Goal: Task Accomplishment & Management: Use online tool/utility

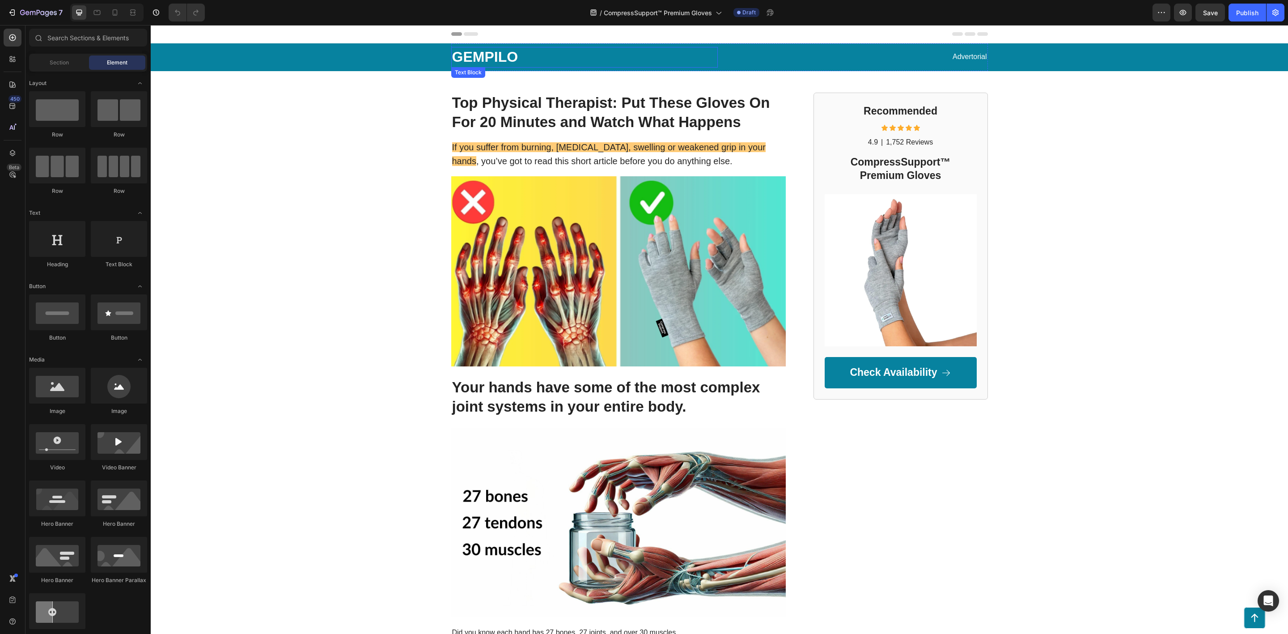
click at [504, 59] on p "GEMPILO" at bounding box center [584, 57] width 265 height 19
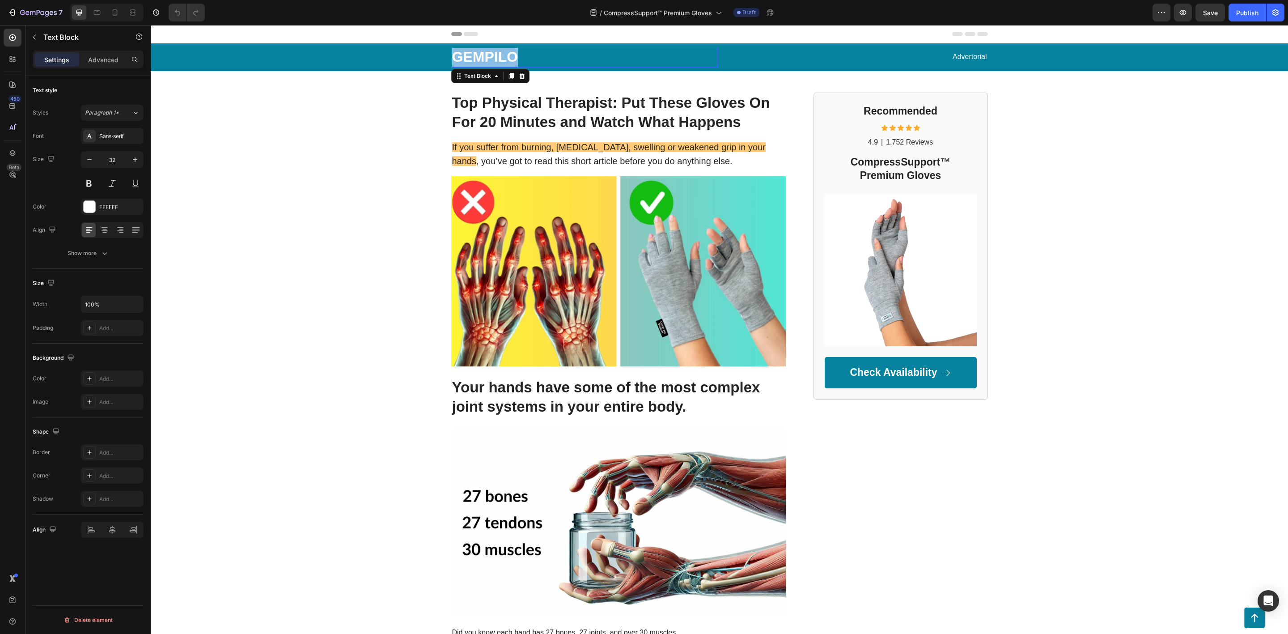
click at [504, 59] on p "GEMPILO" at bounding box center [584, 57] width 265 height 19
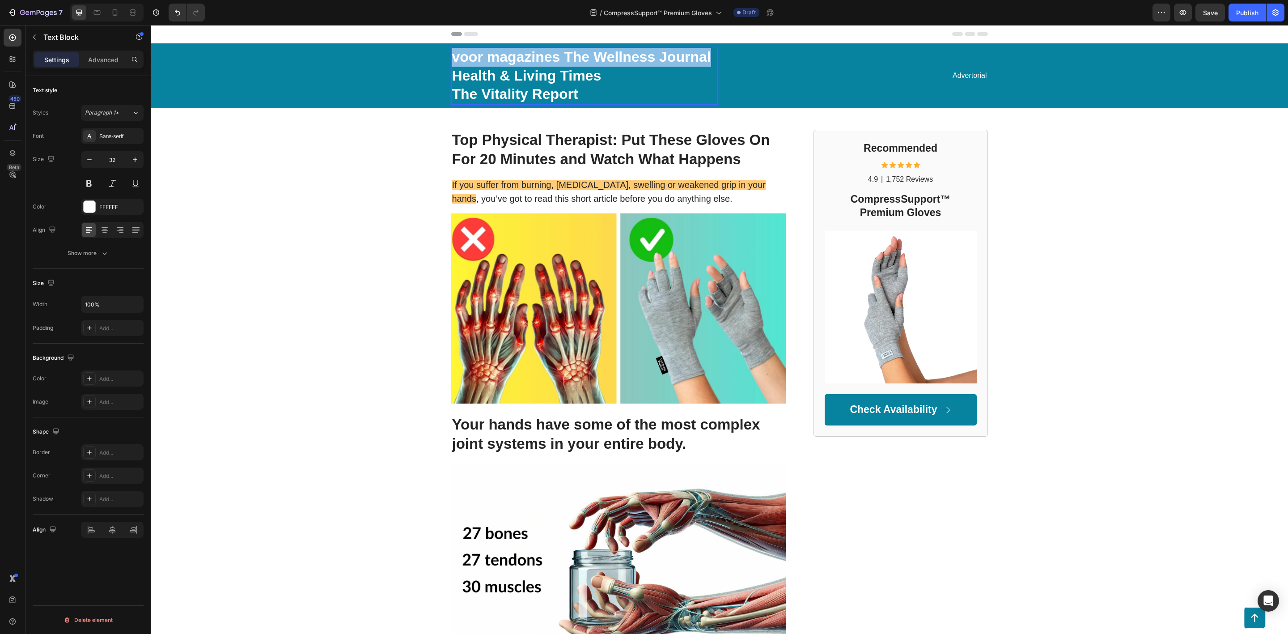
drag, startPoint x: 706, startPoint y: 56, endPoint x: 447, endPoint y: 57, distance: 258.9
click at [452, 57] on p "voor magazines The Wellness Journal" at bounding box center [584, 57] width 265 height 19
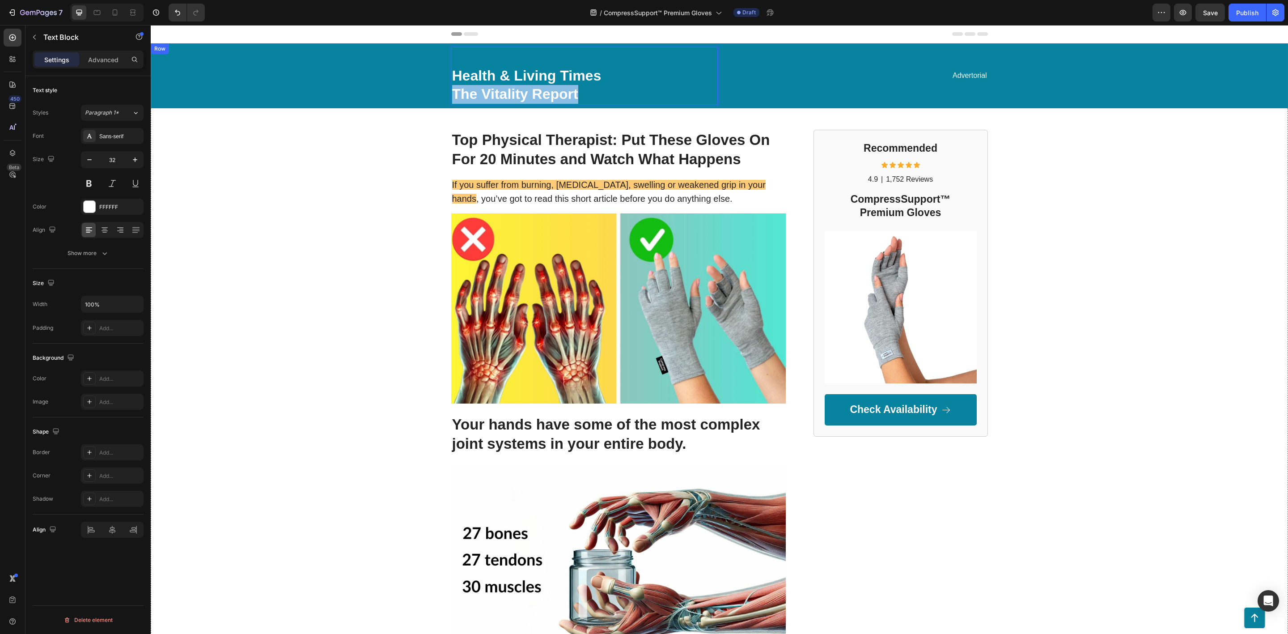
drag, startPoint x: 584, startPoint y: 90, endPoint x: 444, endPoint y: 90, distance: 140.0
click at [444, 90] on div "Health & Living Times The Vitality Report Text Block 0 Advertorial Text Block R…" at bounding box center [719, 75] width 1119 height 65
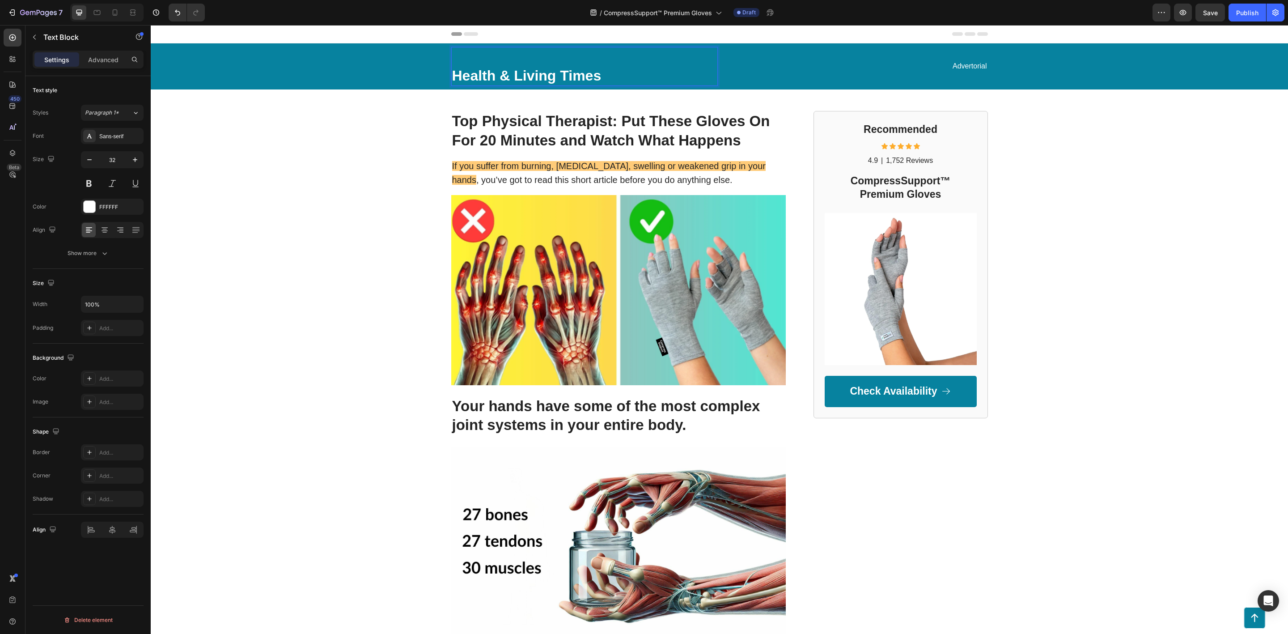
click at [452, 70] on p "Health & Living Times" at bounding box center [584, 76] width 265 height 19
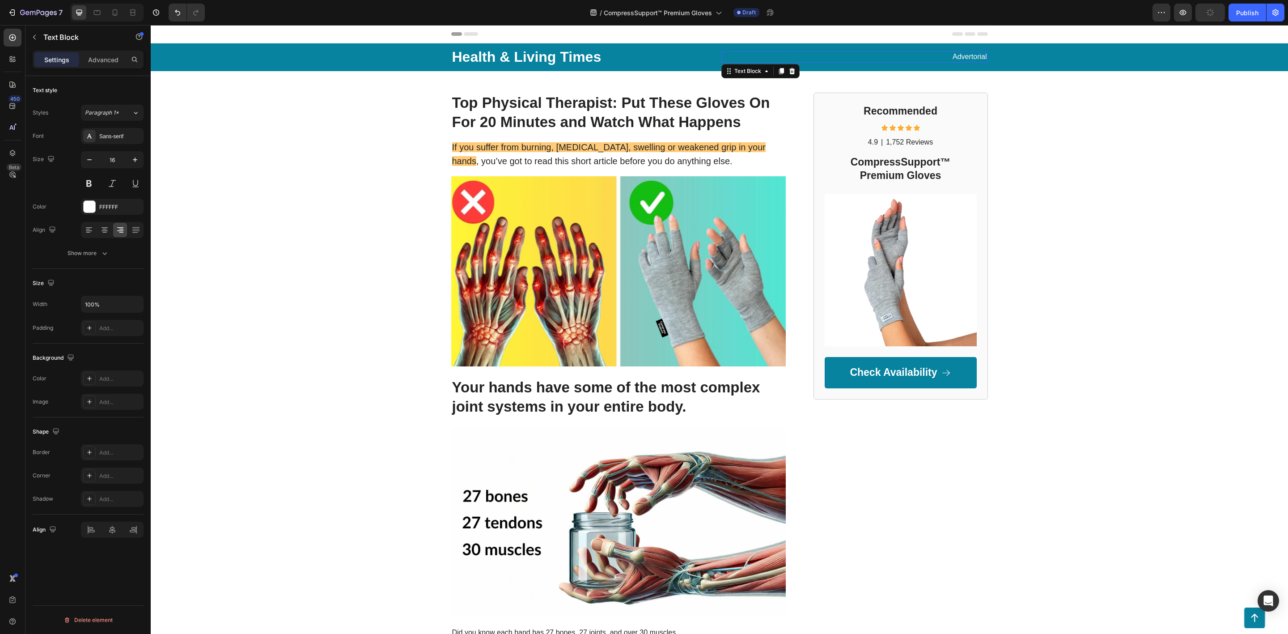
click at [958, 59] on p "Advertorial" at bounding box center [854, 56] width 265 height 9
click at [980, 55] on div "Rich Text Editor. Editing area: main" at bounding box center [854, 56] width 267 height 11
click at [919, 57] on div "Rich Text Editor. Editing area: main" at bounding box center [854, 56] width 267 height 11
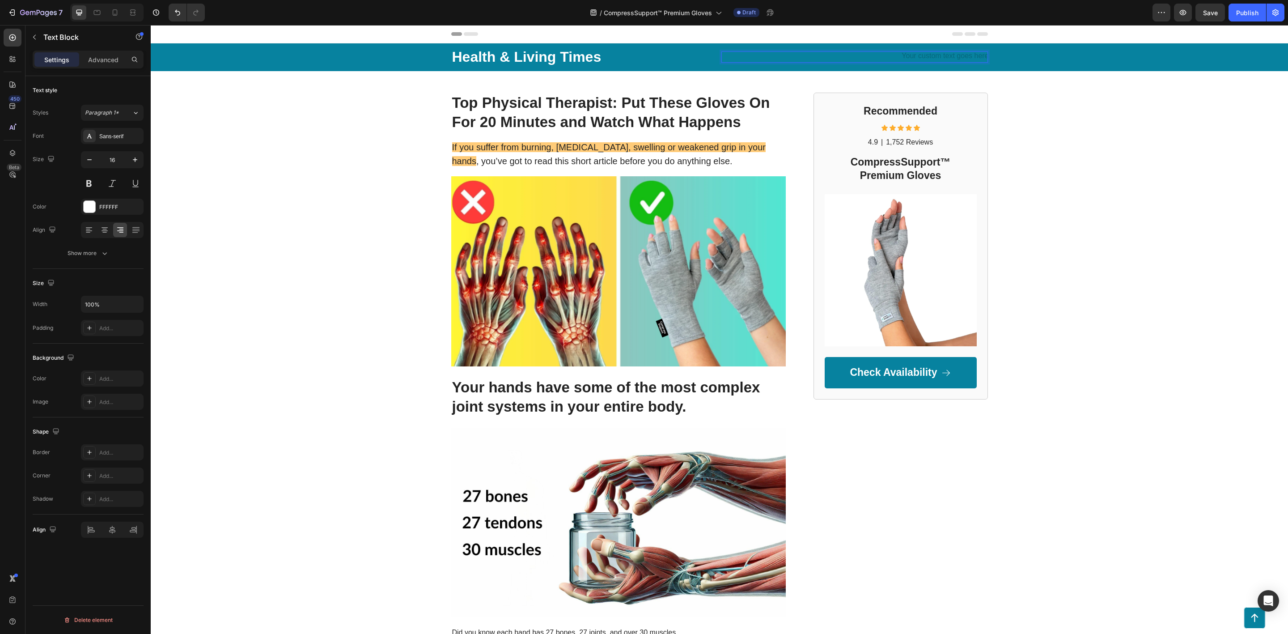
click at [919, 57] on div "Rich Text Editor. Editing area: main" at bounding box center [854, 56] width 267 height 11
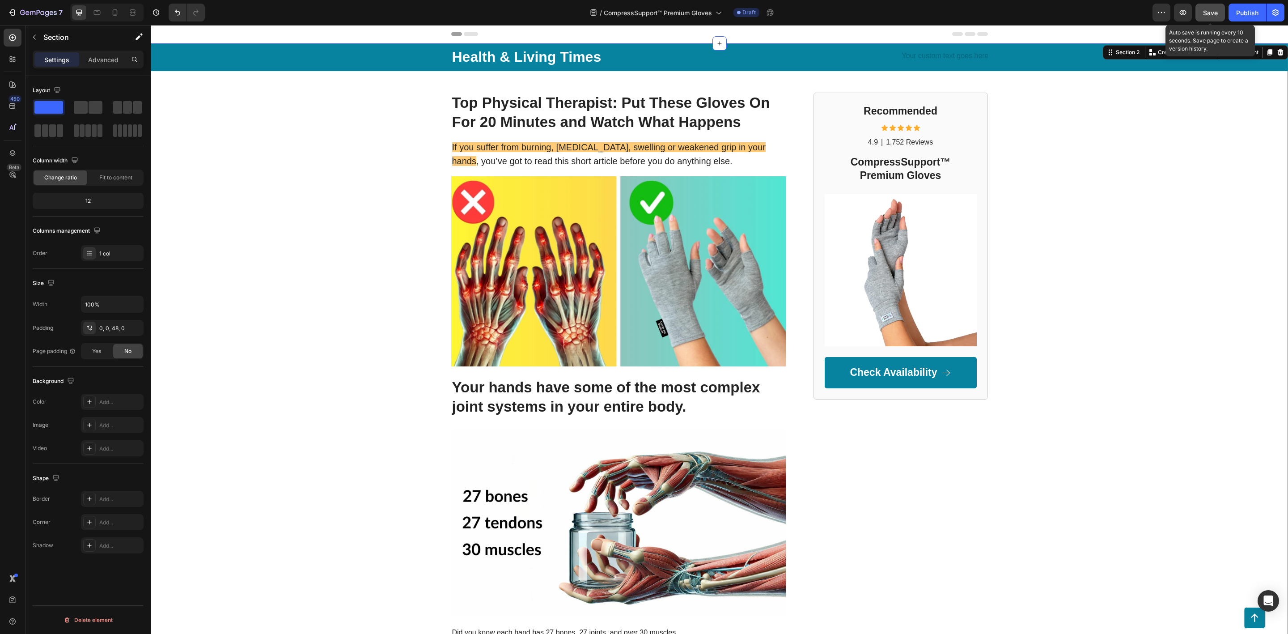
click at [1207, 11] on span "Save" at bounding box center [1210, 13] width 15 height 8
click at [118, 13] on icon at bounding box center [114, 12] width 9 height 9
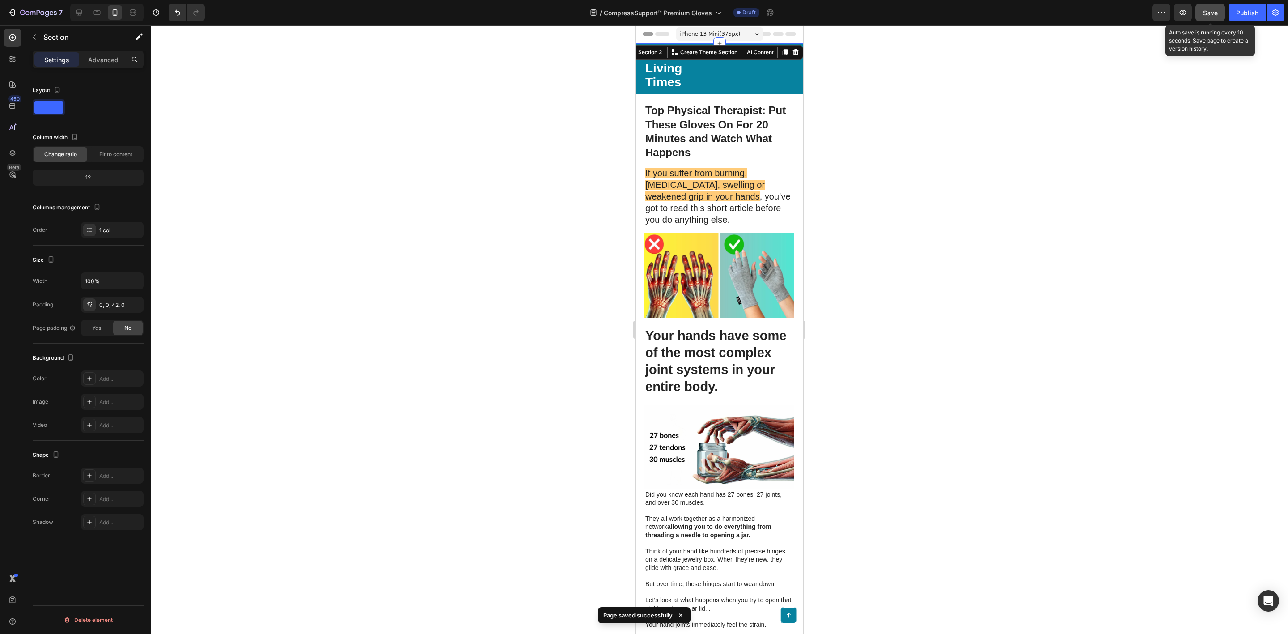
click at [869, 174] on div at bounding box center [719, 329] width 1137 height 609
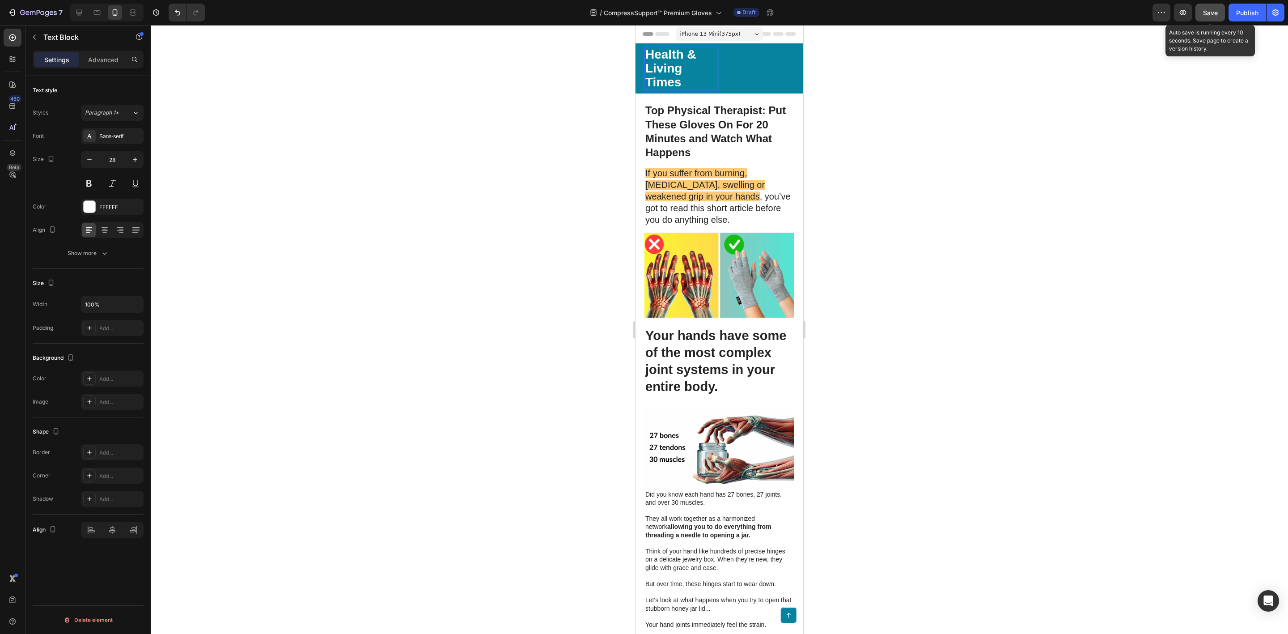
click at [646, 67] on p "Health & Living Times" at bounding box center [681, 68] width 72 height 41
click at [90, 162] on icon "button" at bounding box center [89, 159] width 9 height 9
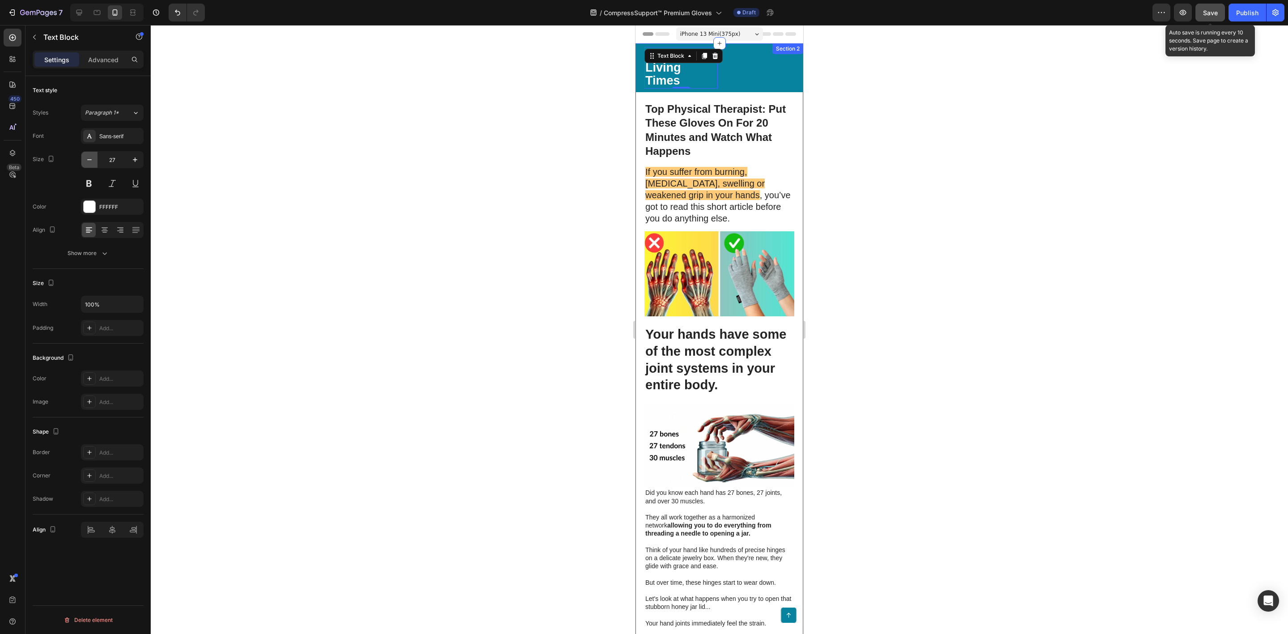
click at [90, 162] on icon "button" at bounding box center [89, 159] width 9 height 9
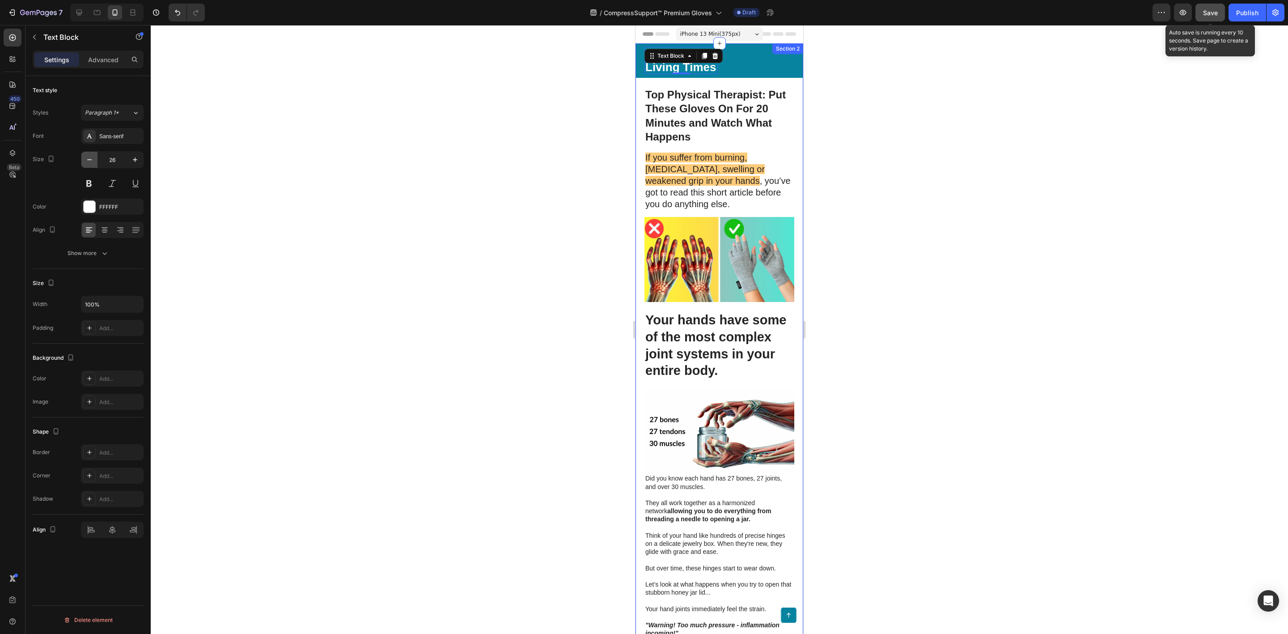
click at [90, 162] on icon "button" at bounding box center [89, 159] width 9 height 9
click at [89, 162] on icon "button" at bounding box center [89, 159] width 9 height 9
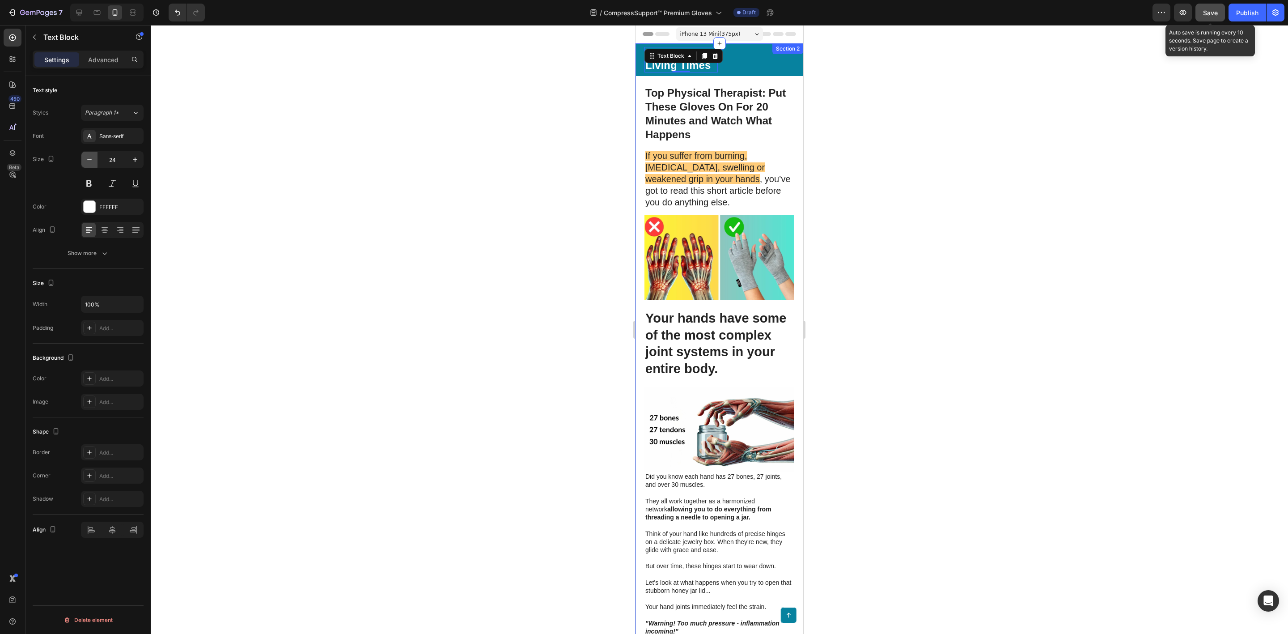
click at [86, 161] on icon "button" at bounding box center [89, 159] width 9 height 9
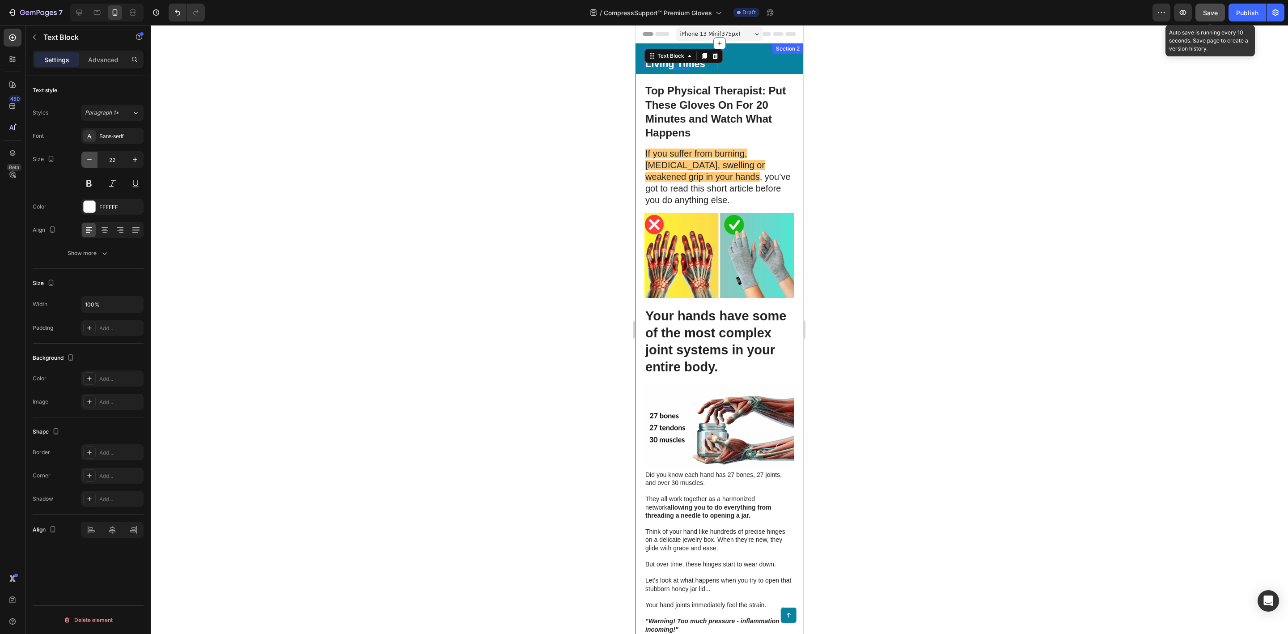
click at [86, 161] on icon "button" at bounding box center [89, 159] width 9 height 9
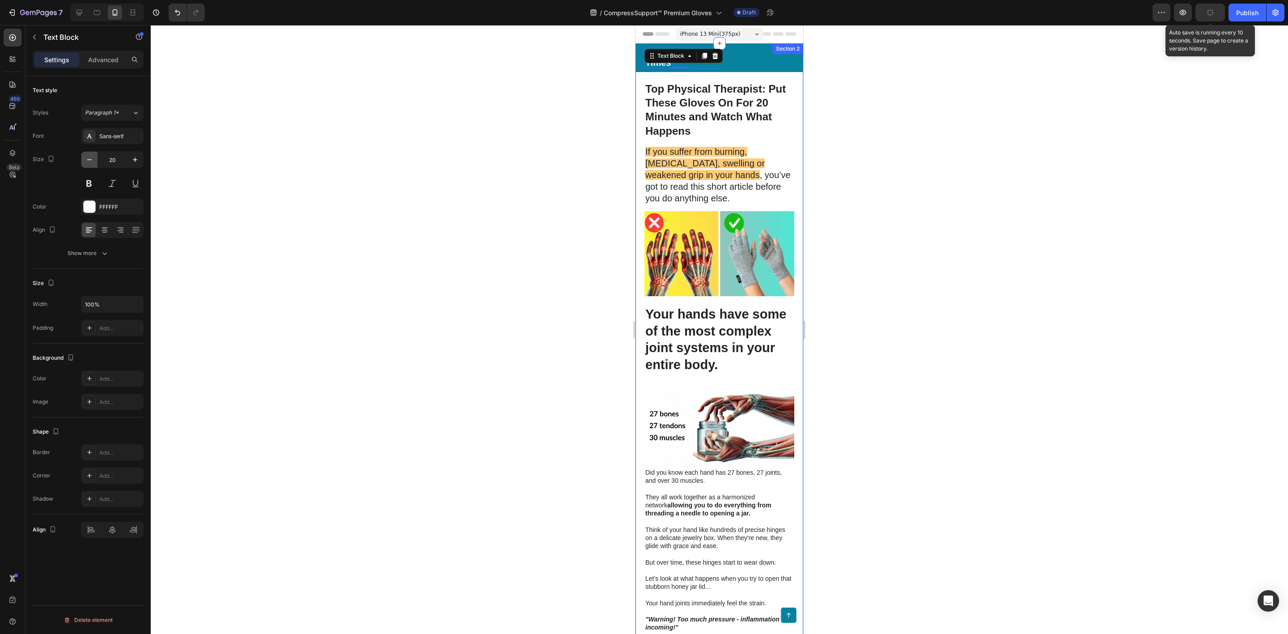
click at [86, 161] on icon "button" at bounding box center [89, 159] width 9 height 9
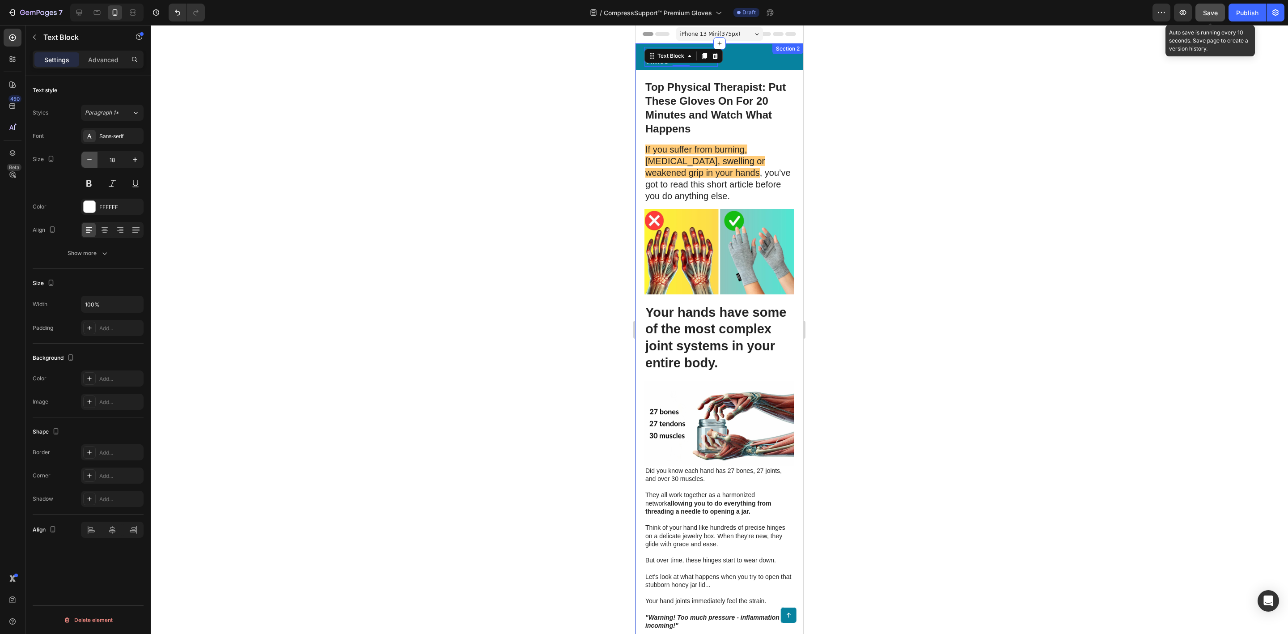
click at [86, 161] on icon "button" at bounding box center [89, 159] width 9 height 9
type input "17"
click at [198, 198] on div at bounding box center [719, 329] width 1137 height 609
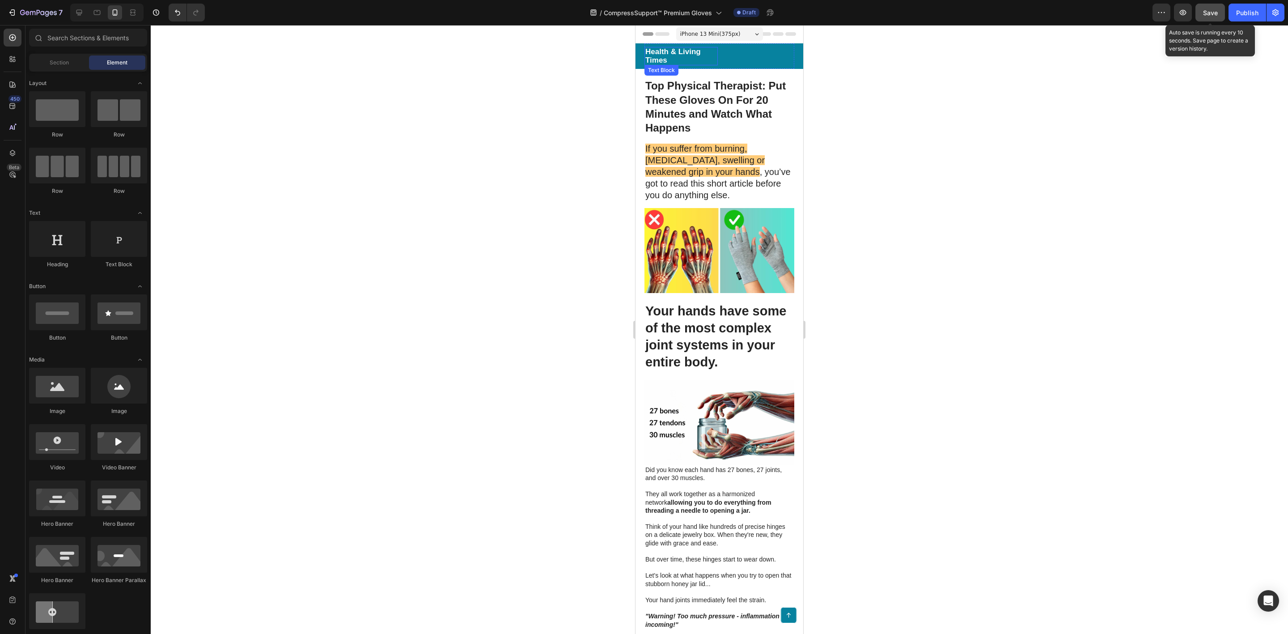
click at [645, 58] on p "Health & Living Times" at bounding box center [681, 56] width 72 height 17
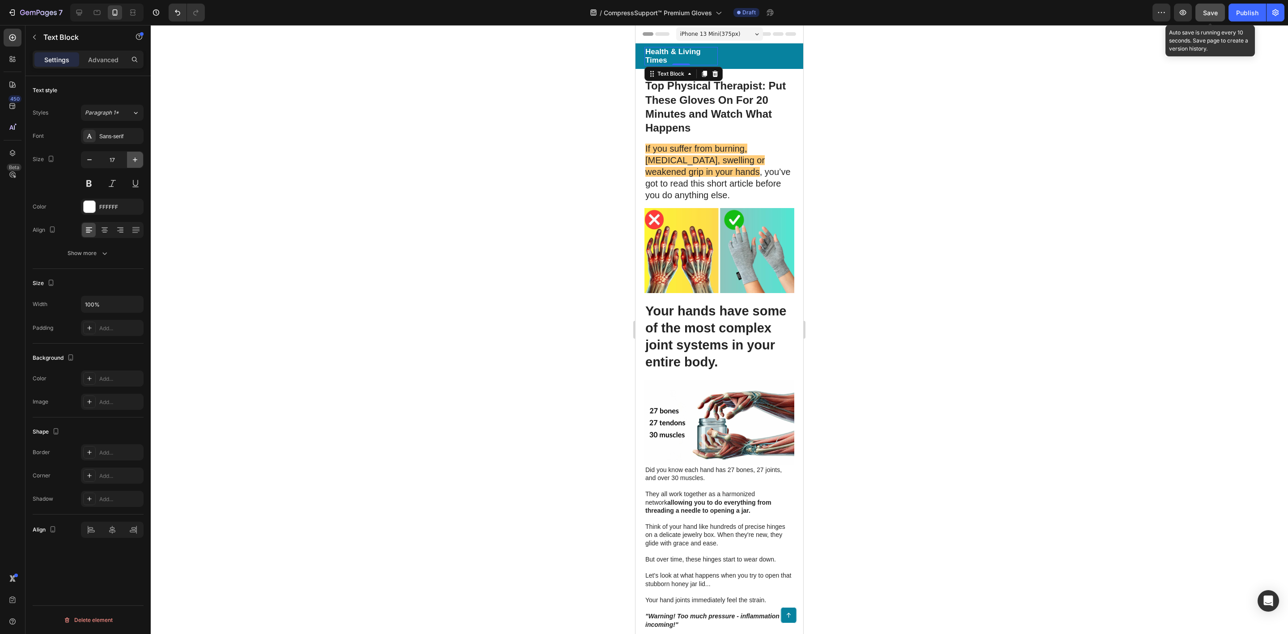
click at [134, 163] on icon "button" at bounding box center [135, 159] width 9 height 9
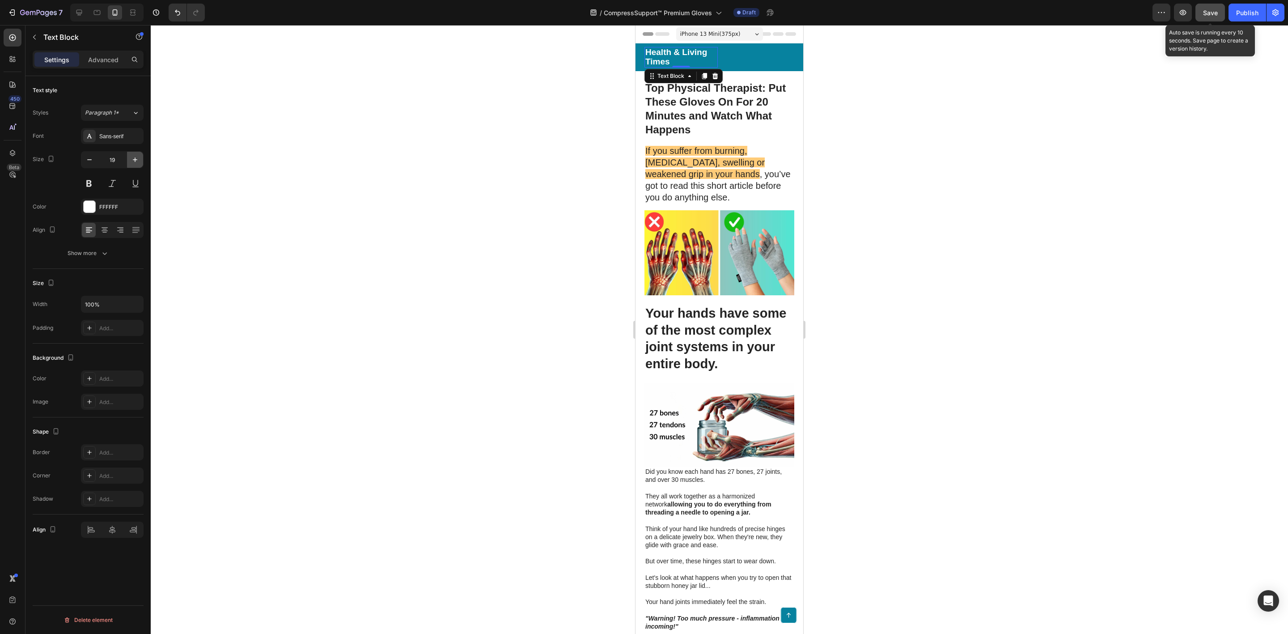
click at [134, 163] on icon "button" at bounding box center [135, 159] width 9 height 9
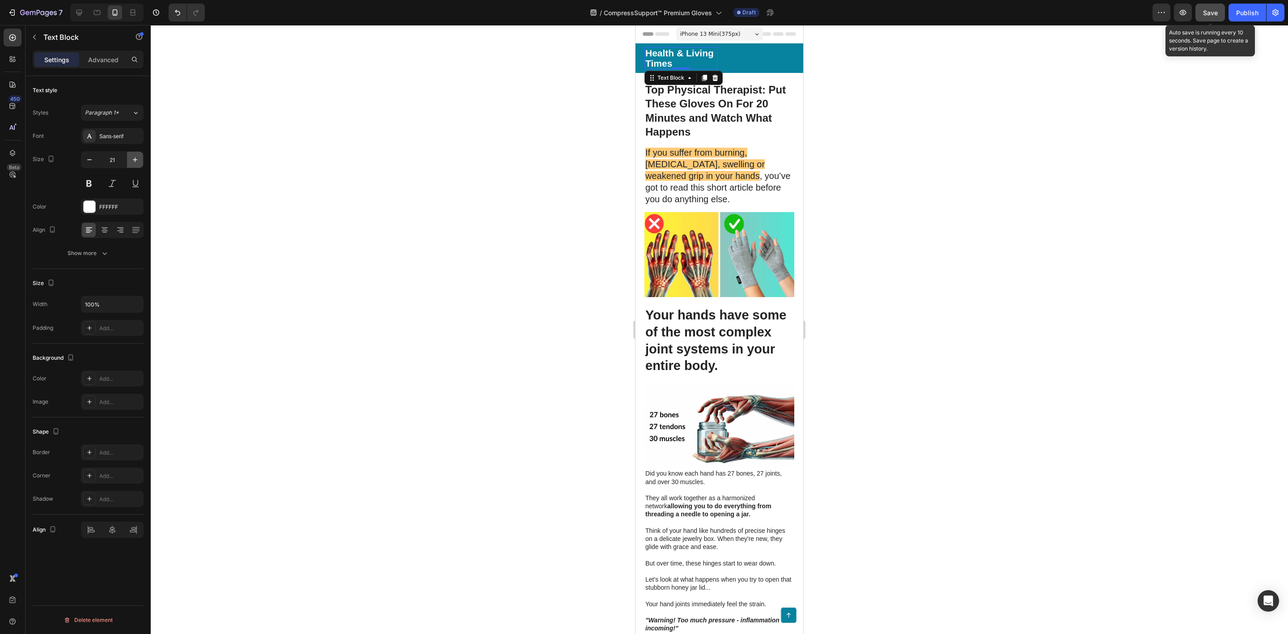
click at [134, 163] on icon "button" at bounding box center [135, 159] width 9 height 9
type input "23"
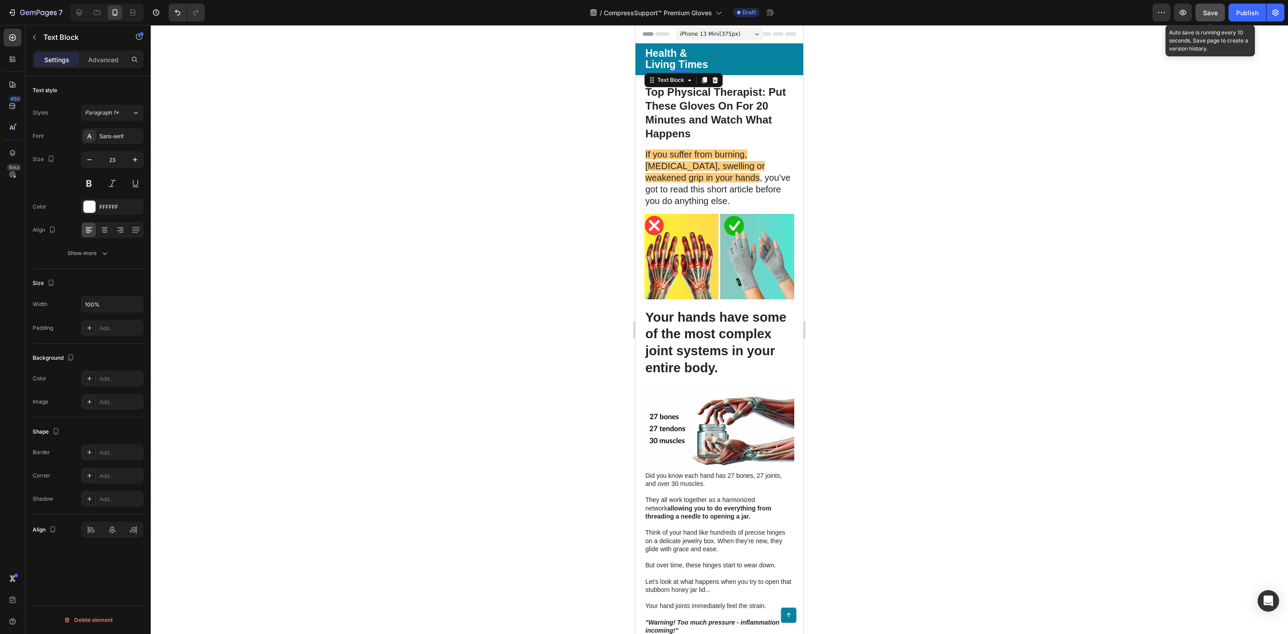
click at [645, 66] on p "Health & Living Times" at bounding box center [681, 59] width 72 height 23
click at [101, 254] on icon "button" at bounding box center [104, 253] width 9 height 9
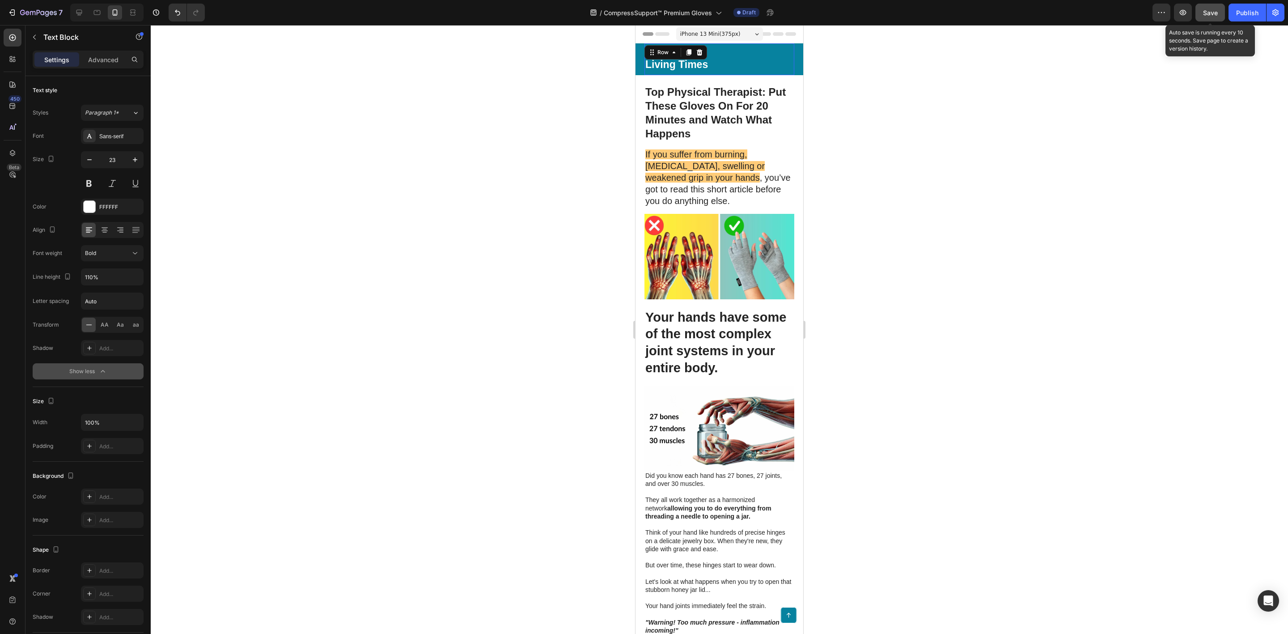
click at [755, 47] on div "Text Block" at bounding box center [757, 59] width 73 height 25
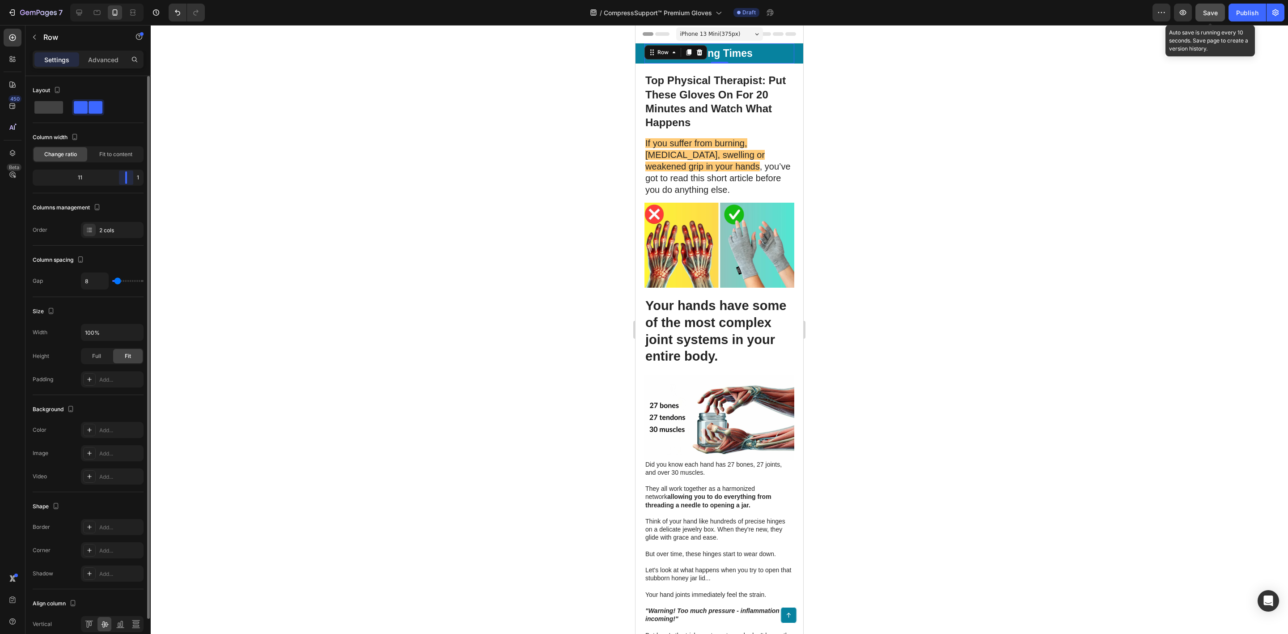
drag, startPoint x: 90, startPoint y: 180, endPoint x: 132, endPoint y: 178, distance: 42.1
click at [132, 0] on body "7 Version history / CompressSupport™ Premium Gloves Draft Preview Save Auto sav…" at bounding box center [644, 0] width 1288 height 0
drag, startPoint x: 266, startPoint y: 209, endPoint x: 510, endPoint y: 202, distance: 244.3
click at [269, 207] on div at bounding box center [719, 329] width 1137 height 609
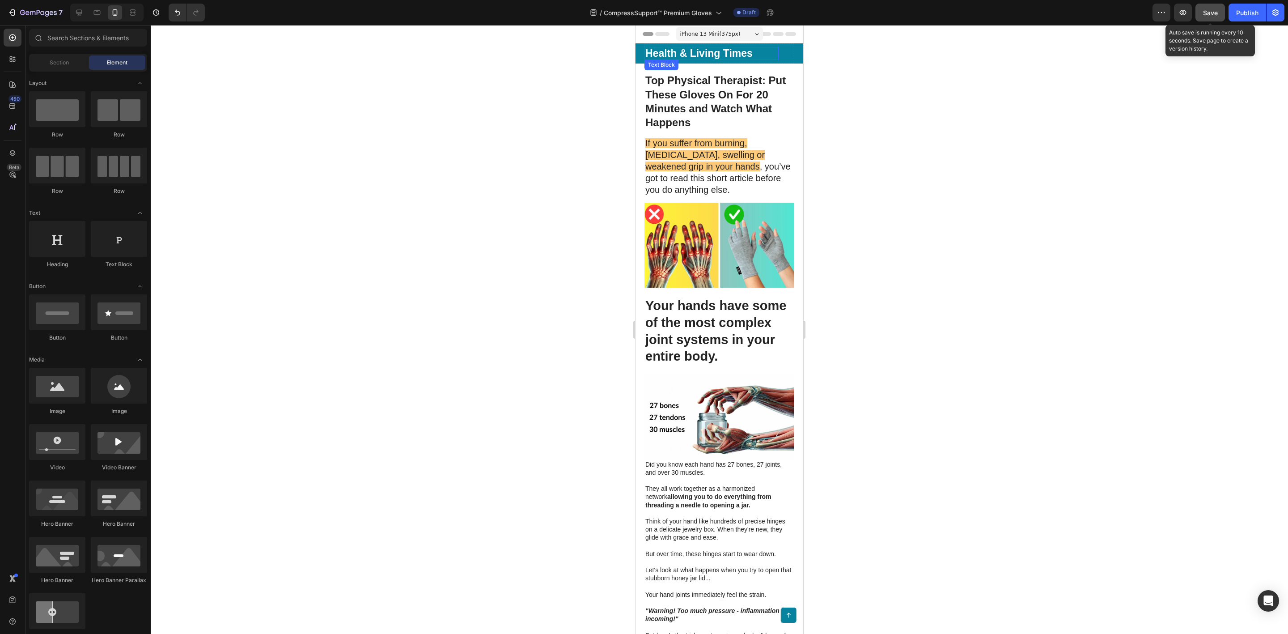
click at [700, 52] on p "Health & Living Times" at bounding box center [711, 53] width 132 height 11
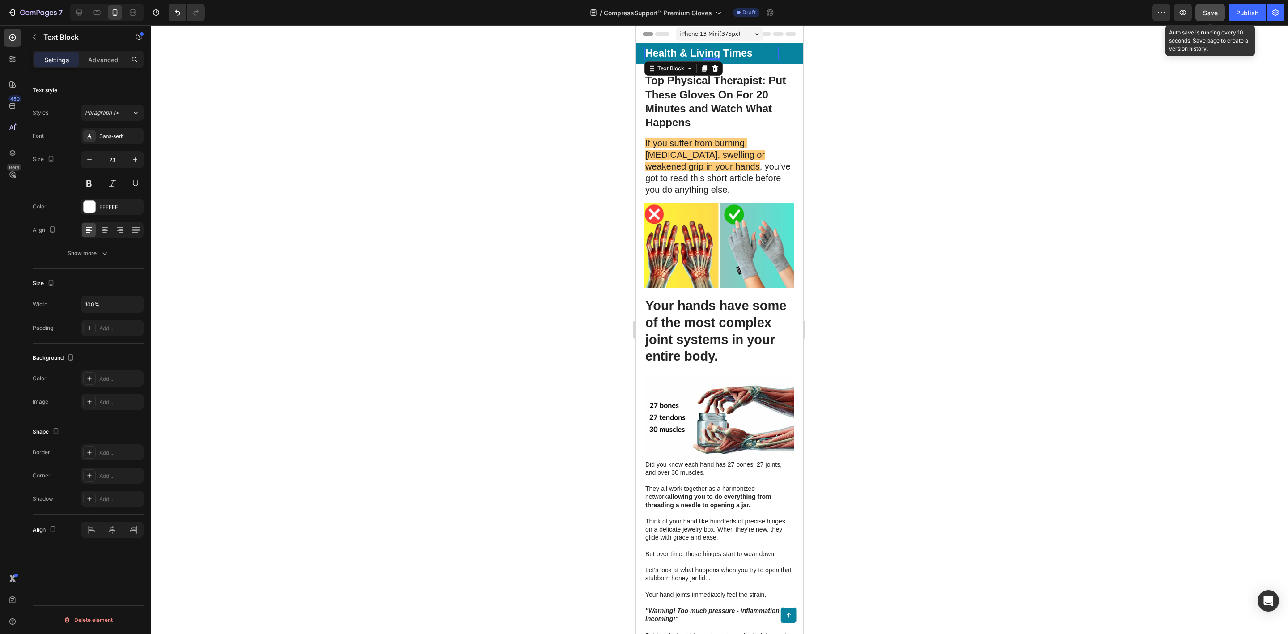
click at [700, 52] on p "Health & Living Times" at bounding box center [711, 53] width 132 height 11
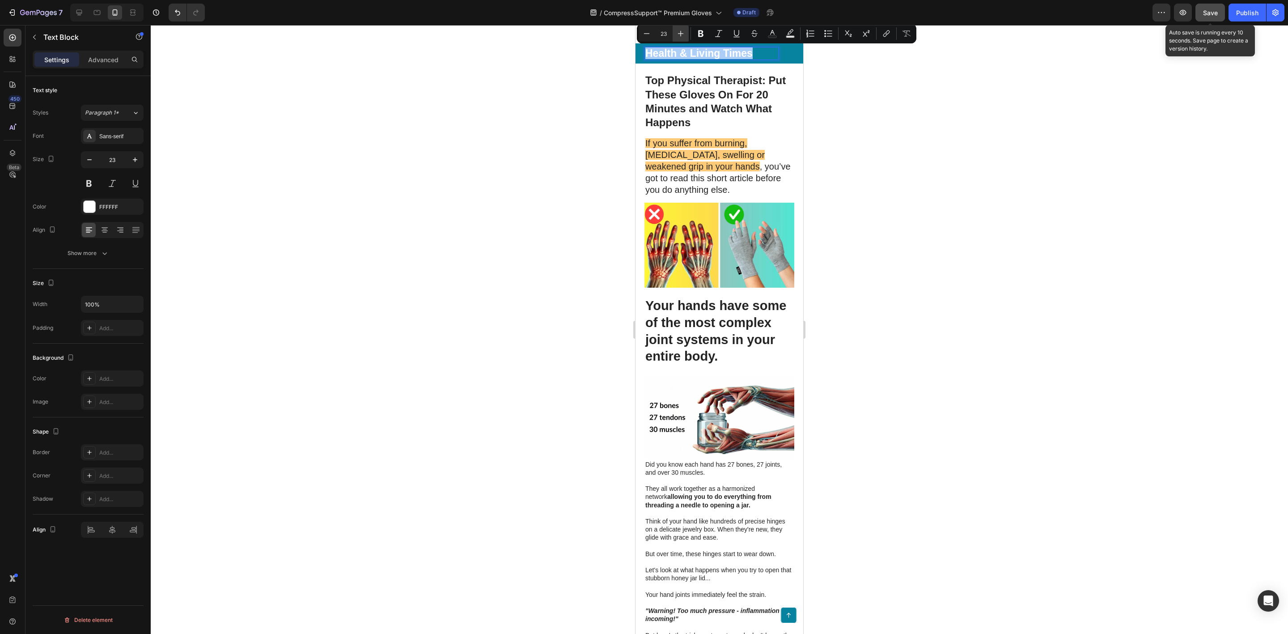
click at [684, 35] on icon "Editor contextual toolbar" at bounding box center [680, 33] width 9 height 9
click at [683, 35] on icon "Editor contextual toolbar" at bounding box center [680, 33] width 9 height 9
click at [646, 34] on icon "Editor contextual toolbar" at bounding box center [646, 33] width 9 height 9
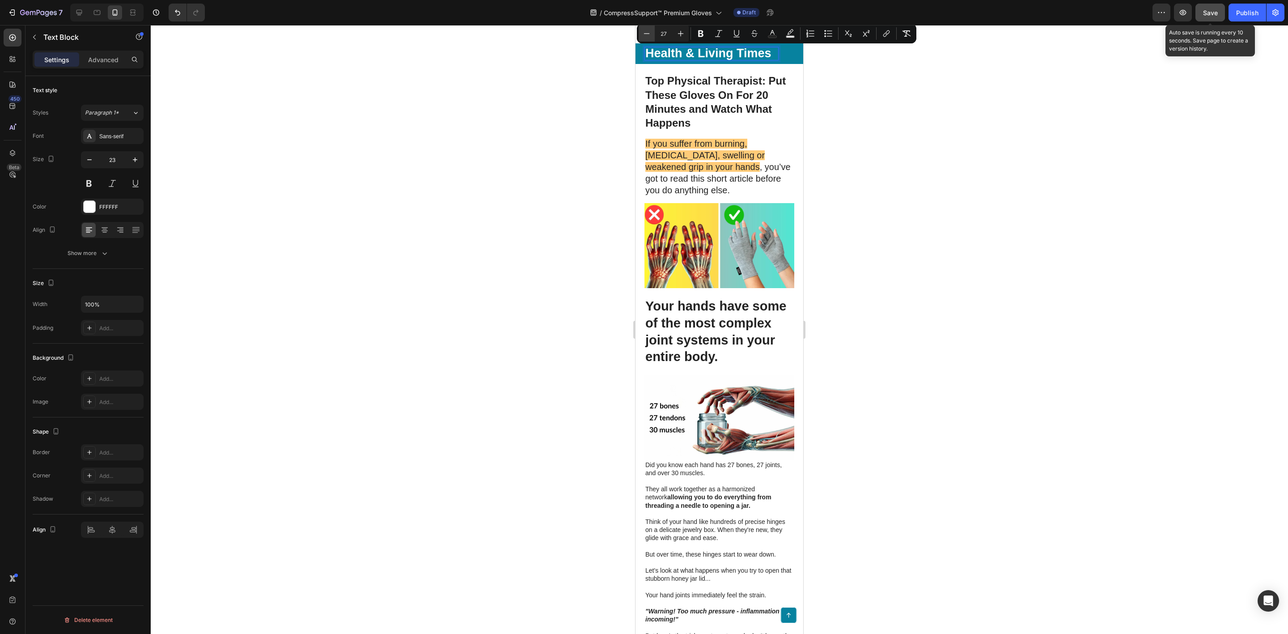
type input "26"
click at [541, 82] on div at bounding box center [719, 329] width 1137 height 609
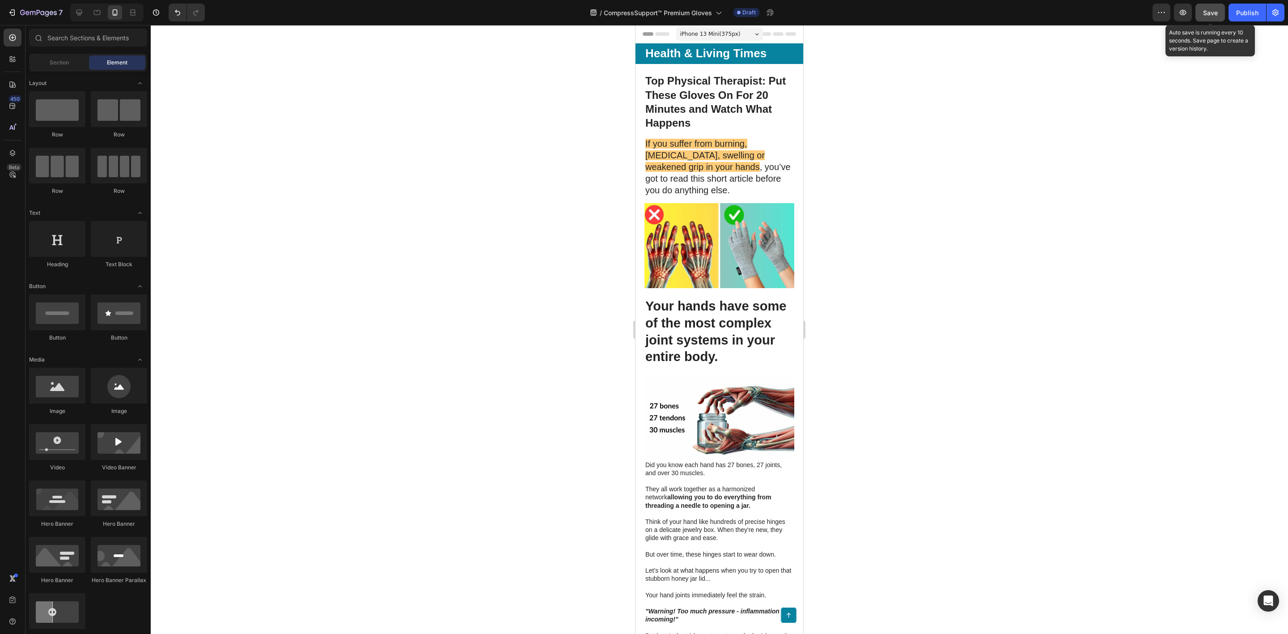
click at [1212, 11] on span "Save" at bounding box center [1210, 13] width 15 height 8
click at [76, 15] on icon at bounding box center [79, 12] width 9 height 9
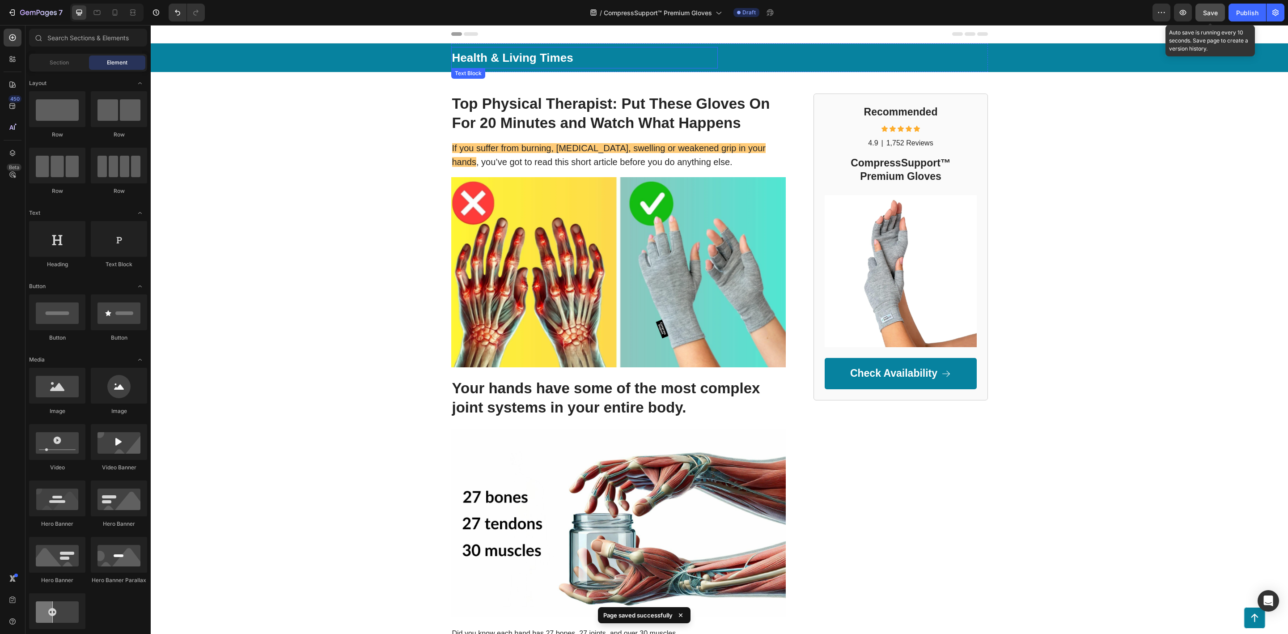
click at [505, 59] on span "Health & Living Times" at bounding box center [512, 57] width 121 height 13
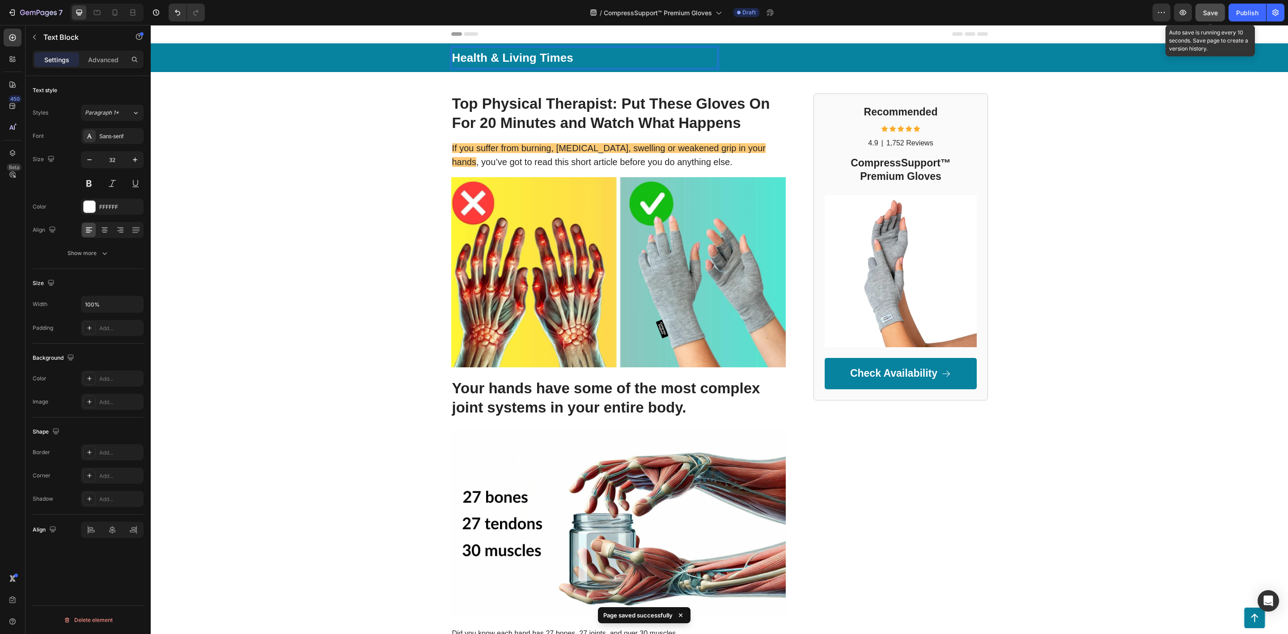
click at [505, 59] on span "Health & Living Times" at bounding box center [512, 57] width 121 height 13
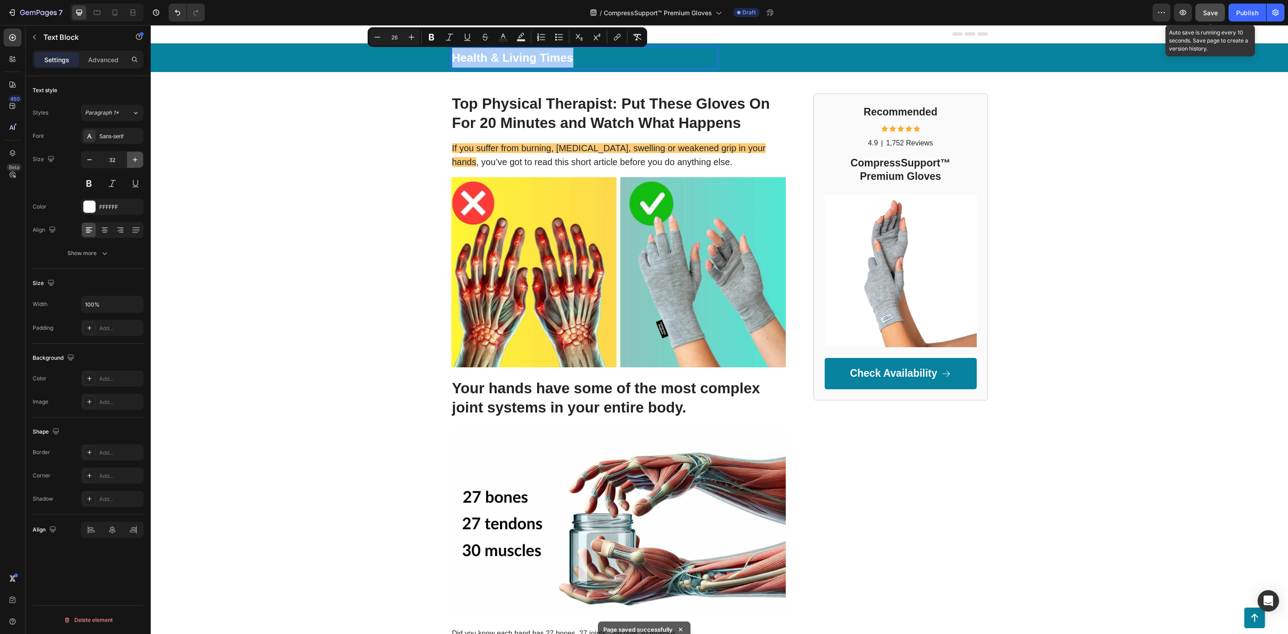
click at [131, 161] on icon "button" at bounding box center [135, 159] width 9 height 9
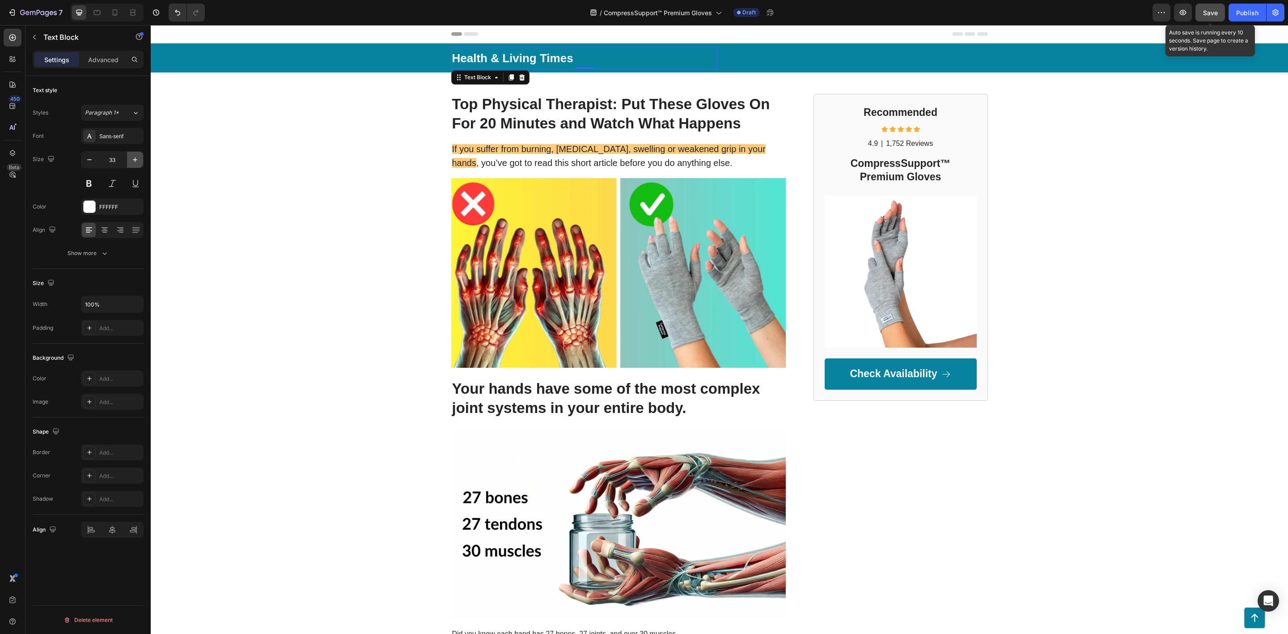
click at [131, 161] on icon "button" at bounding box center [135, 159] width 9 height 9
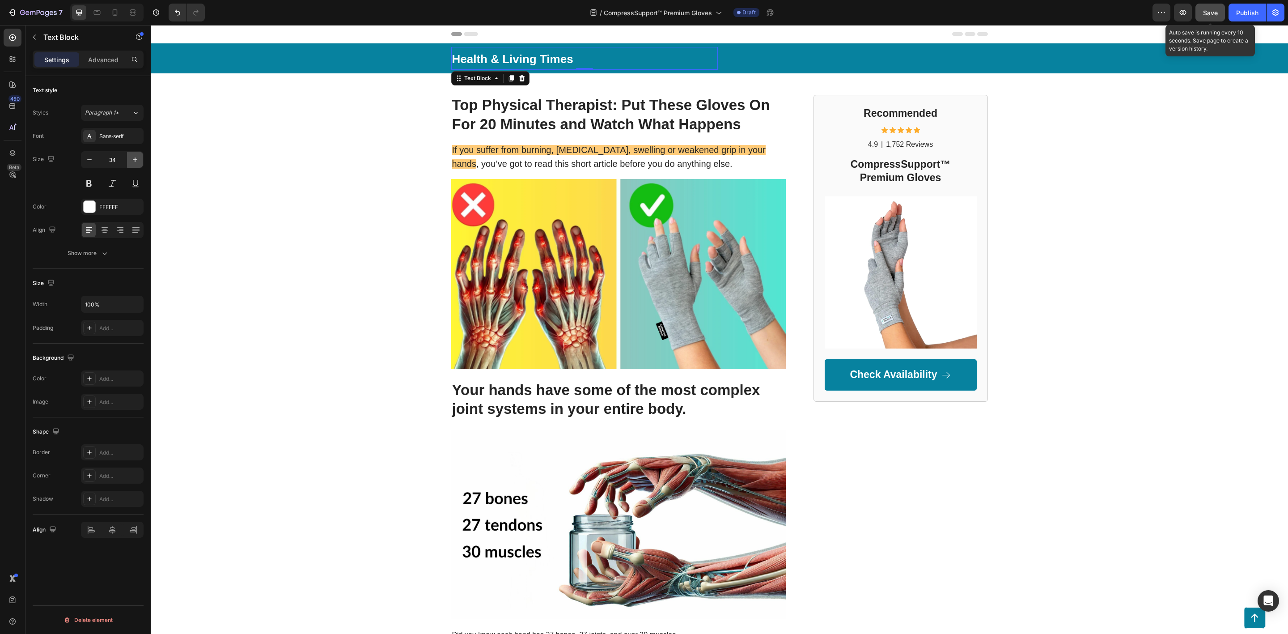
click at [131, 161] on icon "button" at bounding box center [135, 159] width 9 height 9
type input "35"
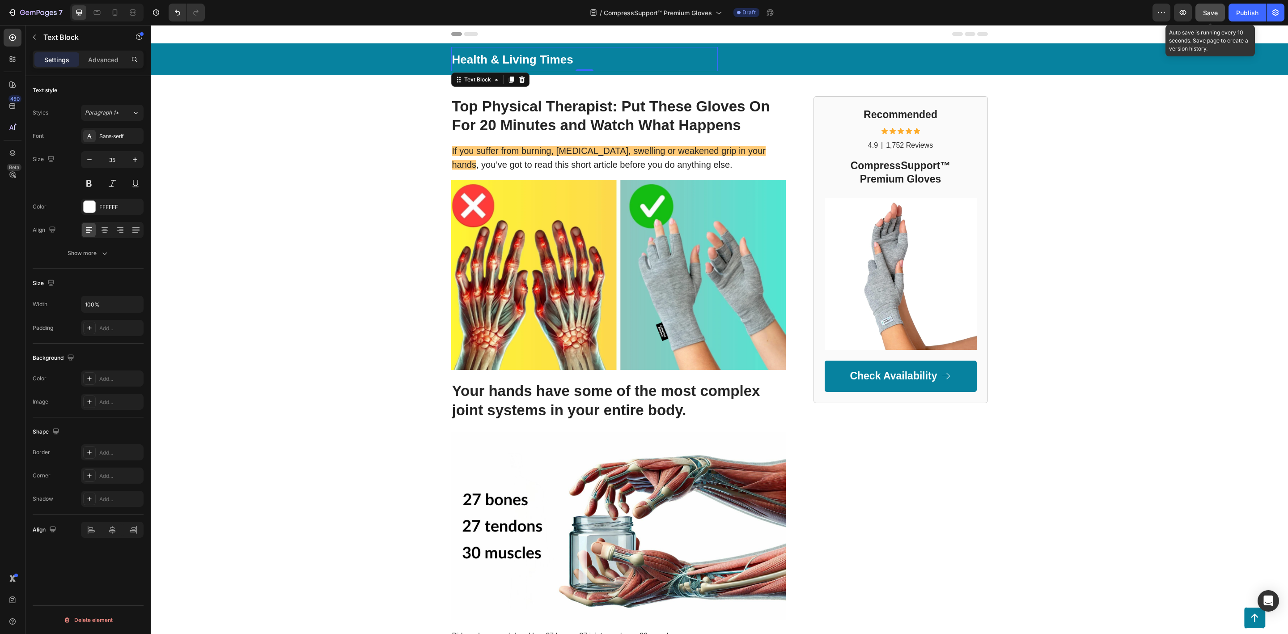
click at [451, 59] on div "Health & Living Times" at bounding box center [584, 59] width 267 height 24
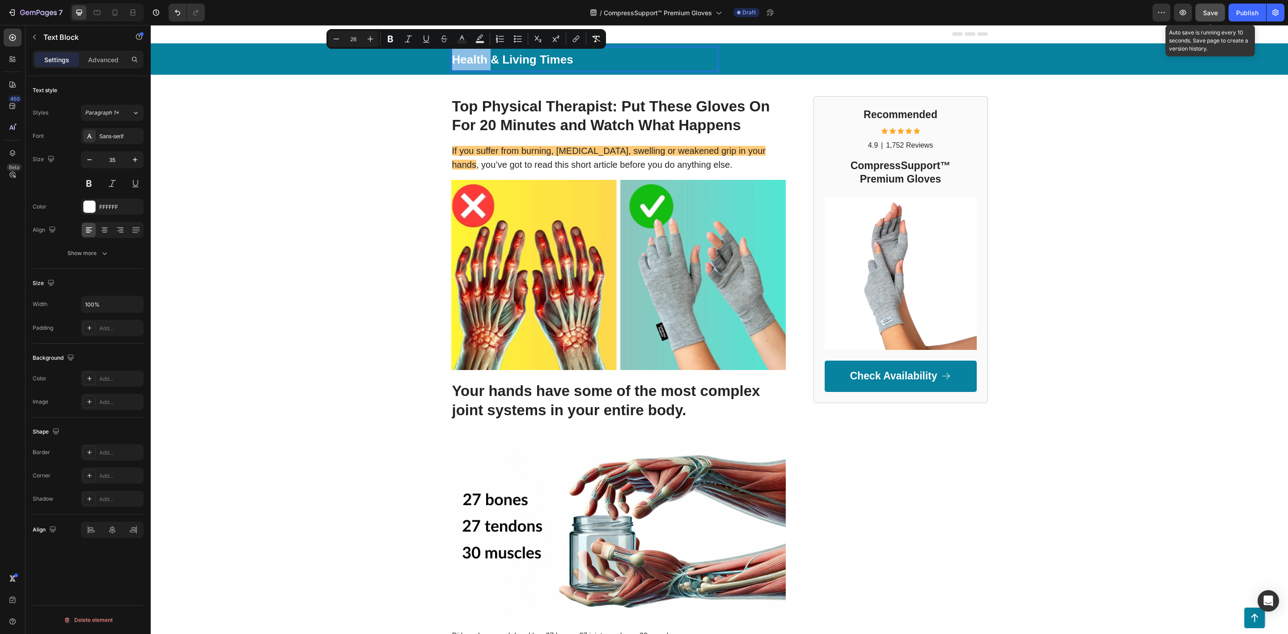
click at [451, 59] on div "Health & Living Times" at bounding box center [584, 59] width 267 height 24
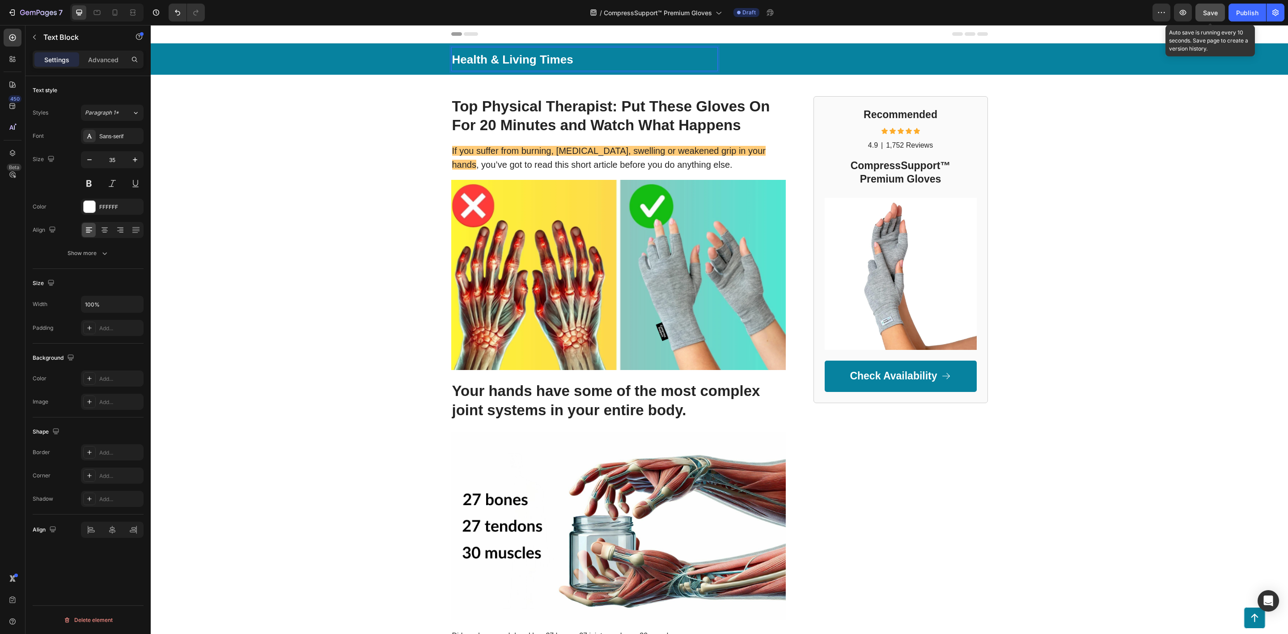
click at [453, 58] on span "Health & Living Times" at bounding box center [512, 59] width 121 height 13
click at [458, 58] on span "Health & Living Times" at bounding box center [512, 59] width 121 height 13
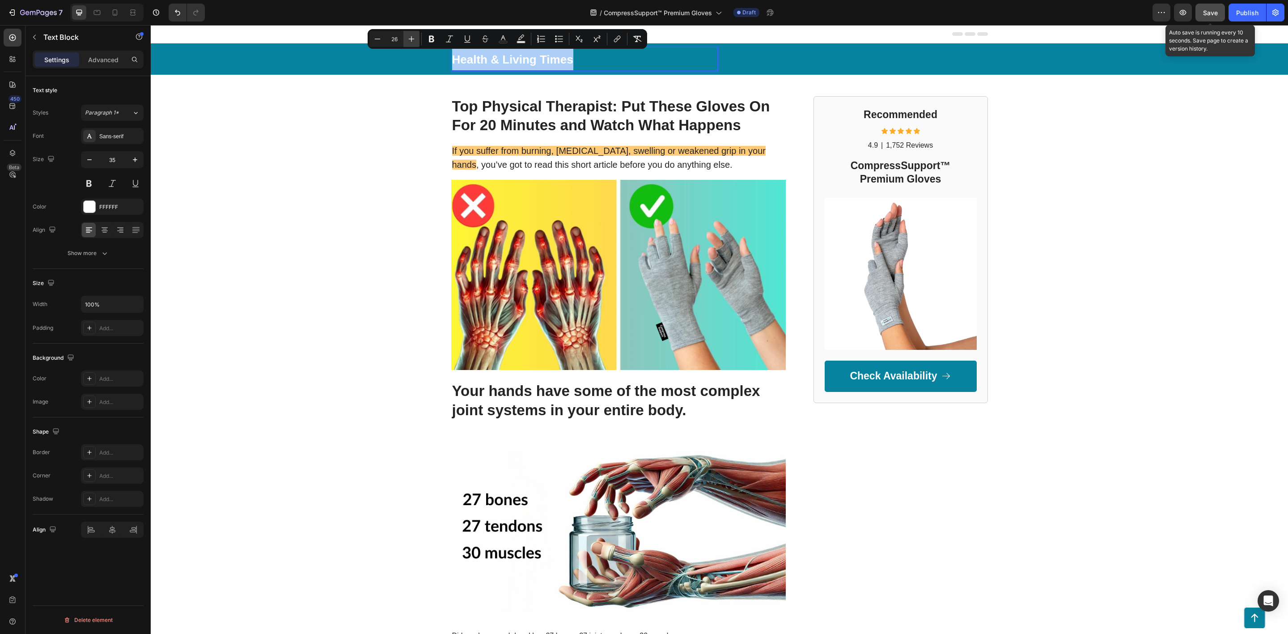
click at [414, 37] on icon "Editor contextual toolbar" at bounding box center [411, 38] width 9 height 9
type input "30"
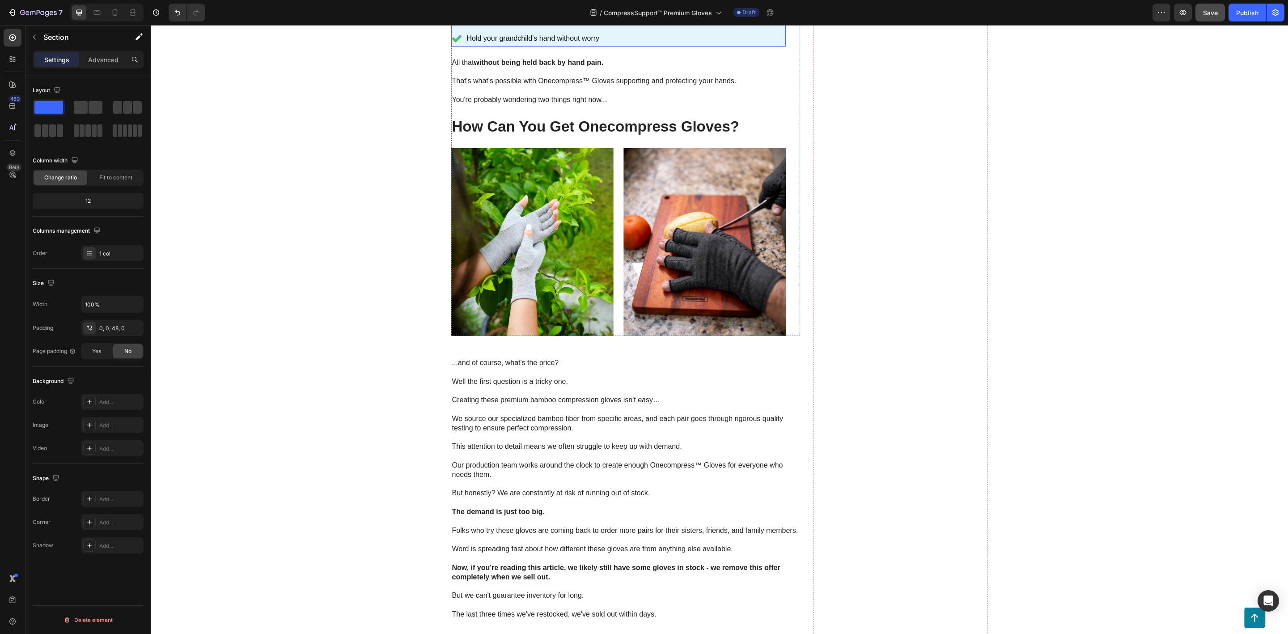
scroll to position [4629, 0]
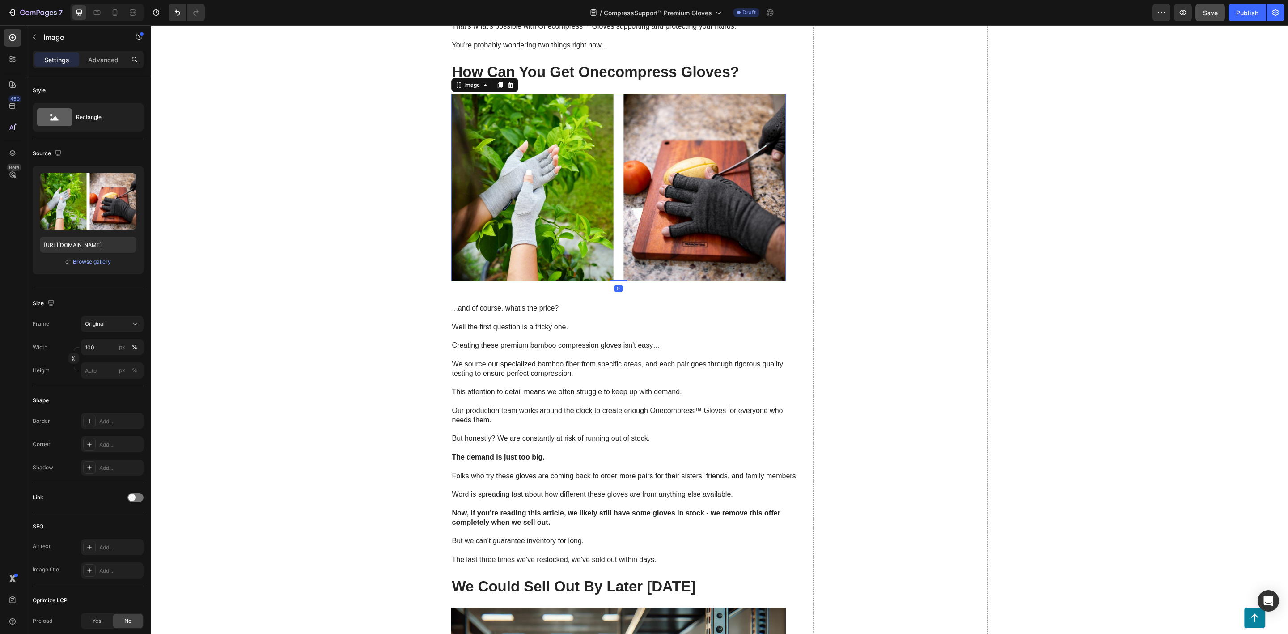
click at [608, 282] on img at bounding box center [618, 187] width 335 height 188
click at [94, 260] on div "Browse gallery" at bounding box center [92, 262] width 38 height 8
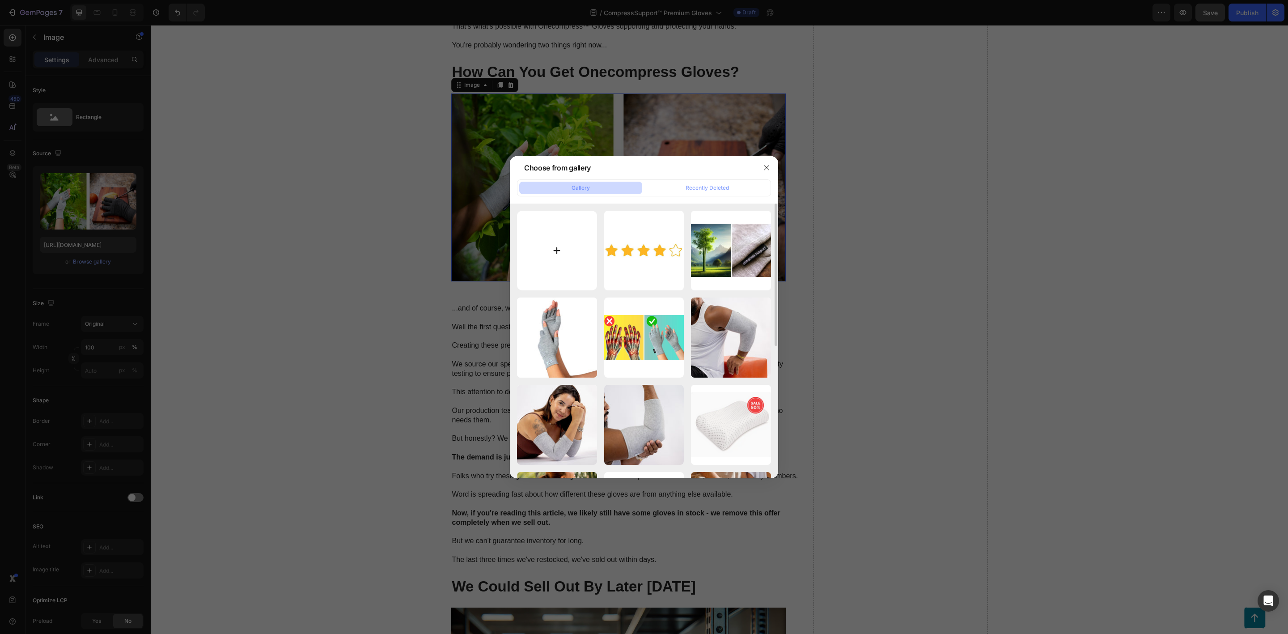
click at [555, 248] on input "file" at bounding box center [557, 251] width 80 height 80
type input "C:\fakepath\compress support (4) (1).png"
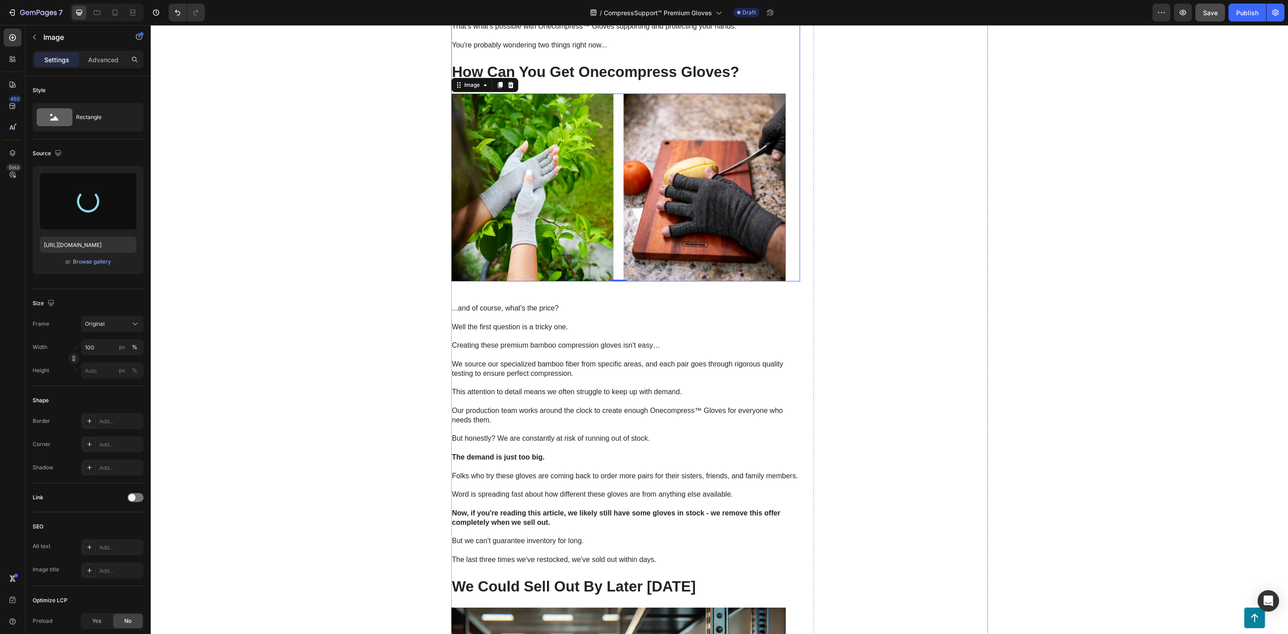
type input "https://cdn.shopify.com/s/files/1/0943/6564/7231/files/gempages_585706145344127…"
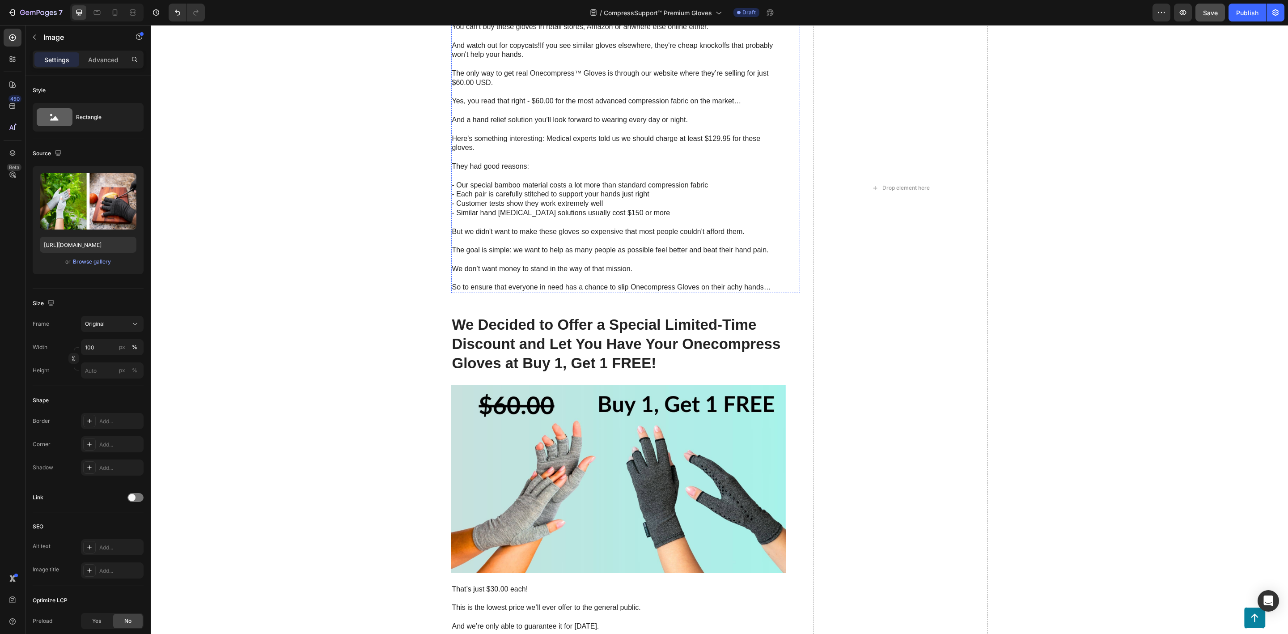
scroll to position [5769, 0]
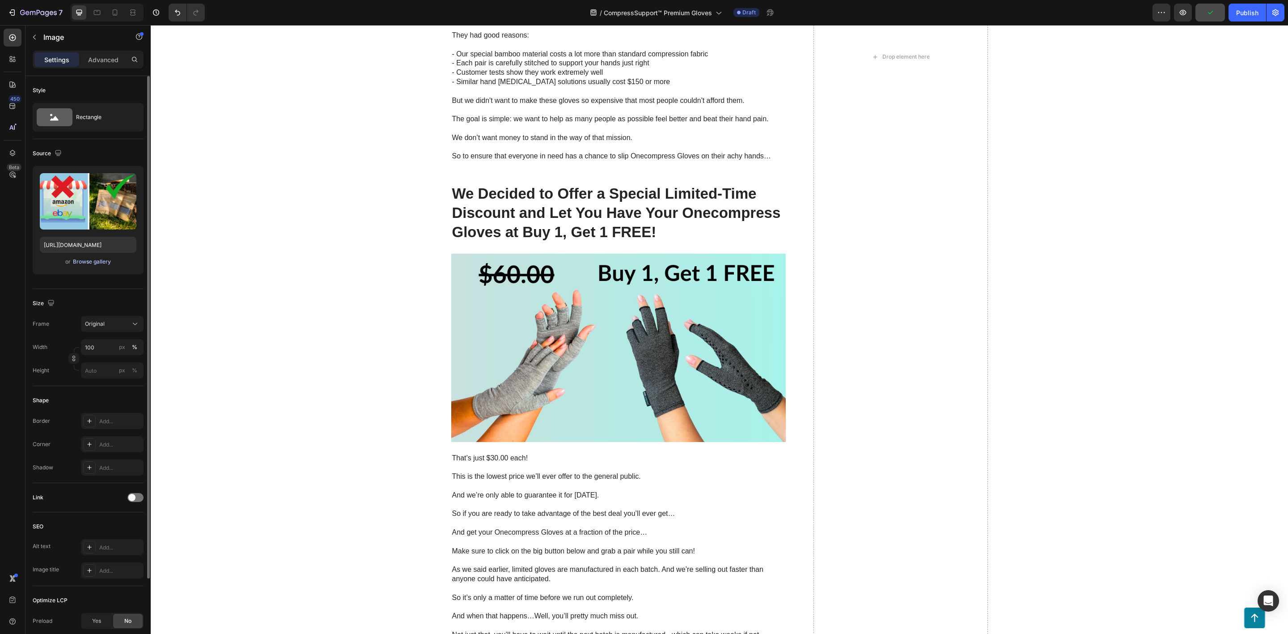
click at [106, 262] on div "Browse gallery" at bounding box center [92, 262] width 38 height 8
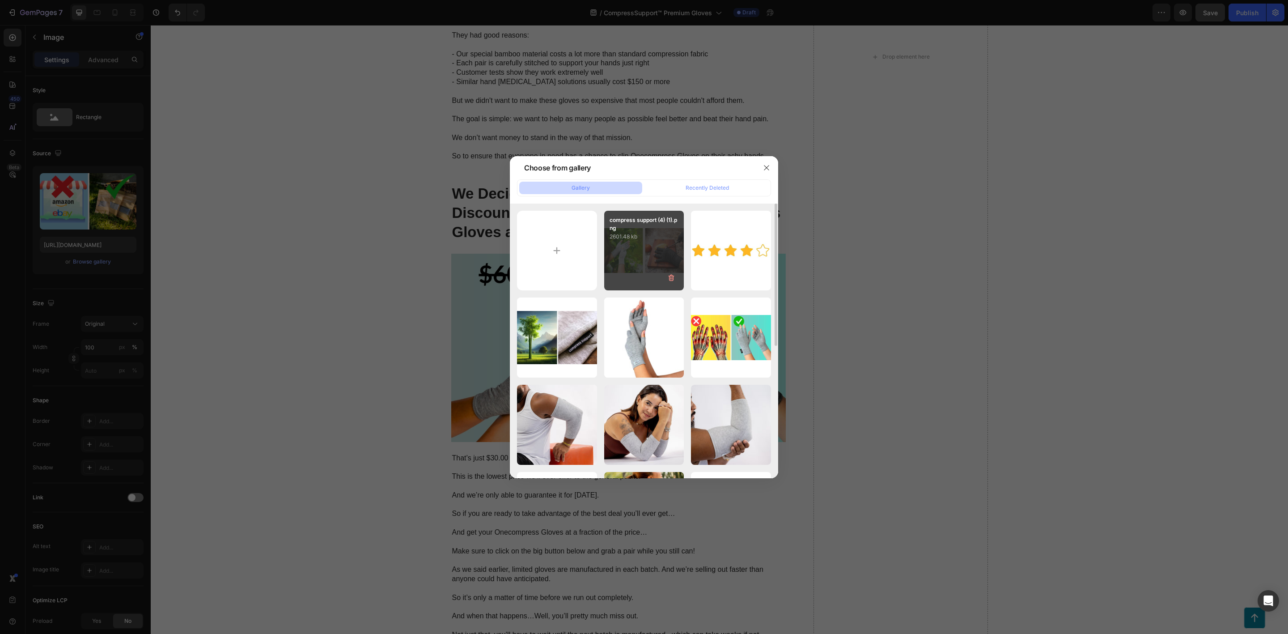
click at [651, 258] on div "compress support (4) (1).png 2601.48 kb" at bounding box center [644, 251] width 80 height 80
type input "https://cdn.shopify.com/s/files/1/0943/6564/7231/files/gempages_585706145344127…"
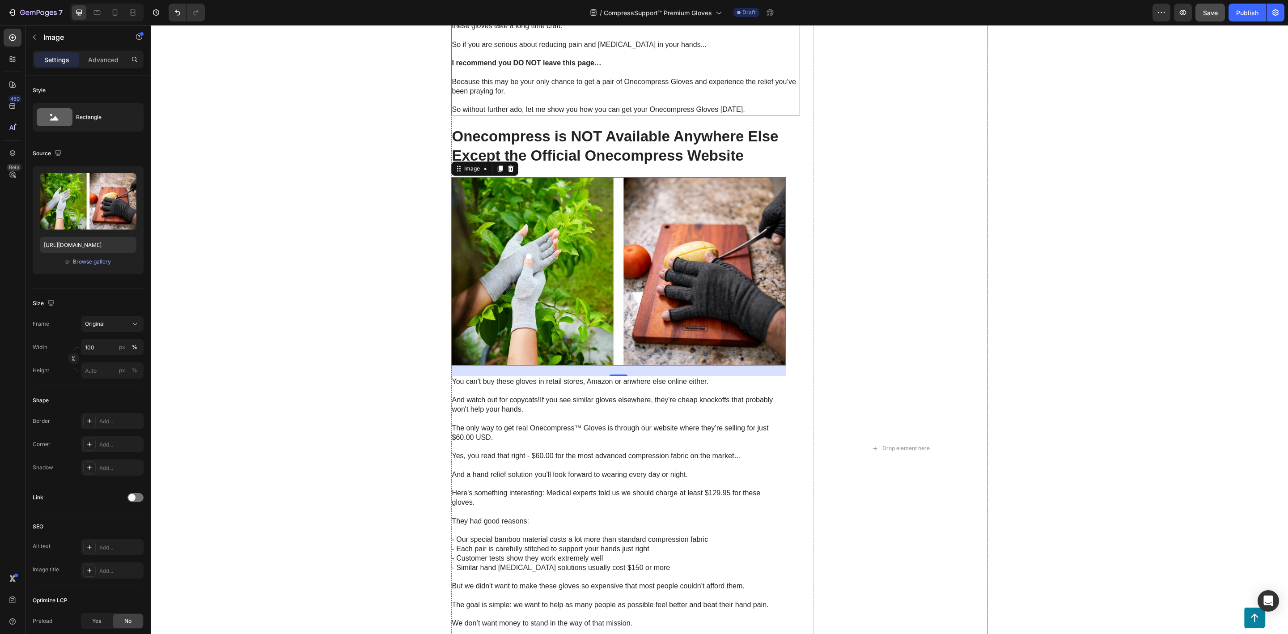
scroll to position [5702, 0]
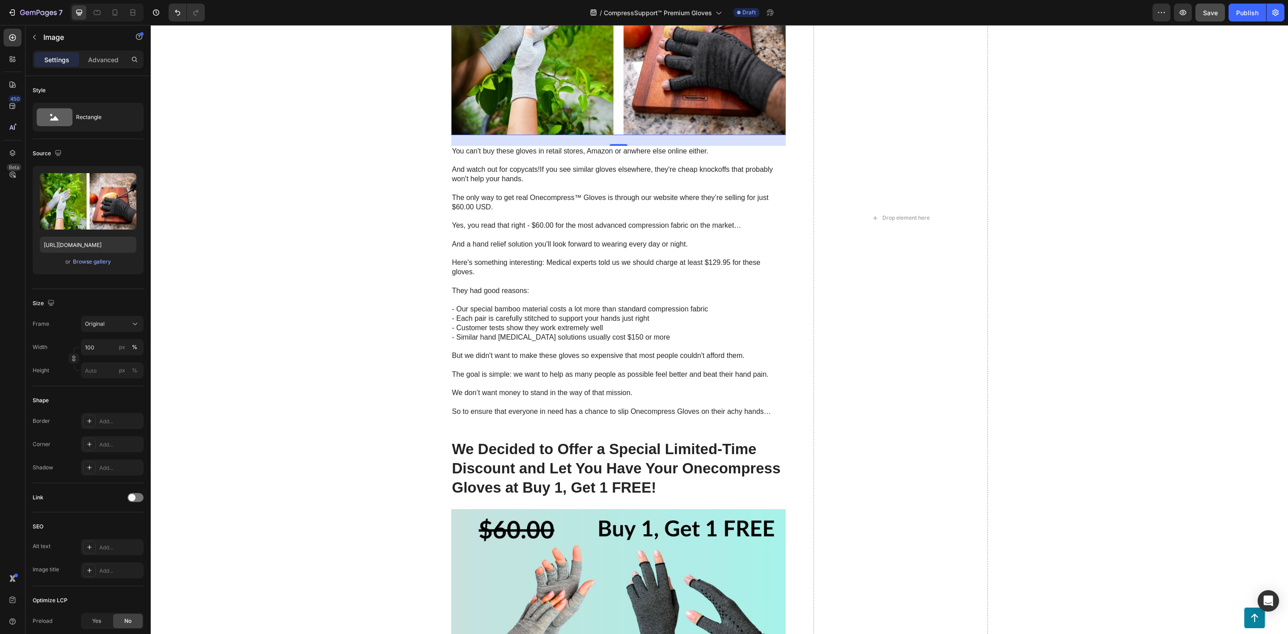
click at [629, 135] on img at bounding box center [618, 41] width 335 height 188
click at [525, 135] on img at bounding box center [618, 41] width 335 height 188
click at [83, 266] on button "Browse gallery" at bounding box center [91, 261] width 39 height 9
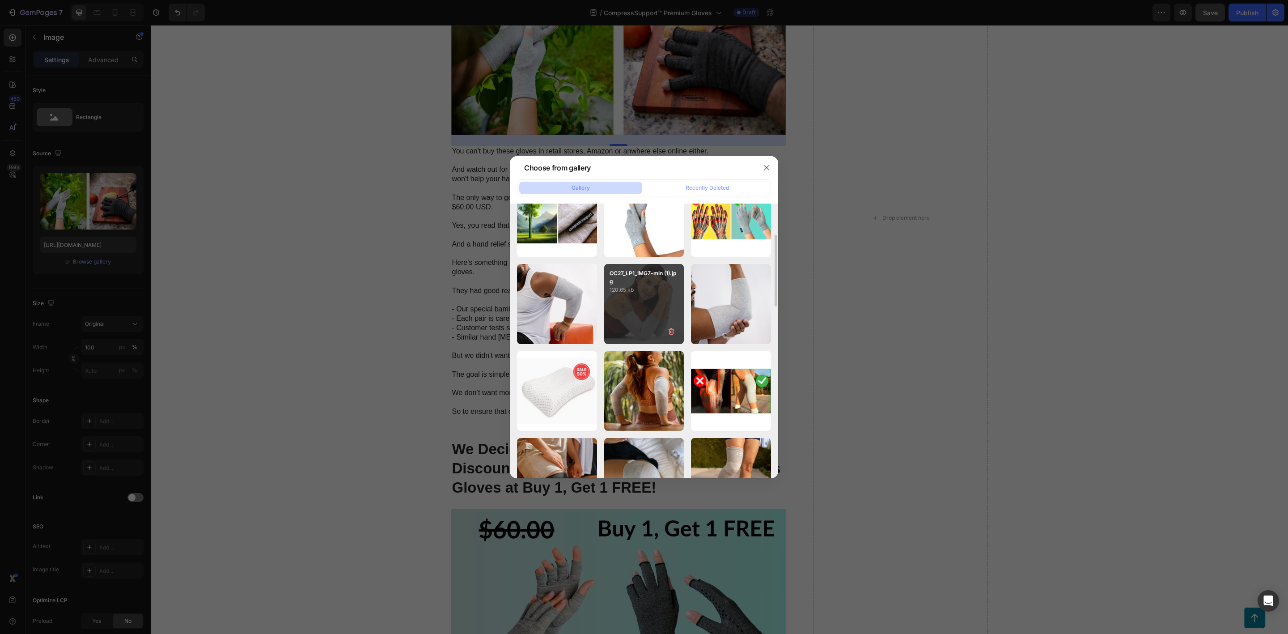
scroll to position [0, 0]
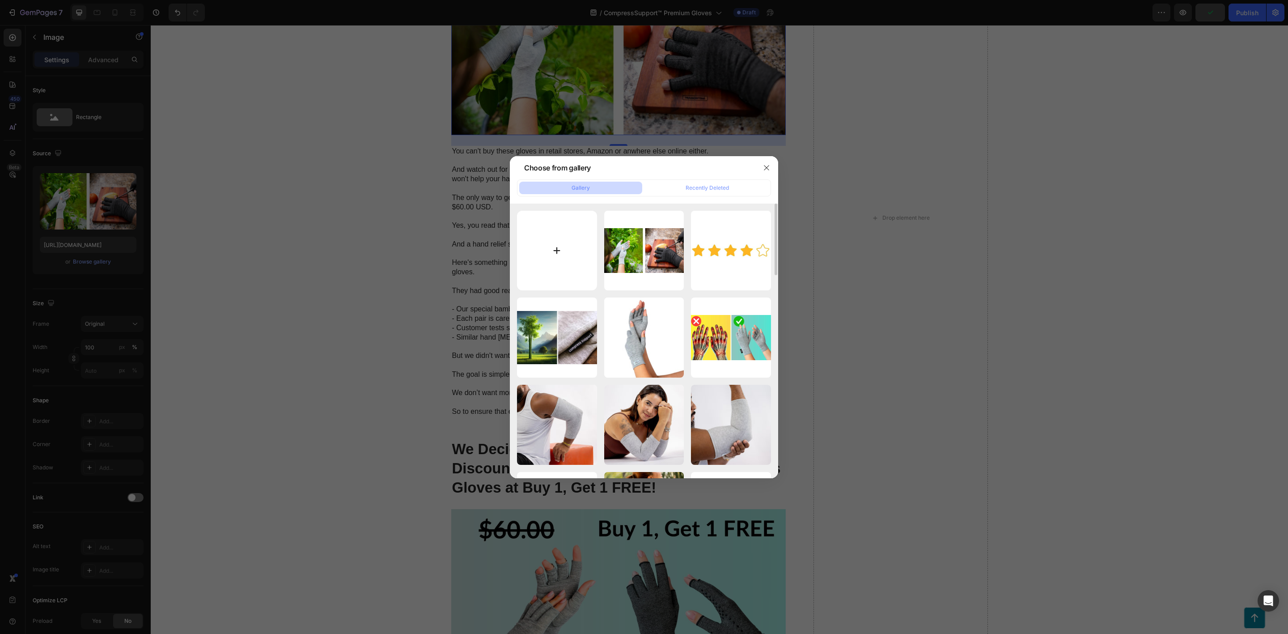
click at [553, 252] on input "file" at bounding box center [557, 251] width 80 height 80
type input "C:\fakepath\Generated image.png"
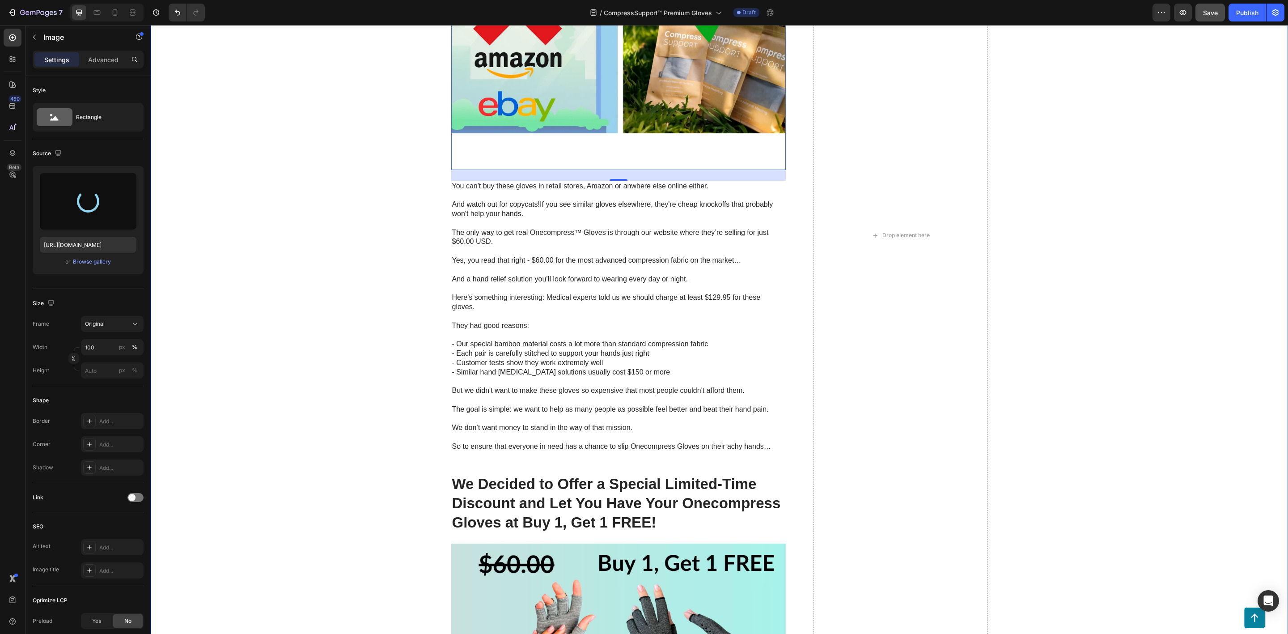
type input "https://cdn.shopify.com/s/files/1/0943/6564/7231/files/gempages_585706145344127…"
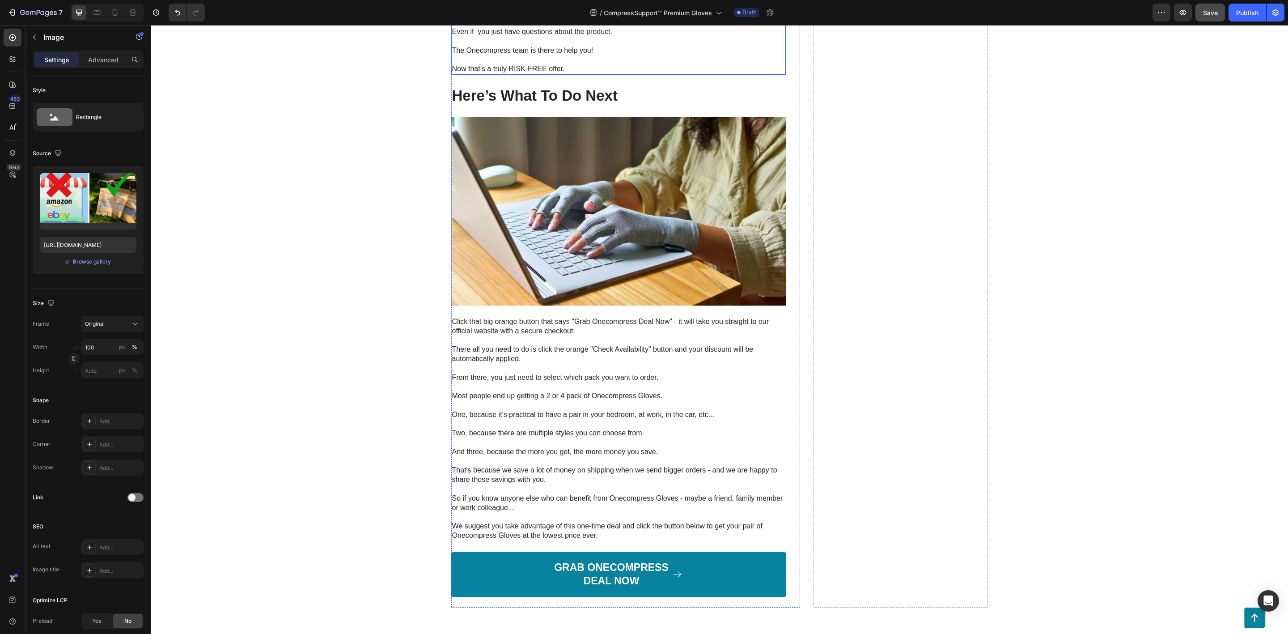
scroll to position [7245, 0]
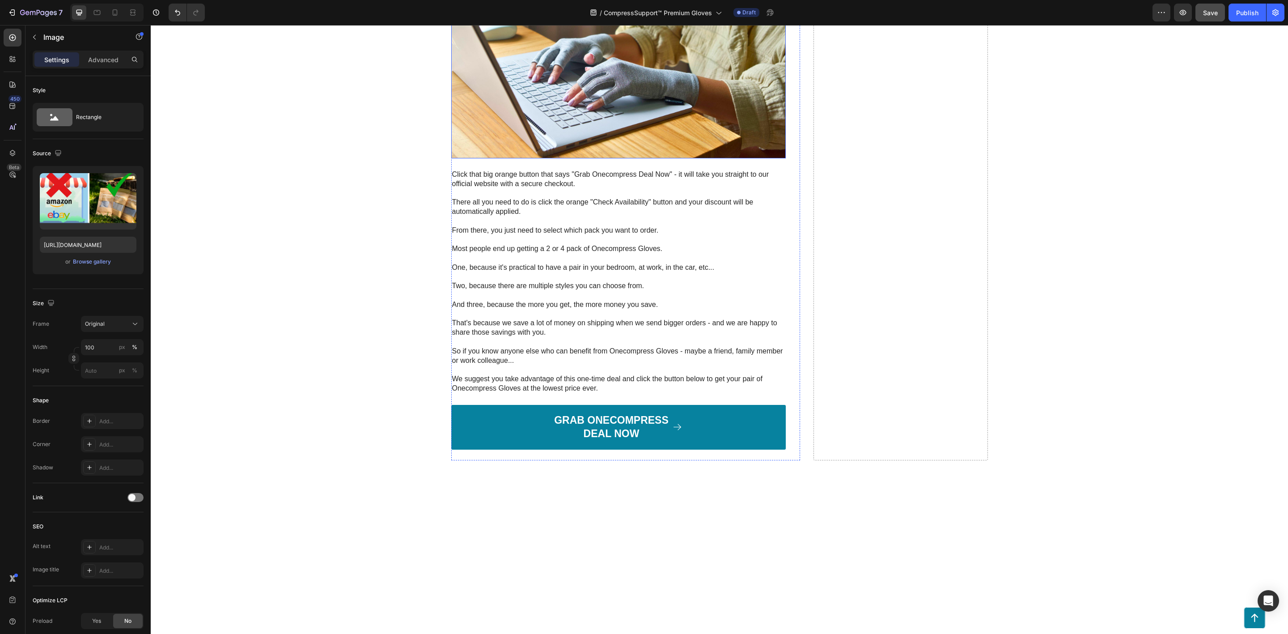
click at [572, 158] on img at bounding box center [618, 64] width 335 height 188
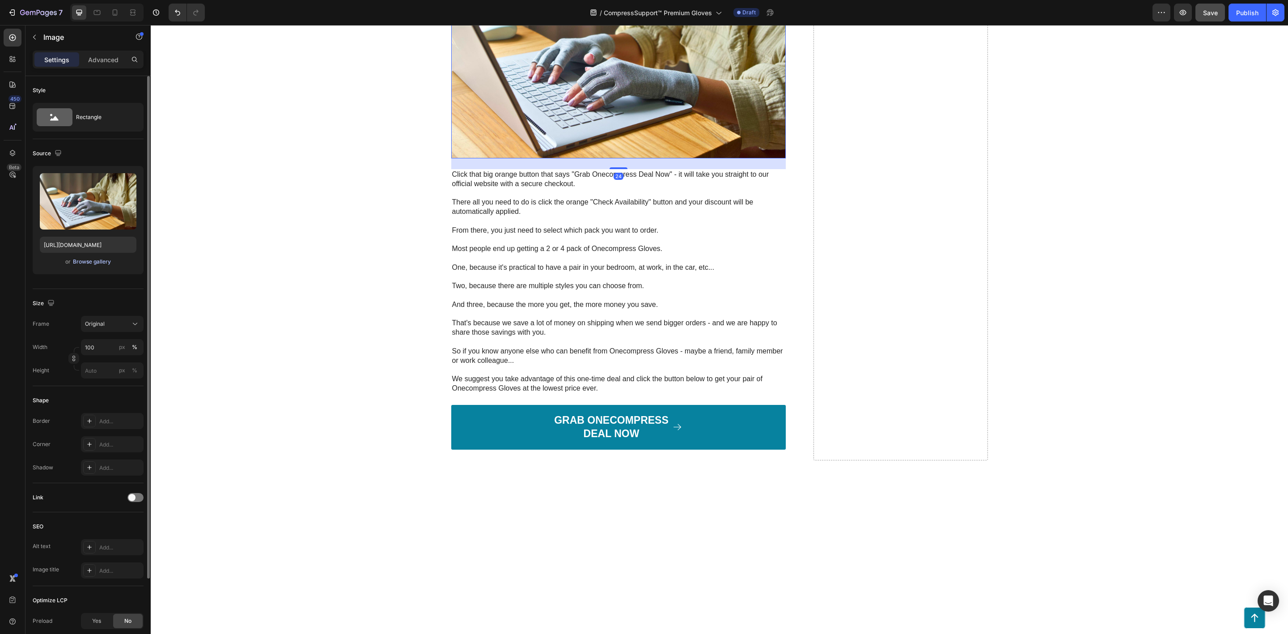
click at [84, 262] on div "Browse gallery" at bounding box center [92, 262] width 38 height 8
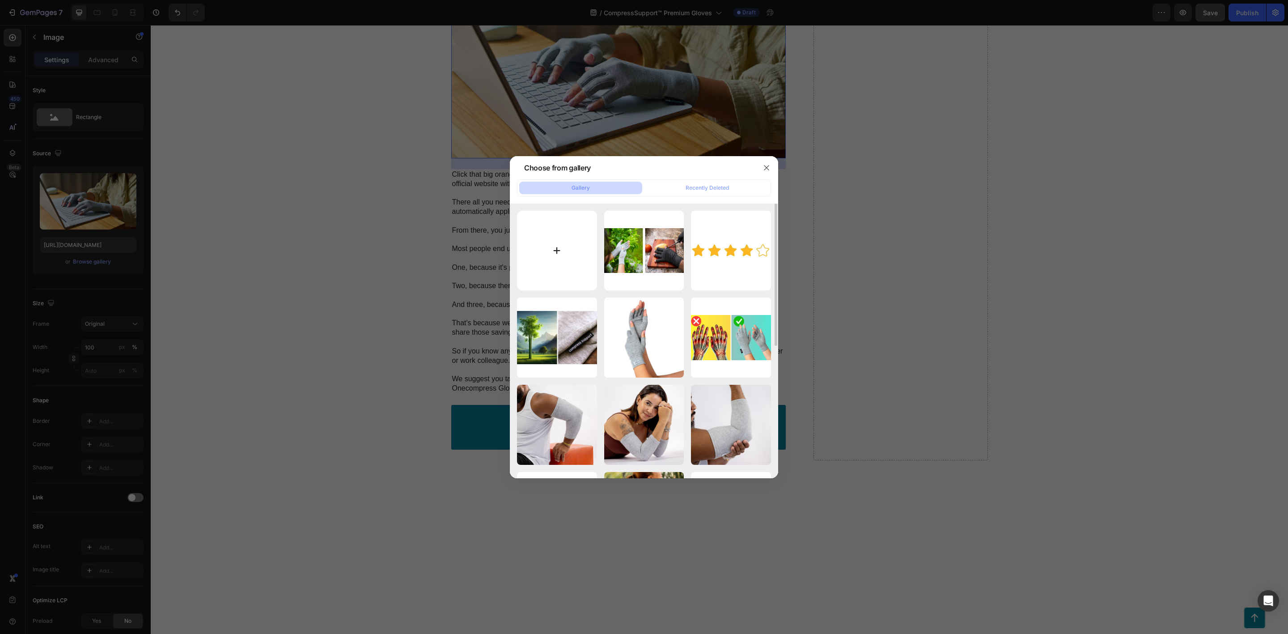
click at [555, 251] on input "file" at bounding box center [557, 251] width 80 height 80
type input "C:\fakepath\compress support (6).png"
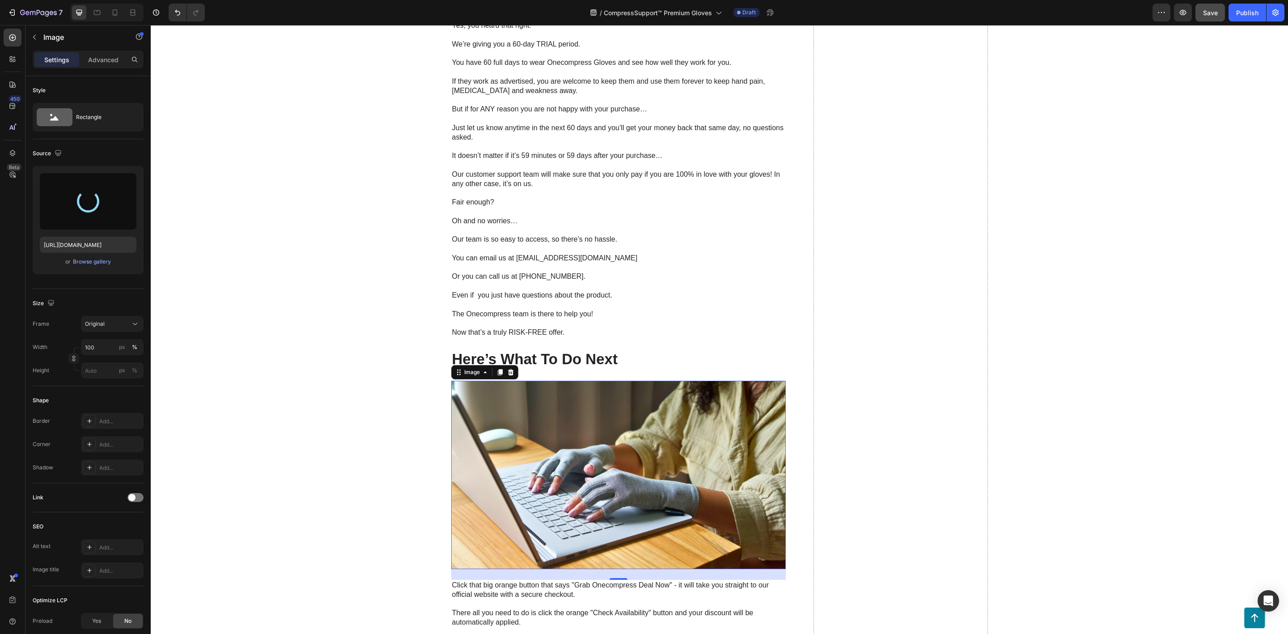
scroll to position [6708, 0]
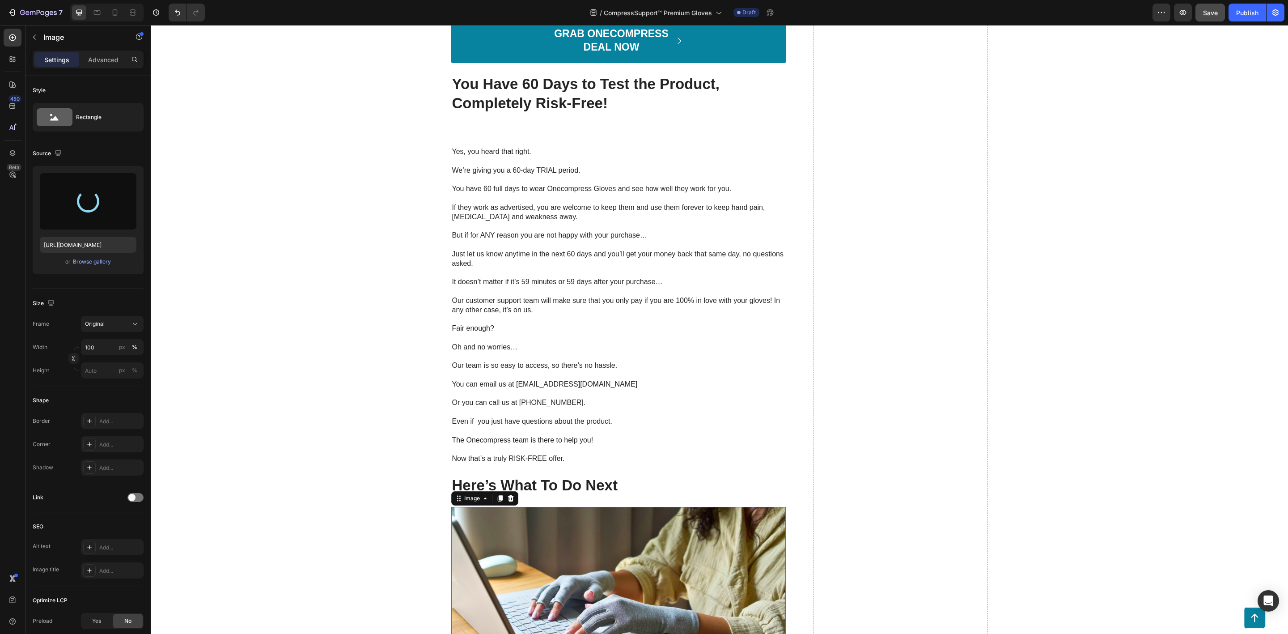
type input "https://cdn.shopify.com/s/files/1/0943/6564/7231/files/gempages_585706145344127…"
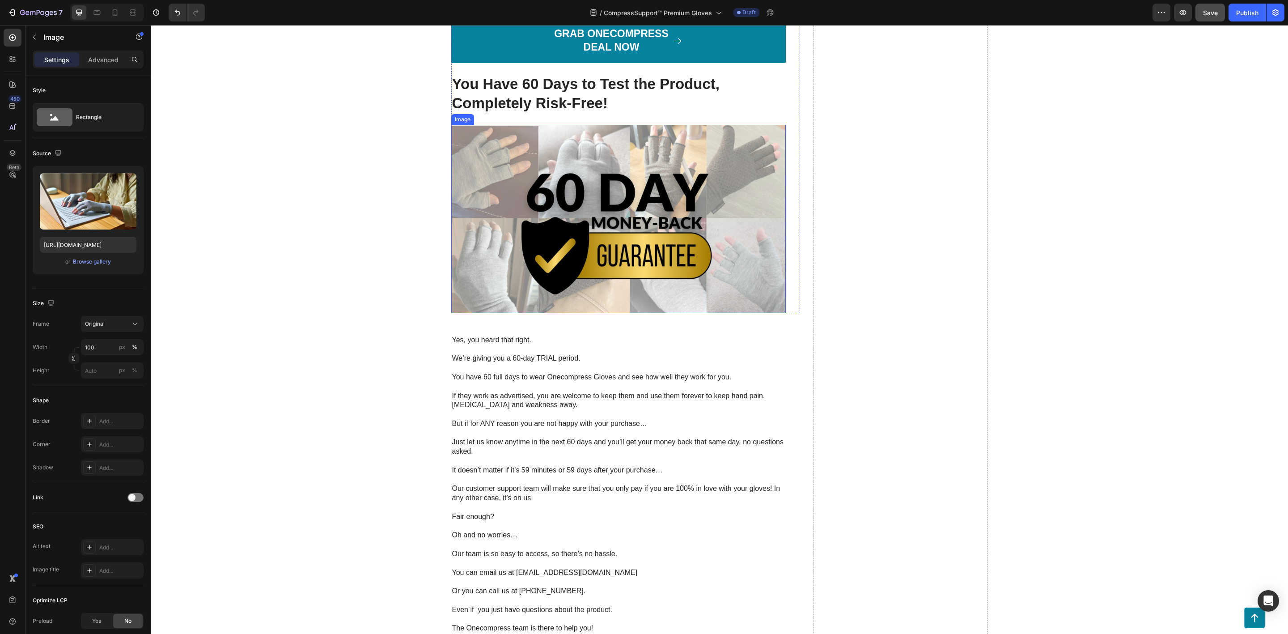
click at [643, 313] on img at bounding box center [618, 219] width 335 height 188
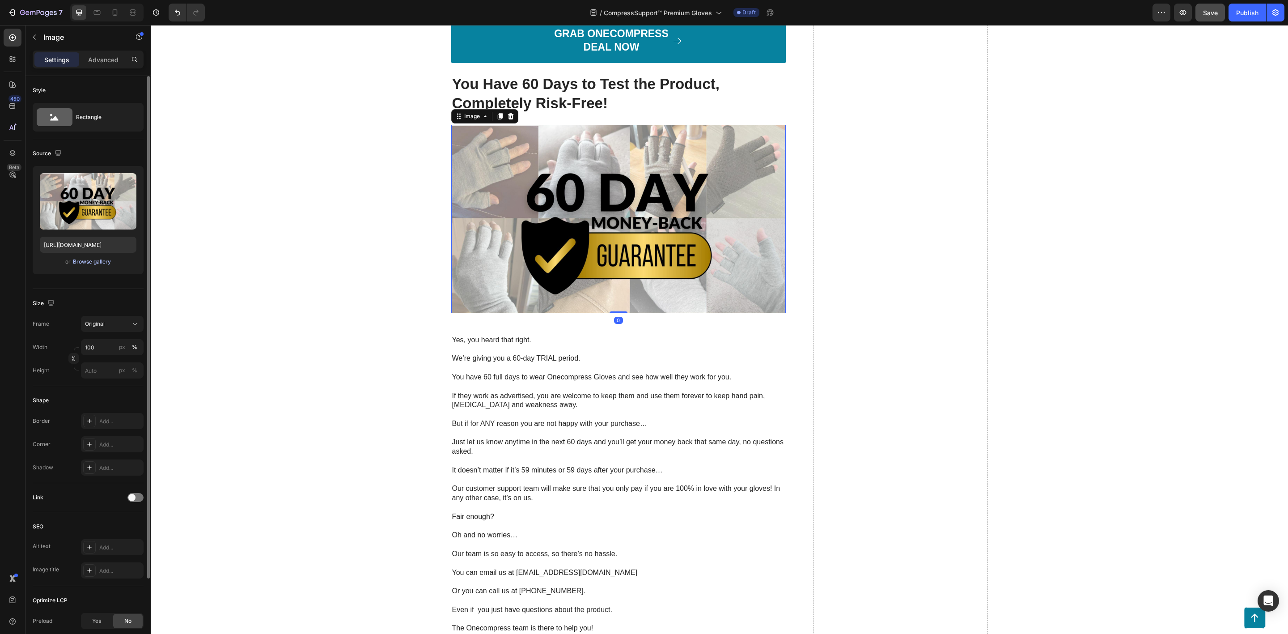
click at [93, 264] on div "Browse gallery" at bounding box center [92, 262] width 38 height 8
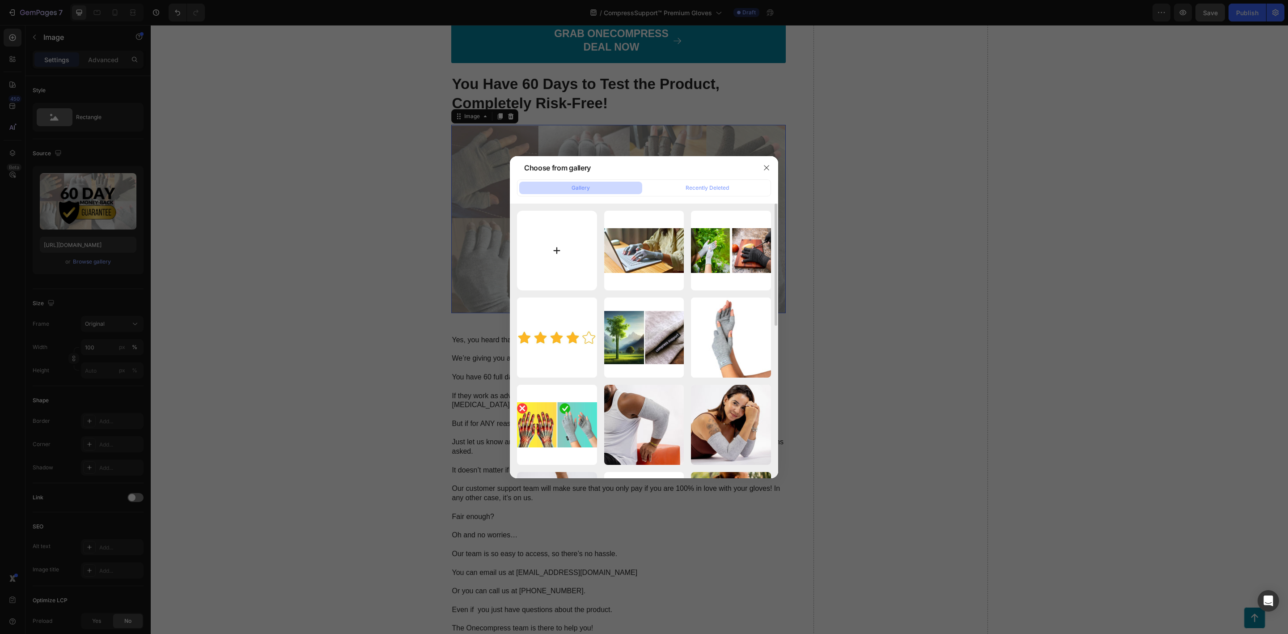
click at [559, 247] on input "file" at bounding box center [557, 251] width 80 height 80
type input "C:\fakepath\image.jpg"
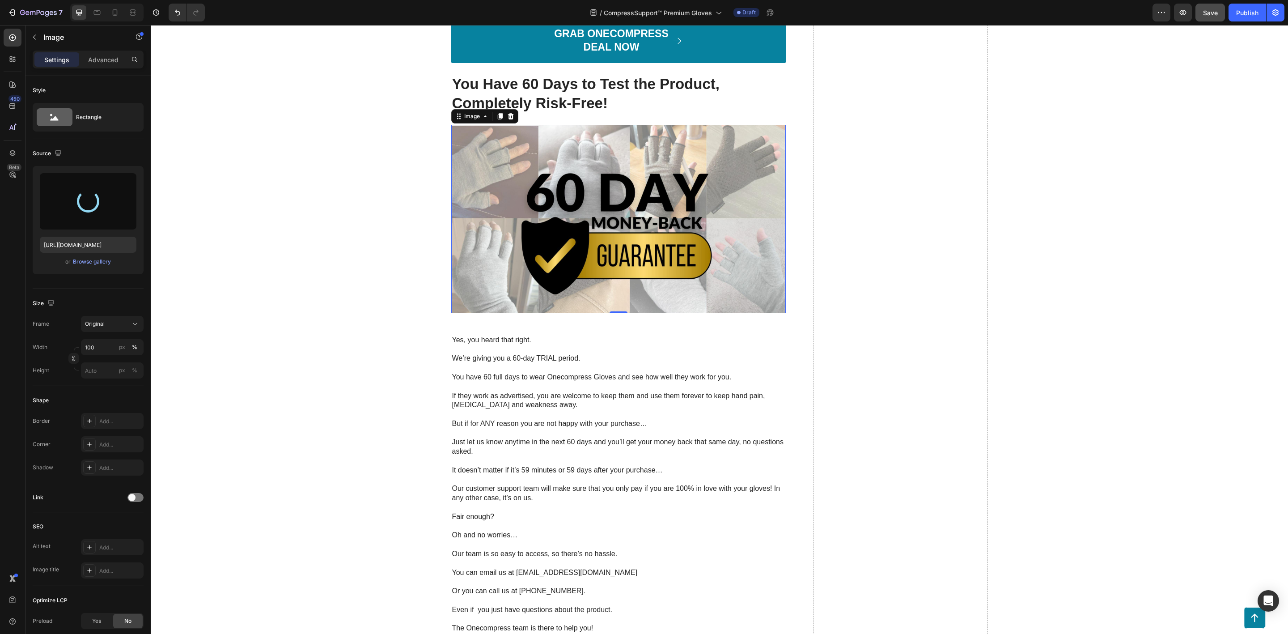
type input "https://cdn.shopify.com/s/files/1/0943/6564/7231/files/gempages_585706145344127…"
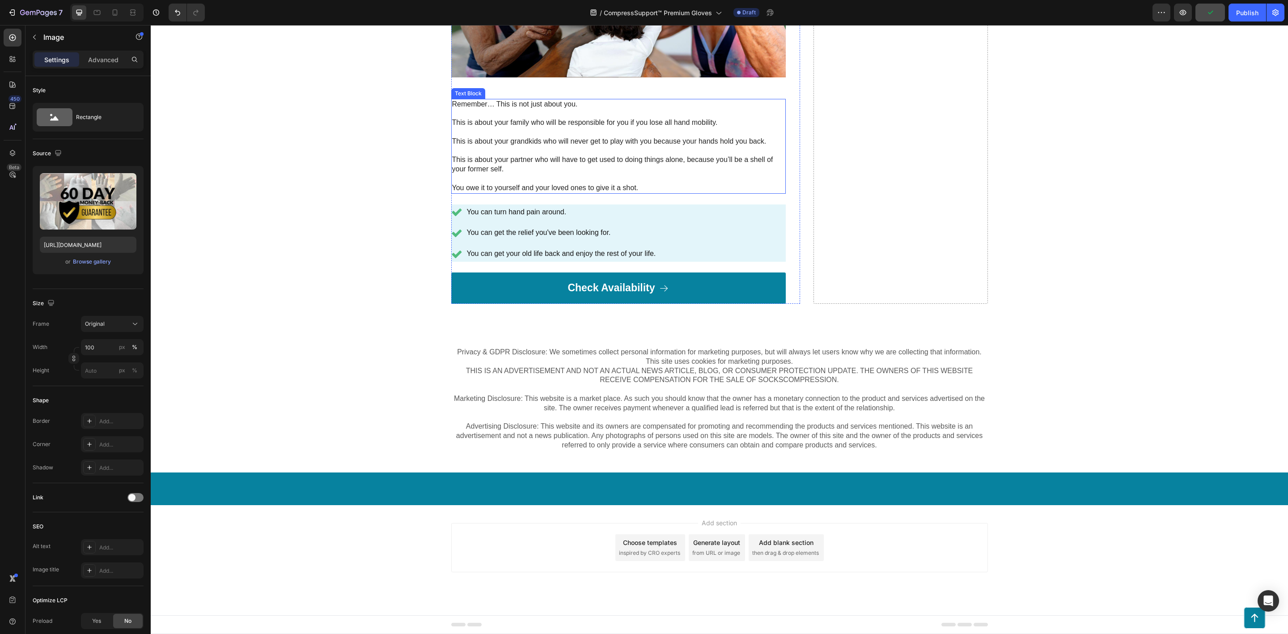
scroll to position [8660, 0]
click at [885, 365] on p "Privacy & GDPR Disclosure: We sometimes collect personal information for market…" at bounding box center [719, 379] width 535 height 65
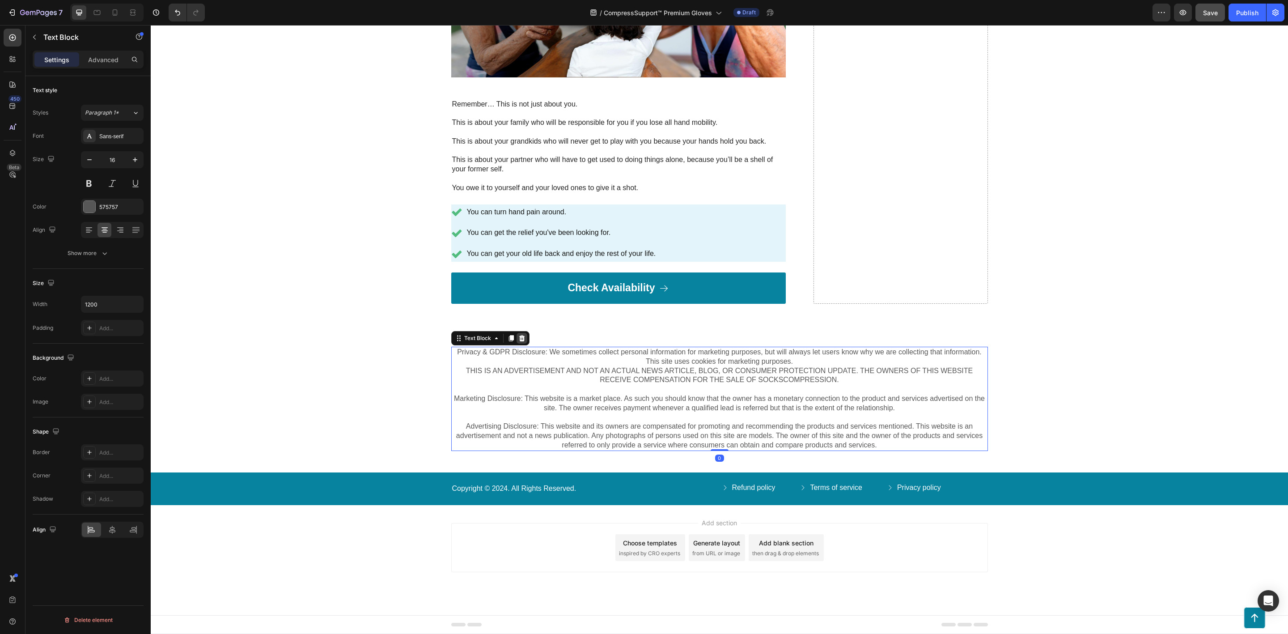
click at [518, 338] on icon at bounding box center [521, 338] width 7 height 7
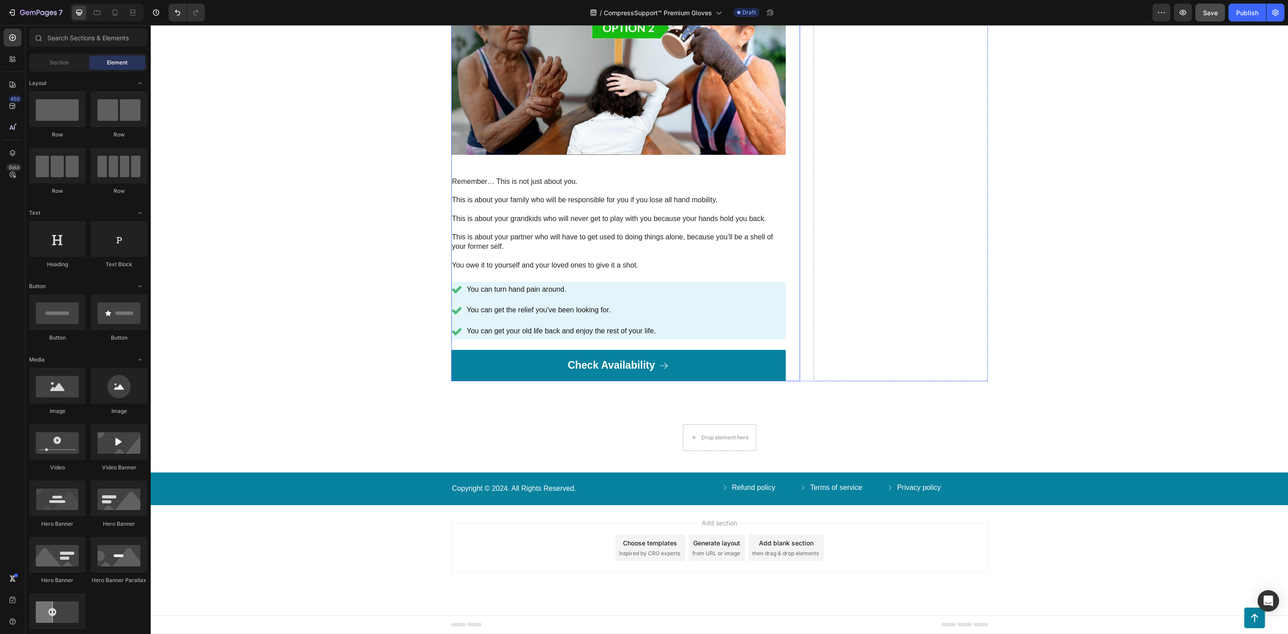
scroll to position [8583, 0]
click at [641, 426] on div "Drop element here Row" at bounding box center [719, 437] width 537 height 27
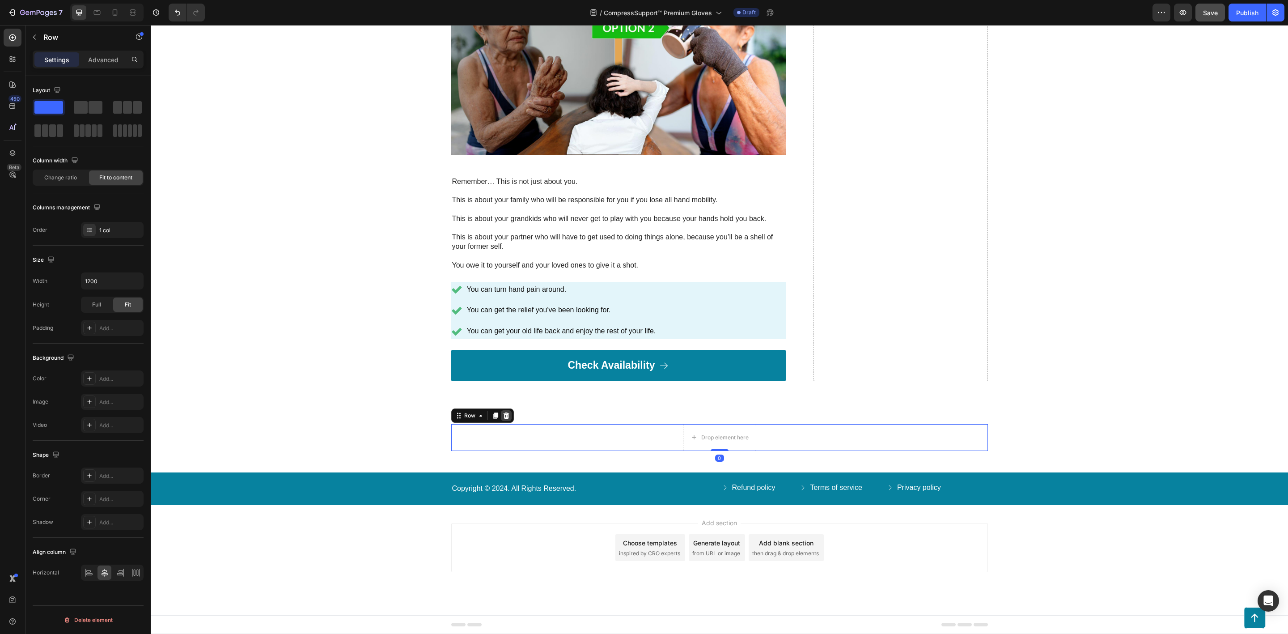
click at [504, 411] on div at bounding box center [506, 415] width 11 height 11
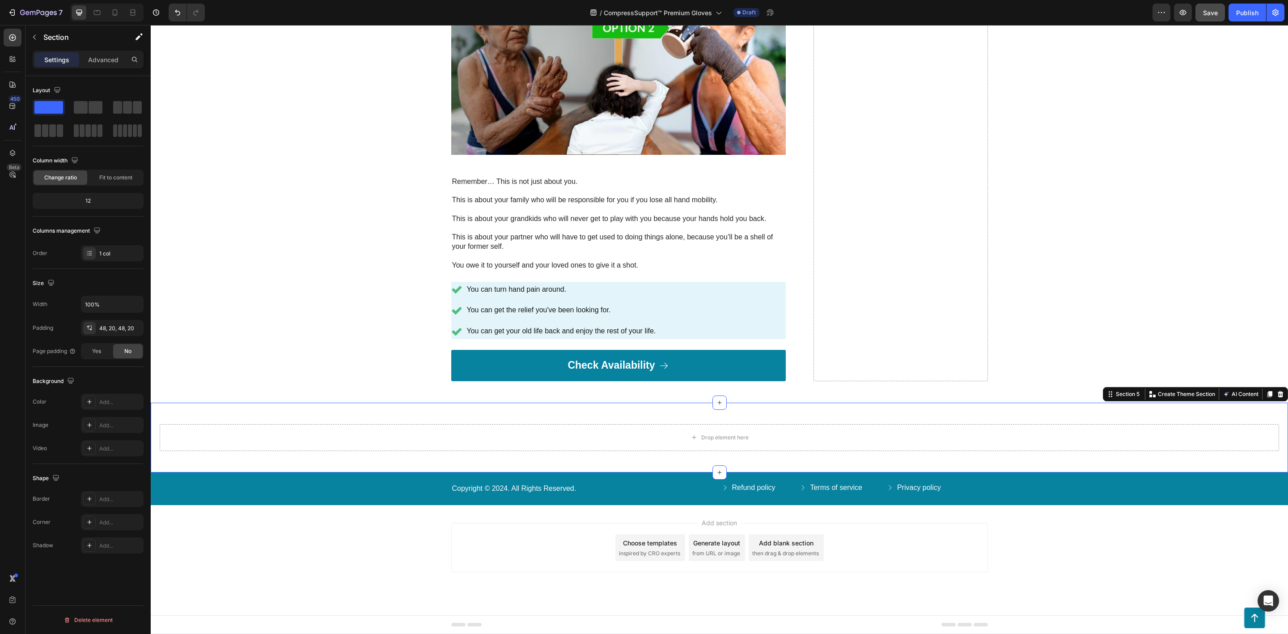
click at [1268, 407] on div "Drop element here Section 5 You can create reusable sections Create Theme Secti…" at bounding box center [719, 437] width 1137 height 70
click at [1277, 394] on icon at bounding box center [1280, 393] width 7 height 7
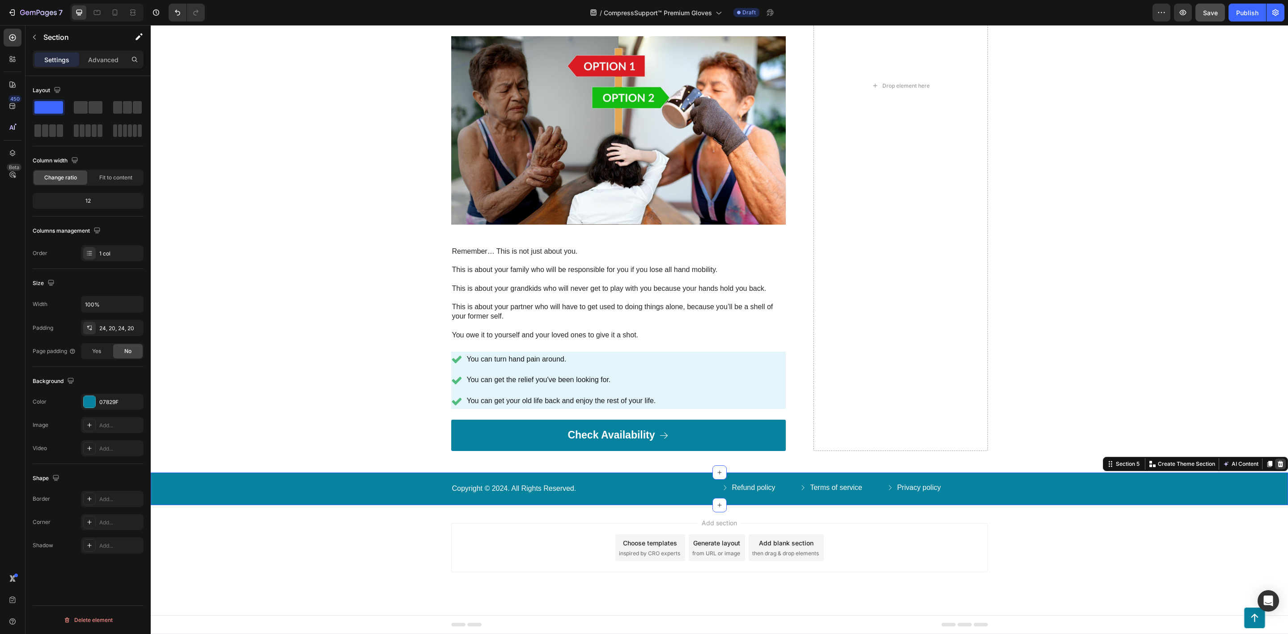
click at [1277, 463] on icon at bounding box center [1280, 463] width 7 height 7
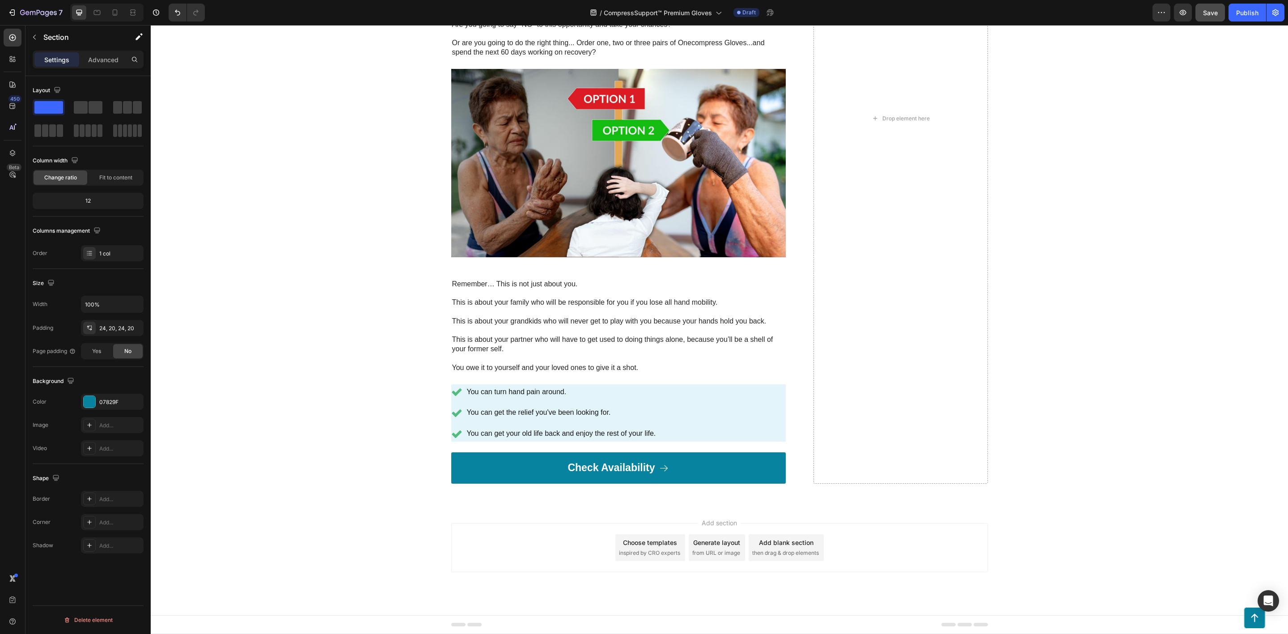
scroll to position [8481, 0]
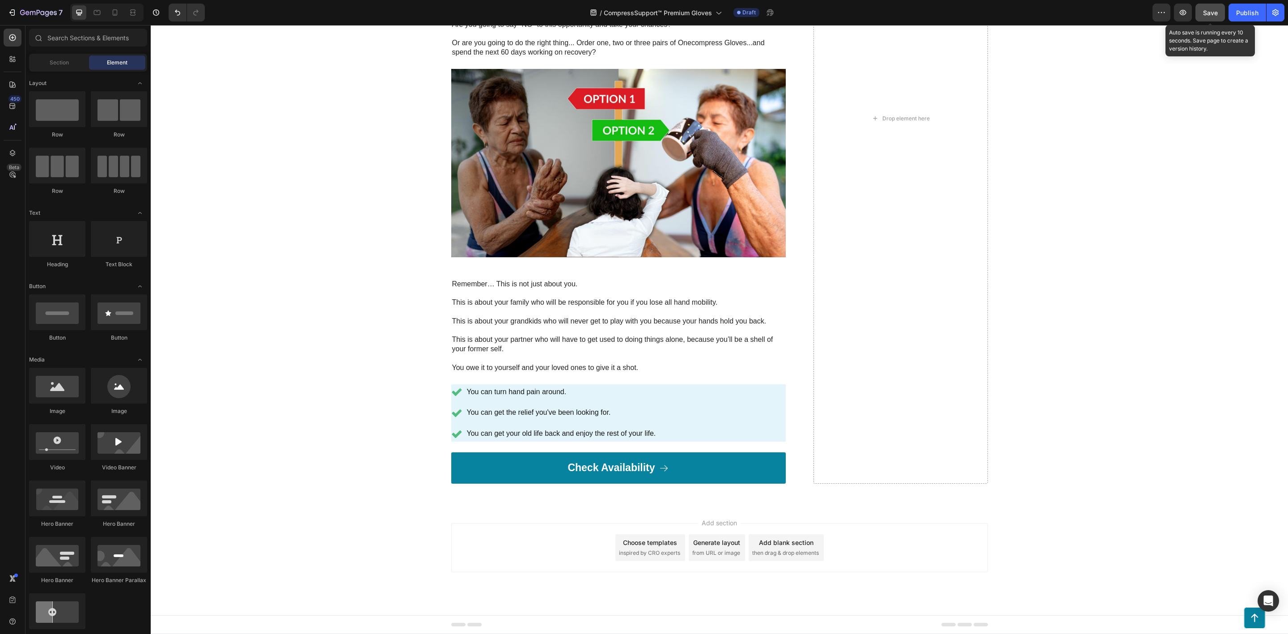
click at [1208, 13] on span "Save" at bounding box center [1210, 13] width 15 height 8
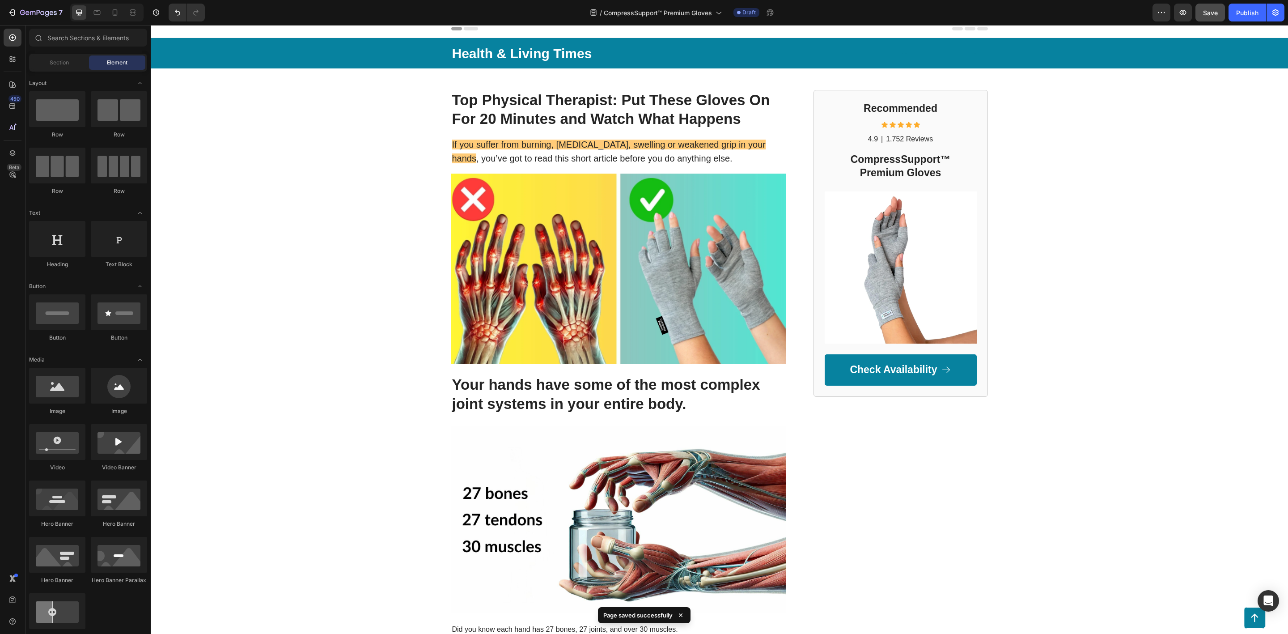
scroll to position [0, 0]
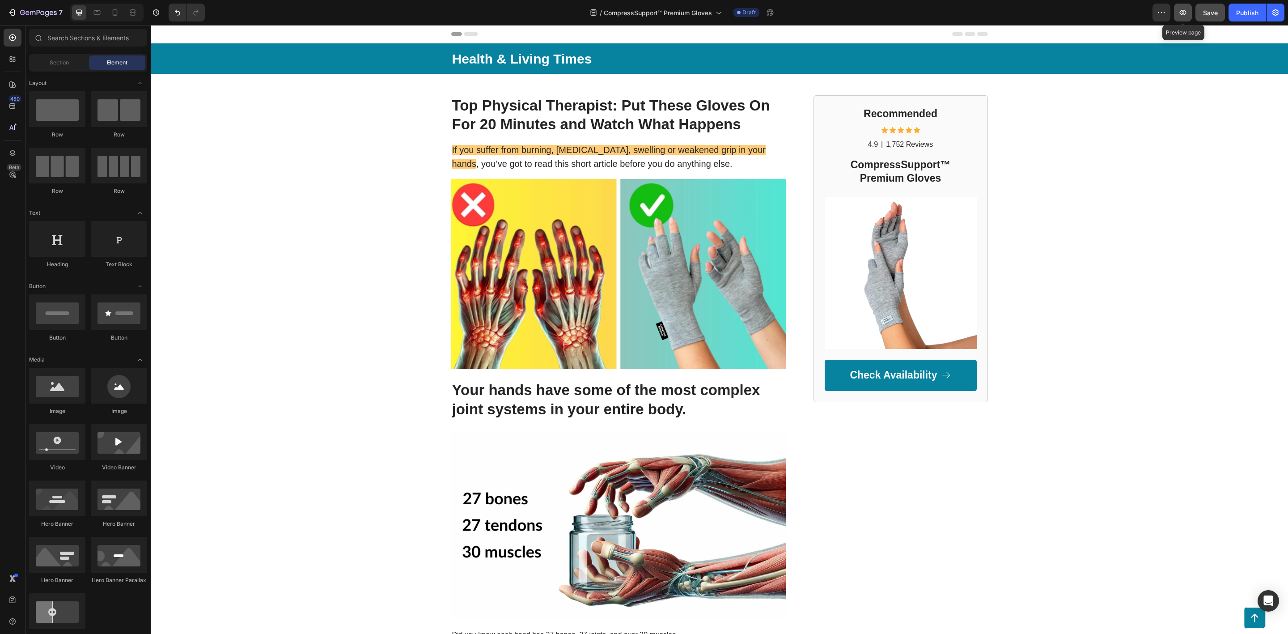
click at [1186, 15] on icon "button" at bounding box center [1182, 12] width 9 height 9
click at [1208, 16] on div "Save" at bounding box center [1210, 12] width 15 height 9
click at [111, 15] on icon at bounding box center [114, 12] width 9 height 9
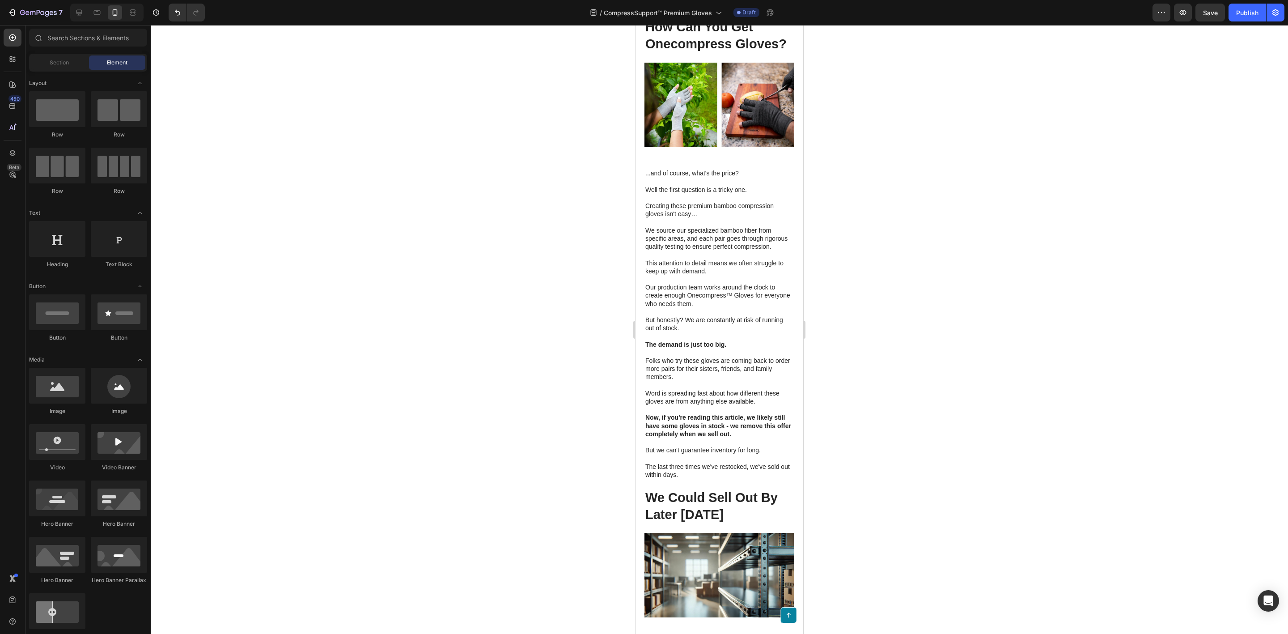
scroll to position [3488, 0]
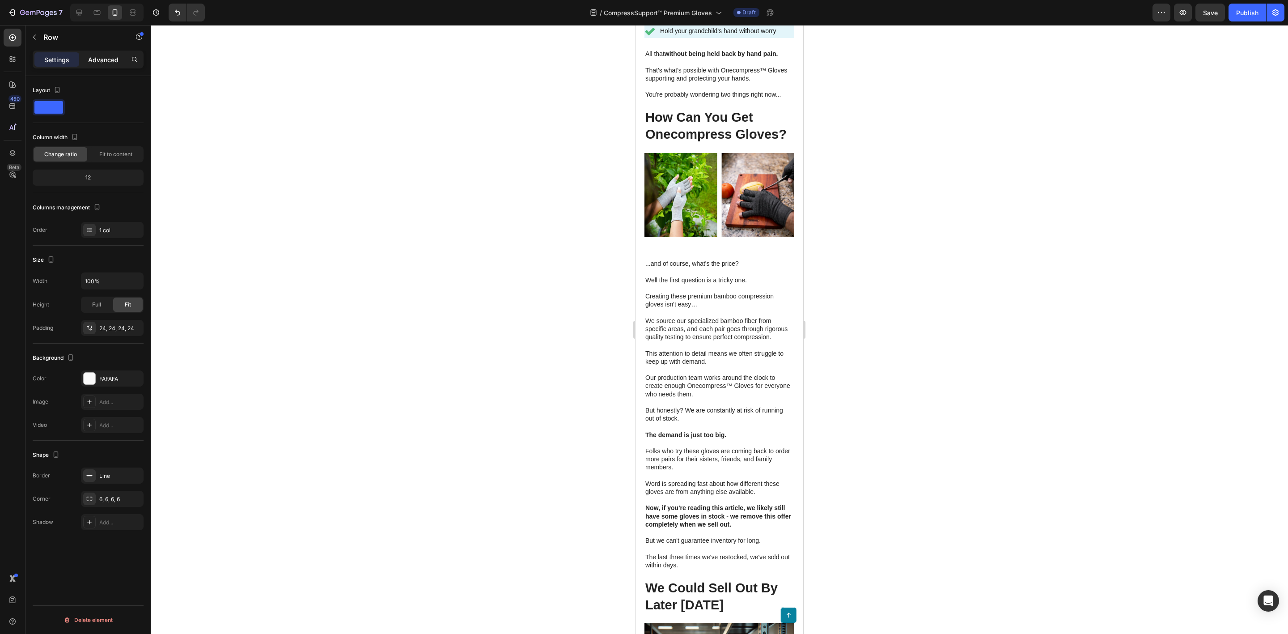
click at [113, 55] on p "Advanced" at bounding box center [103, 59] width 30 height 9
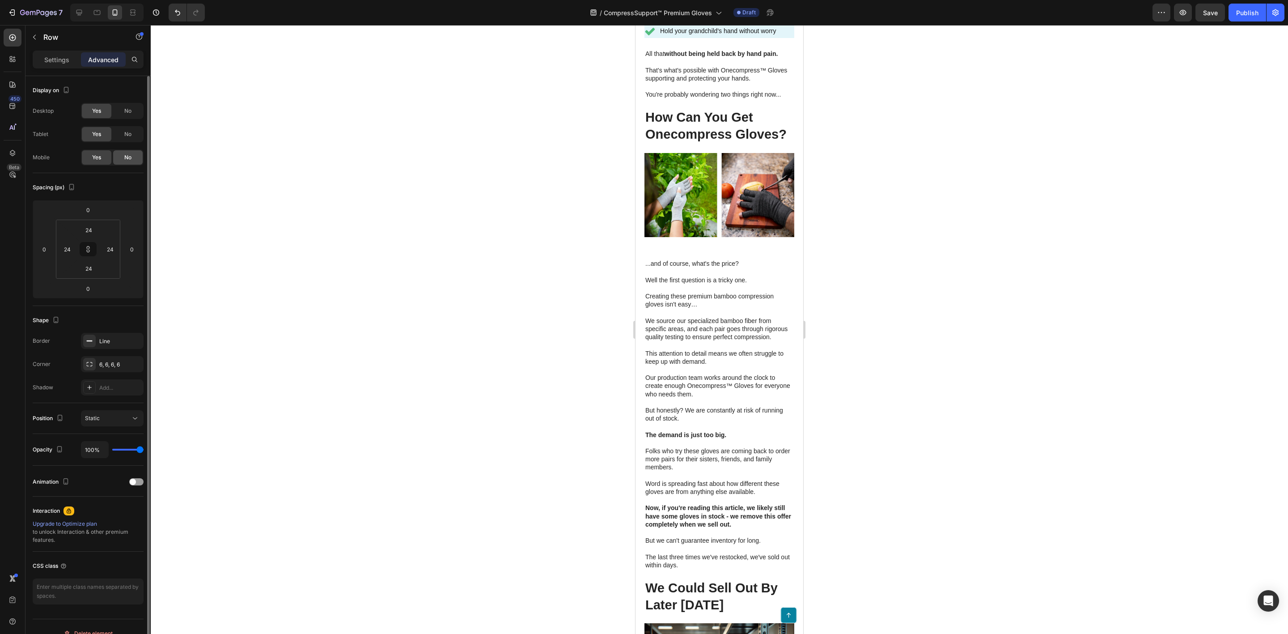
click at [119, 158] on div "No" at bounding box center [128, 157] width 30 height 14
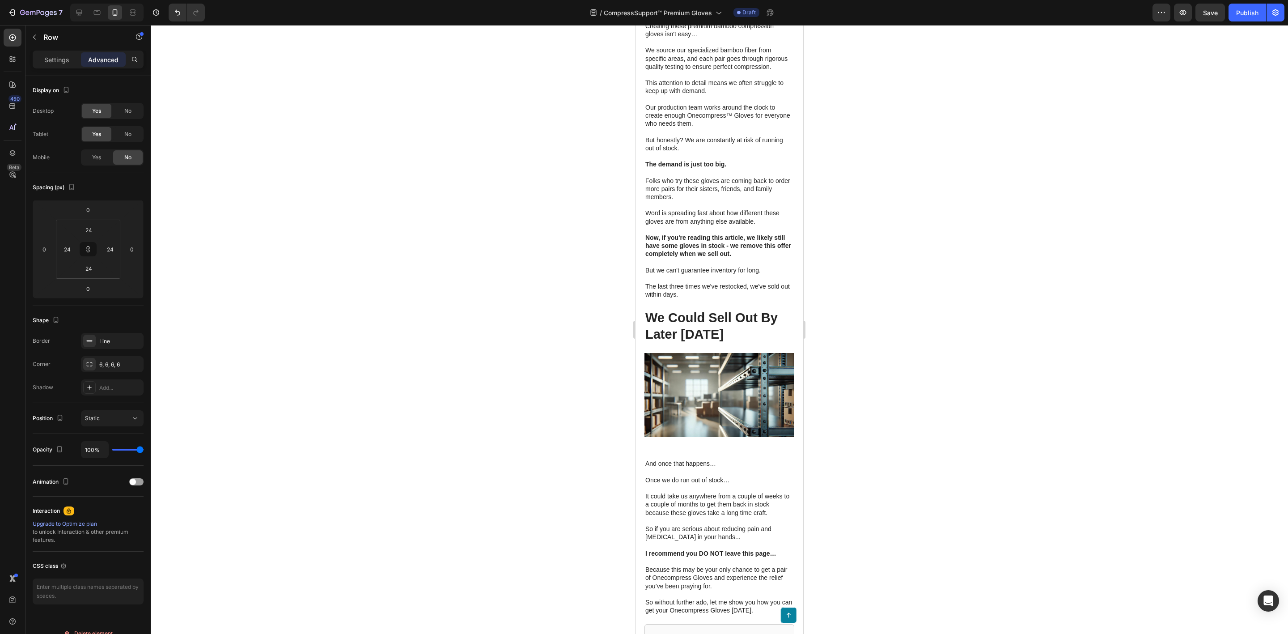
click at [400, 187] on div at bounding box center [719, 329] width 1137 height 609
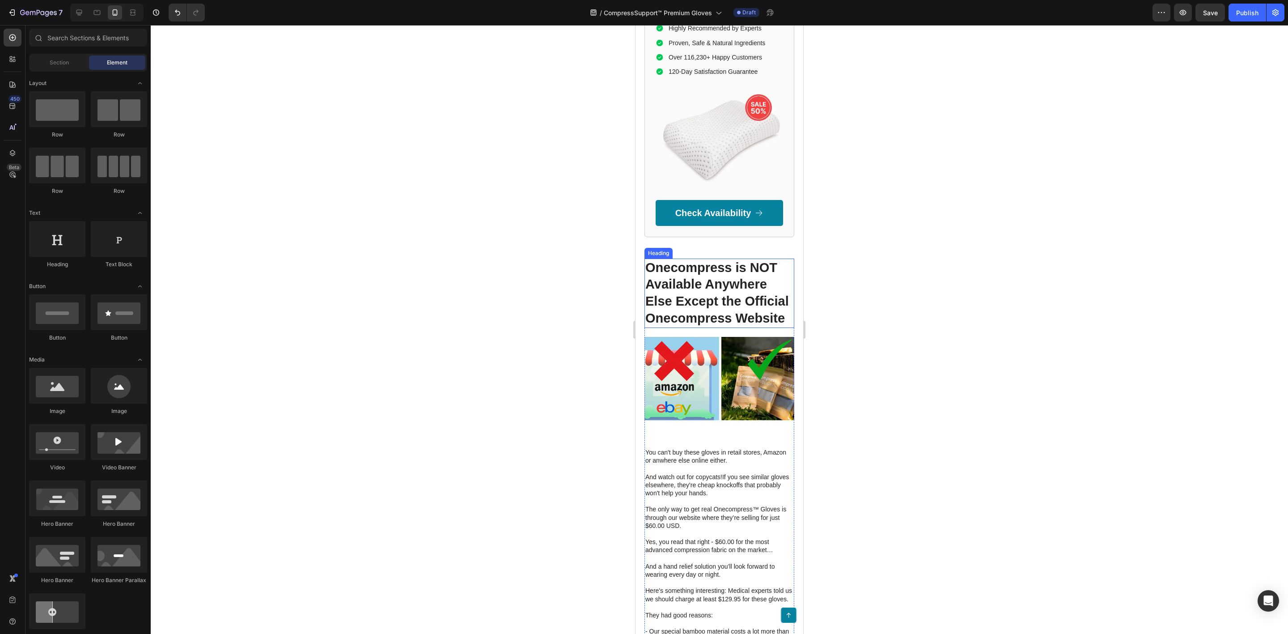
scroll to position [4763, 0]
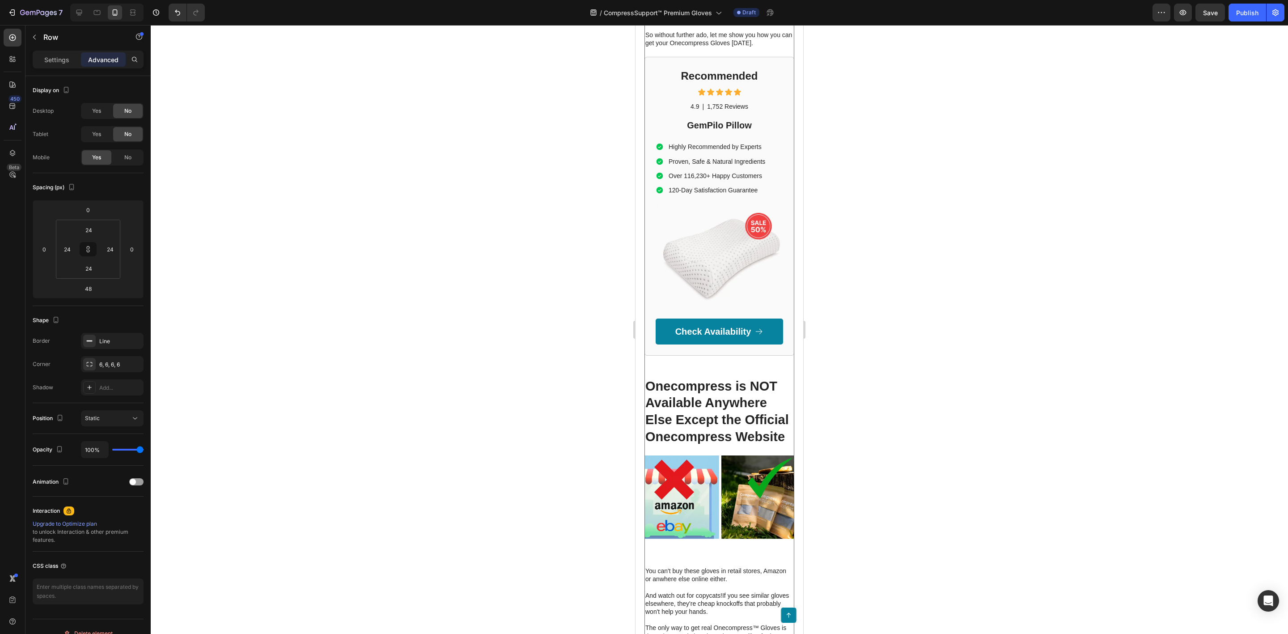
click at [653, 186] on div "Recommended Heading Icon Icon Icon Icon Icon Icon List 4.9 Text Block | Text Bl…" at bounding box center [719, 206] width 150 height 299
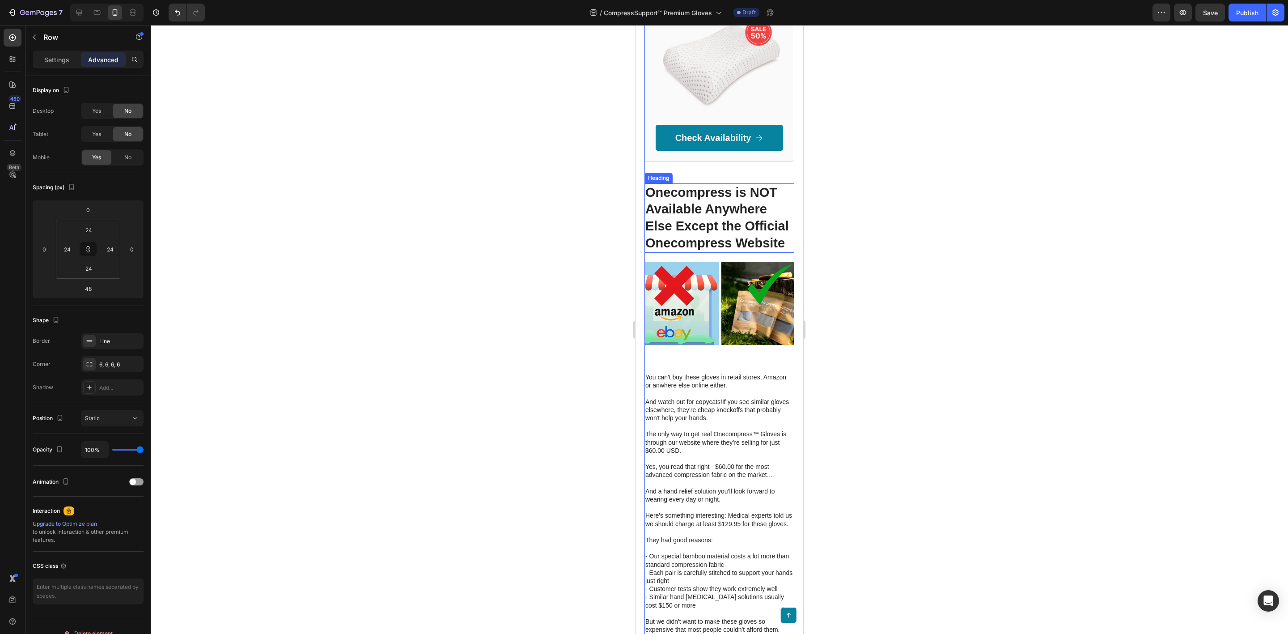
scroll to position [4897, 0]
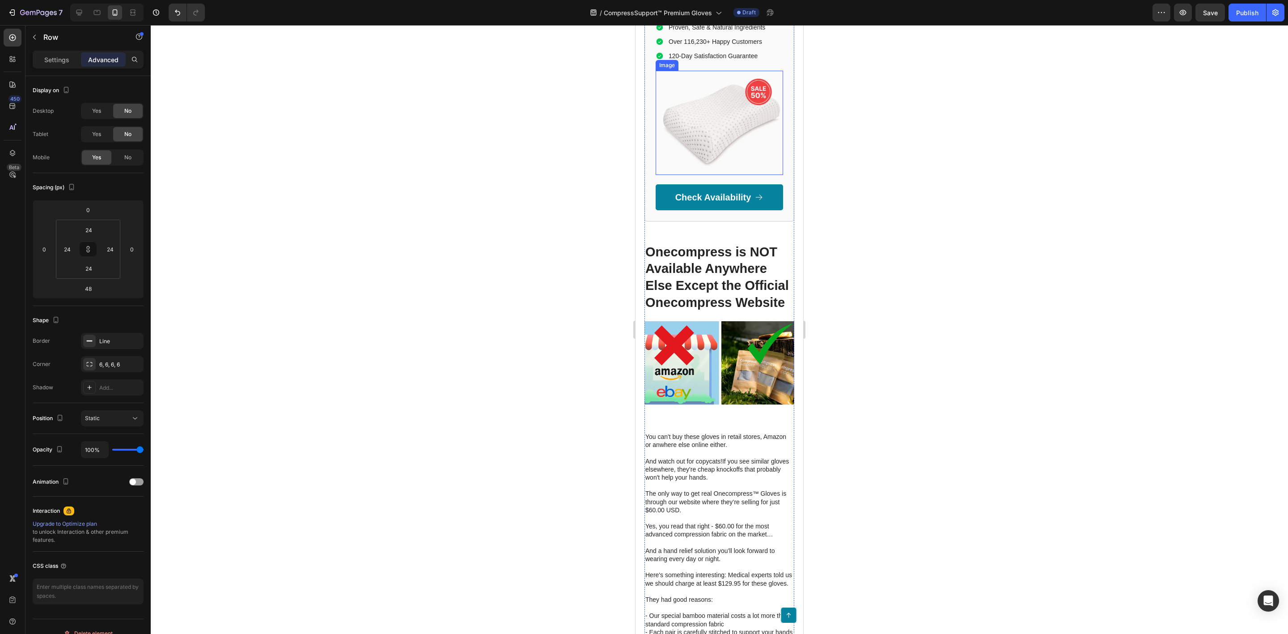
click at [718, 175] on img at bounding box center [719, 123] width 127 height 104
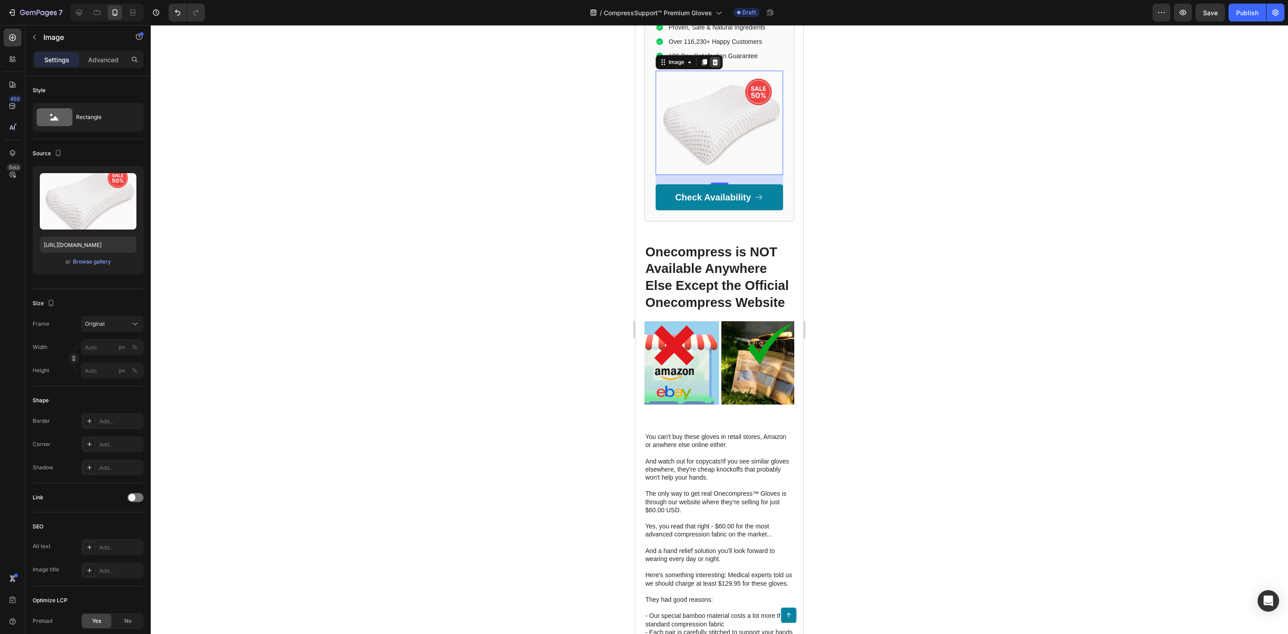
click at [714, 65] on icon at bounding box center [715, 62] width 6 height 6
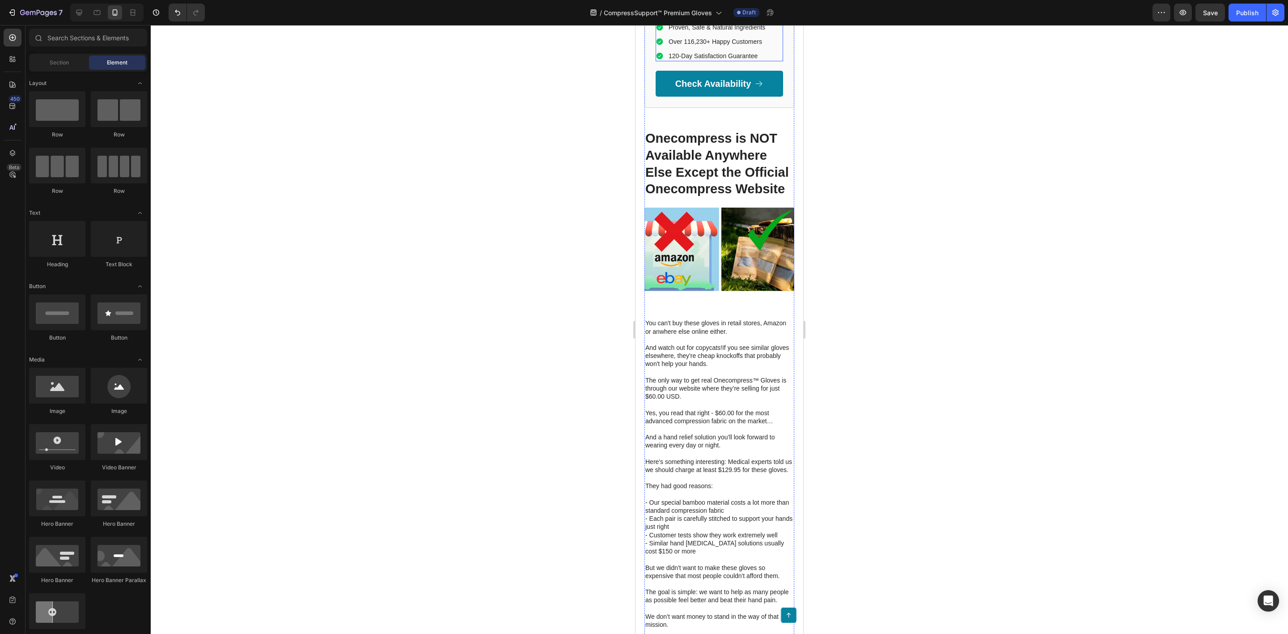
click at [771, 61] on div "Highly Recommended by Experts Proven, Safe & Natural Ingredients Over 116,230+ …" at bounding box center [719, 34] width 127 height 54
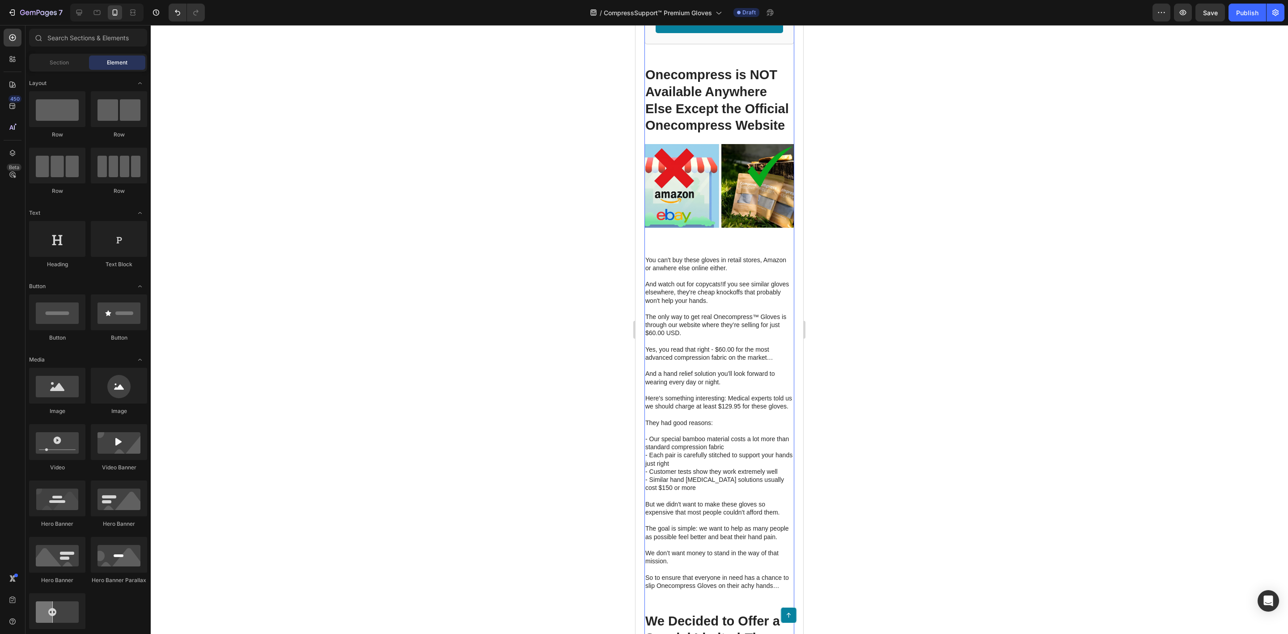
scroll to position [4763, 0]
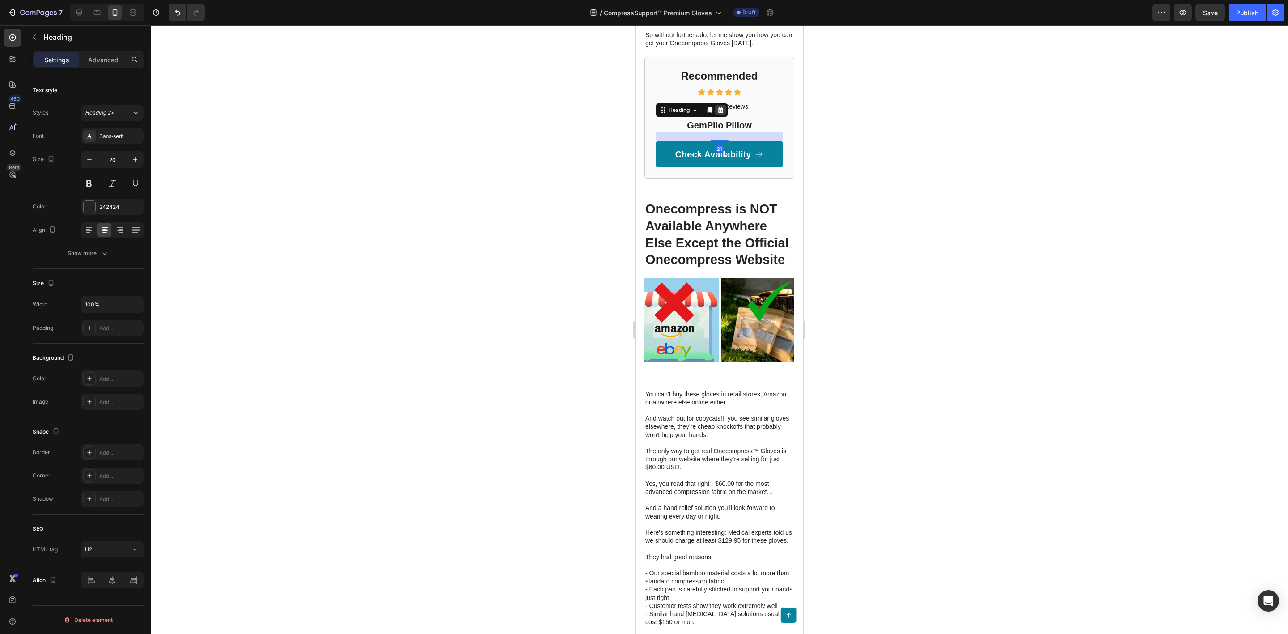
click at [720, 114] on icon at bounding box center [720, 109] width 7 height 7
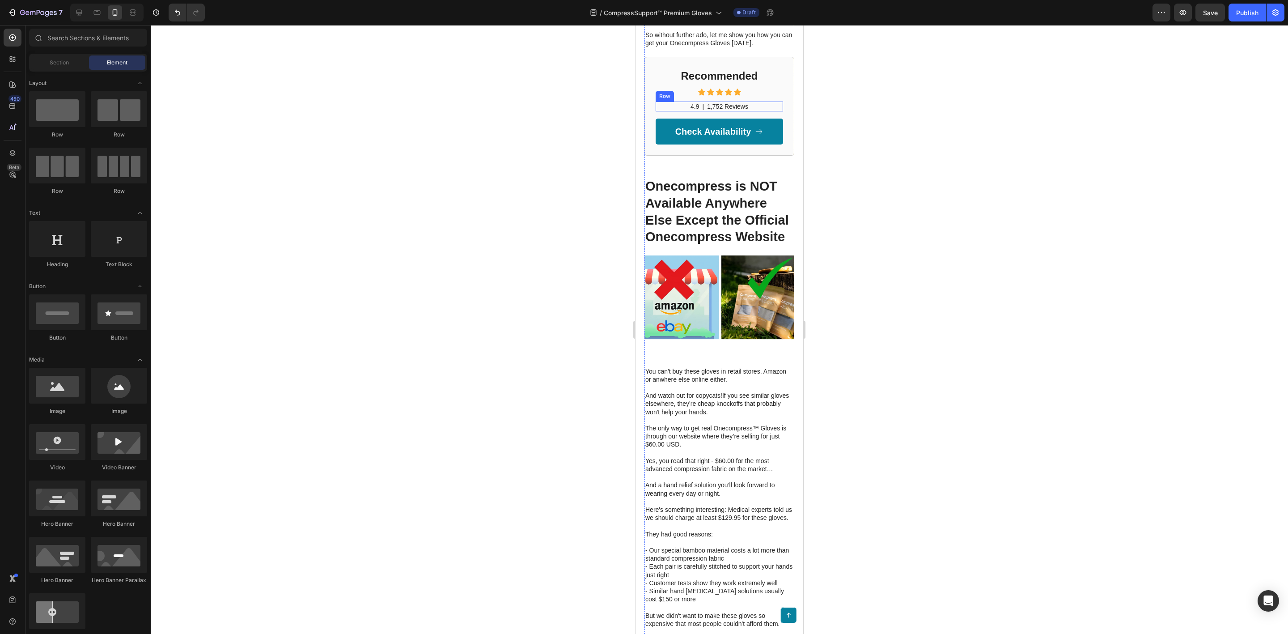
click at [749, 111] on div "4.9 Text Block | Text Block 1,752 Reviews Text Block Row" at bounding box center [719, 107] width 127 height 10
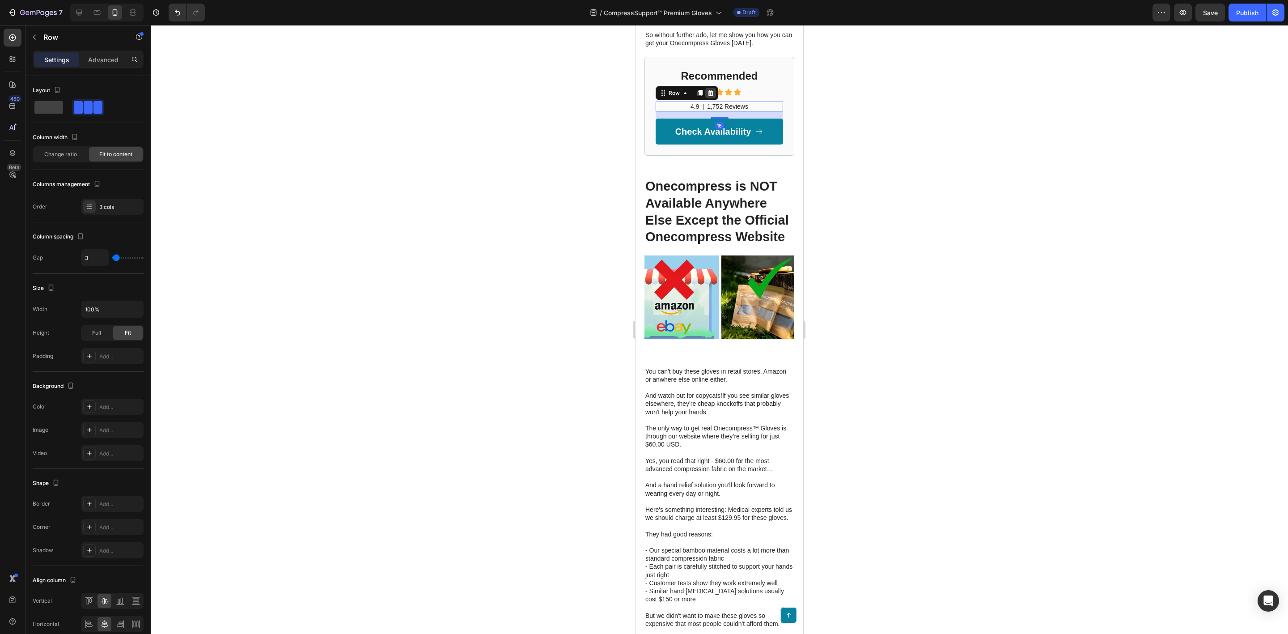
click at [712, 97] on icon at bounding box center [710, 92] width 7 height 7
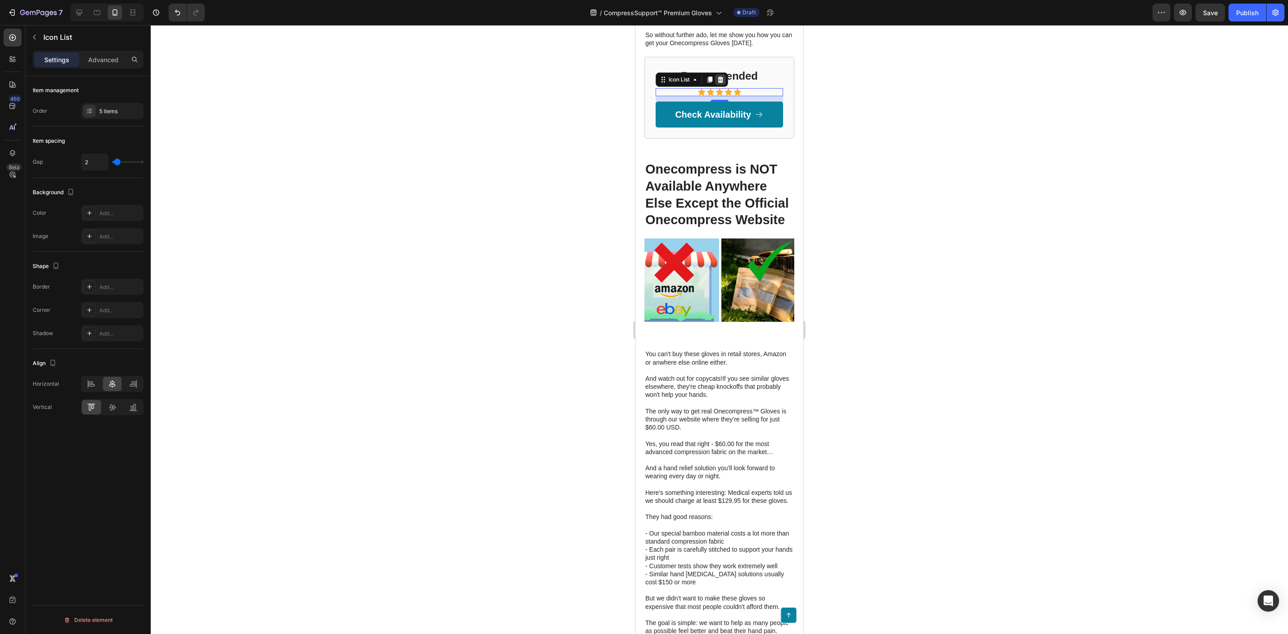
click at [718, 83] on icon at bounding box center [720, 79] width 7 height 7
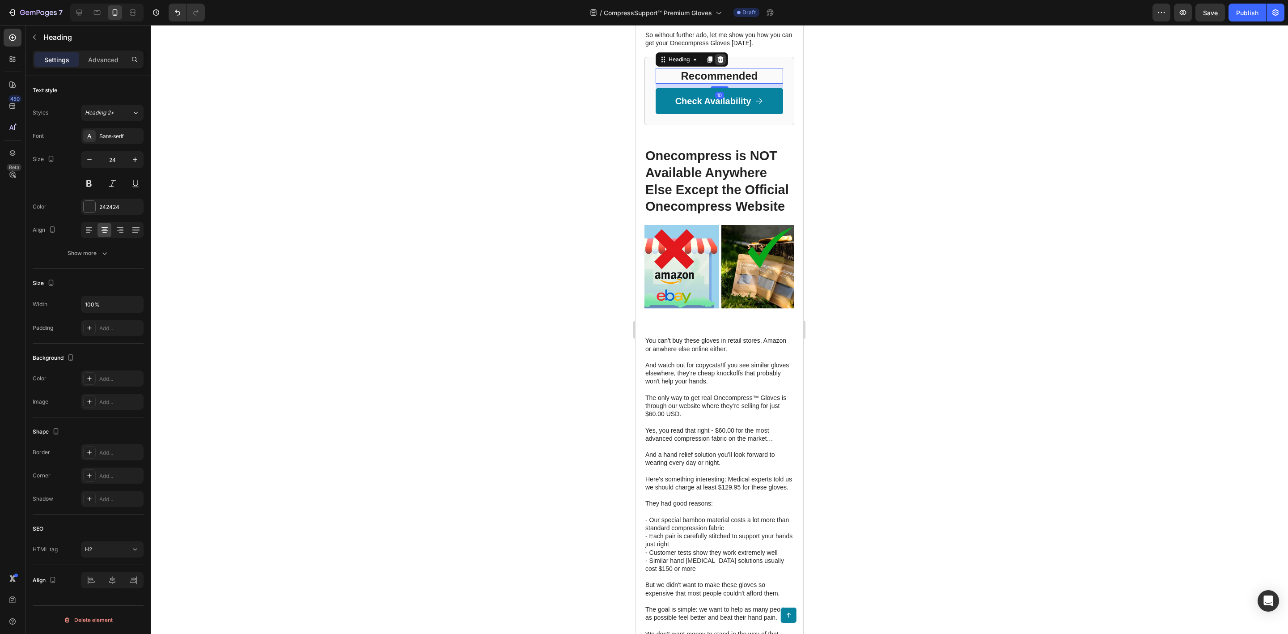
click at [721, 63] on icon at bounding box center [721, 59] width 6 height 6
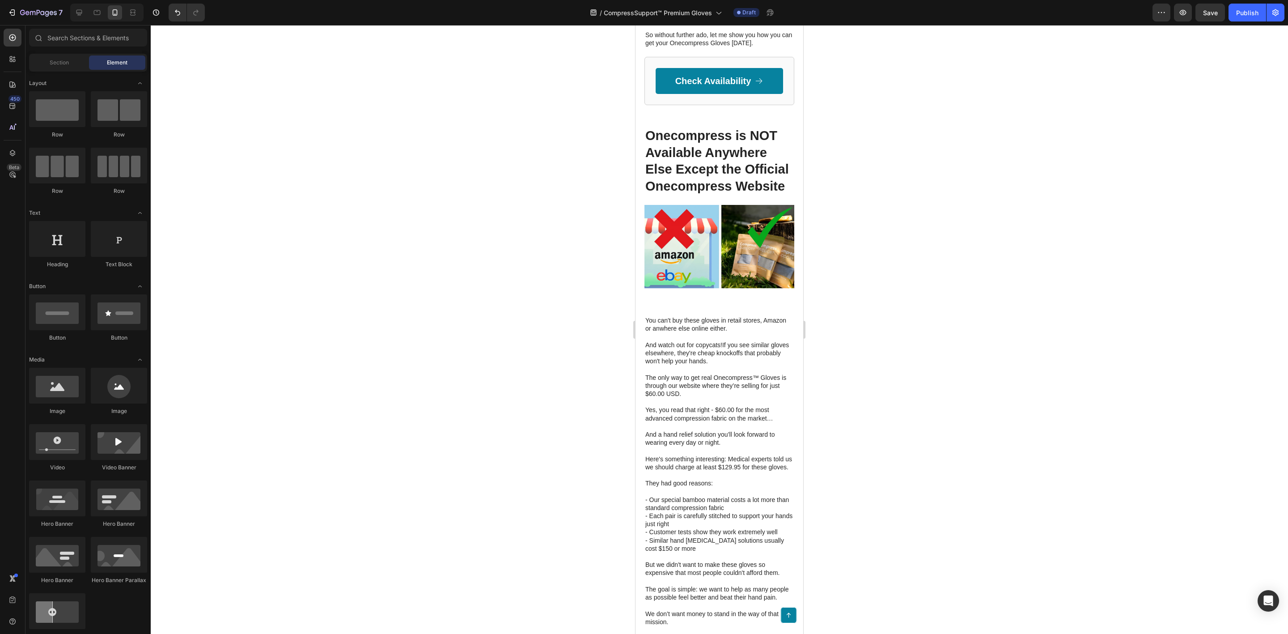
click at [555, 244] on div at bounding box center [719, 329] width 1137 height 609
click at [1208, 13] on span "Save" at bounding box center [1210, 13] width 15 height 8
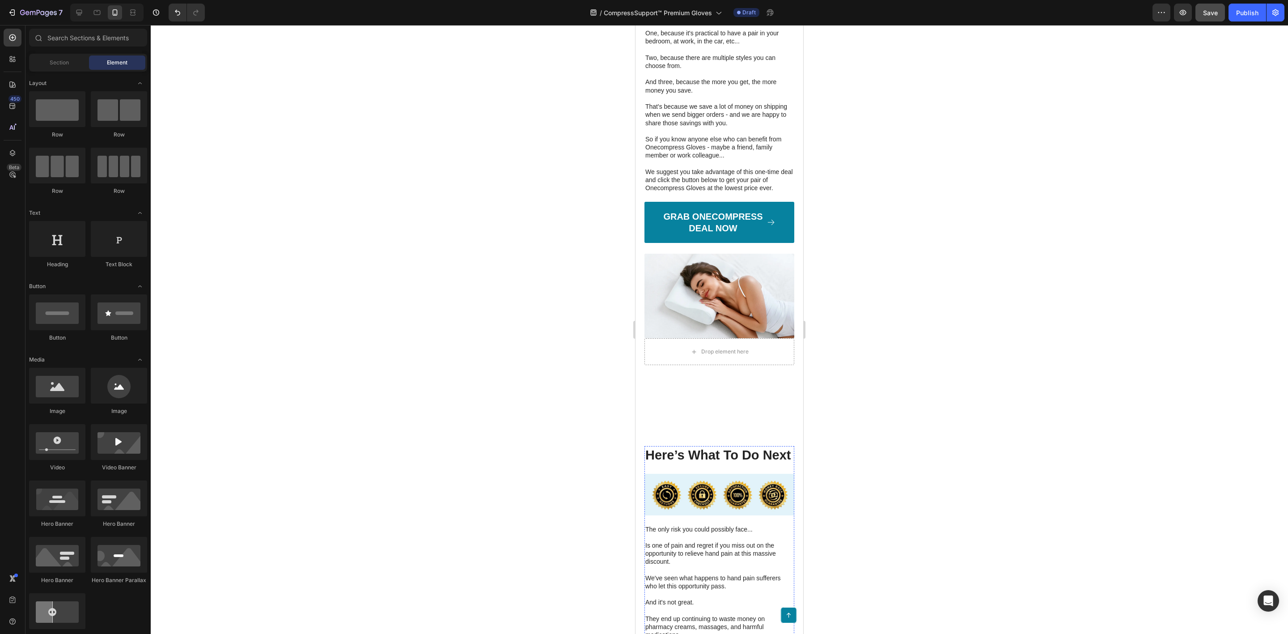
scroll to position [6842, 0]
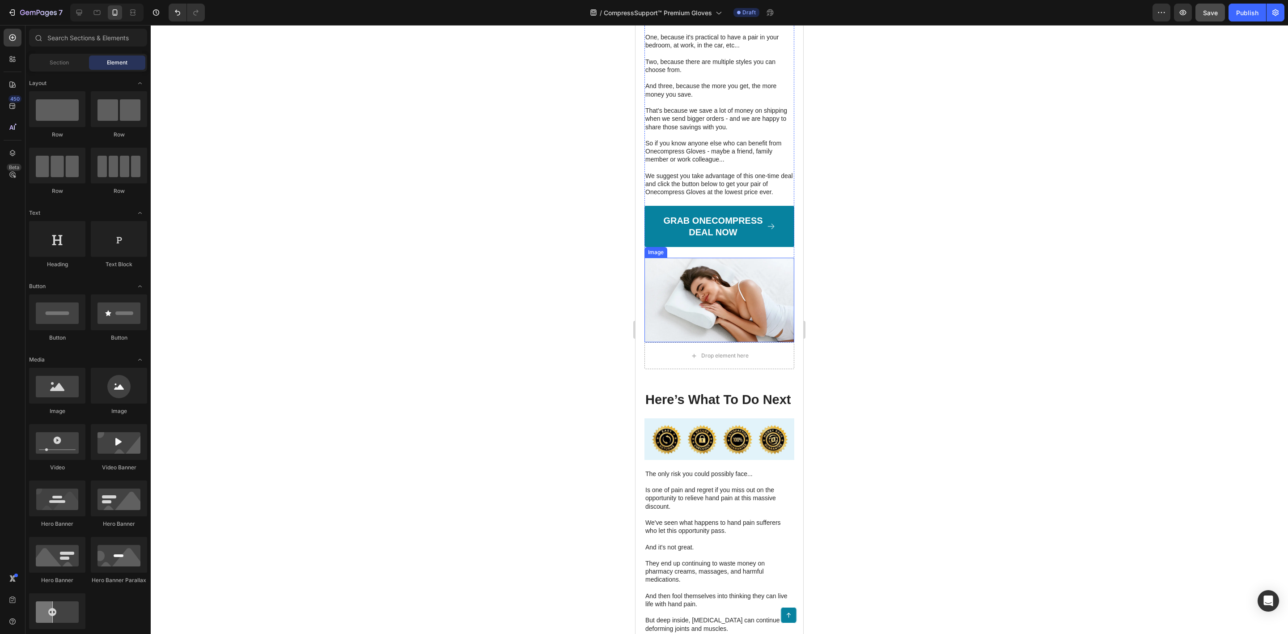
click at [702, 342] on img at bounding box center [719, 300] width 150 height 85
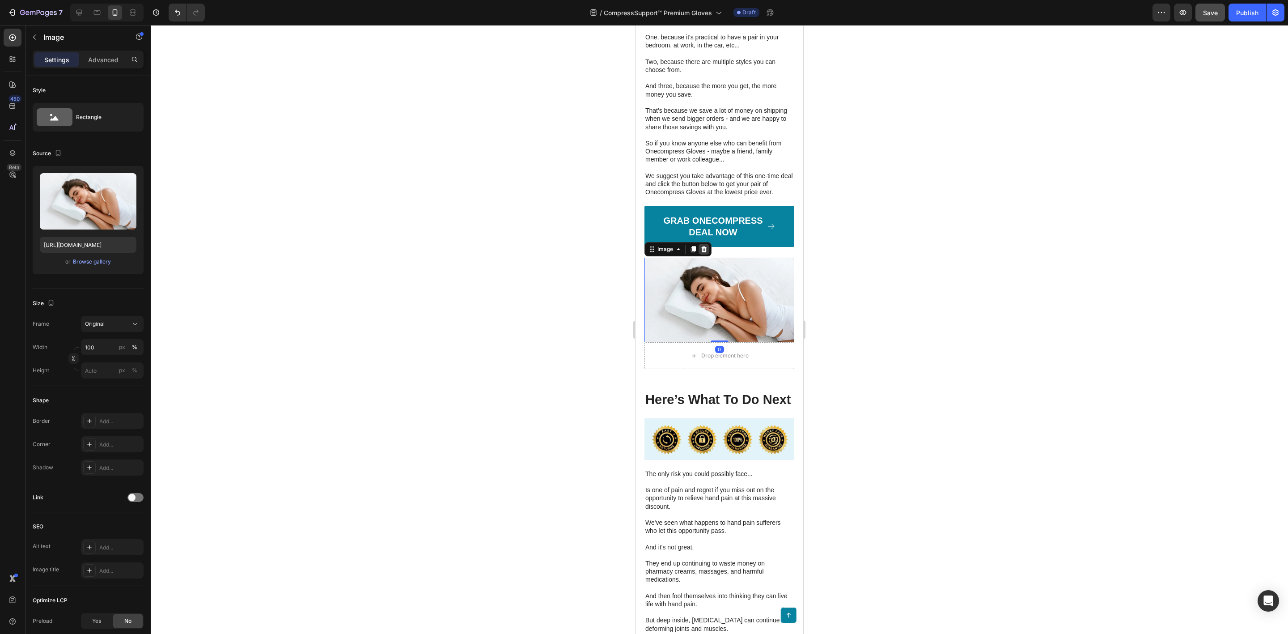
click at [703, 252] on icon at bounding box center [704, 249] width 6 height 6
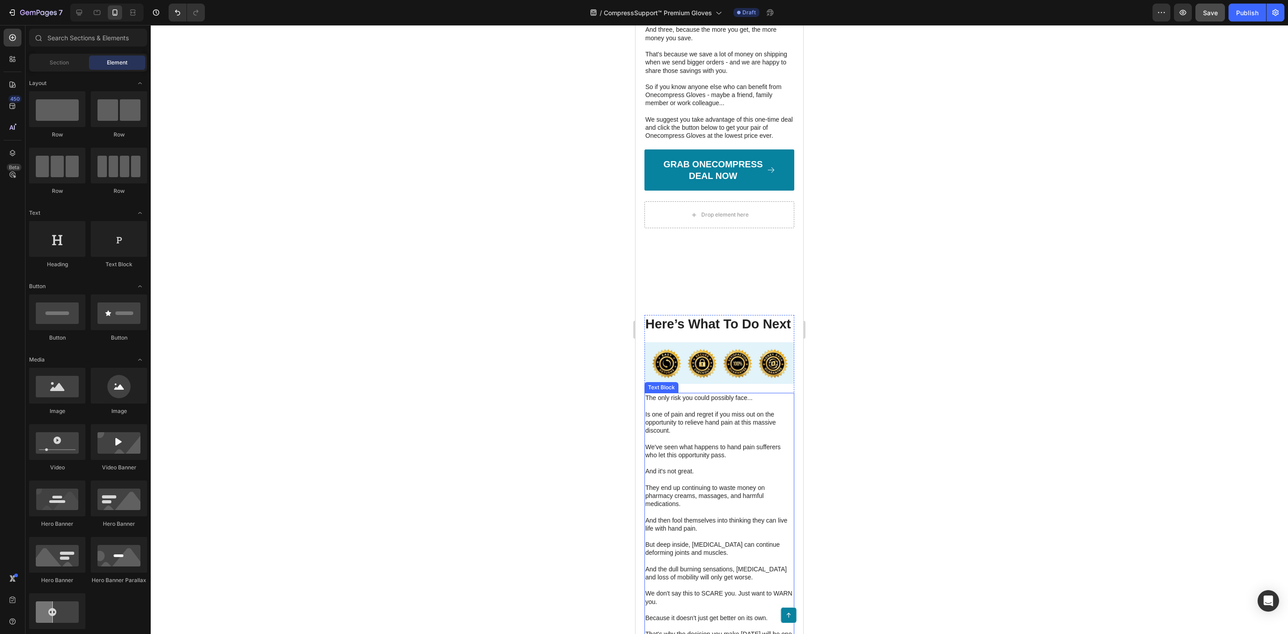
scroll to position [6775, 0]
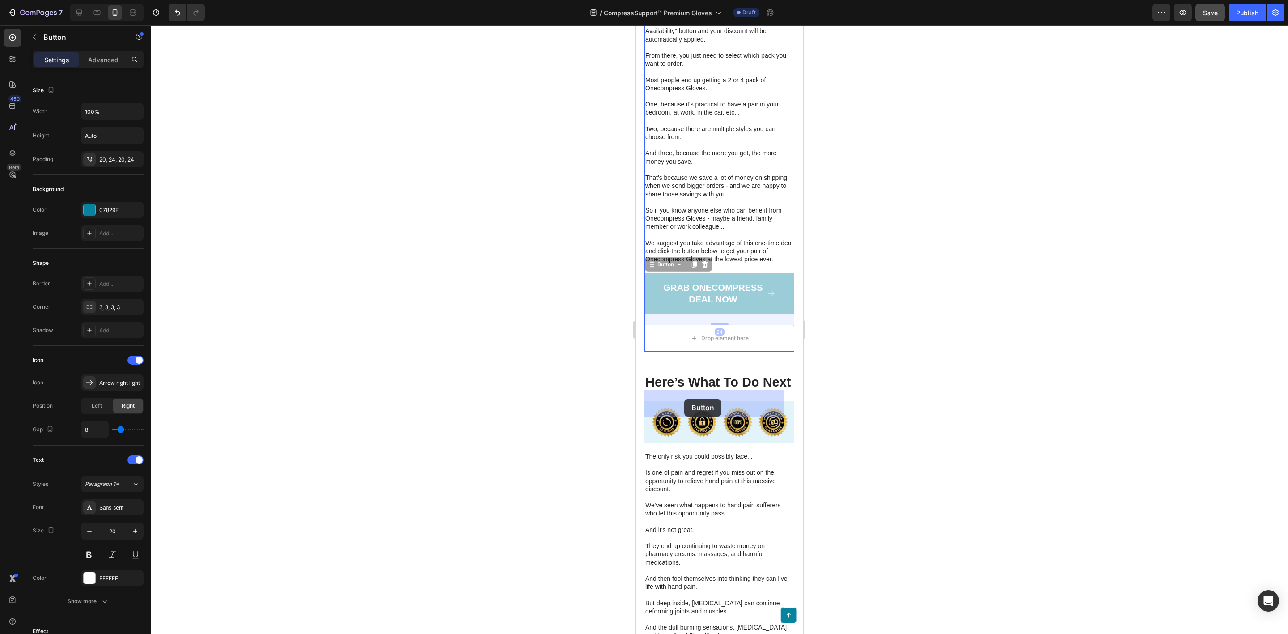
drag, startPoint x: 675, startPoint y: 339, endPoint x: 684, endPoint y: 400, distance: 61.0
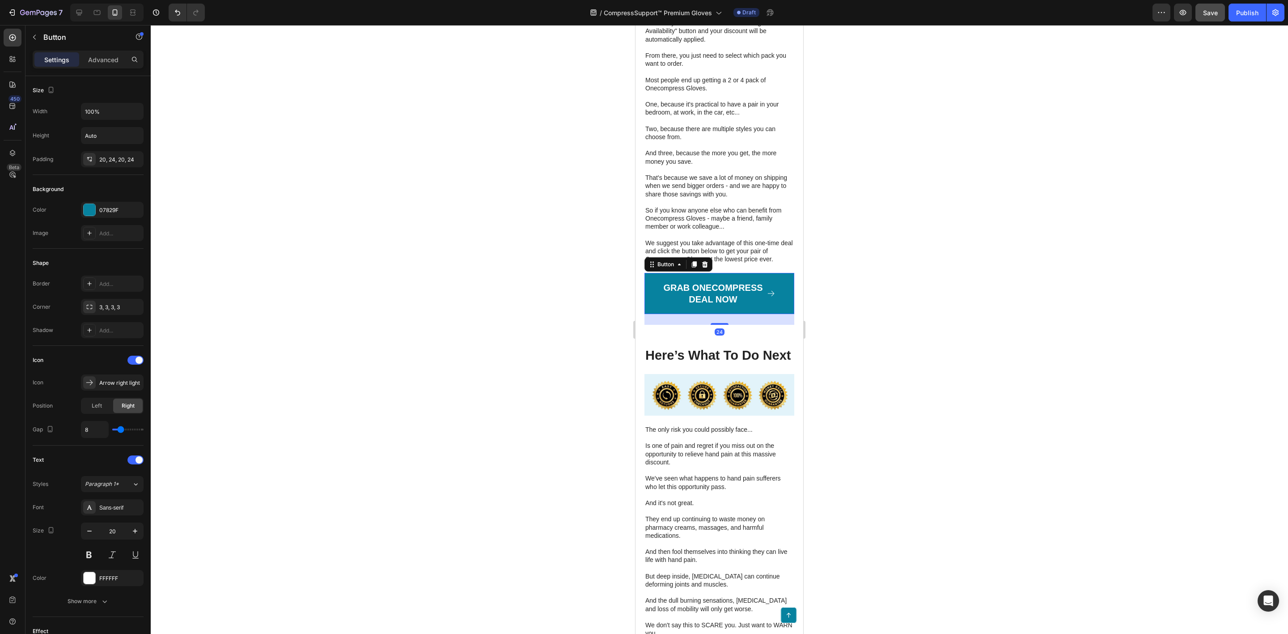
click at [563, 352] on div at bounding box center [719, 329] width 1137 height 609
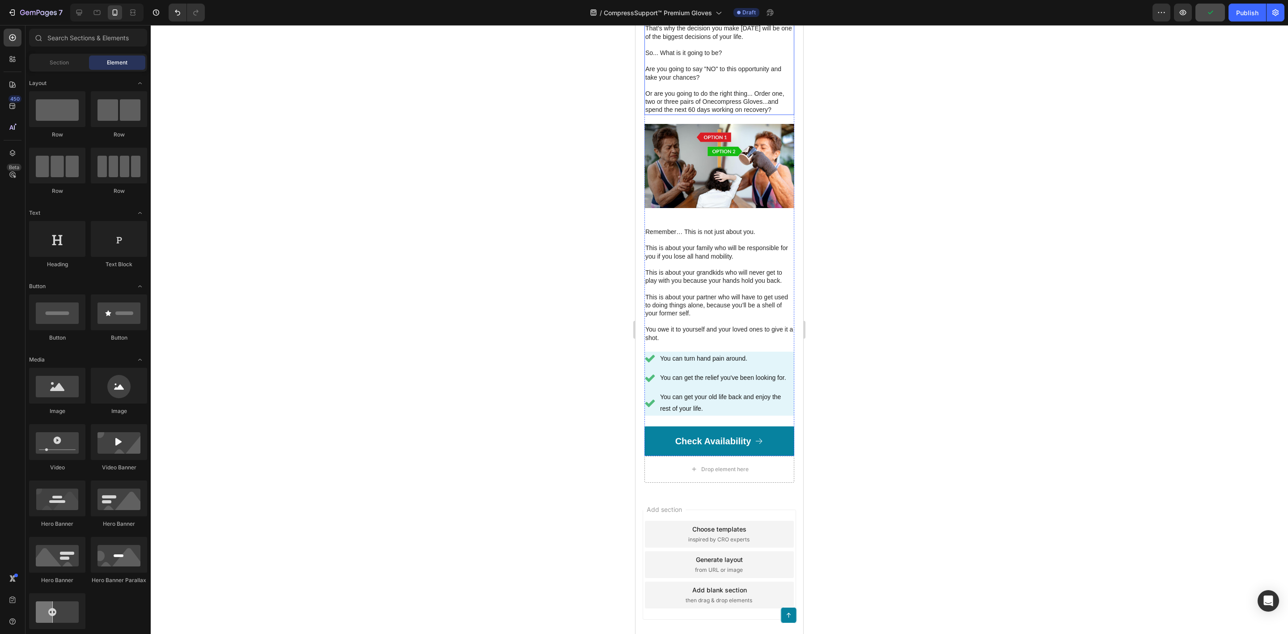
scroll to position [7513, 0]
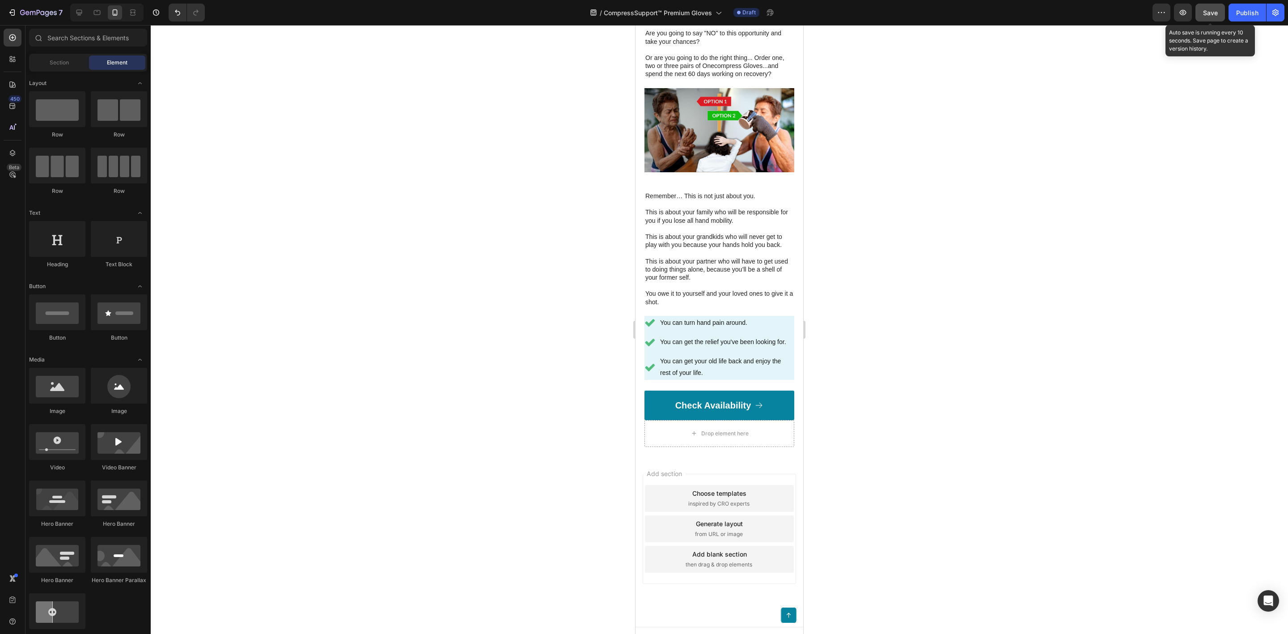
click at [1211, 16] on div "Save" at bounding box center [1210, 12] width 15 height 9
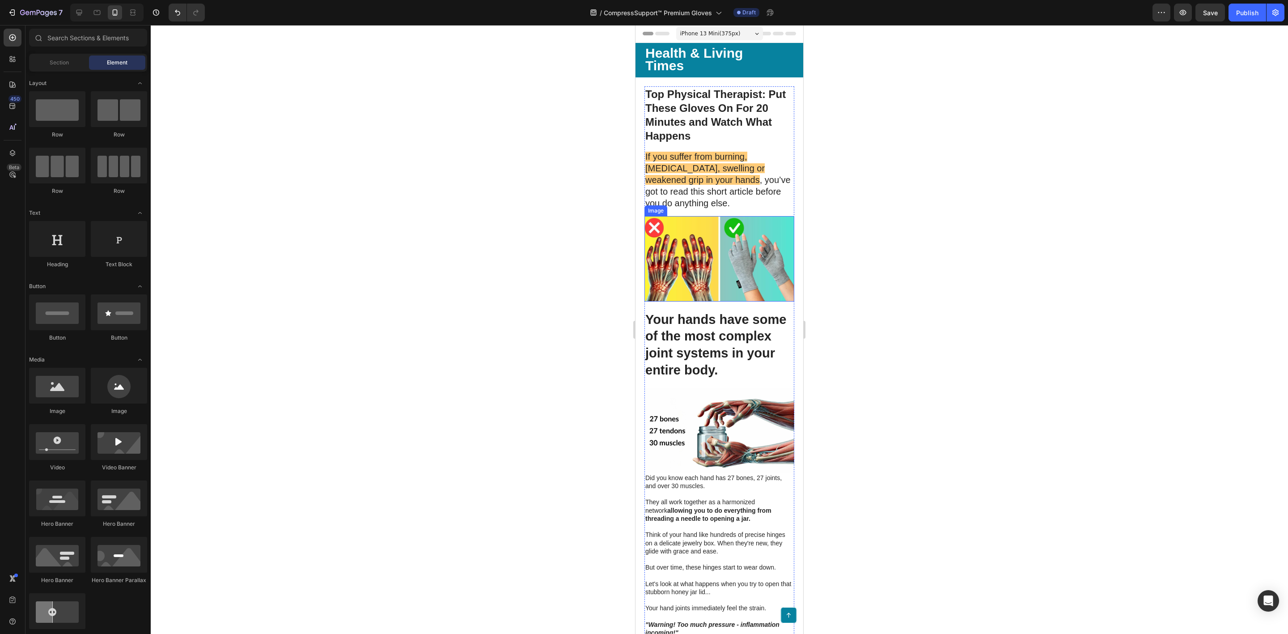
scroll to position [0, 0]
click at [1212, 11] on span "Save" at bounding box center [1210, 13] width 15 height 8
click at [15, 13] on icon "button" at bounding box center [13, 12] width 4 height 6
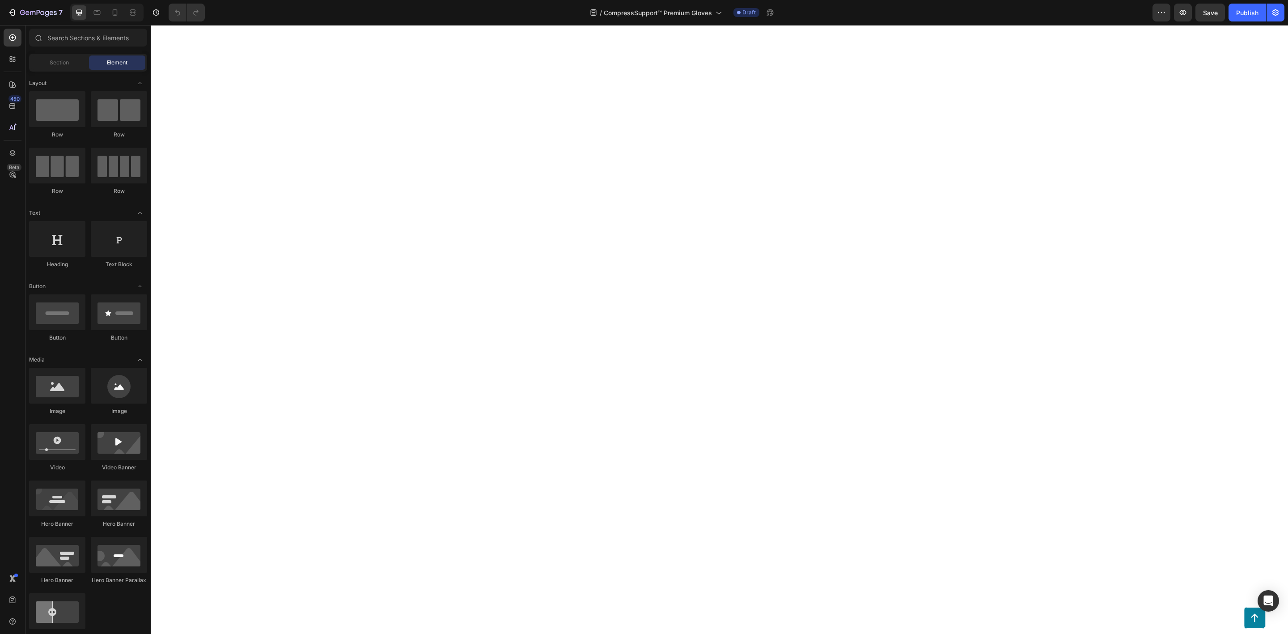
scroll to position [3114, 0]
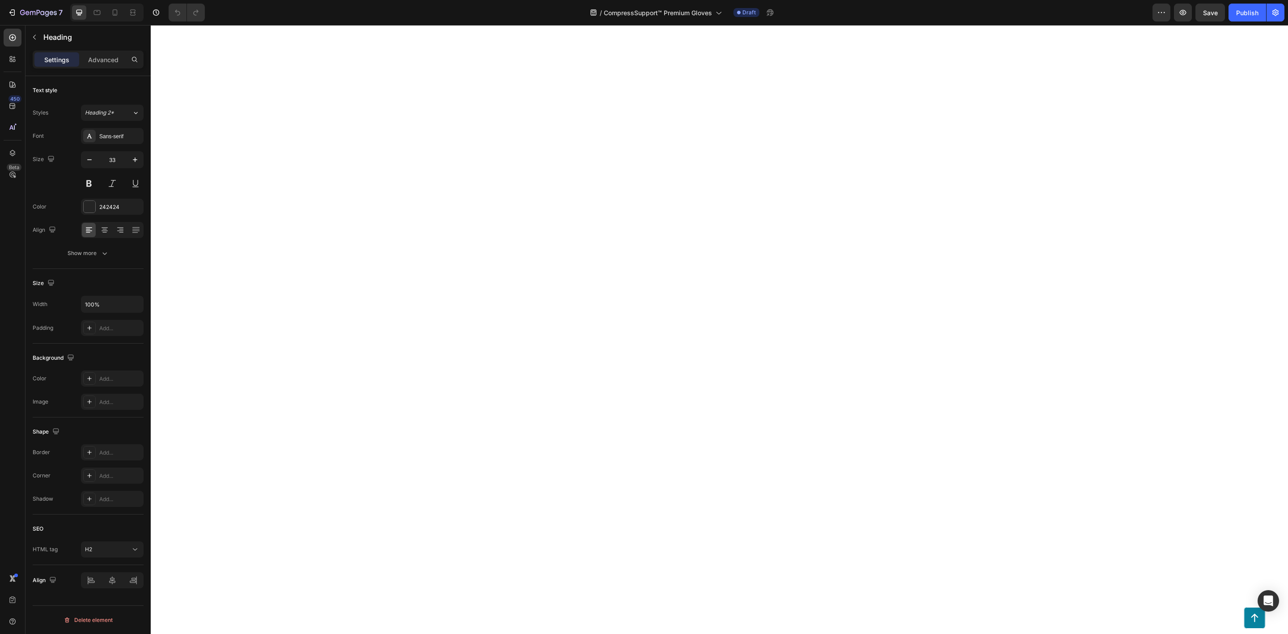
drag, startPoint x: 933, startPoint y: 110, endPoint x: 860, endPoint y: 111, distance: 72.5
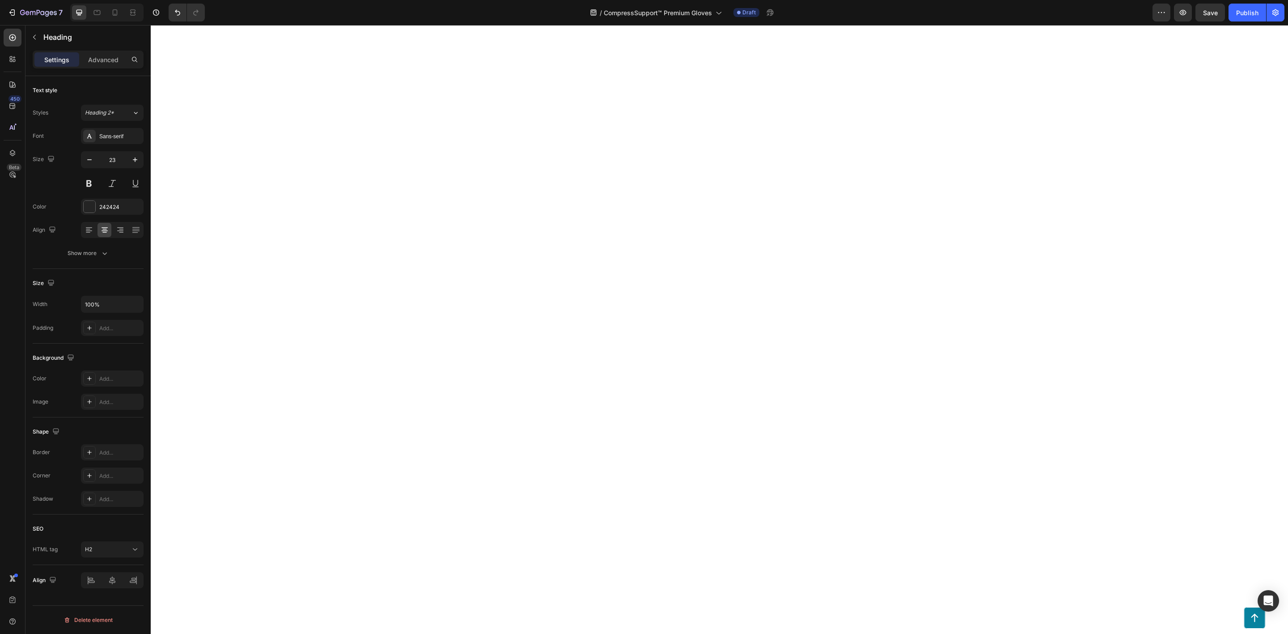
drag, startPoint x: 915, startPoint y: 112, endPoint x: 933, endPoint y: 112, distance: 17.9
drag, startPoint x: 936, startPoint y: 109, endPoint x: 928, endPoint y: 108, distance: 7.2
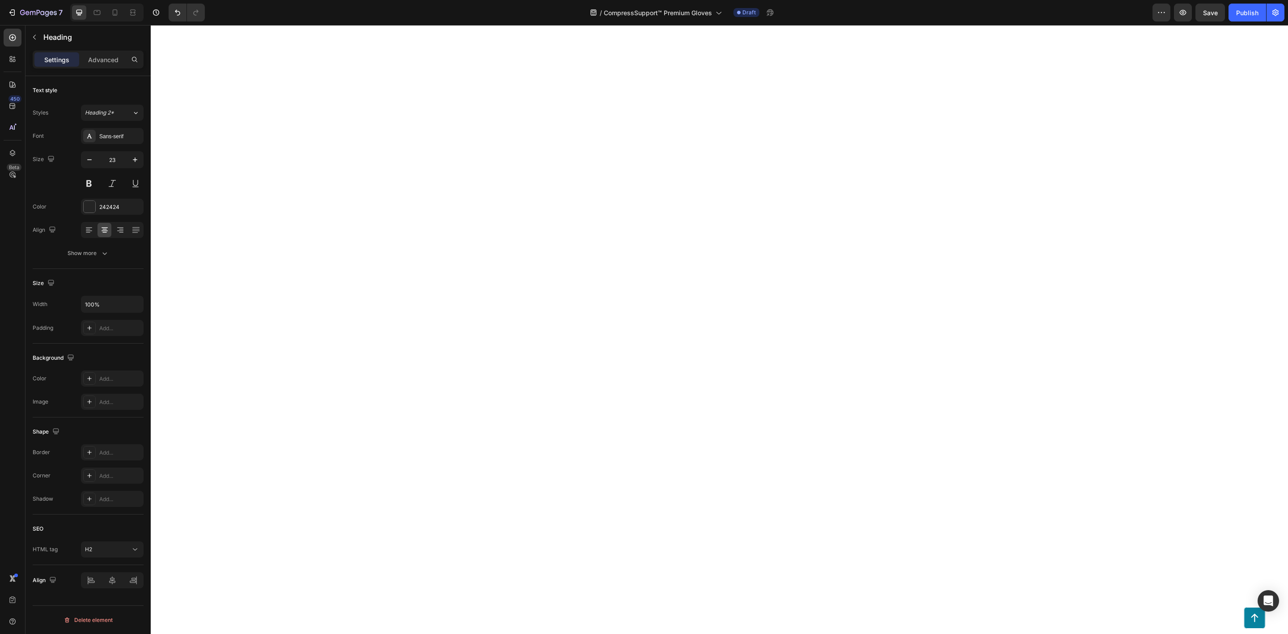
copy p "CompressSupport™"
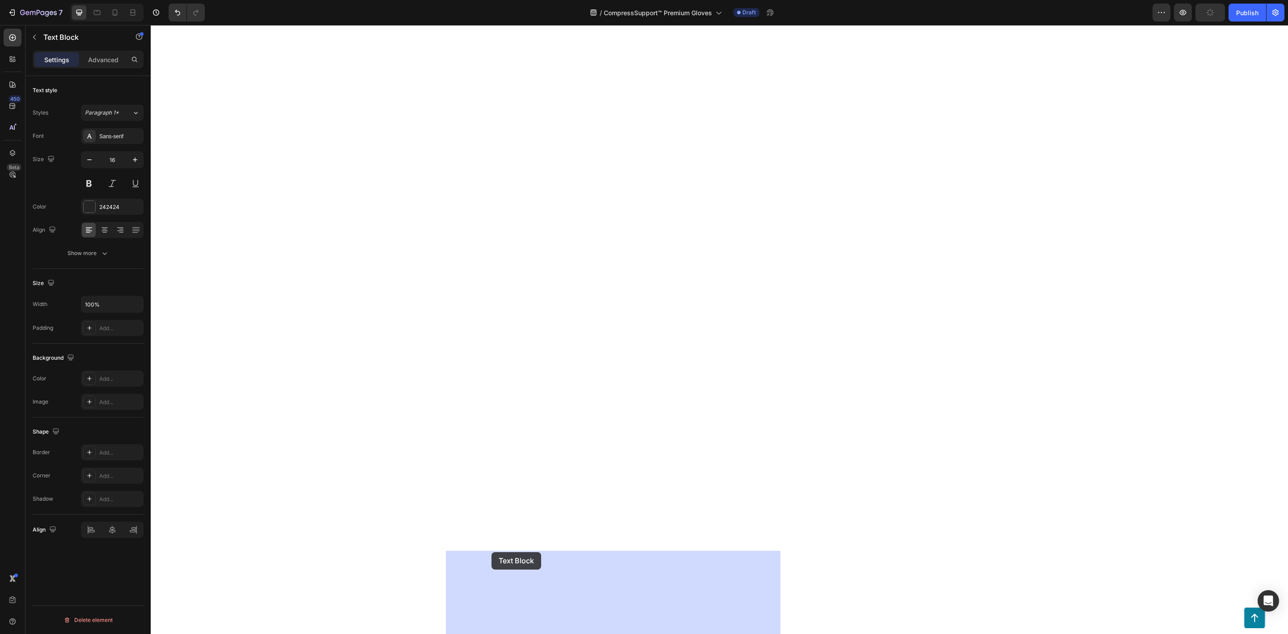
drag, startPoint x: 535, startPoint y: 556, endPoint x: 491, endPoint y: 552, distance: 44.0
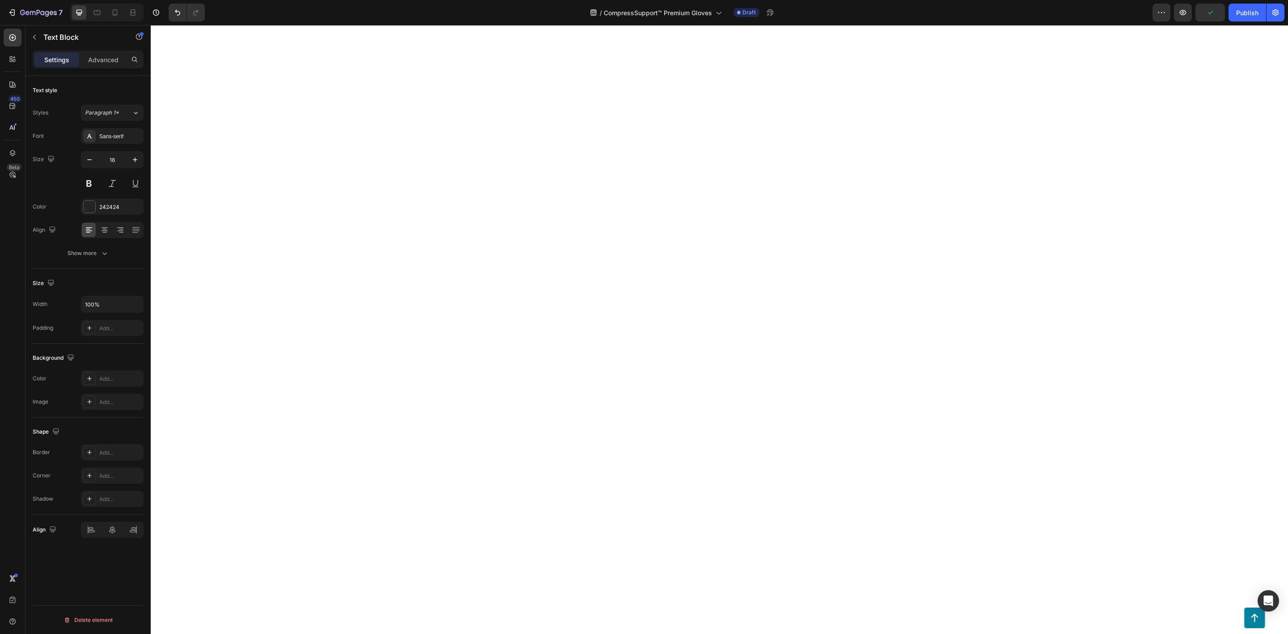
drag, startPoint x: 485, startPoint y: 553, endPoint x: 536, endPoint y: 554, distance: 51.0
click at [672, 13] on span "CompressSupport™ Premium Gloves" at bounding box center [658, 12] width 108 height 9
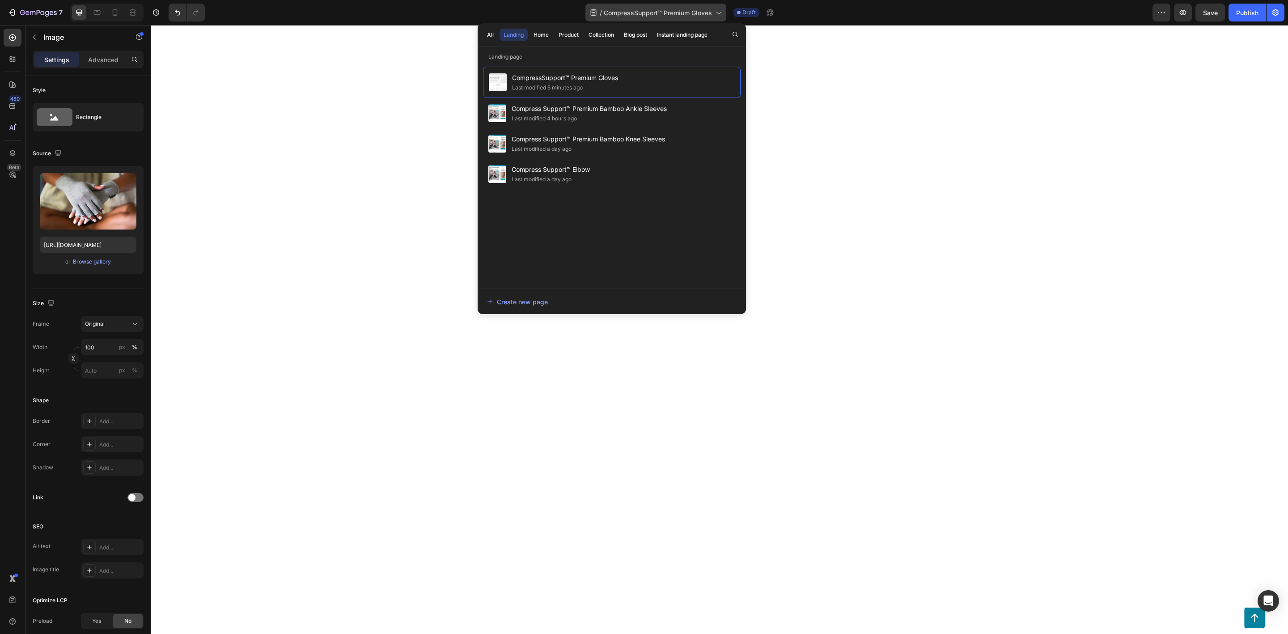
click at [703, 17] on span "CompressSupport™ Premium Gloves" at bounding box center [658, 12] width 108 height 9
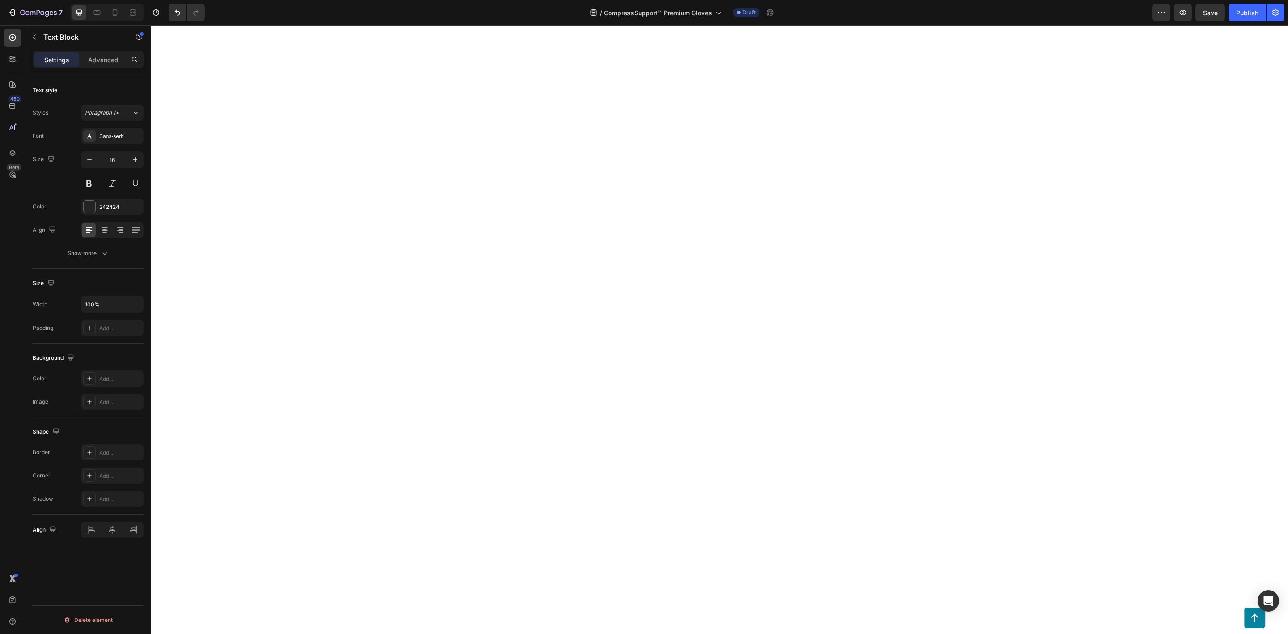
click at [669, 11] on span "CompressSupport™ Premium Gloves" at bounding box center [658, 12] width 108 height 9
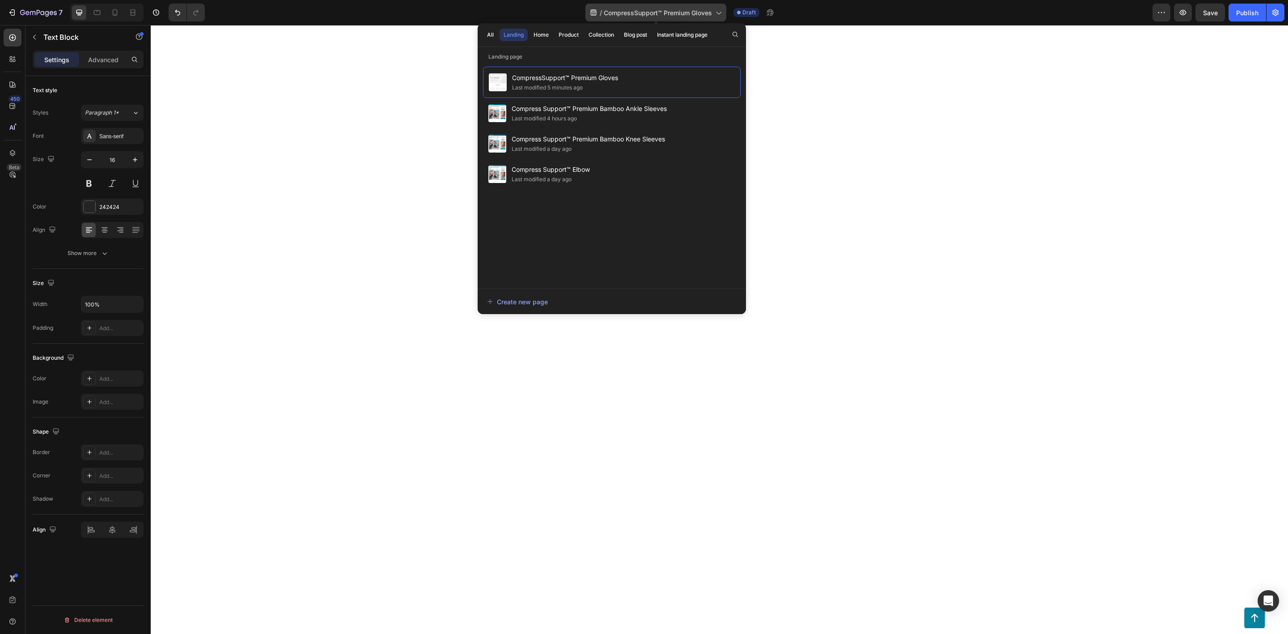
click at [667, 11] on span "CompressSupport™ Premium Gloves" at bounding box center [658, 12] width 108 height 9
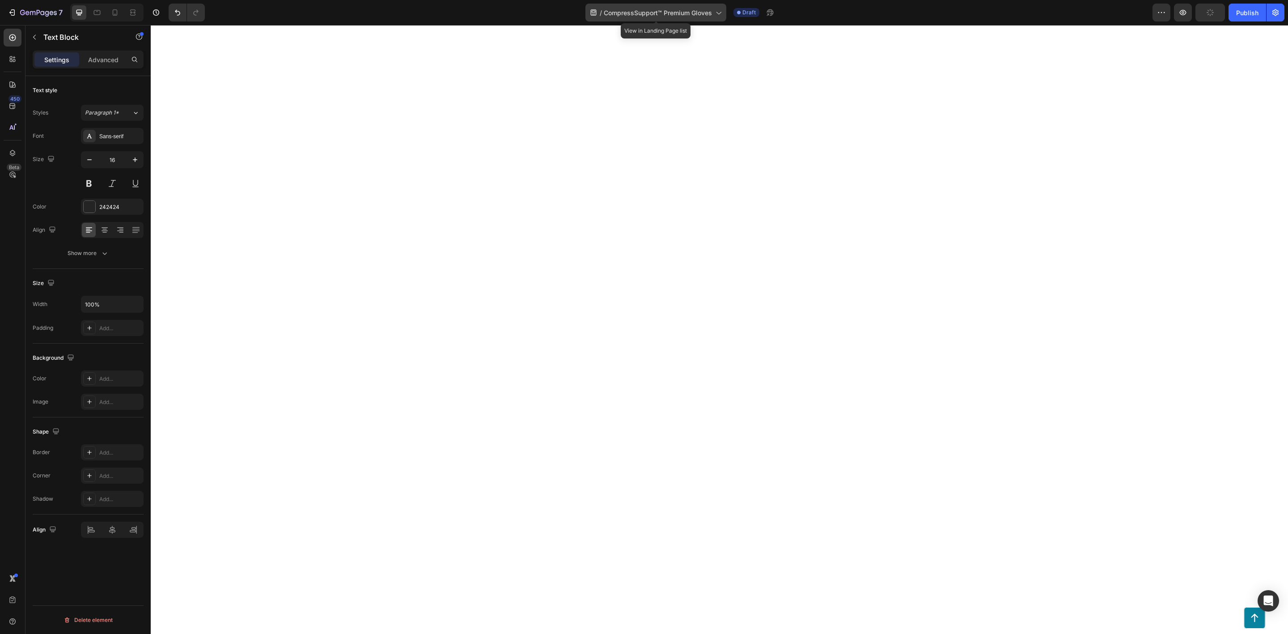
click at [719, 8] on icon at bounding box center [718, 12] width 9 height 9
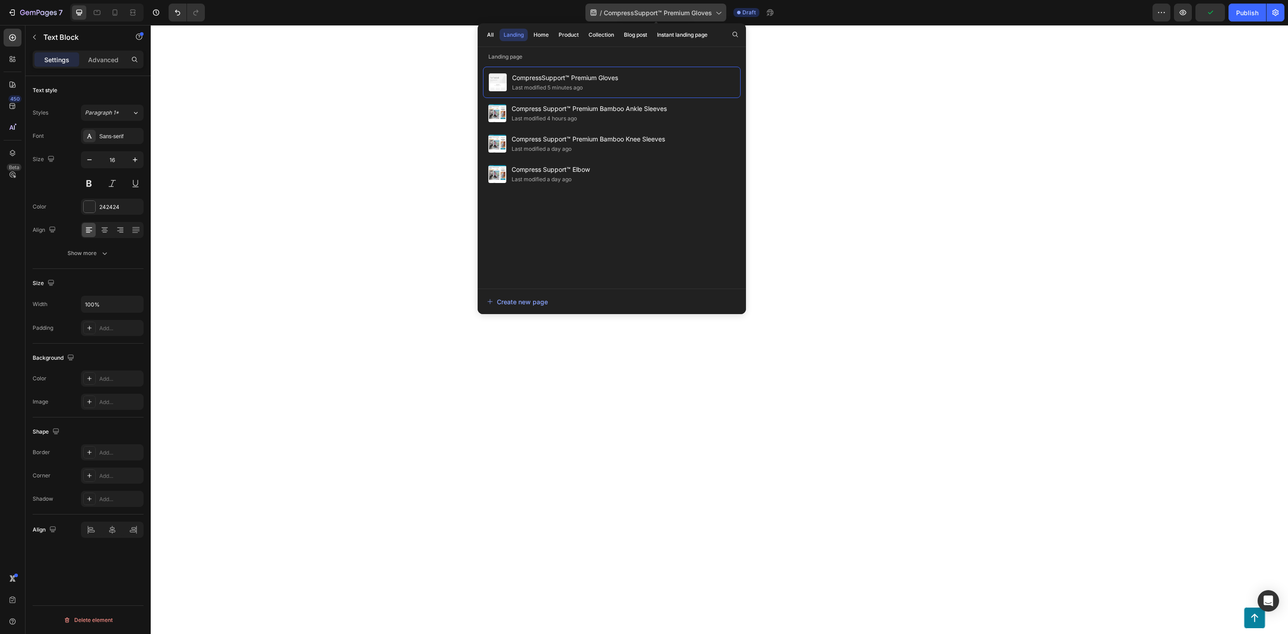
click at [703, 13] on span "CompressSupport™ Premium Gloves" at bounding box center [658, 12] width 108 height 9
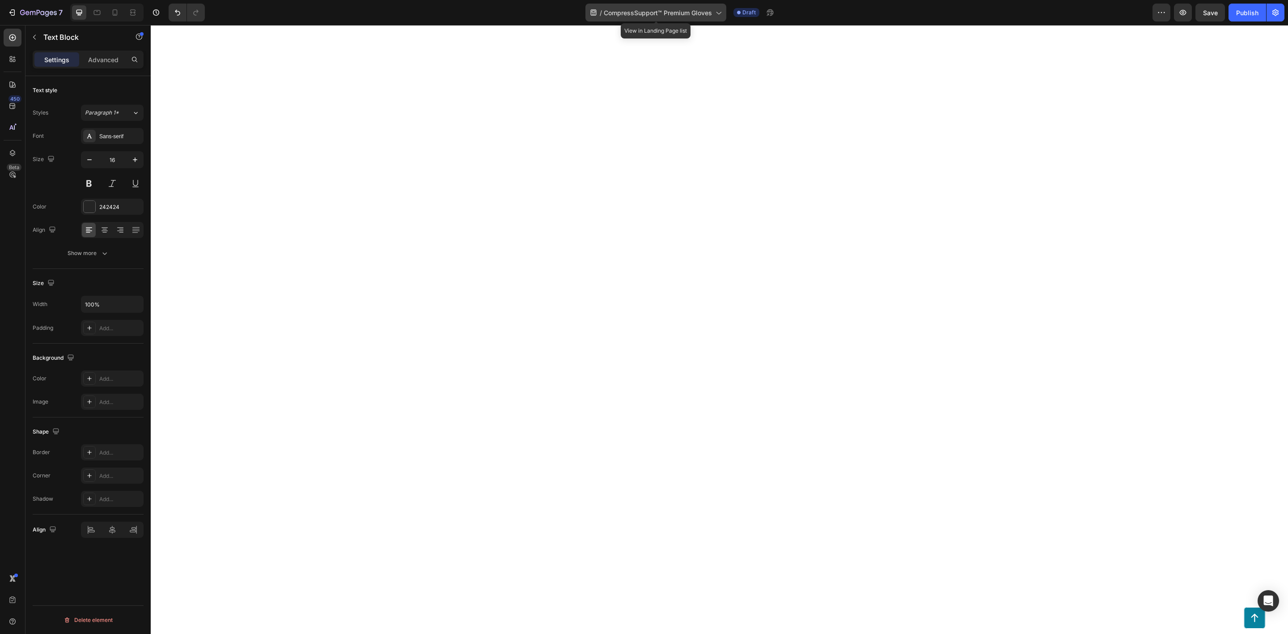
click at [669, 13] on span "CompressSupport™ Premium Gloves" at bounding box center [658, 12] width 108 height 9
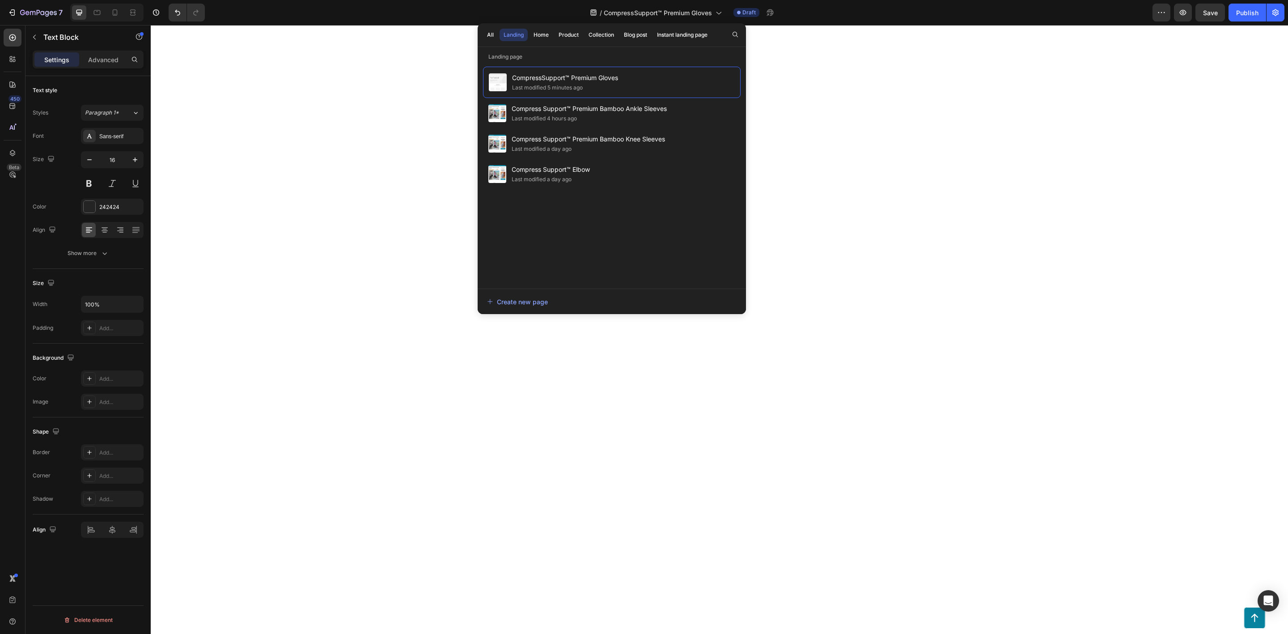
click at [671, 13] on span "CompressSupport™ Premium Gloves" at bounding box center [658, 12] width 108 height 9
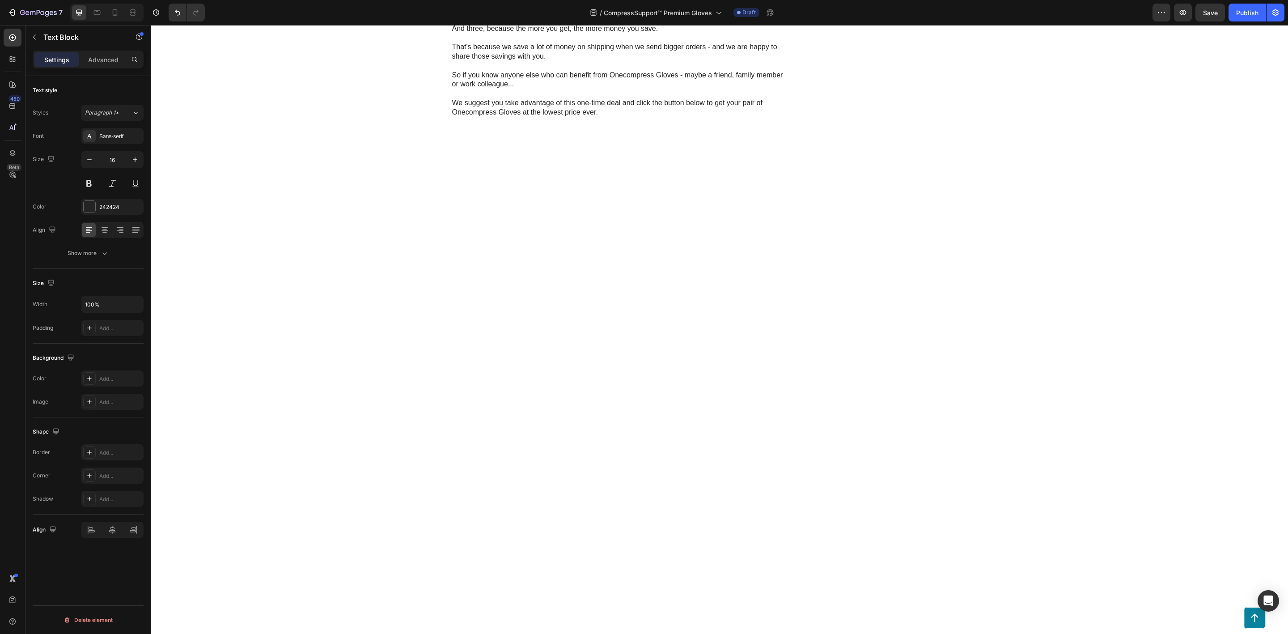
scroll to position [4048, 0]
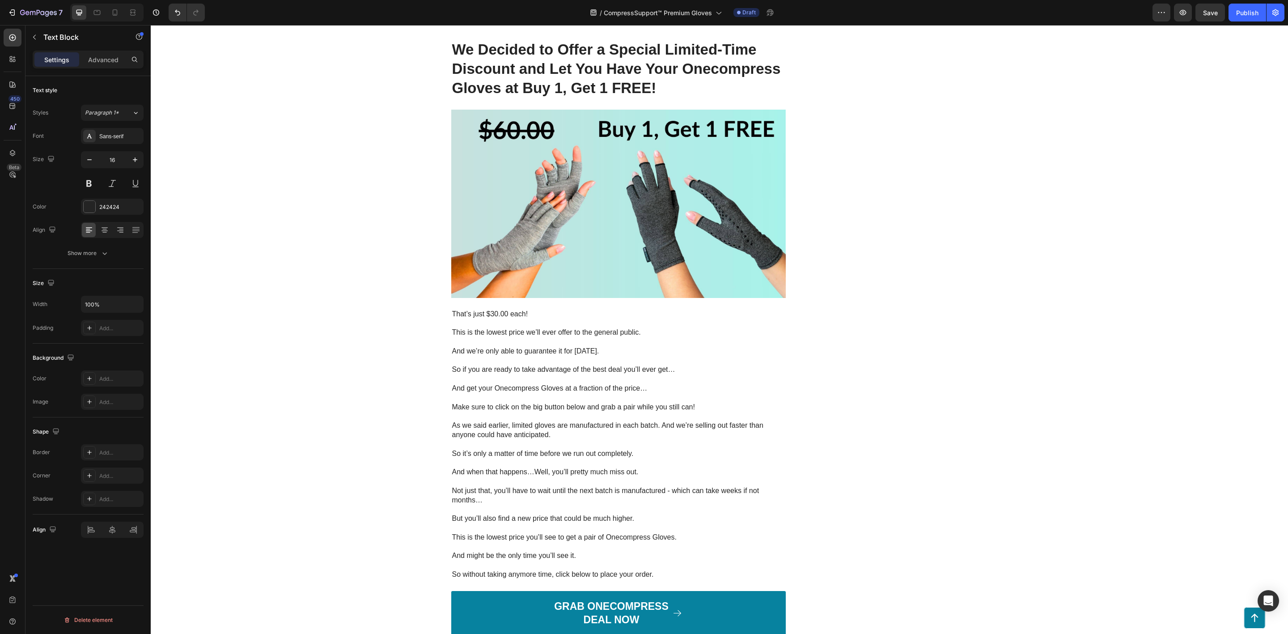
drag, startPoint x: 526, startPoint y: 329, endPoint x: 451, endPoint y: 329, distance: 75.6
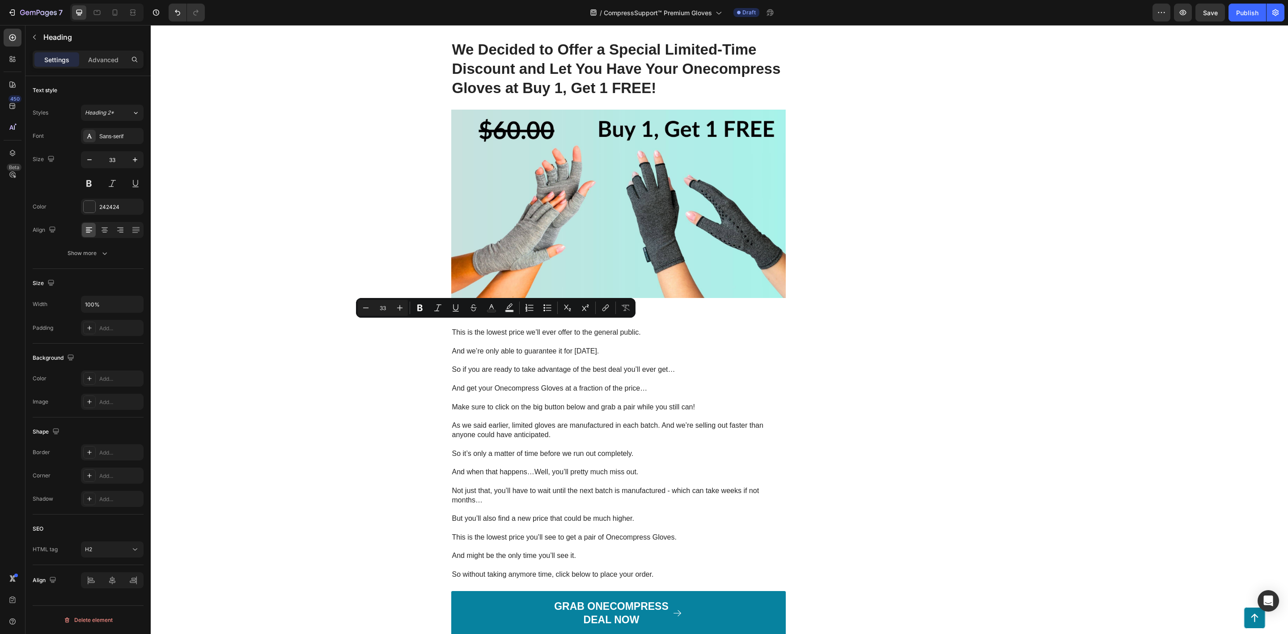
drag, startPoint x: 541, startPoint y: 329, endPoint x: 451, endPoint y: 331, distance: 90.4
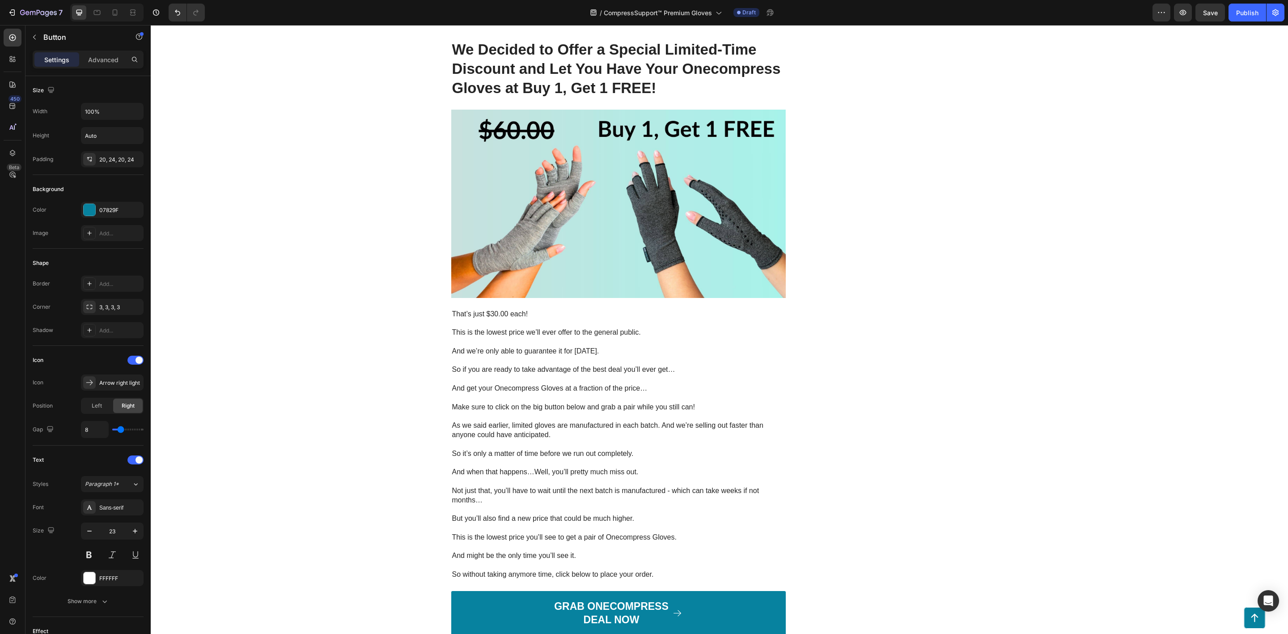
click at [1079, 375] on div "CompressSupport™ Gloves Have Helped Thousands of People With The Same Problems …" at bounding box center [719, 168] width 1119 height 2692
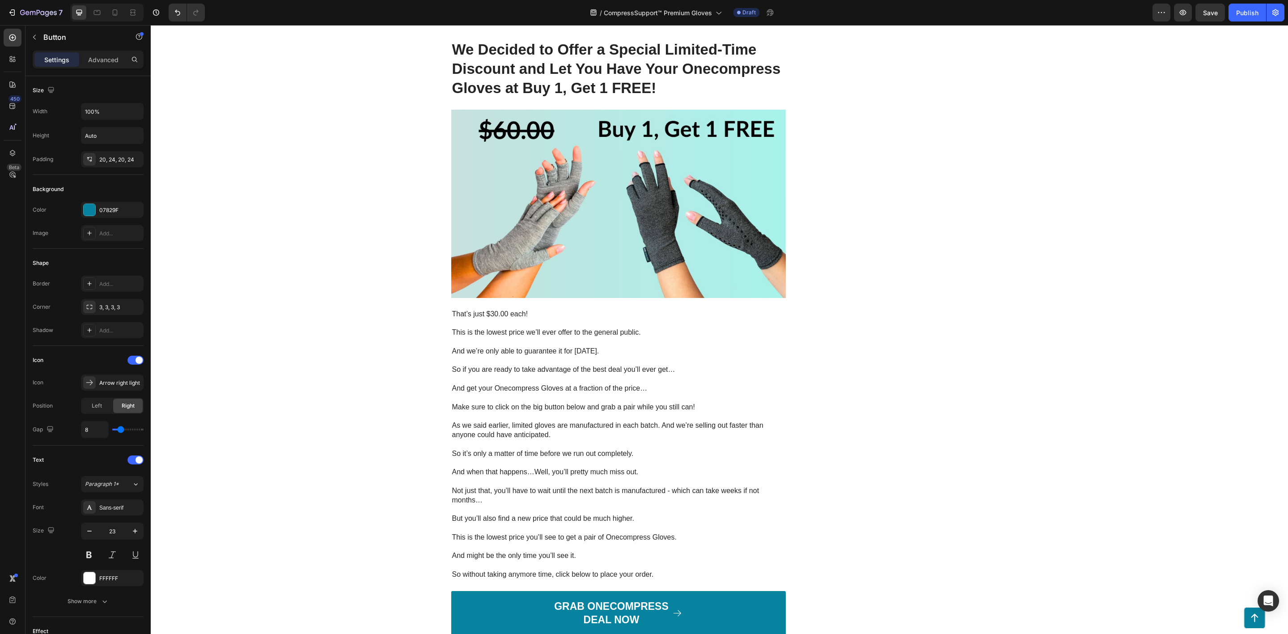
click at [922, 386] on div "GRAB Compress Support™ DEAL NOW Button 24" at bounding box center [900, 168] width 174 height 2692
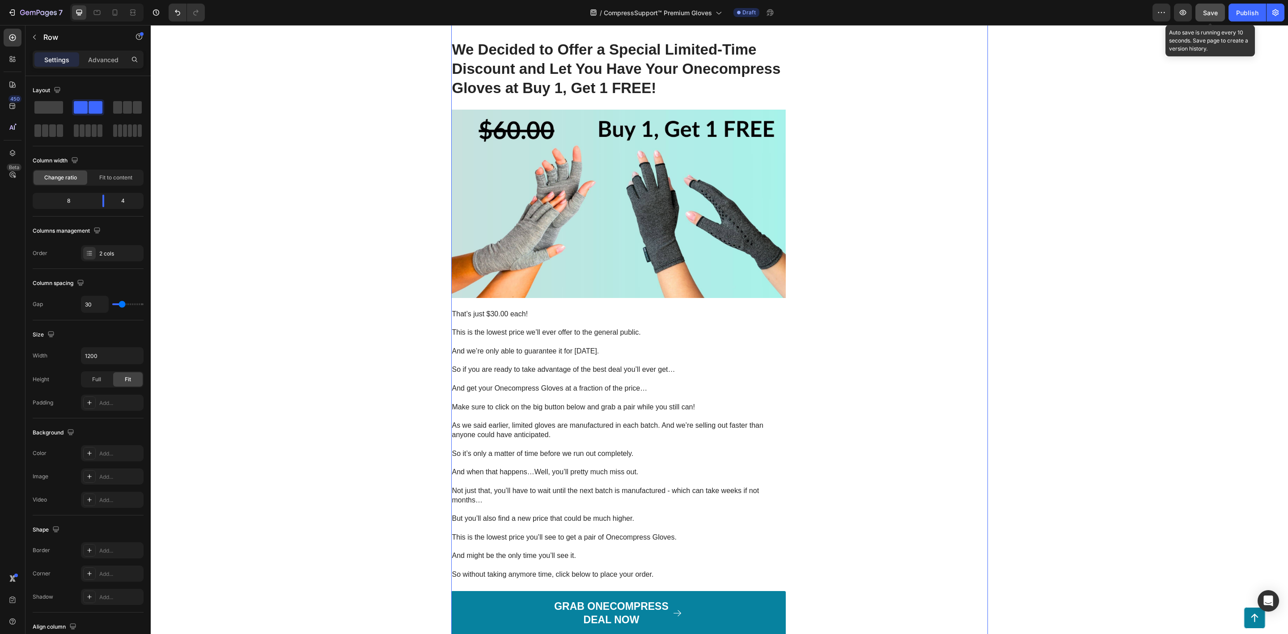
click at [1205, 15] on span "Save" at bounding box center [1210, 13] width 15 height 8
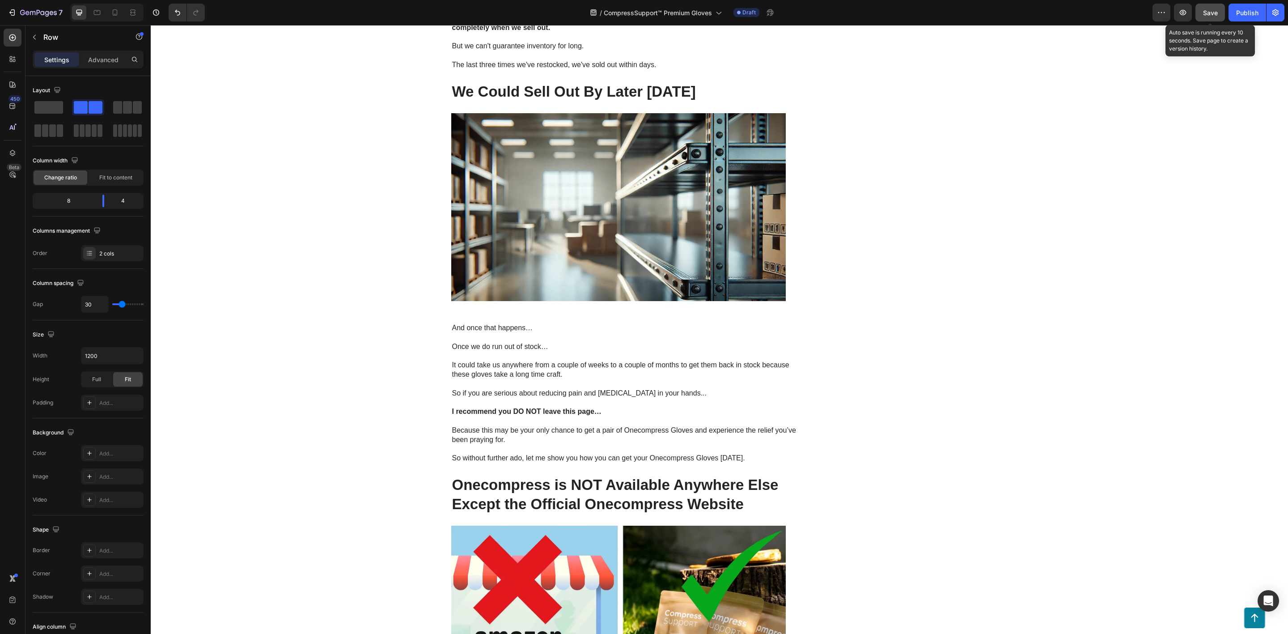
scroll to position [6476, 0]
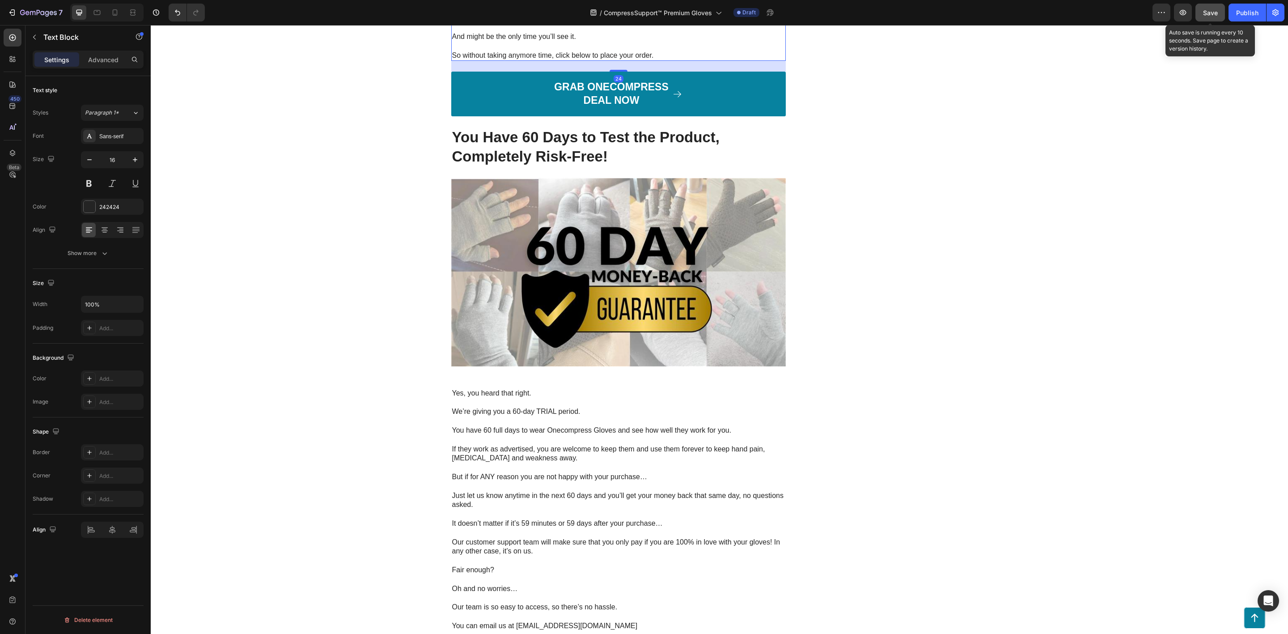
click at [617, 23] on p "This is the lowest price you’ll see to get a pair of Onecompress Gloves." at bounding box center [618, 17] width 333 height 9
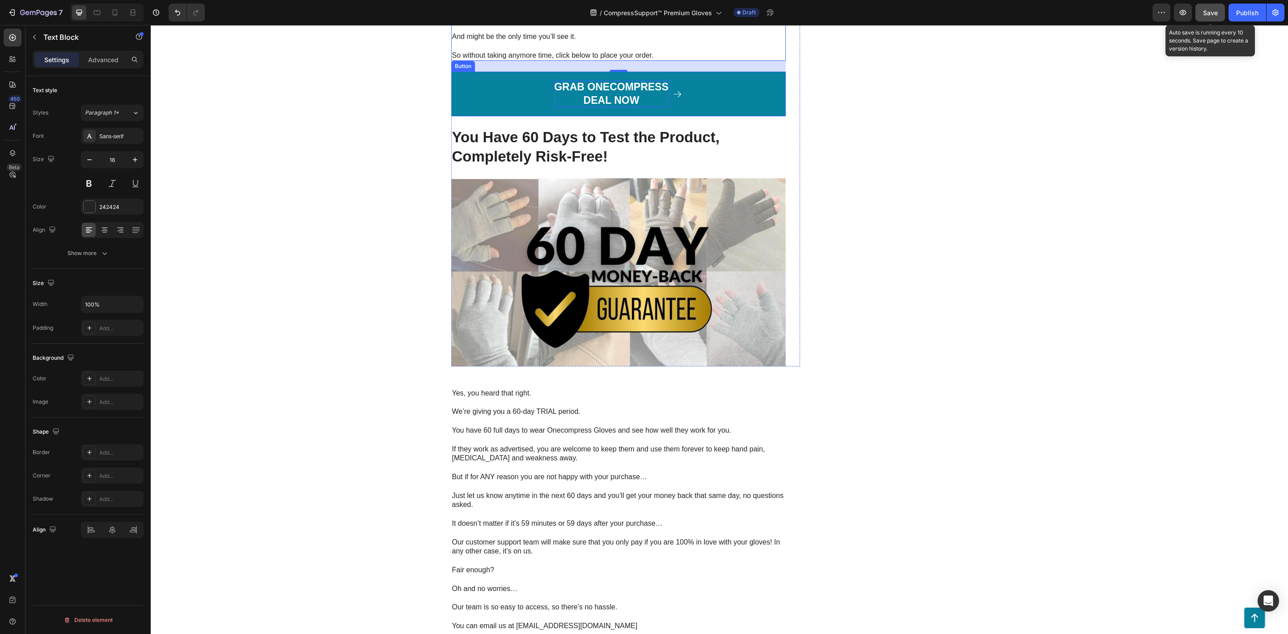
click at [596, 107] on p "GRAB ONECOMPRESS DEAL NOW" at bounding box center [611, 93] width 114 height 27
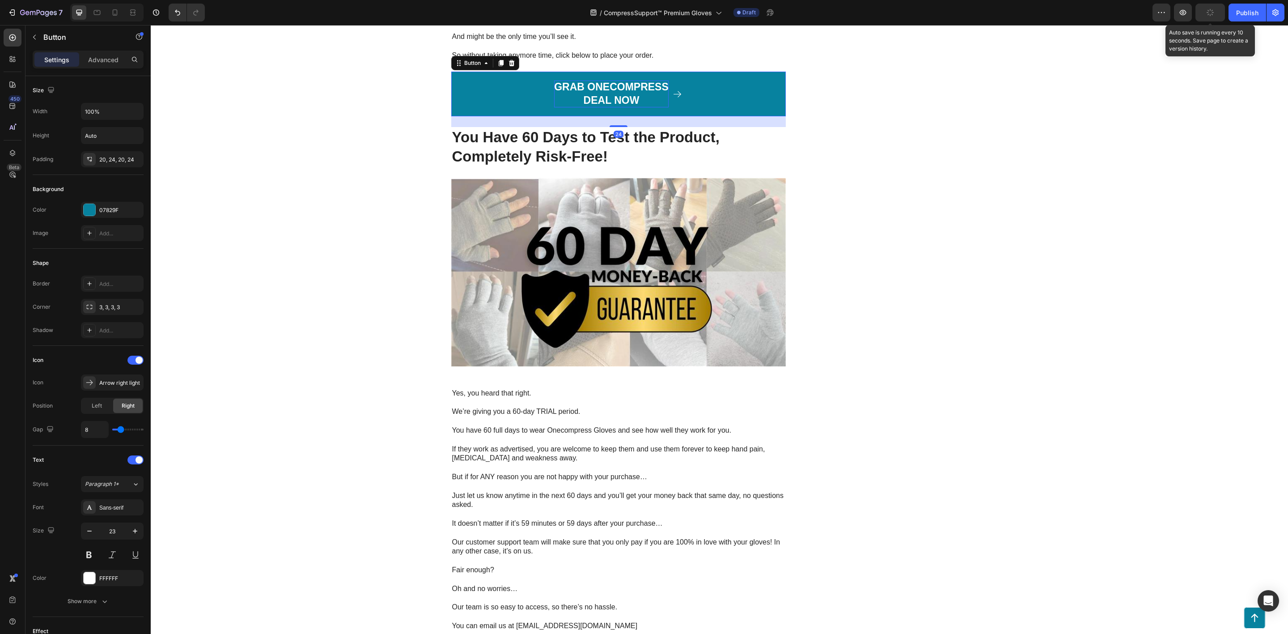
click at [596, 107] on p "GRAB ONECOMPRESS DEAL NOW" at bounding box center [611, 93] width 114 height 27
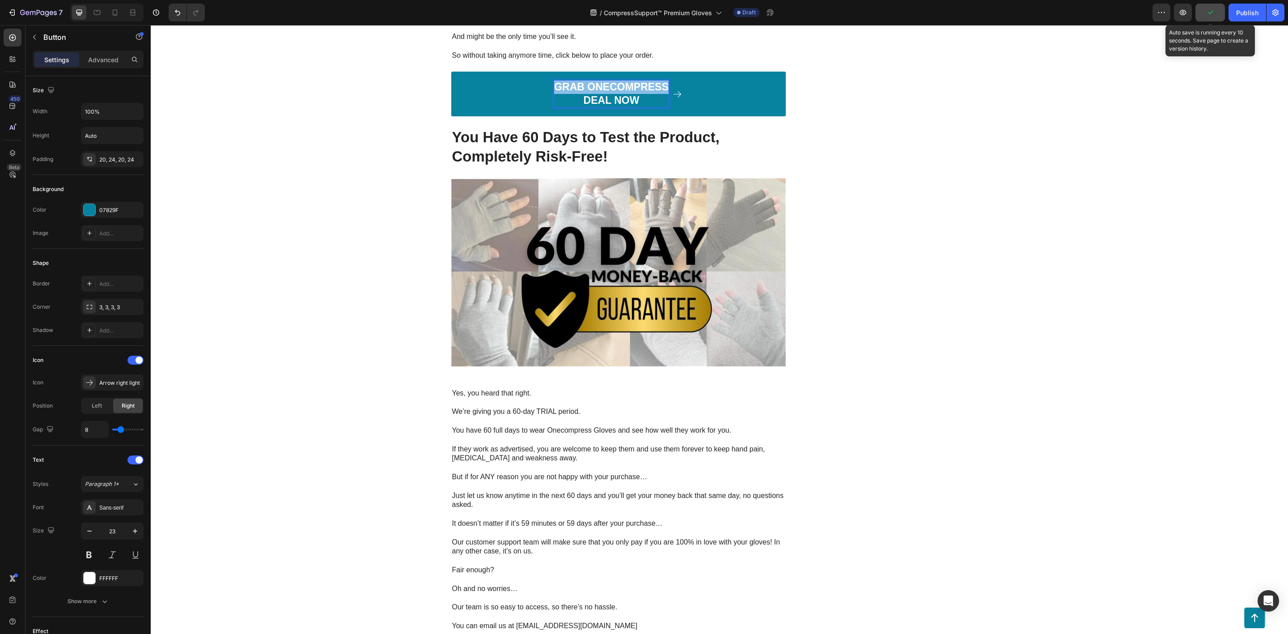
click at [596, 107] on p "GRAB ONECOMPRESS DEAL NOW" at bounding box center [611, 93] width 114 height 27
click at [615, 107] on p "GRAB ONECOMPRESS DEAL NOW" at bounding box center [611, 93] width 114 height 27
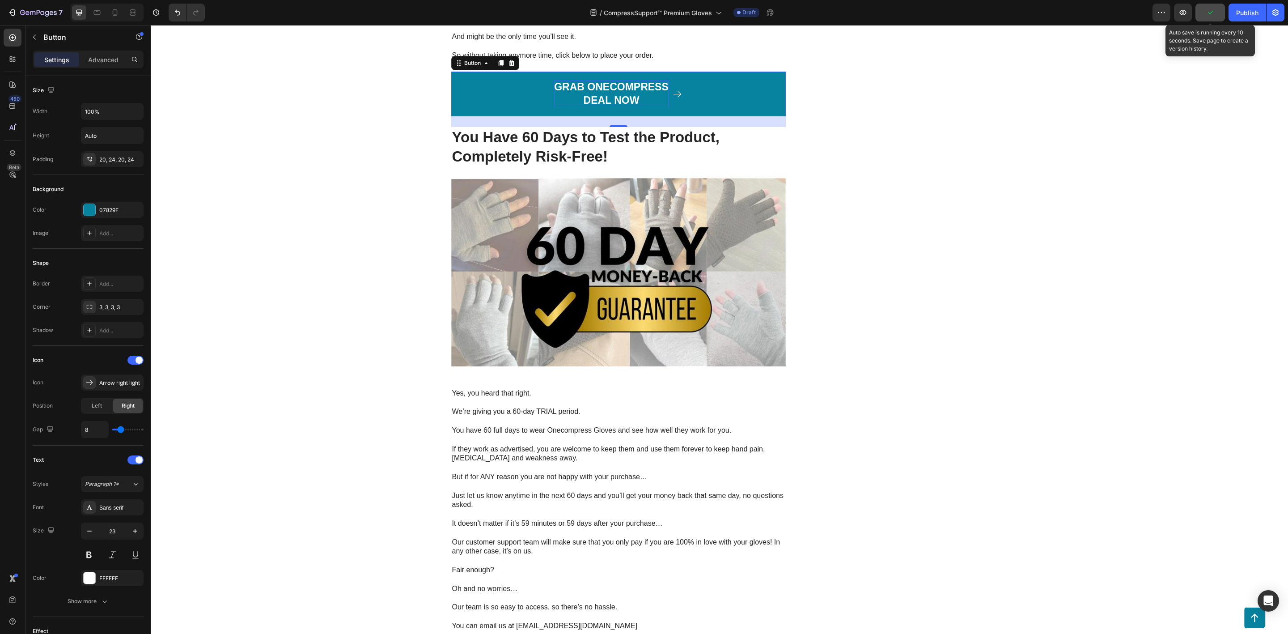
drag, startPoint x: 667, startPoint y: 502, endPoint x: 651, endPoint y: 501, distance: 15.7
click at [651, 107] on div "GRAB ONECOMPRESS DEAL NOW" at bounding box center [618, 93] width 128 height 27
click at [650, 107] on p "GRAB ONECOMPRESS DEAL NOW" at bounding box center [611, 93] width 114 height 27
drag, startPoint x: 663, startPoint y: 499, endPoint x: 643, endPoint y: 499, distance: 20.1
click at [647, 107] on div "GRAB ONECOMPRESS DEAL NOW" at bounding box center [618, 93] width 128 height 27
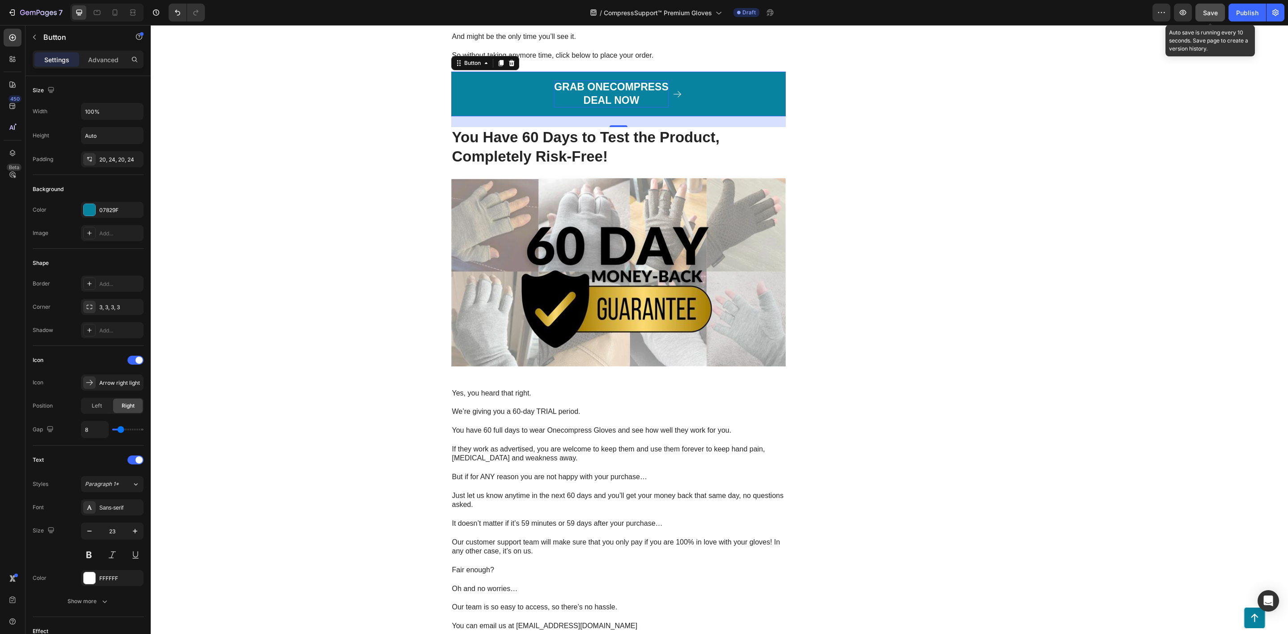
drag, startPoint x: 638, startPoint y: 499, endPoint x: 631, endPoint y: 499, distance: 7.2
click at [637, 107] on p "GRAB ONECOMPRESS DEAL NOW" at bounding box center [611, 93] width 114 height 27
click at [631, 107] on p "GRAB ONECOMPRESS DEAL NOW" at bounding box center [611, 93] width 114 height 27
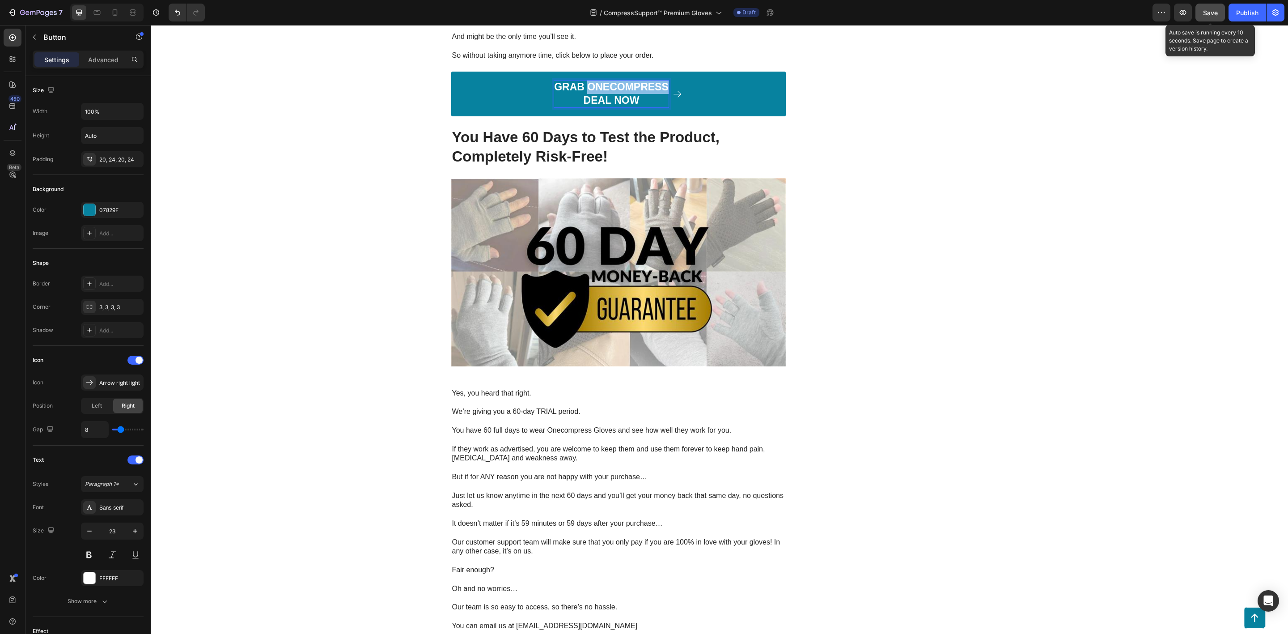
click at [631, 107] on p "GRAB ONECOMPRESS DEAL NOW" at bounding box center [611, 93] width 114 height 27
drag, startPoint x: 660, startPoint y: 503, endPoint x: 580, endPoint y: 497, distance: 80.3
click at [580, 107] on p "GRAB CompressSupport™ DEAL NOW" at bounding box center [611, 93] width 133 height 27
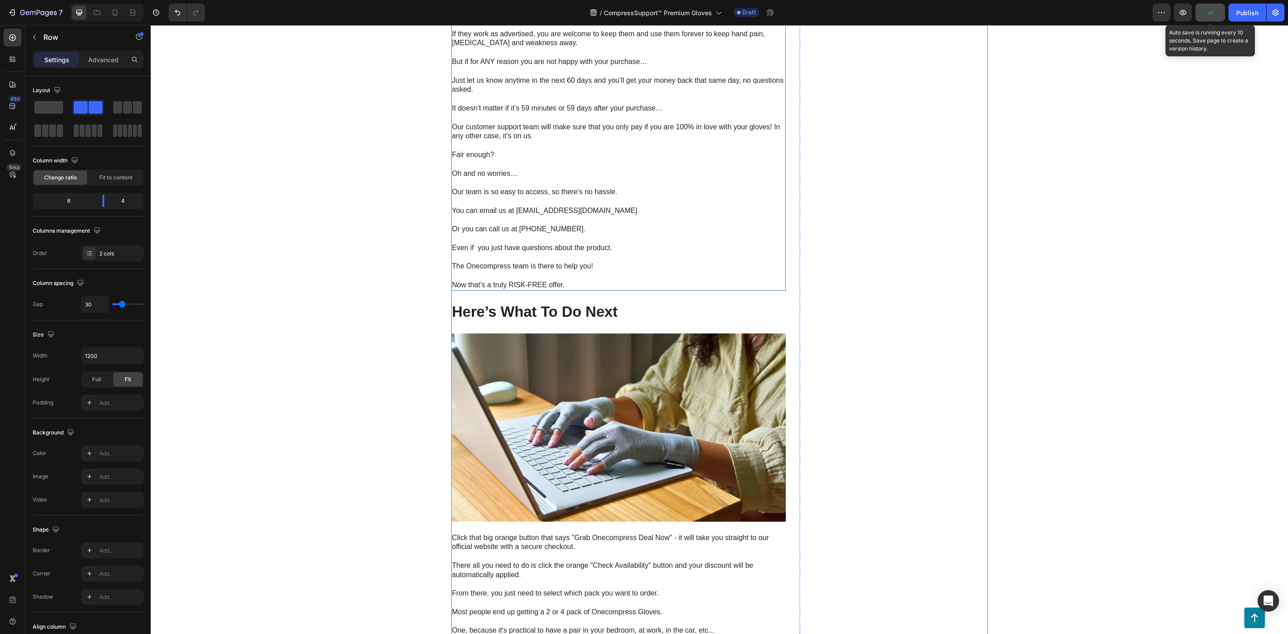
scroll to position [6677, 0]
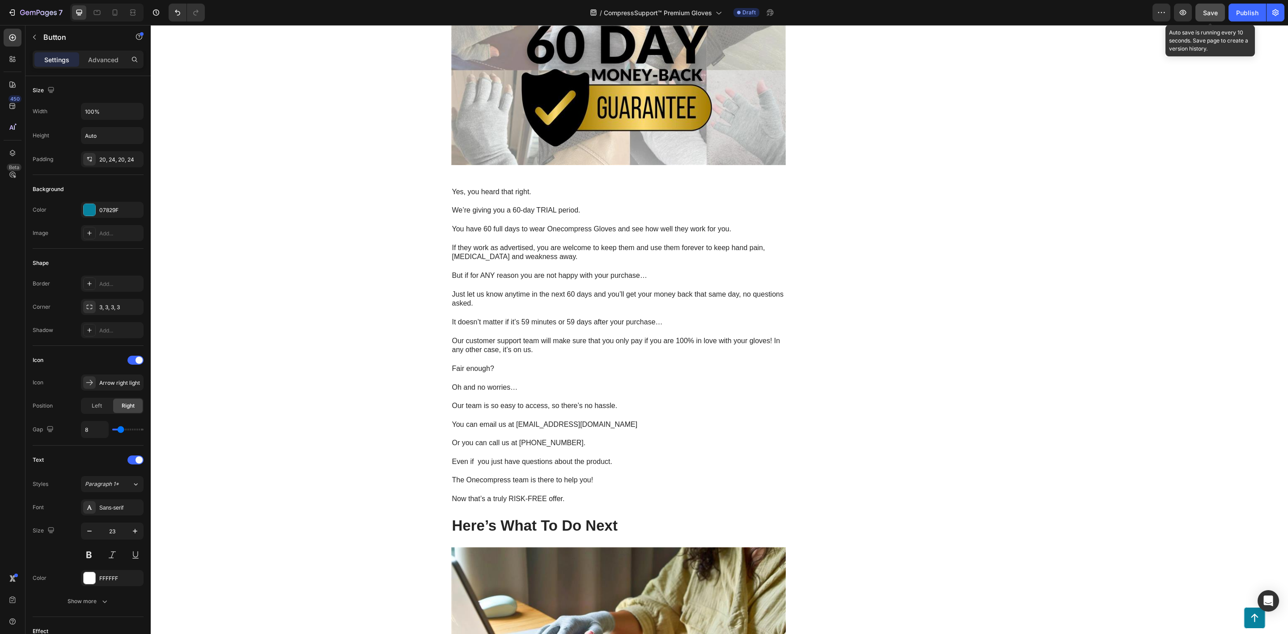
drag, startPoint x: 640, startPoint y: 309, endPoint x: 529, endPoint y: 294, distance: 112.8
copy p "GRAB COMPRESS SUPPORT™ DEAL NOW"
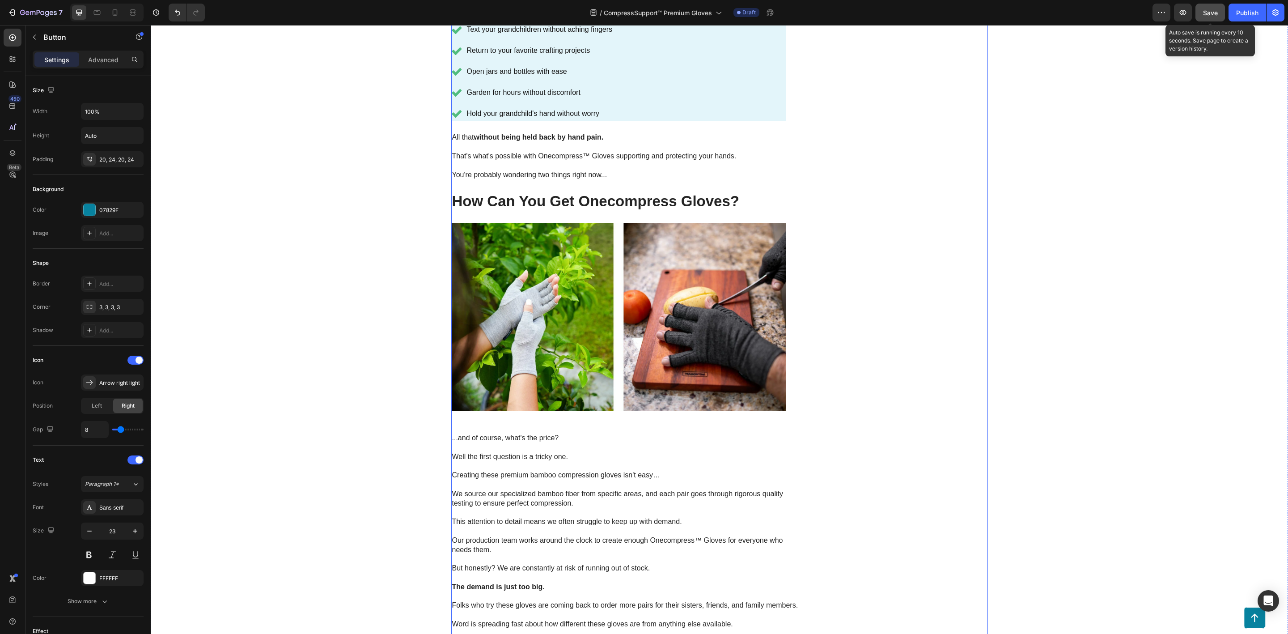
scroll to position [3994, 0]
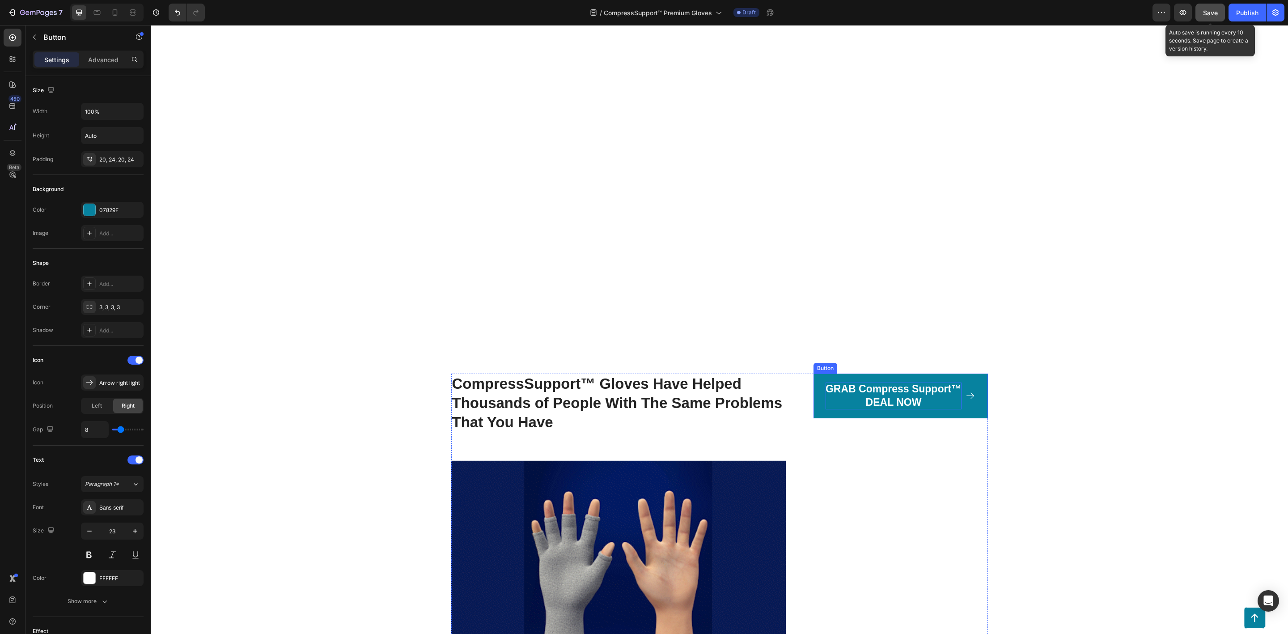
click at [902, 389] on p "GRAB Compress Support™ DEAL NOW" at bounding box center [894, 395] width 136 height 27
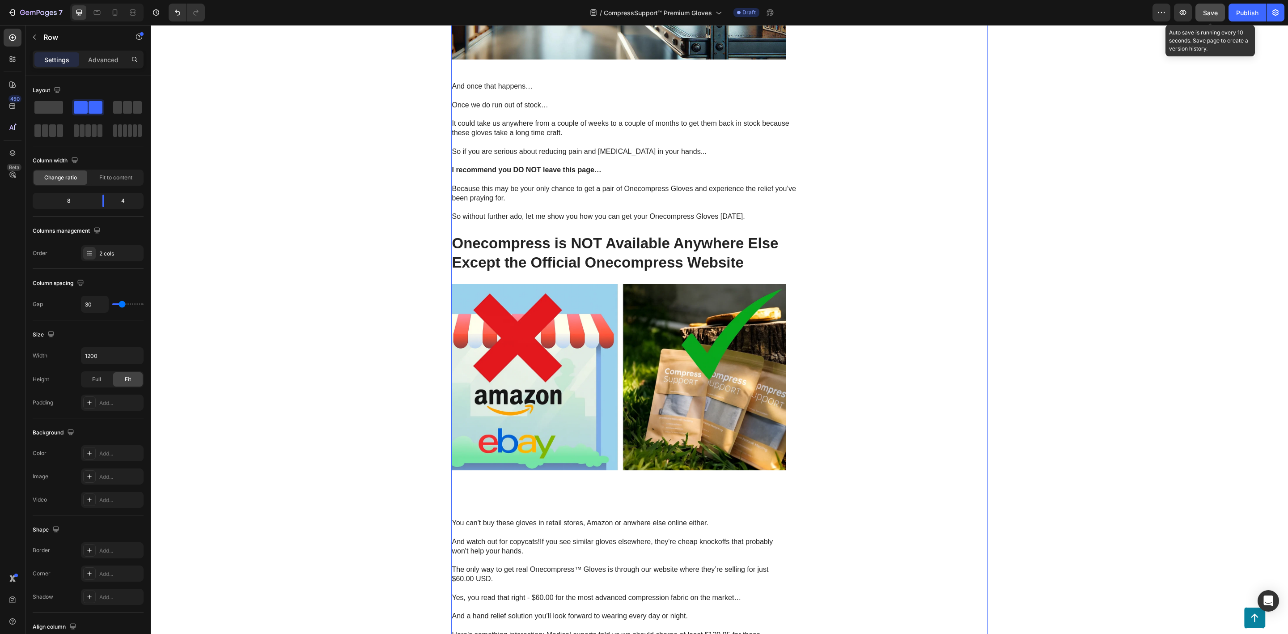
scroll to position [4195, 0]
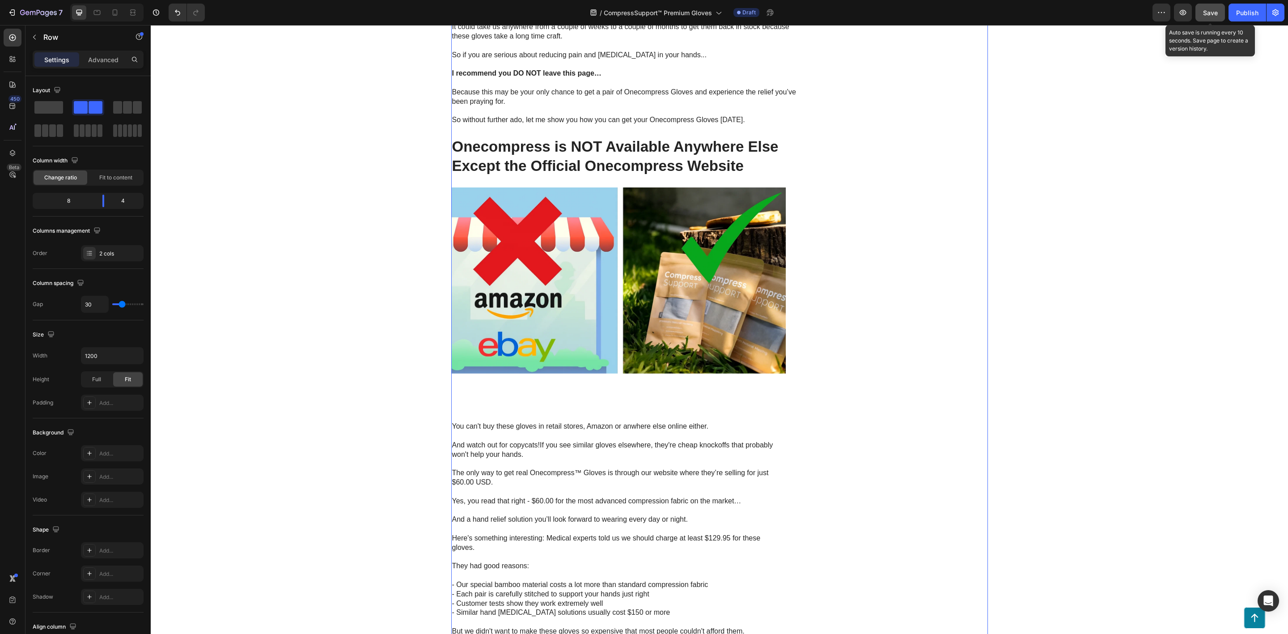
click at [1212, 15] on span "Save" at bounding box center [1210, 13] width 15 height 8
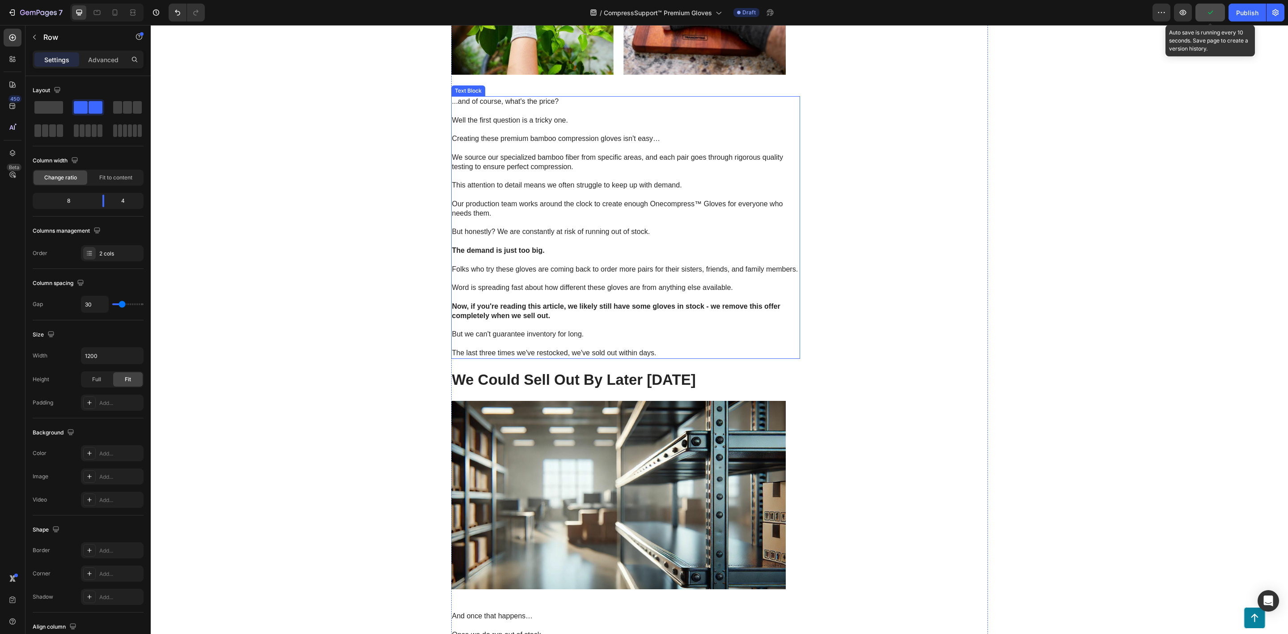
scroll to position [5537, 0]
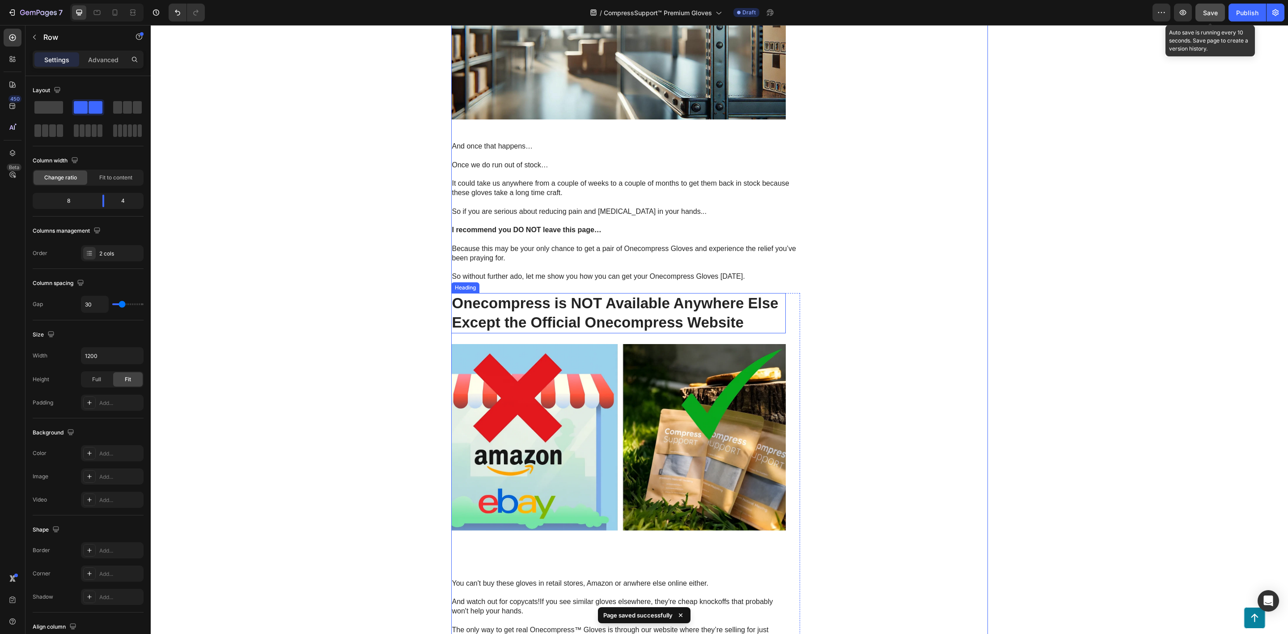
click at [631, 327] on h2 "Onecompress is NOT Available Anywhere Else Except the Official Onecompress Webs…" at bounding box center [618, 313] width 335 height 40
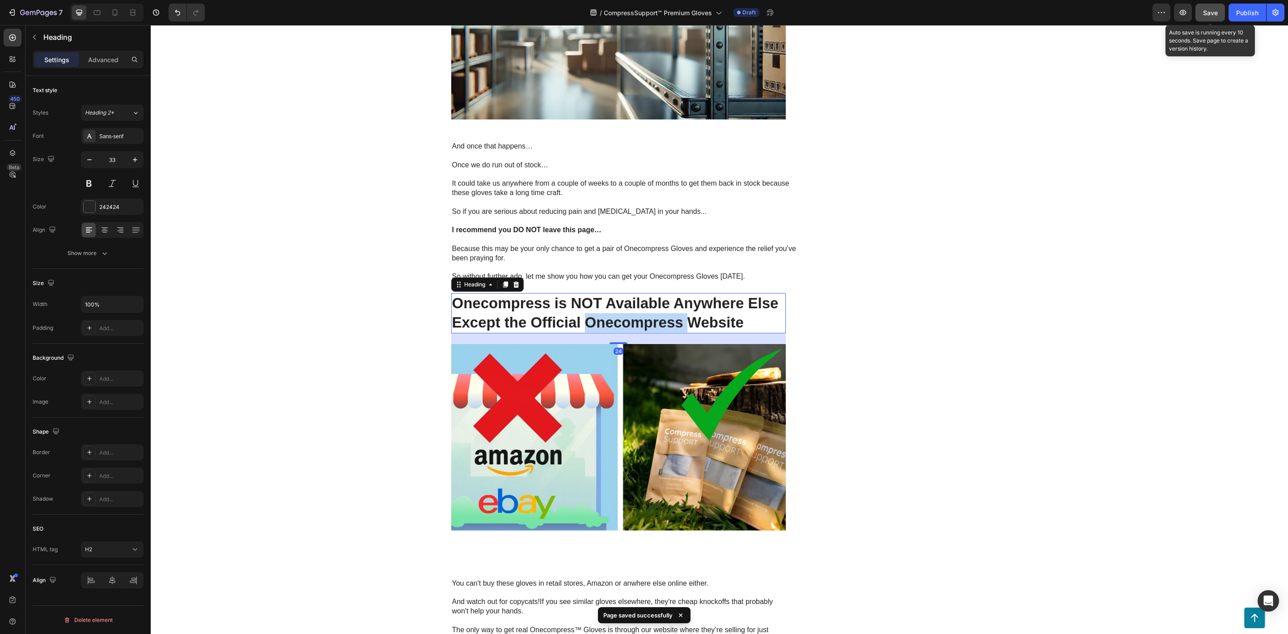
click at [631, 327] on h2 "Onecompress is NOT Available Anywhere Else Except the Official Onecompress Webs…" at bounding box center [618, 313] width 335 height 40
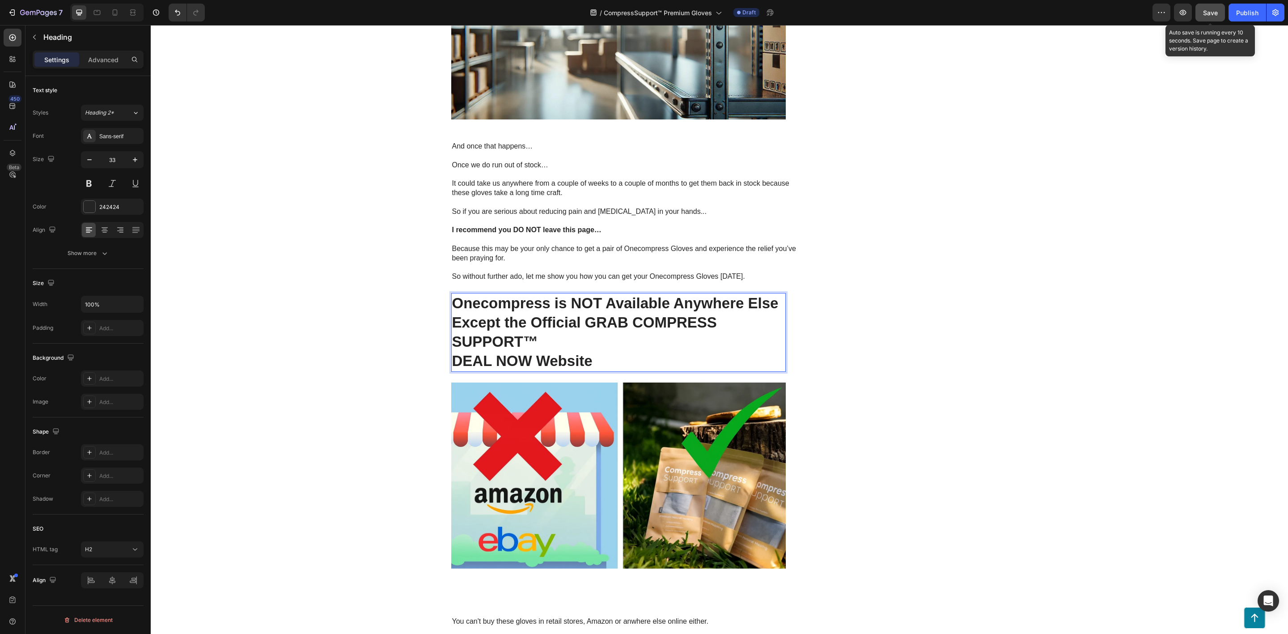
click at [452, 363] on p "Onecompress is NOT Available Anywhere Else Except the Official GRAB COMPRESS SU…" at bounding box center [618, 332] width 333 height 77
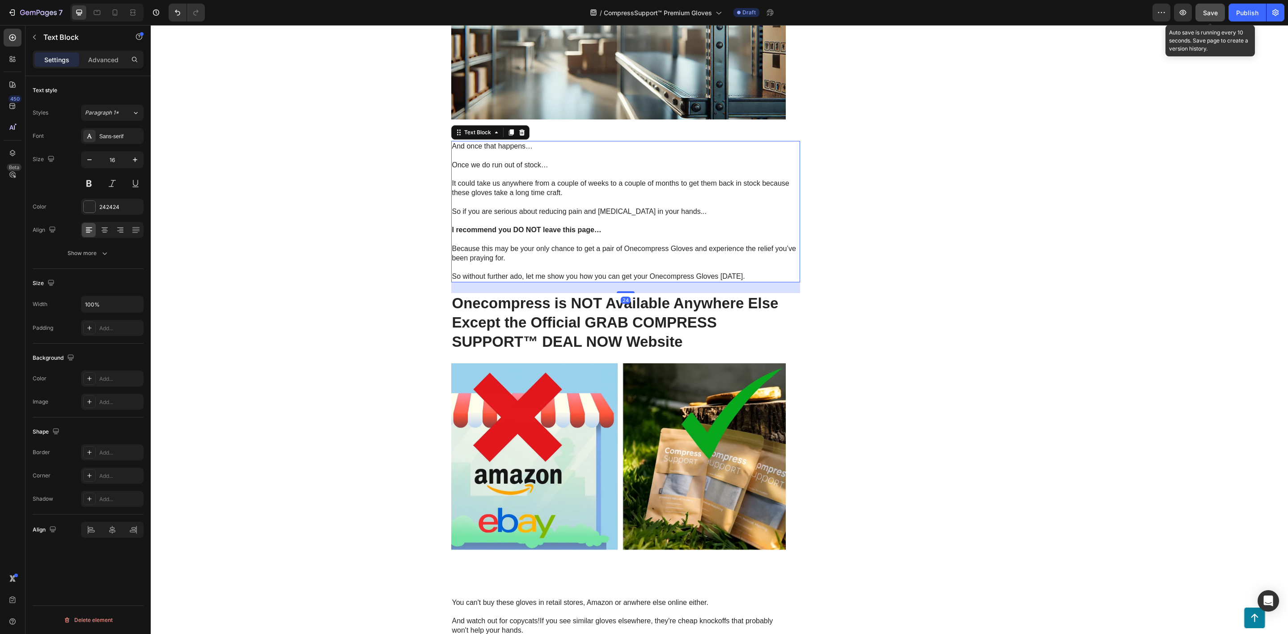
click at [661, 279] on p "So without further ado, let me show you how you can get your Onecompress Gloves…" at bounding box center [625, 276] width 347 height 9
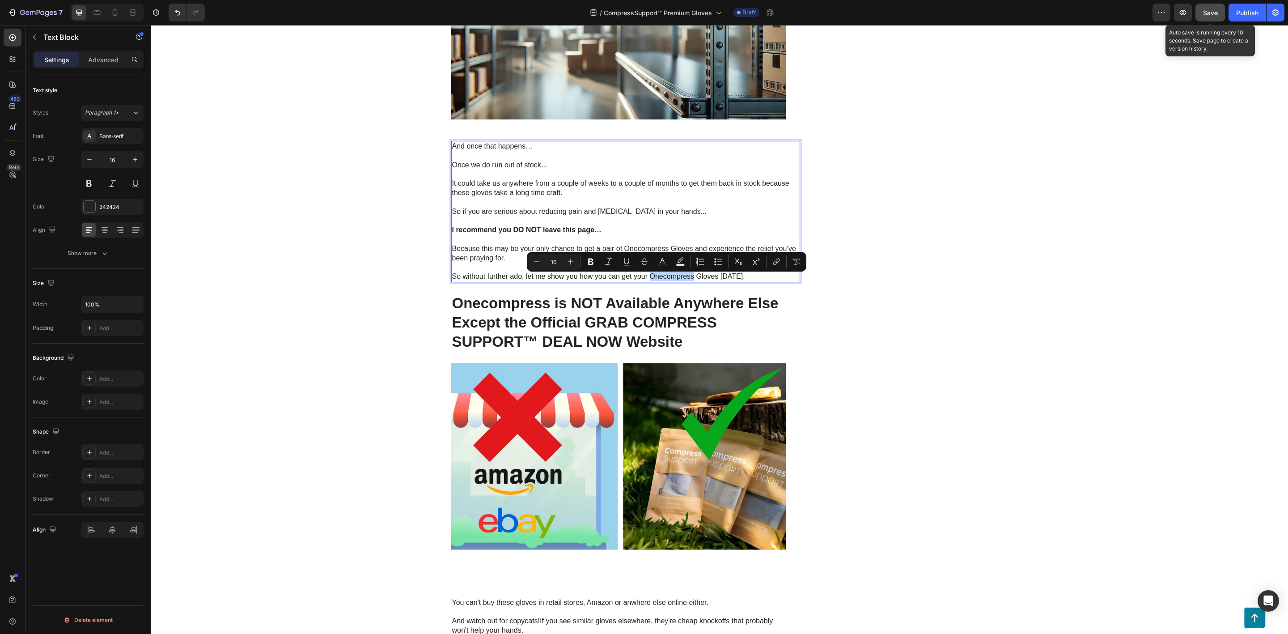
click at [657, 279] on p "So without further ado, let me show you how you can get your Onecompress Gloves…" at bounding box center [625, 276] width 347 height 9
click at [700, 280] on p "So without further ado, let me show you how you can get your compress suppoert …" at bounding box center [625, 276] width 347 height 9
drag, startPoint x: 703, startPoint y: 280, endPoint x: 643, endPoint y: 279, distance: 60.4
click at [643, 279] on p "So without further ado, let me show you how you can get your compress support G…" at bounding box center [625, 276] width 347 height 9
copy p "compress support"
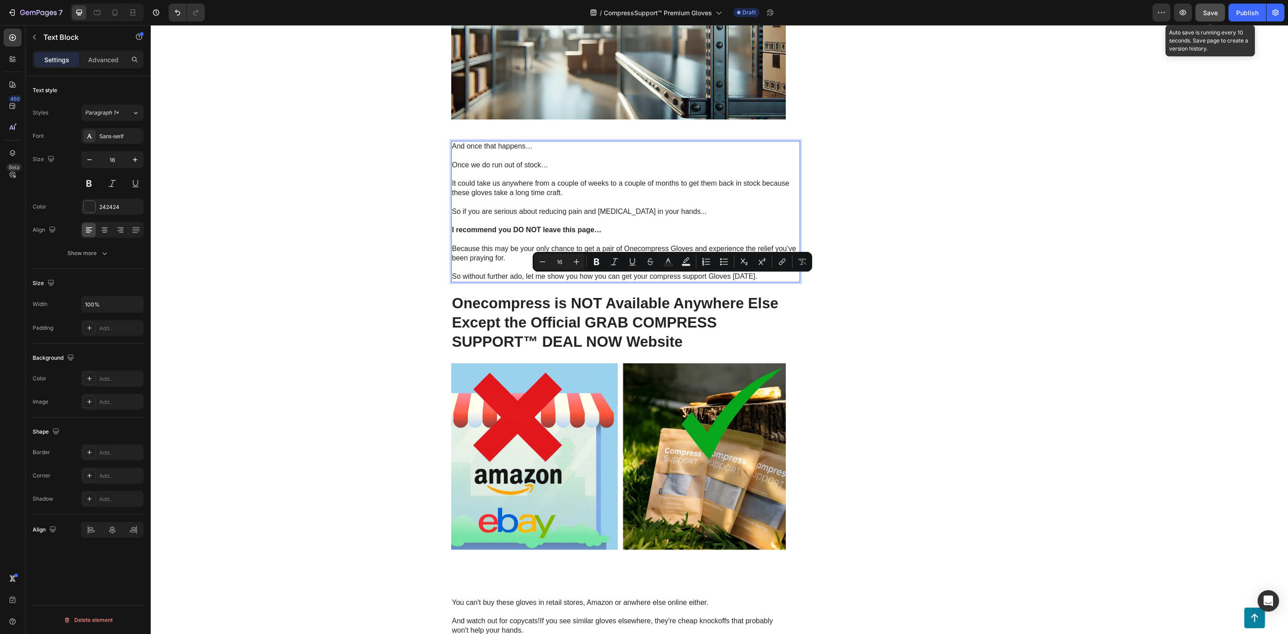
click at [671, 202] on p "Rich Text Editor. Editing area: main" at bounding box center [625, 202] width 347 height 9
click at [635, 251] on p "Because this may be your only chance to get a pair of Onecompress Gloves and ex…" at bounding box center [625, 253] width 347 height 19
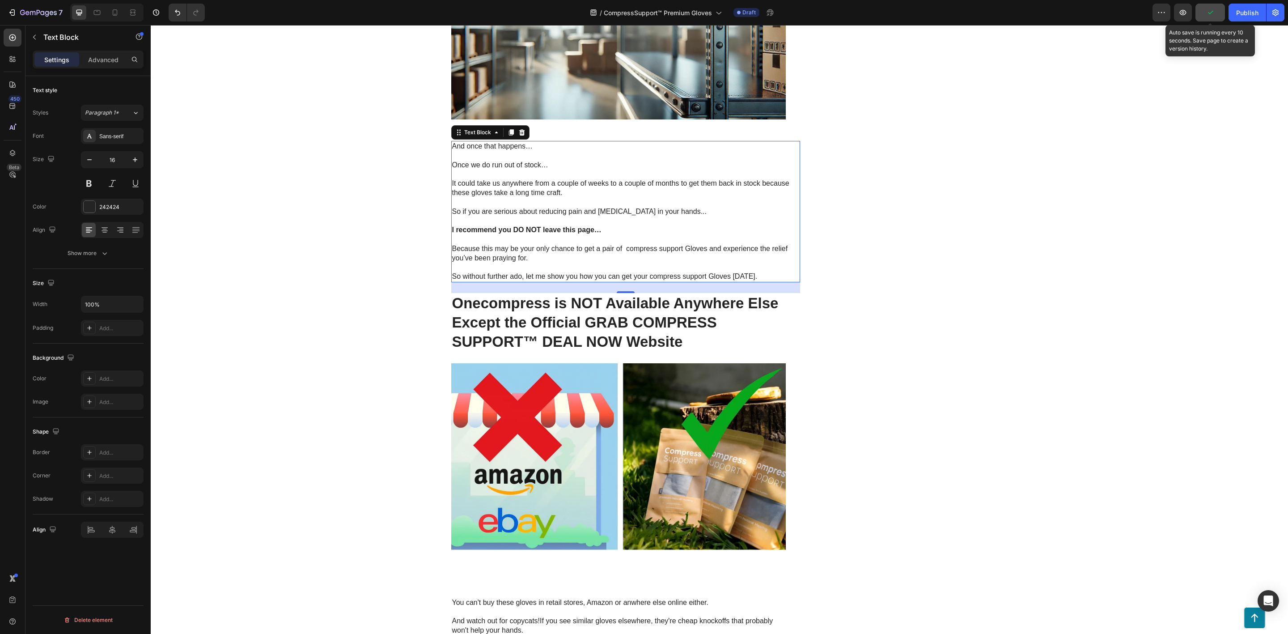
scroll to position [4944, 0]
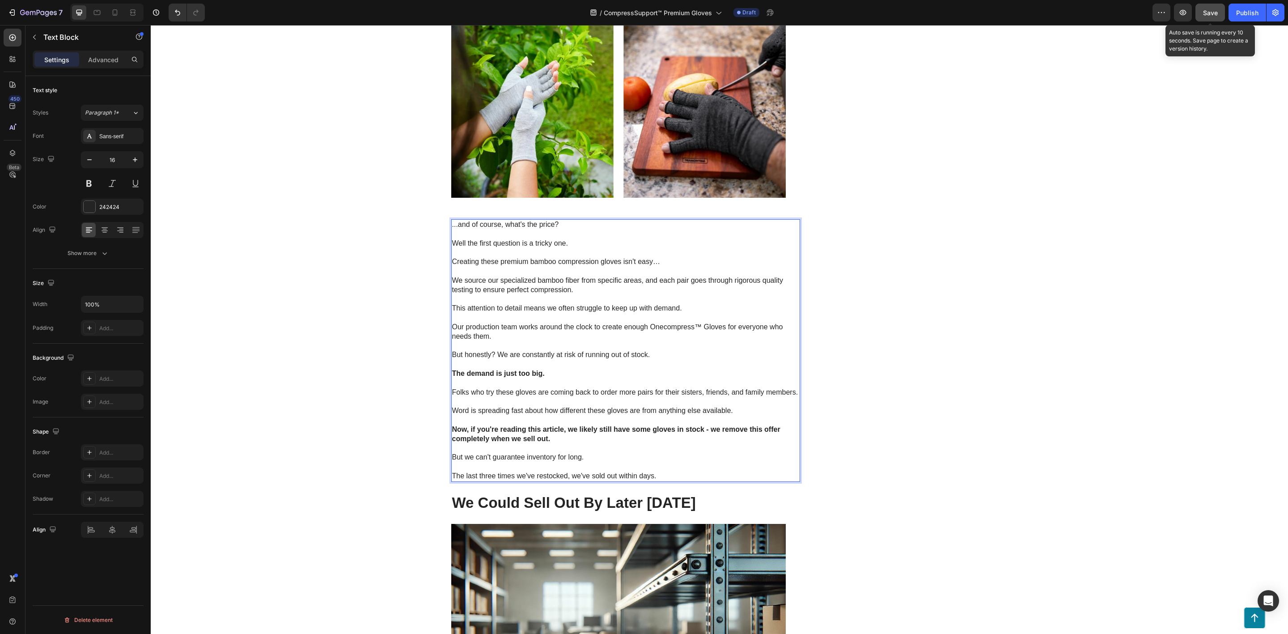
click at [676, 328] on p "Our production team works around the clock to create enough Onecompress™ Gloves…" at bounding box center [625, 331] width 347 height 19
drag, startPoint x: 688, startPoint y: 330, endPoint x: 647, endPoint y: 330, distance: 41.6
click at [647, 330] on p "Our production team works around the clock to create enough Onecompress™ Gloves…" at bounding box center [625, 331] width 347 height 19
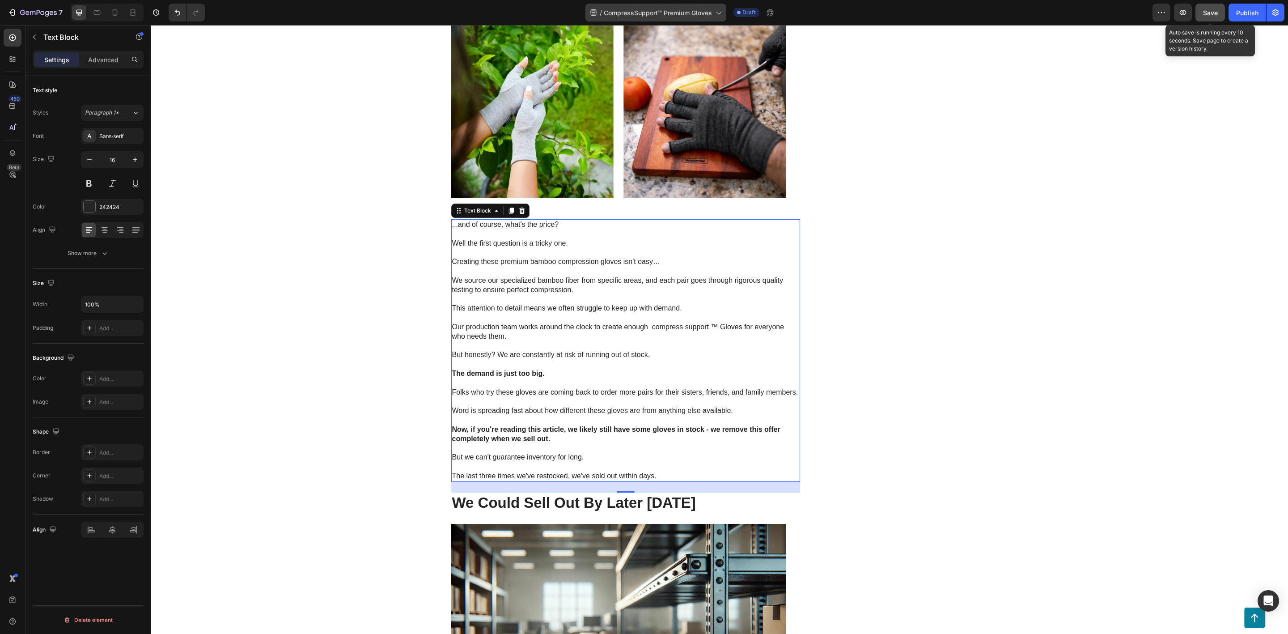
scroll to position [4606, 0]
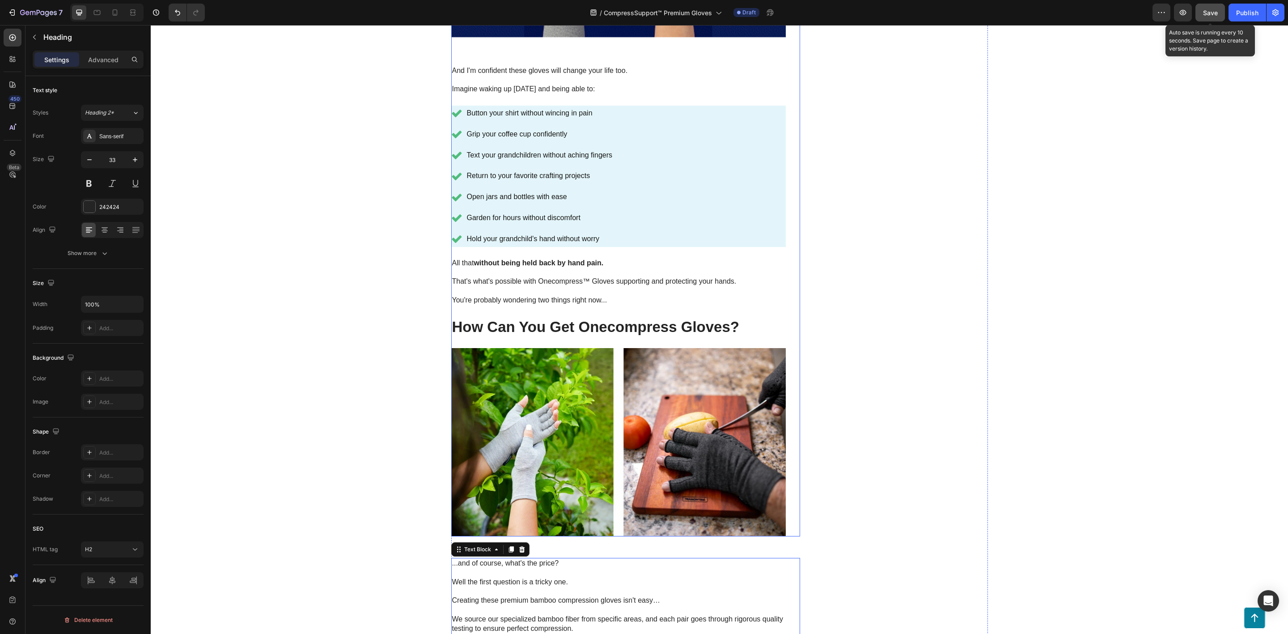
click at [657, 322] on h2 "How Can You Get Onecompress Gloves?" at bounding box center [618, 327] width 335 height 21
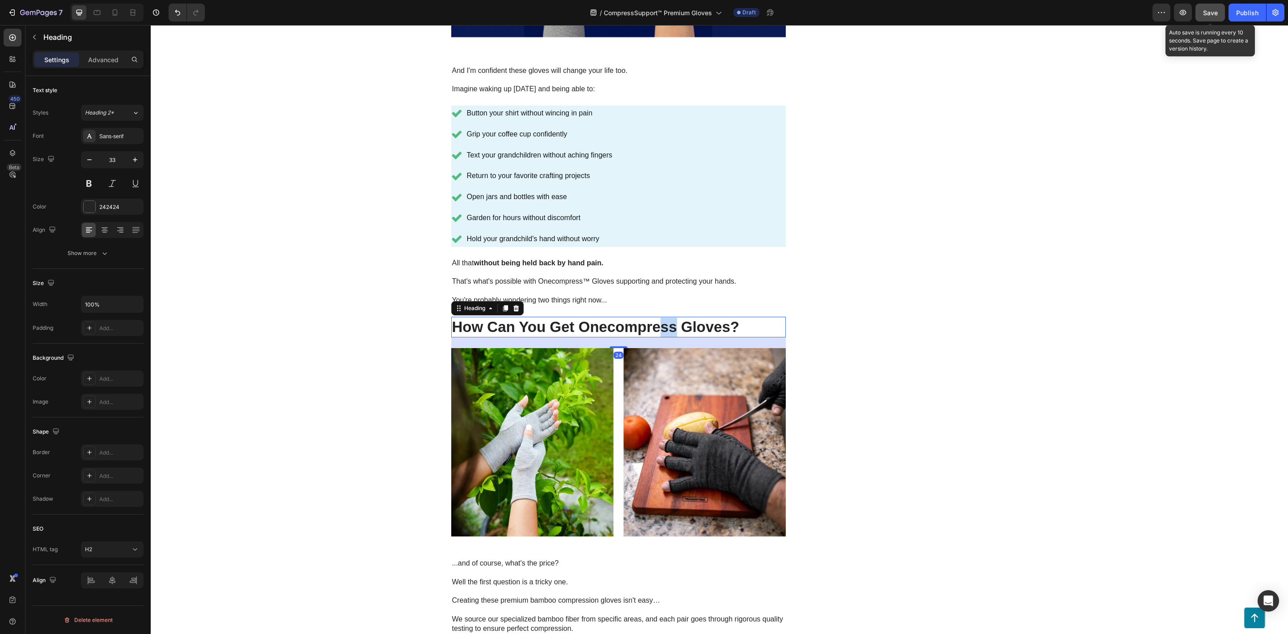
click at [657, 329] on p "How Can You Get Onecompress Gloves?" at bounding box center [618, 327] width 333 height 19
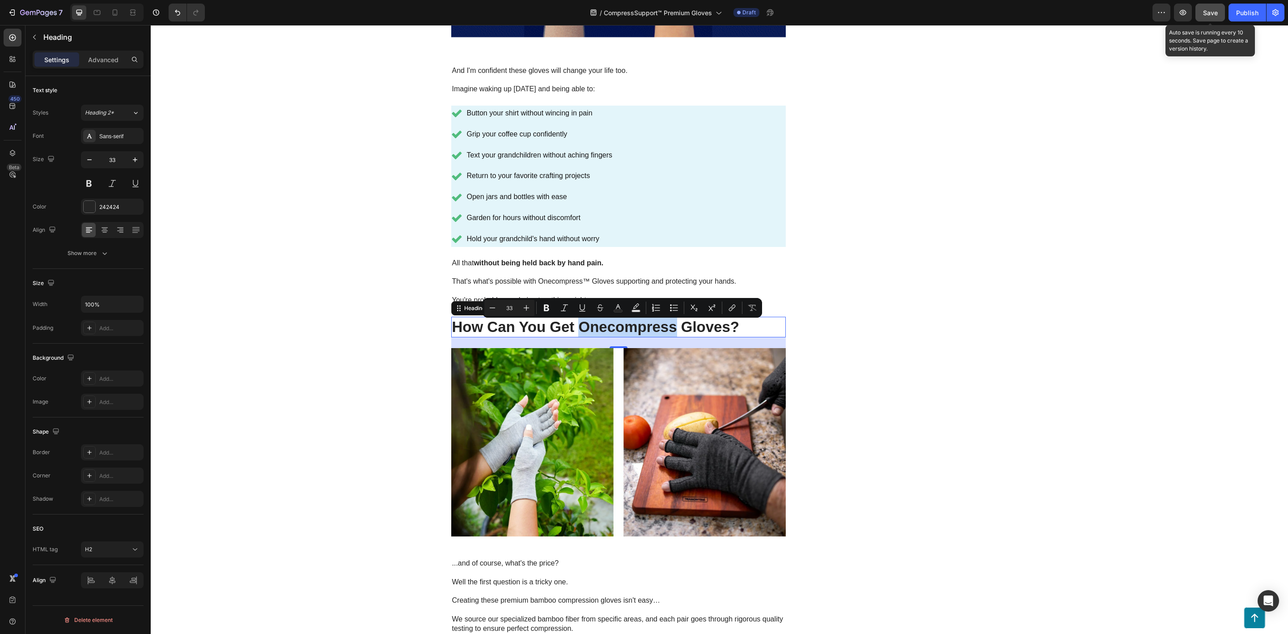
drag, startPoint x: 642, startPoint y: 332, endPoint x: 578, endPoint y: 333, distance: 63.5
click at [578, 333] on p "How Can You Get Onecompress Gloves?" at bounding box center [618, 327] width 333 height 19
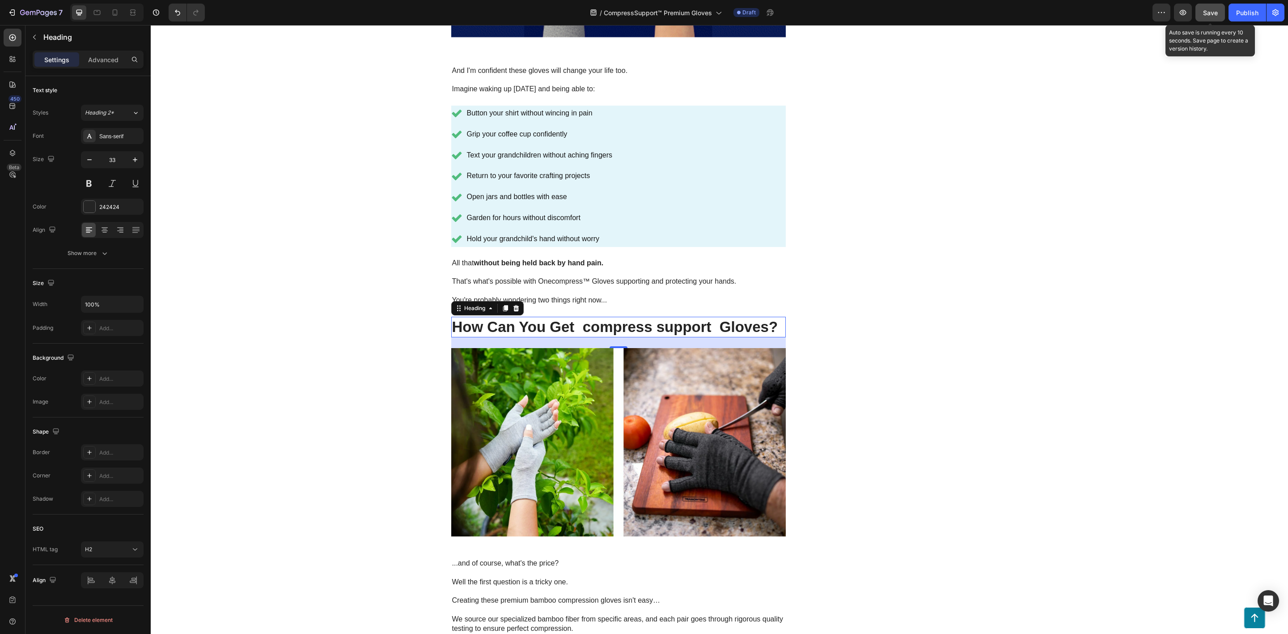
click at [593, 333] on p "How Can You Get compress support Gloves?" at bounding box center [618, 327] width 333 height 19
click at [588, 333] on p "How Can You Get compress support Gloves?" at bounding box center [618, 327] width 333 height 19
click at [656, 330] on p "How Can You Get Compress support Gloves?" at bounding box center [618, 327] width 333 height 19
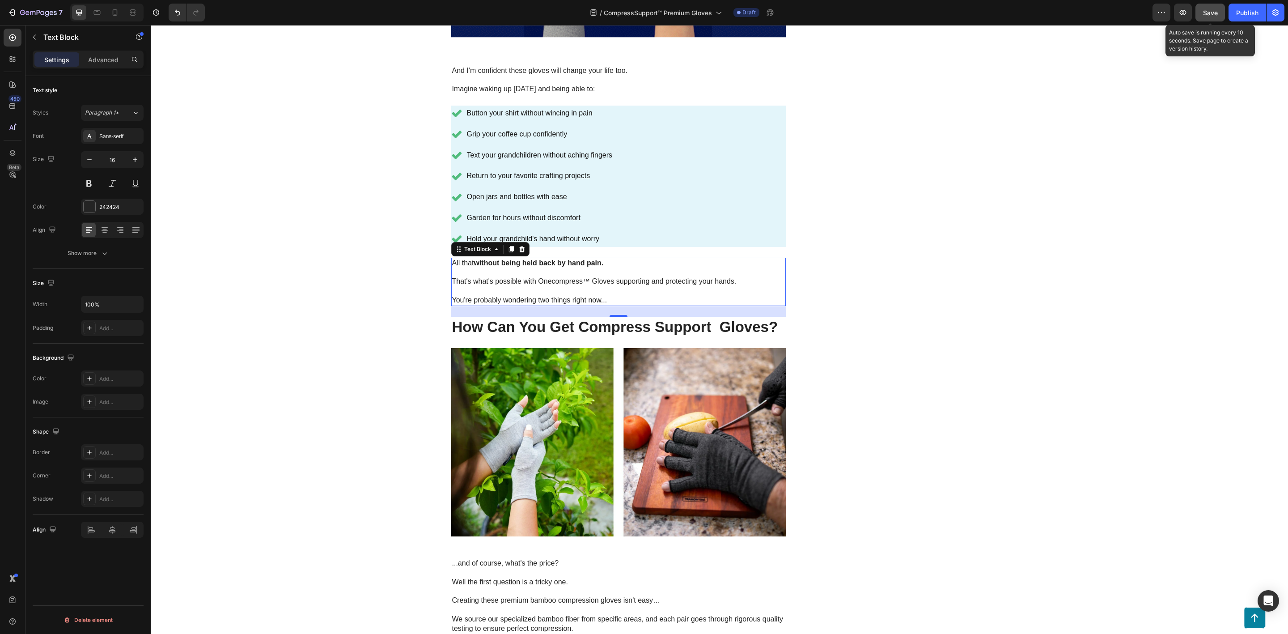
click at [551, 284] on p "That's what's possible with Onecompress™ Gloves supporting and protecting your …" at bounding box center [618, 281] width 333 height 9
click at [538, 284] on p "That's what's possible with compress support ™ Gloves supporting and protecting…" at bounding box center [618, 281] width 333 height 9
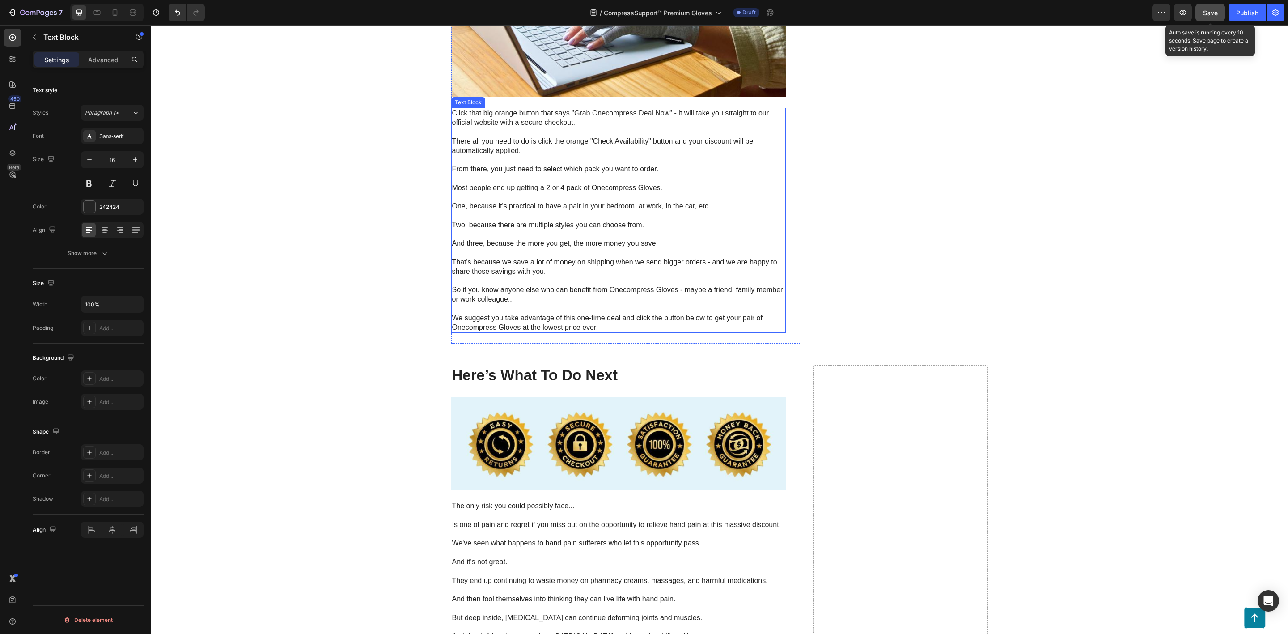
click at [608, 117] on p "Click that big orange button that says "Grab Onecompress Deal Now" - it will ta…" at bounding box center [618, 118] width 333 height 19
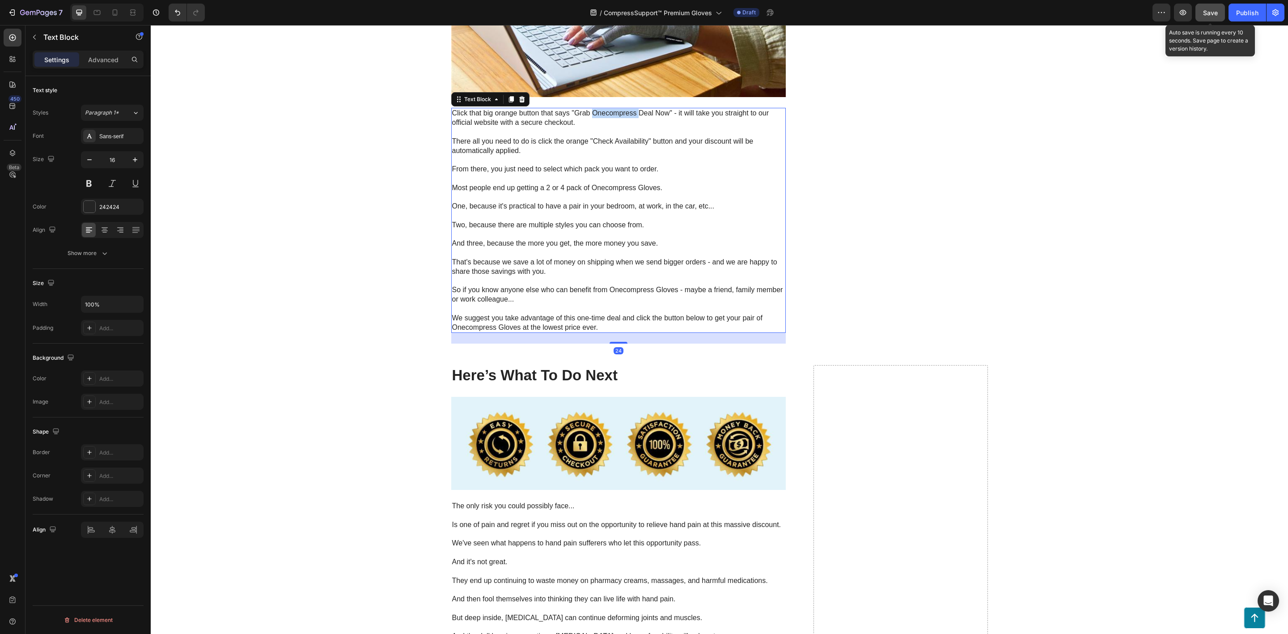
click at [604, 114] on p "Click that big orange button that says "Grab Onecompress Deal Now" - it will ta…" at bounding box center [618, 118] width 333 height 19
click at [600, 187] on p "Most people end up getting a 2 or 4 pack of Onecompress Gloves." at bounding box center [618, 187] width 333 height 9
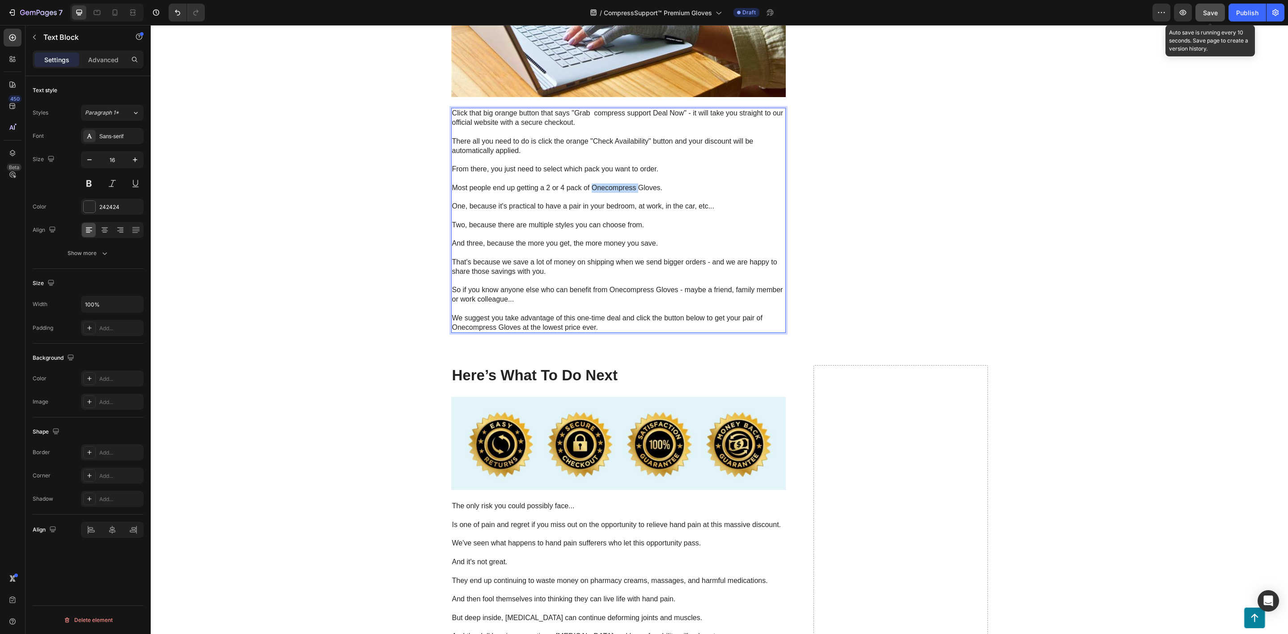
click at [600, 187] on p "Most people end up getting a 2 or 4 pack of Onecompress Gloves." at bounding box center [618, 187] width 333 height 9
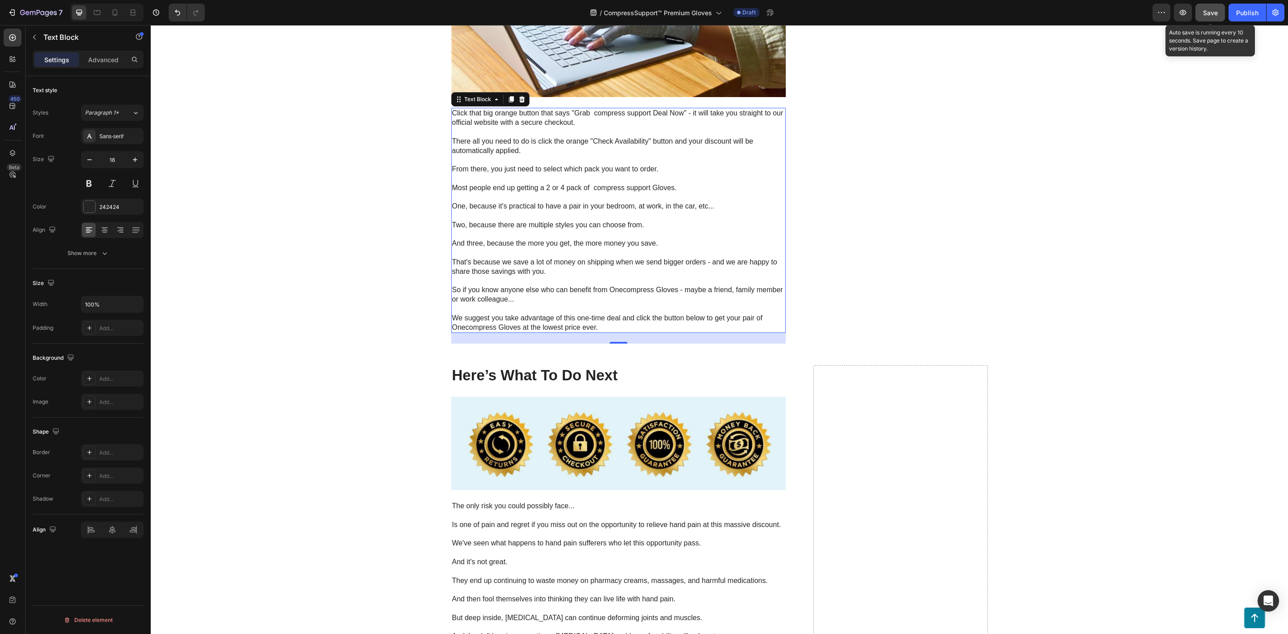
click at [620, 288] on p "So if you know anyone else who can benefit from Onecompress Gloves - maybe a fr…" at bounding box center [618, 294] width 333 height 19
click at [467, 329] on p "We suggest you take advantage of this one-time deal and click the button below …" at bounding box center [618, 323] width 333 height 19
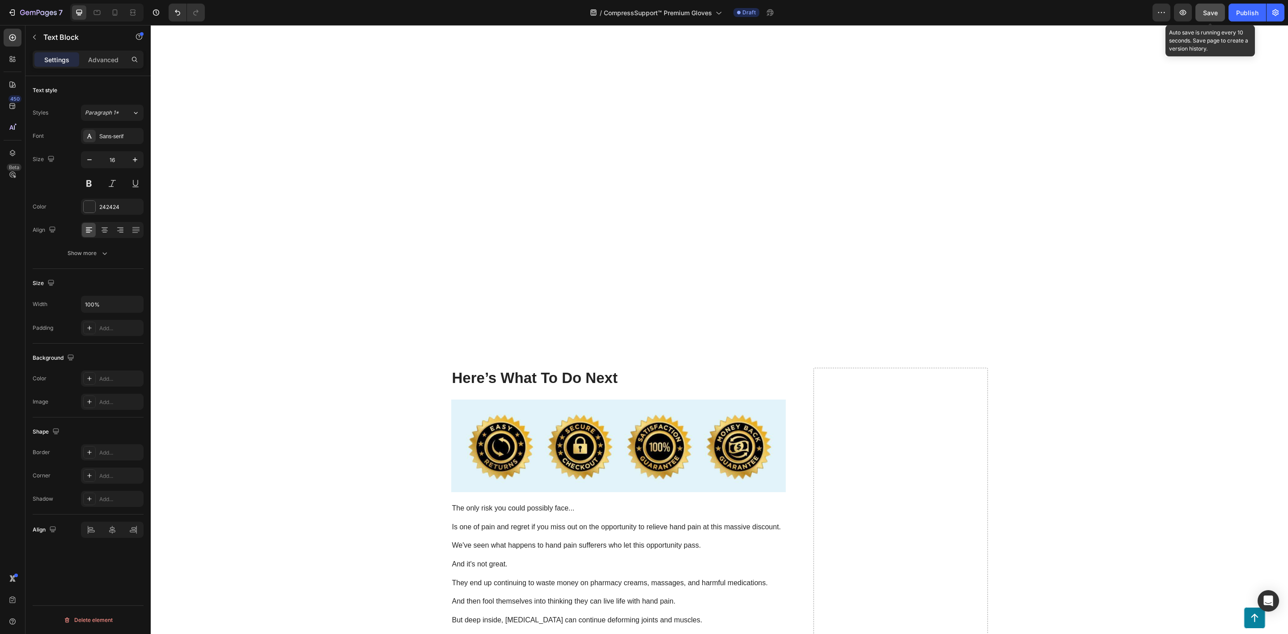
scroll to position [8166, 0]
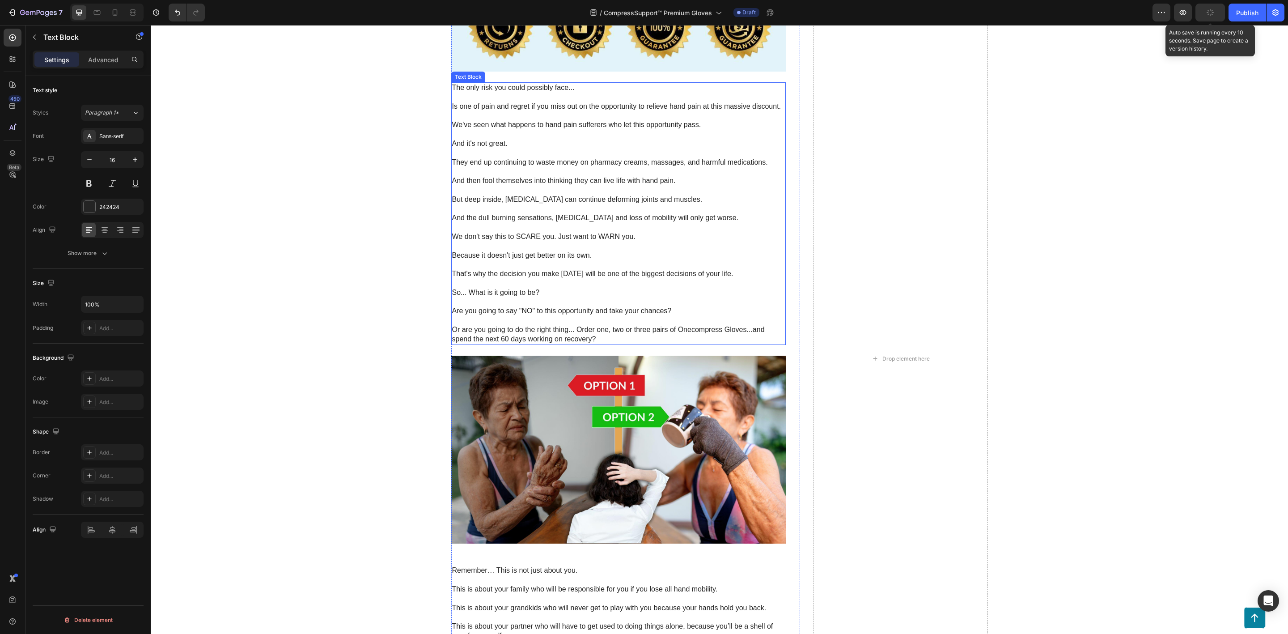
click at [690, 331] on p "Or are you going to do the right thing... Order one, two or three pairs of Onec…" at bounding box center [618, 334] width 333 height 19
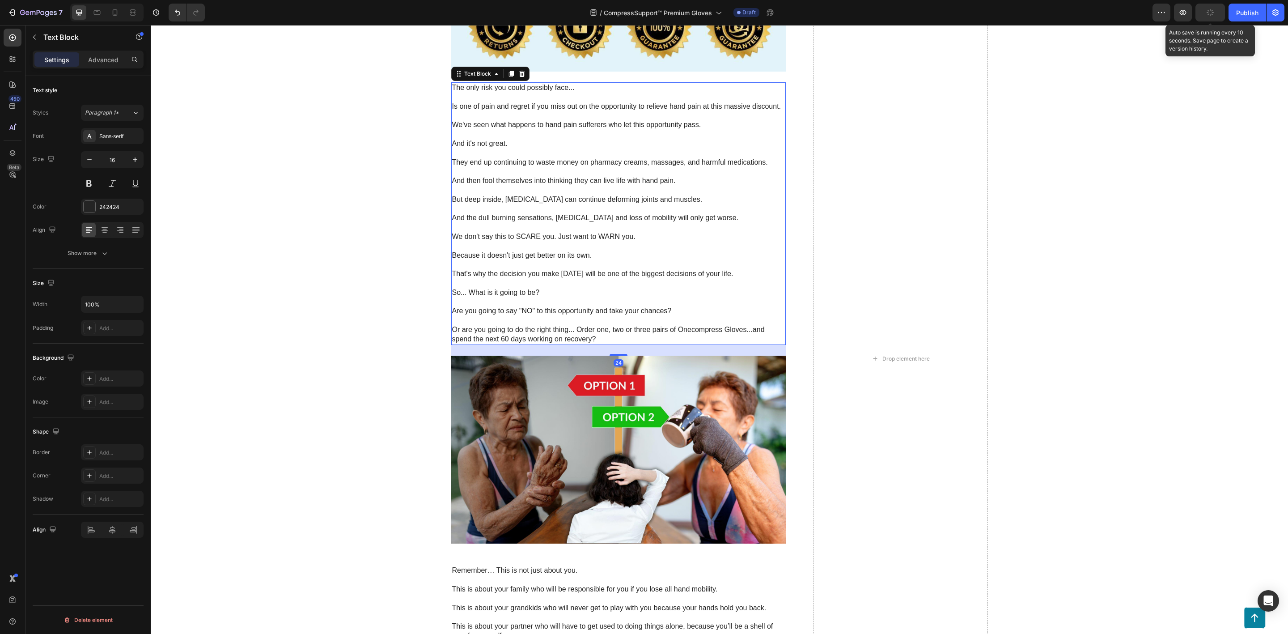
click at [690, 331] on p "Or are you going to do the right thing... Order one, two or three pairs of Onec…" at bounding box center [618, 334] width 333 height 19
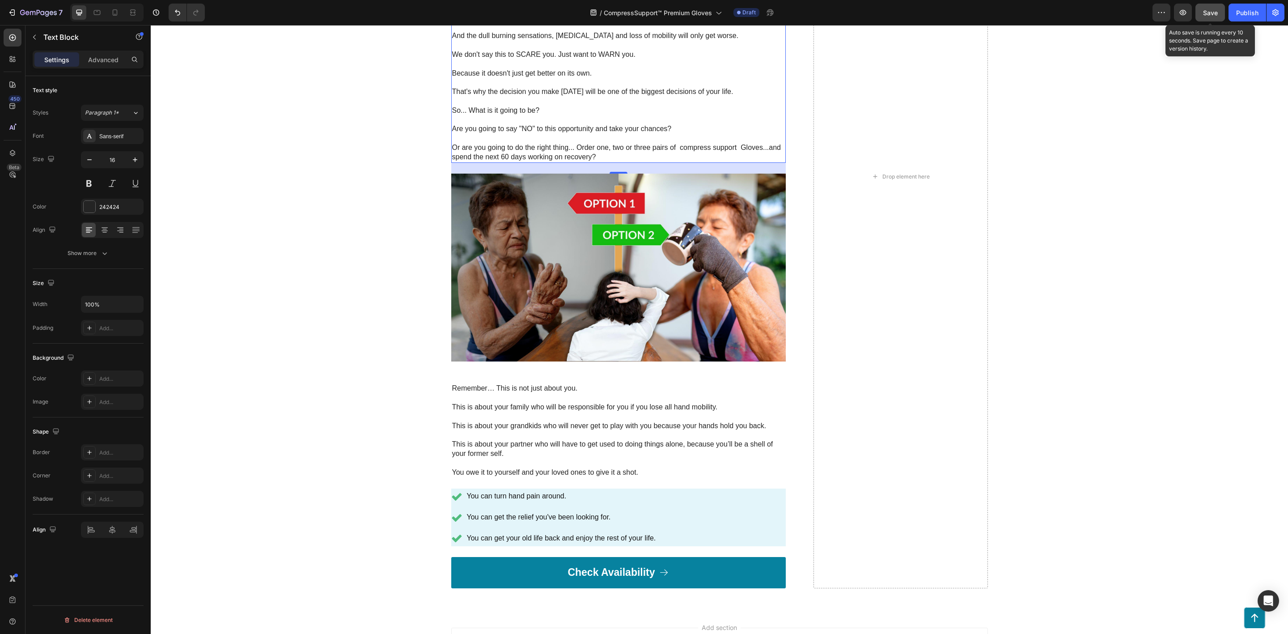
scroll to position [8454, 0]
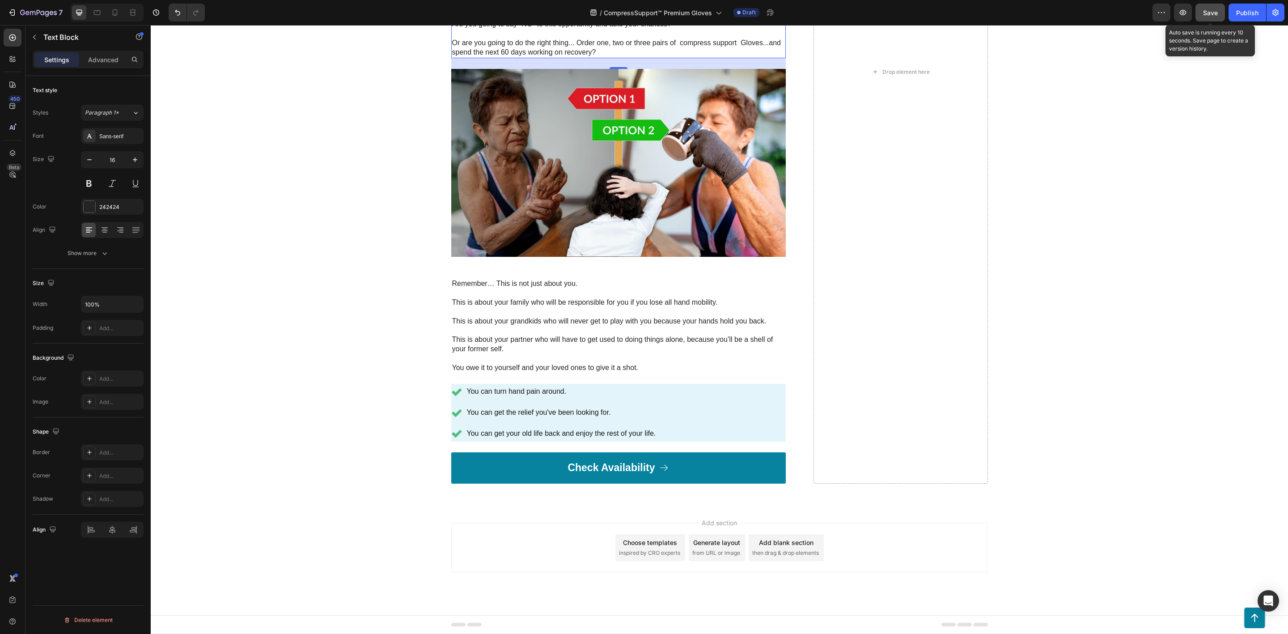
click at [1205, 11] on span "Save" at bounding box center [1210, 13] width 15 height 8
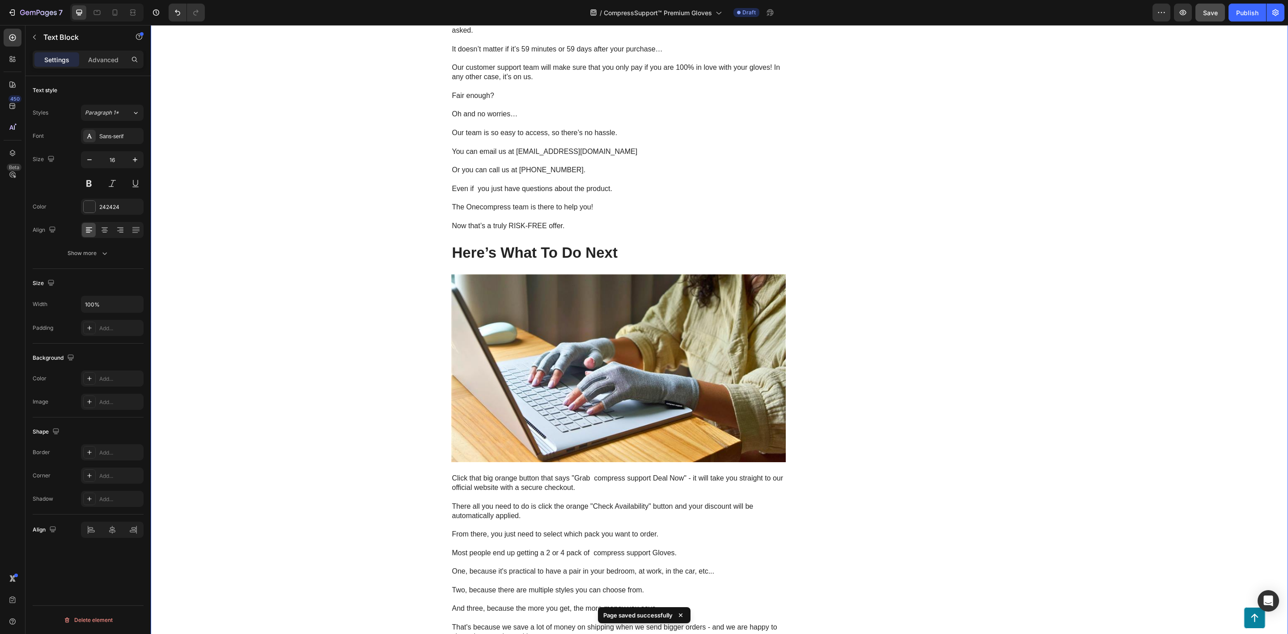
scroll to position [7112, 0]
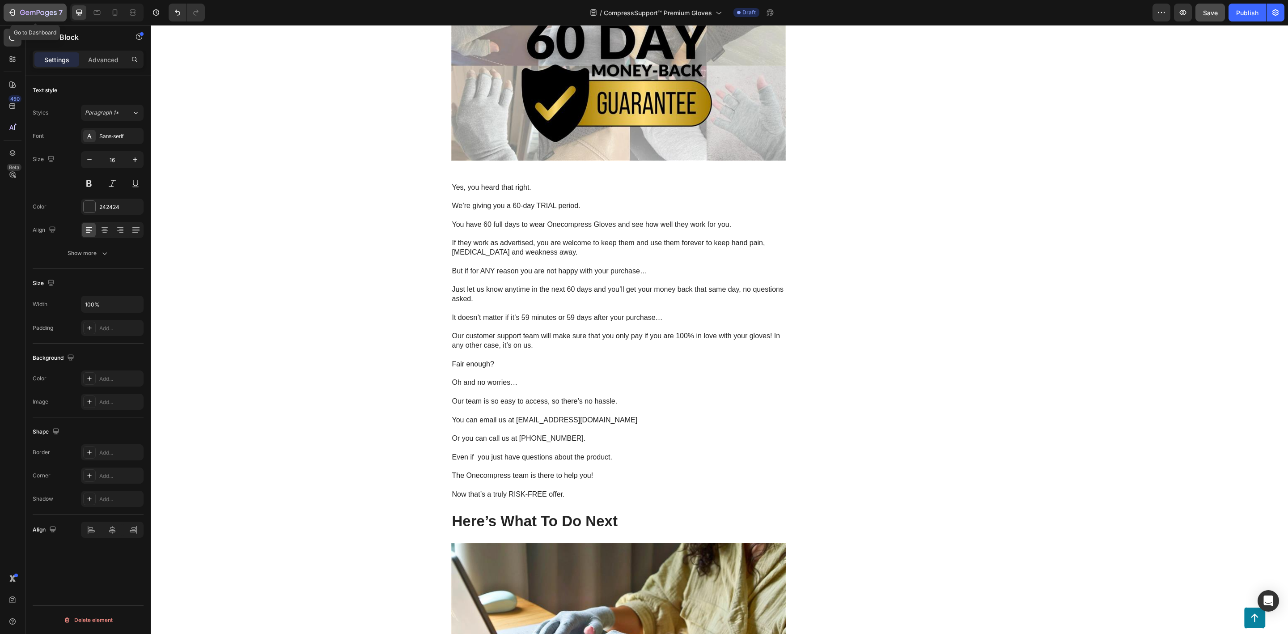
click at [24, 13] on icon "button" at bounding box center [38, 13] width 37 height 8
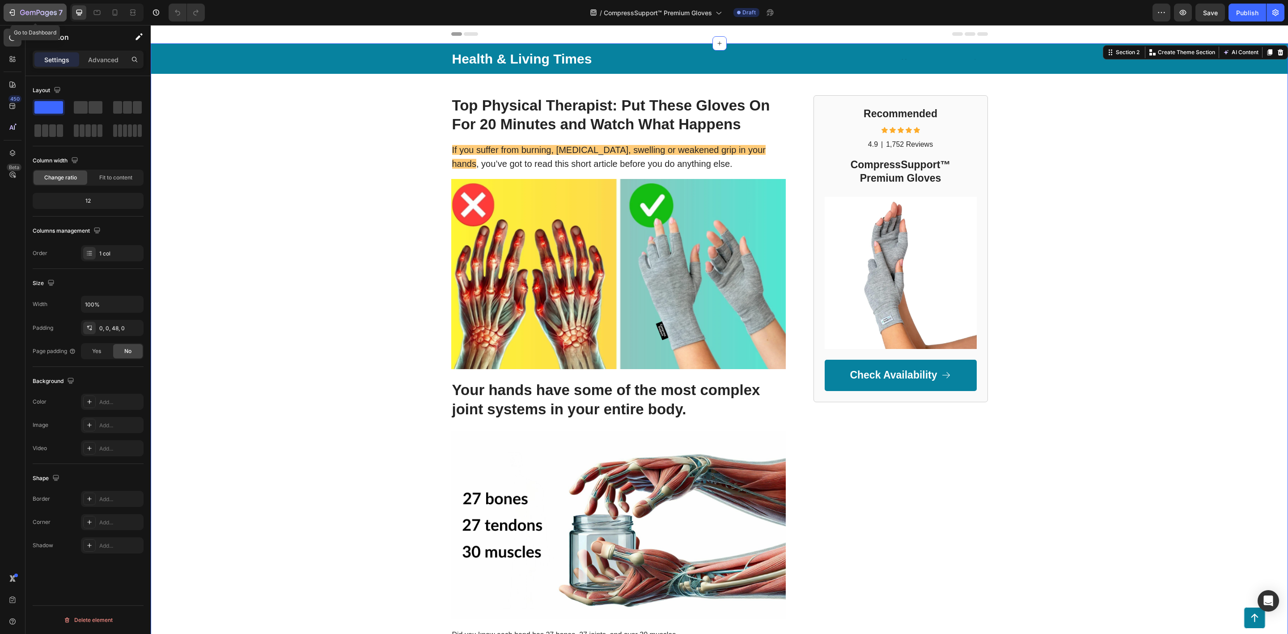
click at [30, 16] on icon "button" at bounding box center [38, 13] width 37 height 8
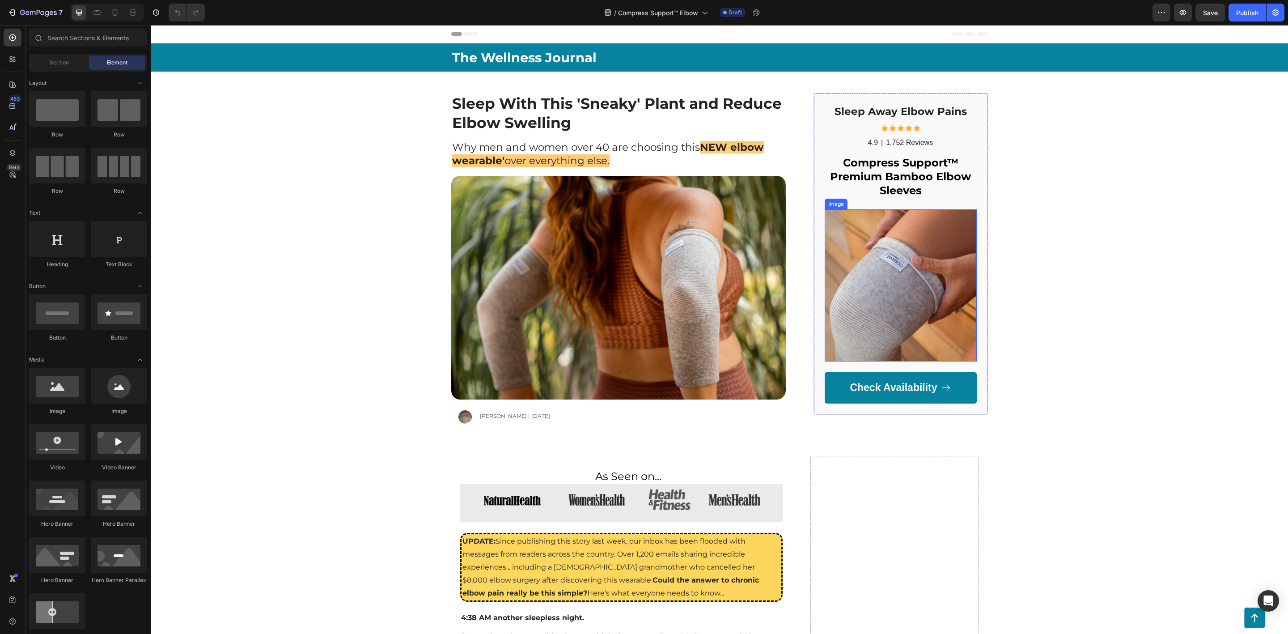
click at [882, 296] on img at bounding box center [901, 285] width 152 height 152
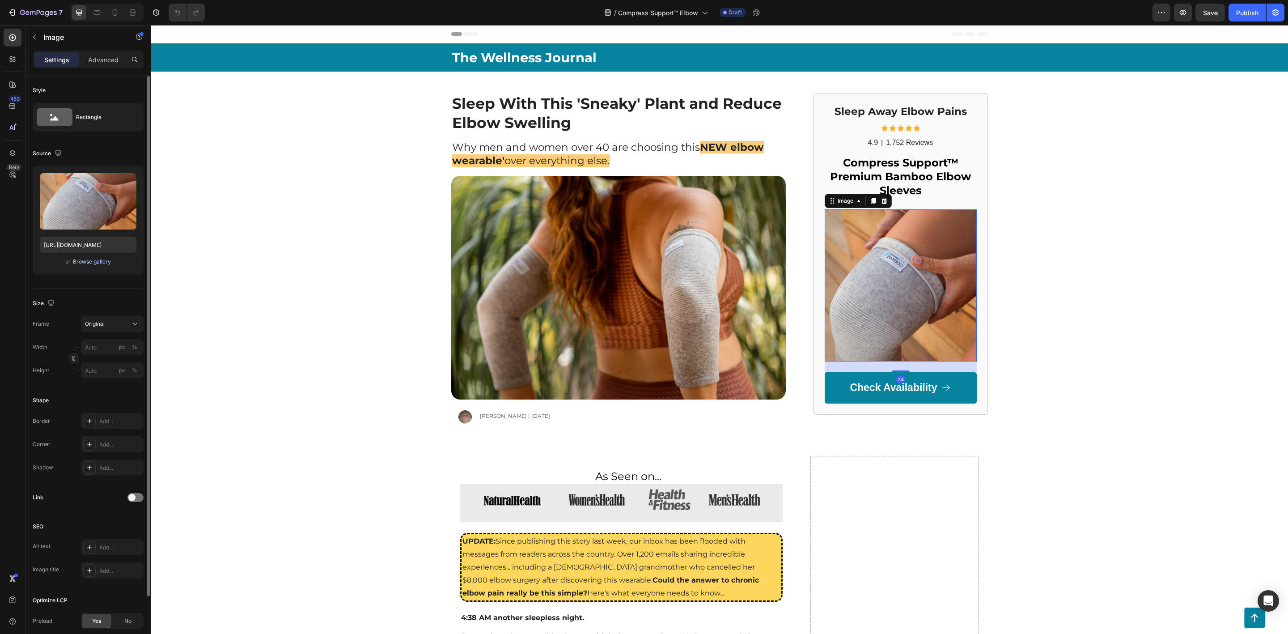
click at [86, 263] on div "Browse gallery" at bounding box center [92, 262] width 38 height 8
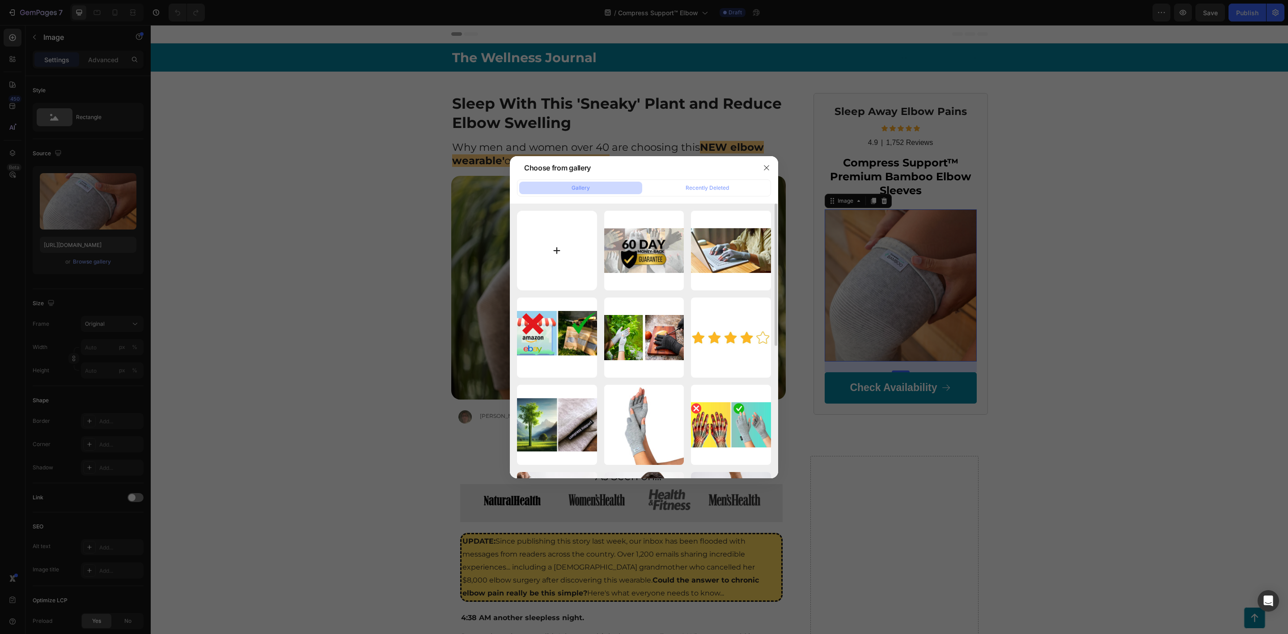
click at [555, 249] on input "file" at bounding box center [557, 251] width 80 height 80
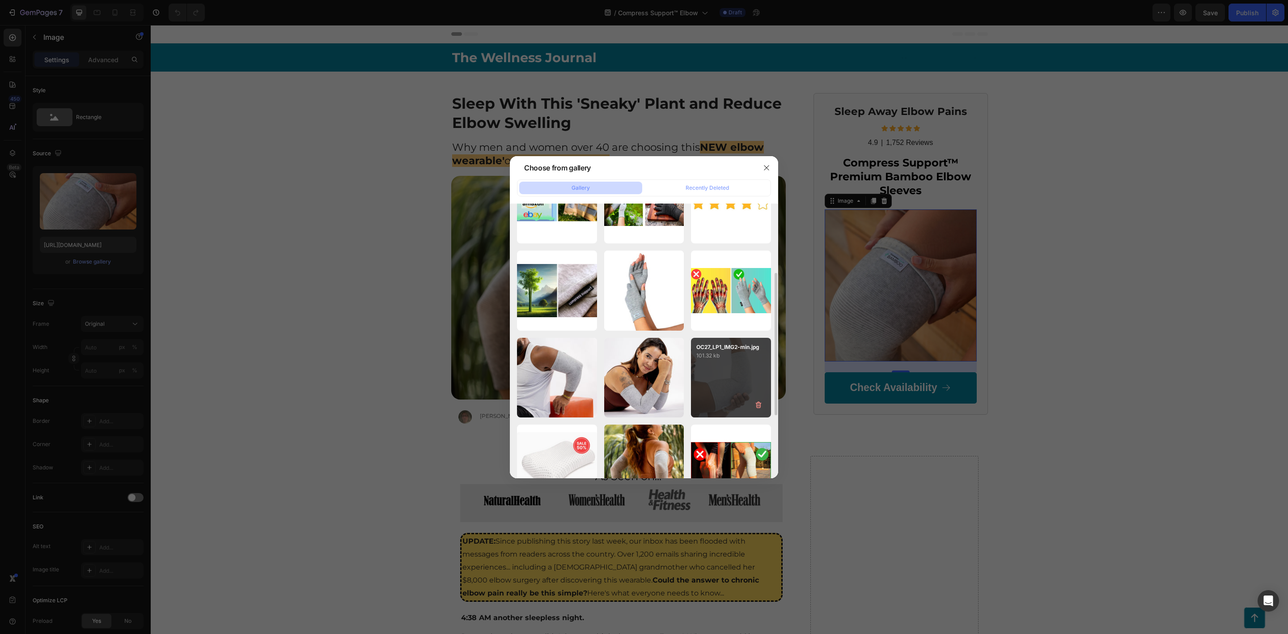
click at [726, 352] on p "101.32 kb" at bounding box center [730, 355] width 69 height 9
type input "https://cdn.shopify.com/s/files/1/0943/6564/7231/files/gempages_585706145344127…"
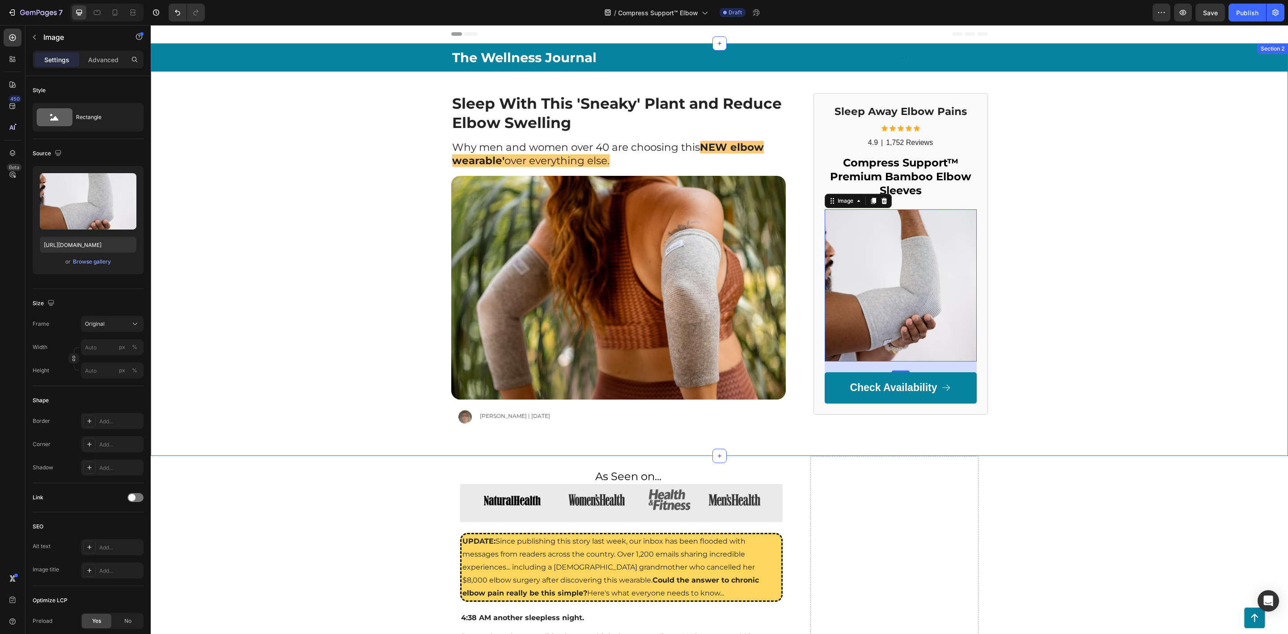
click at [1088, 178] on div "The Wellness Journal Text Block Text Block Row Row Sleep With This 'Sneaky' Pla…" at bounding box center [719, 238] width 1137 height 391
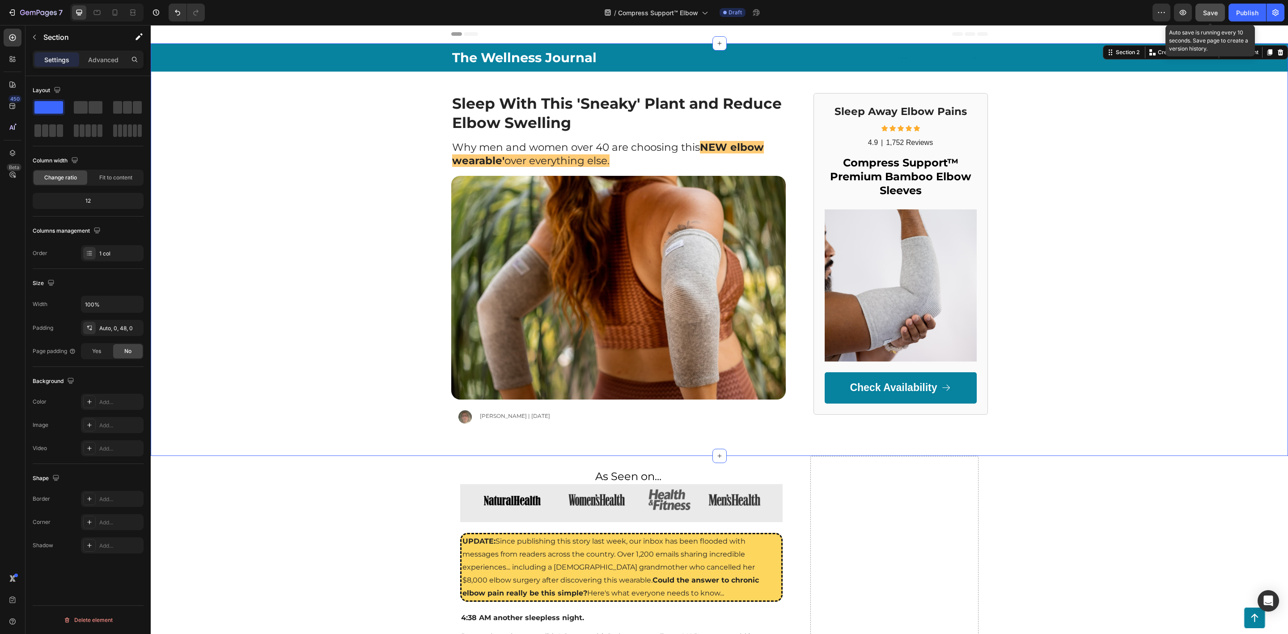
click at [1215, 15] on span "Save" at bounding box center [1210, 13] width 15 height 8
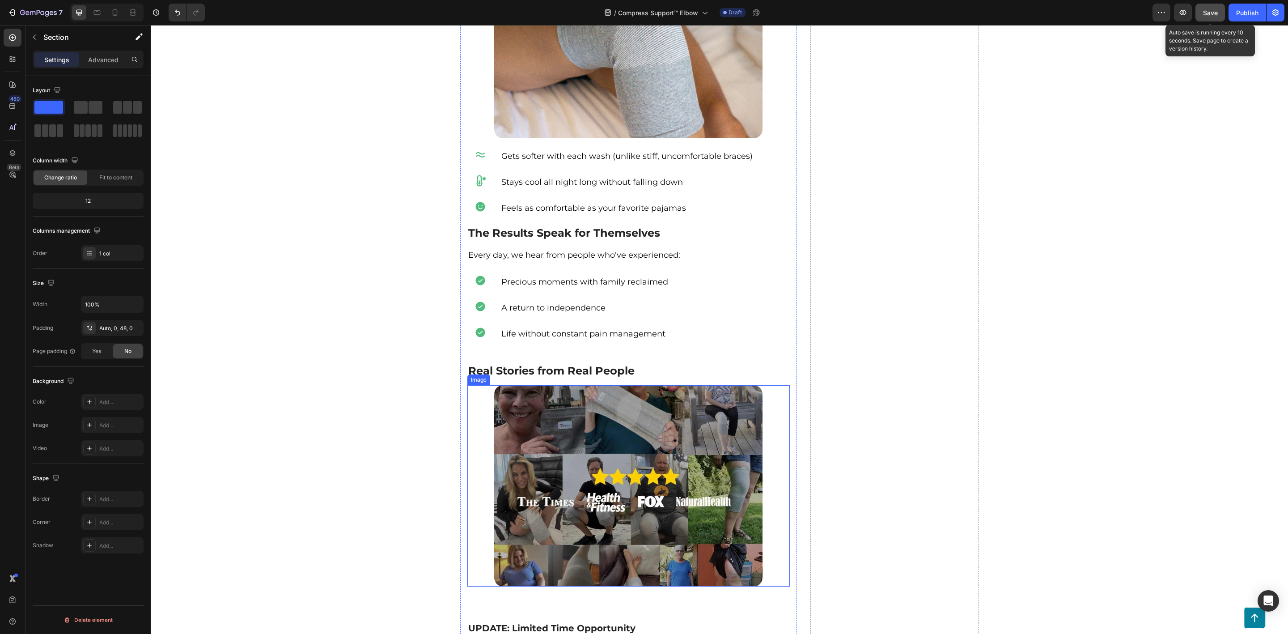
scroll to position [2348, 0]
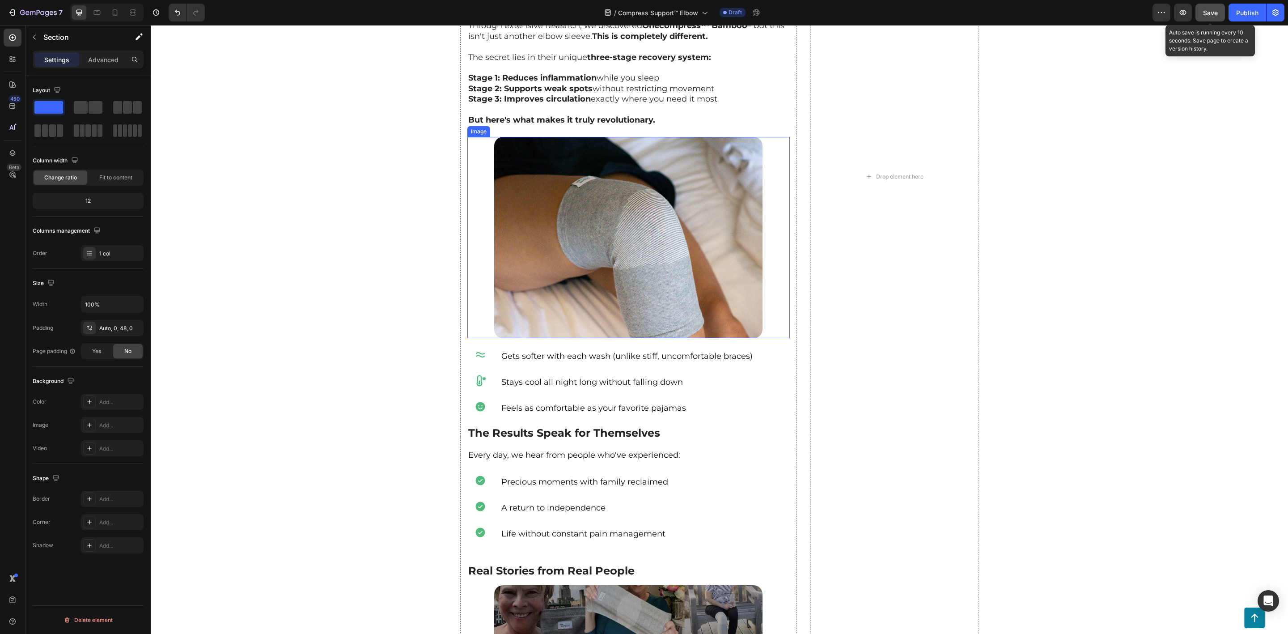
click at [651, 229] on img at bounding box center [628, 237] width 268 height 201
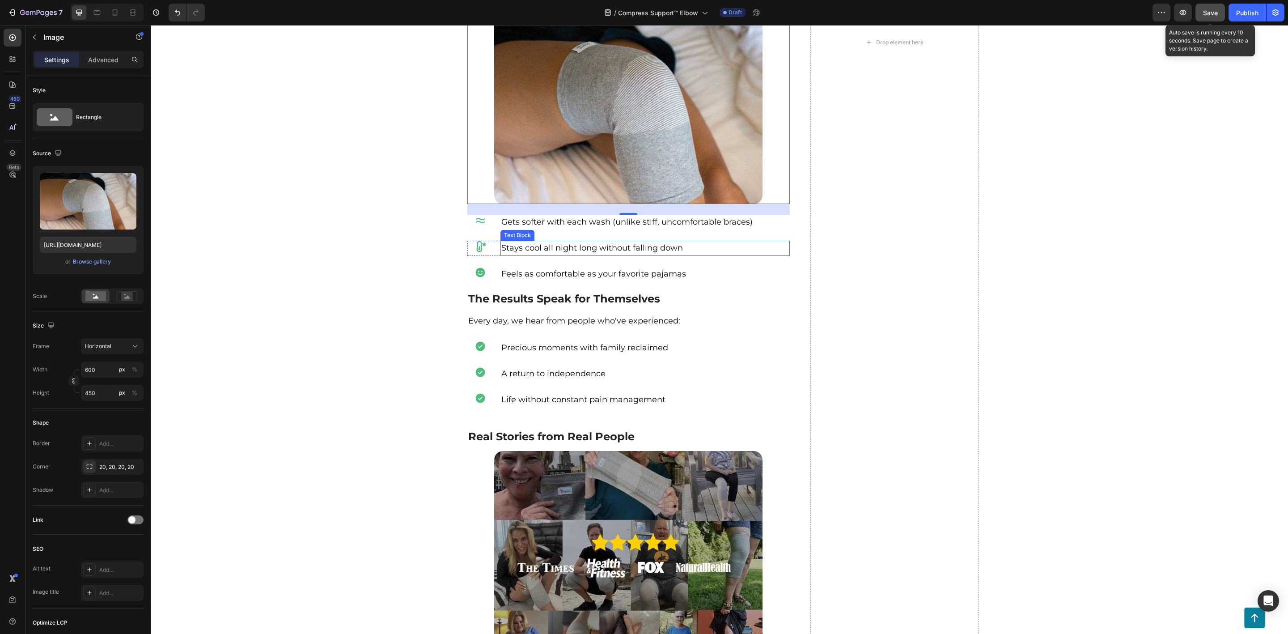
scroll to position [2281, 0]
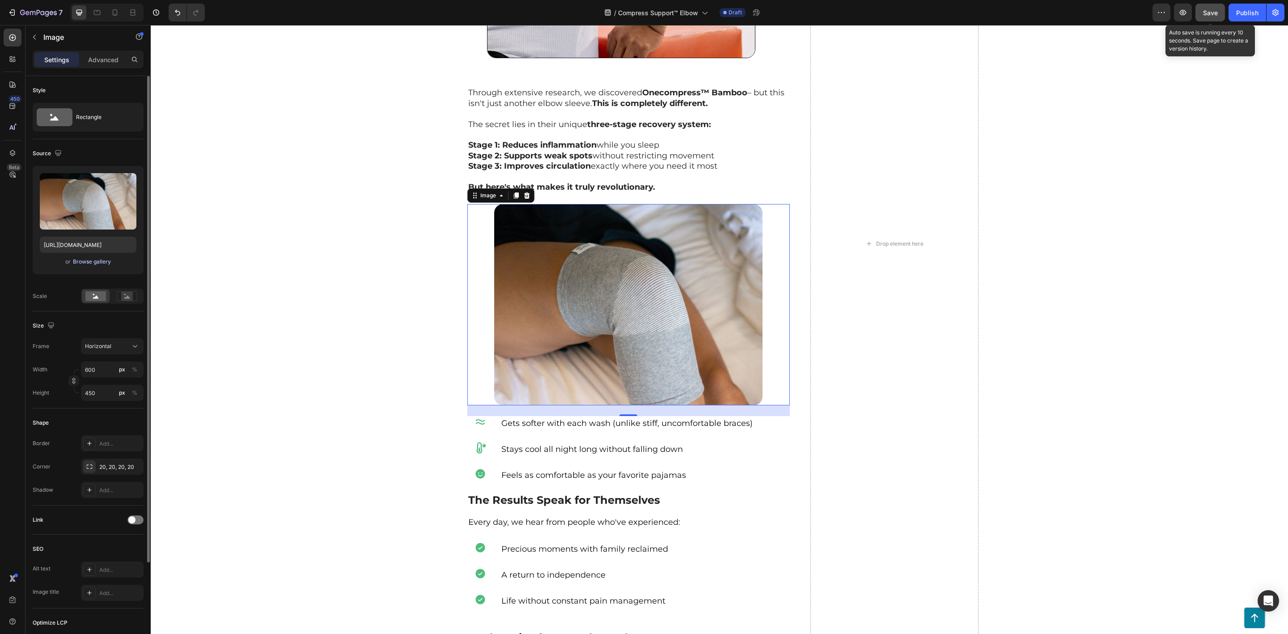
click at [82, 260] on div "Browse gallery" at bounding box center [92, 262] width 38 height 8
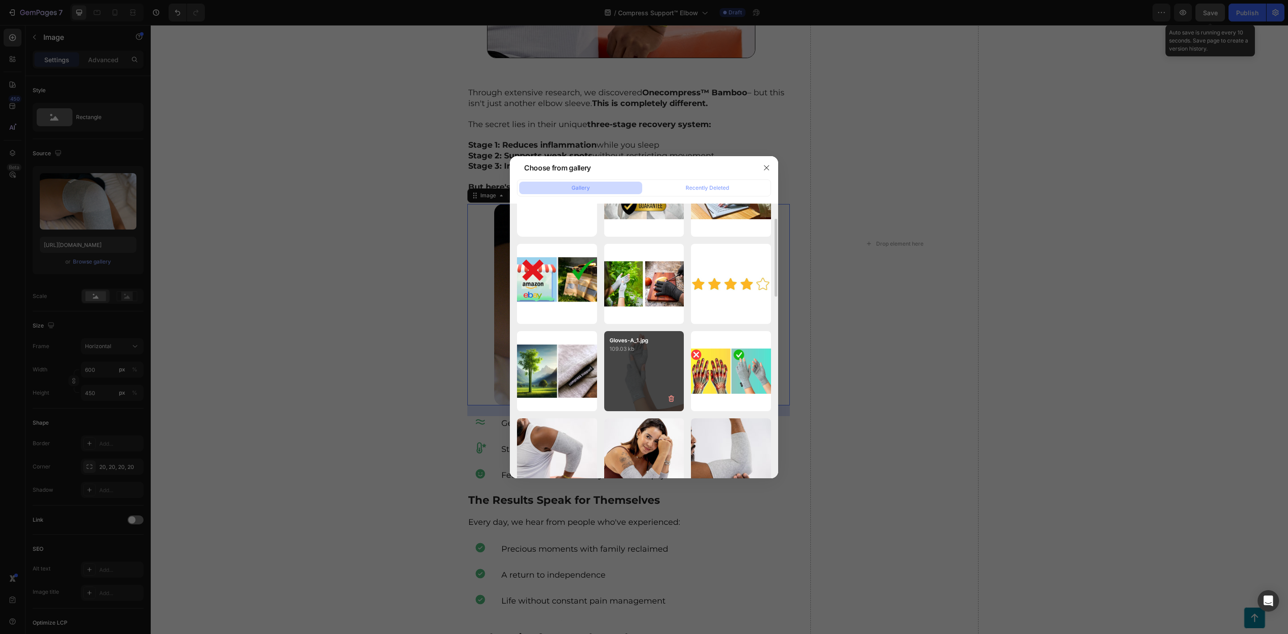
scroll to position [0, 0]
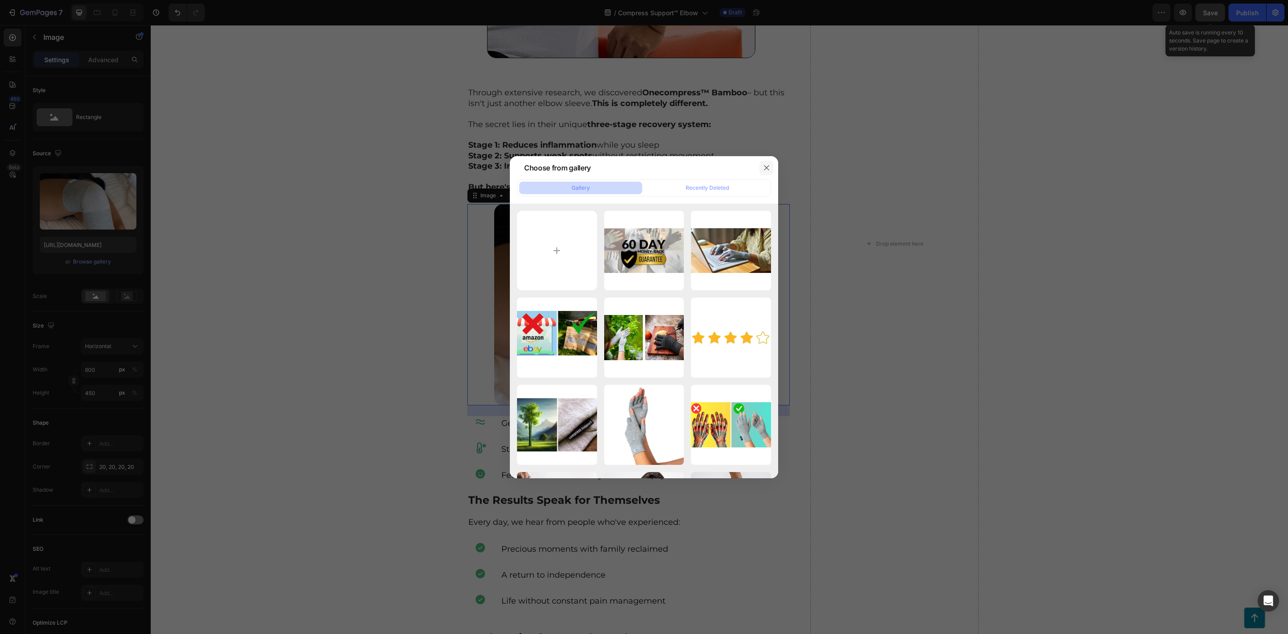
click at [767, 168] on icon "button" at bounding box center [766, 167] width 7 height 7
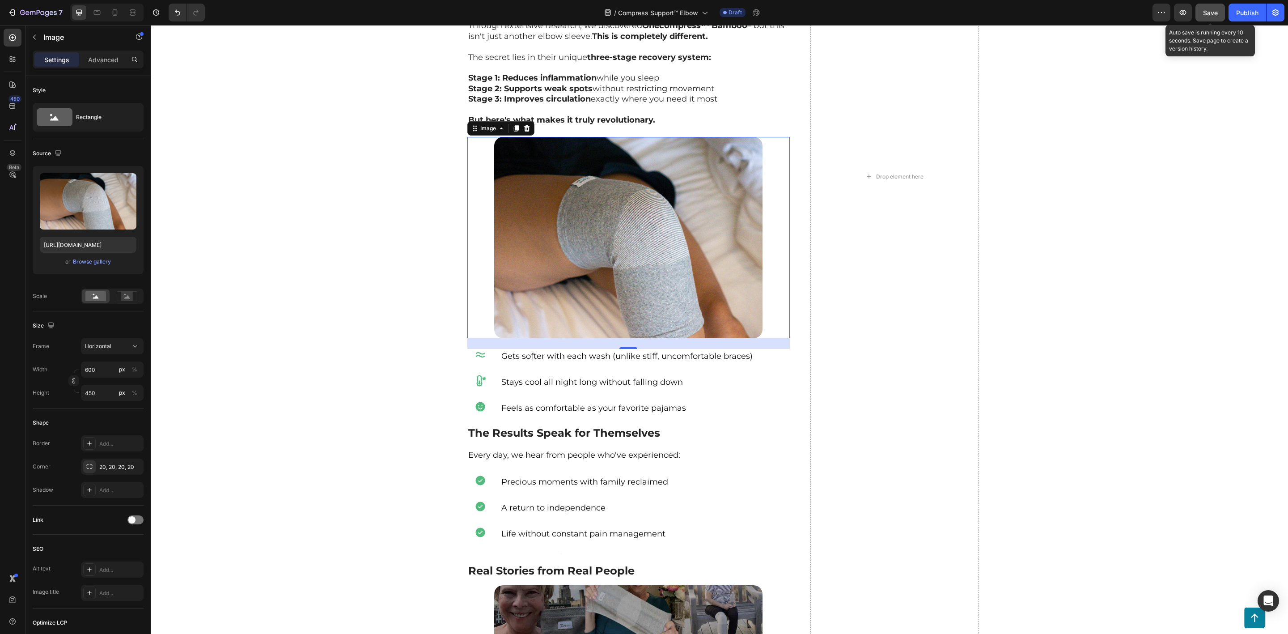
scroll to position [2281, 0]
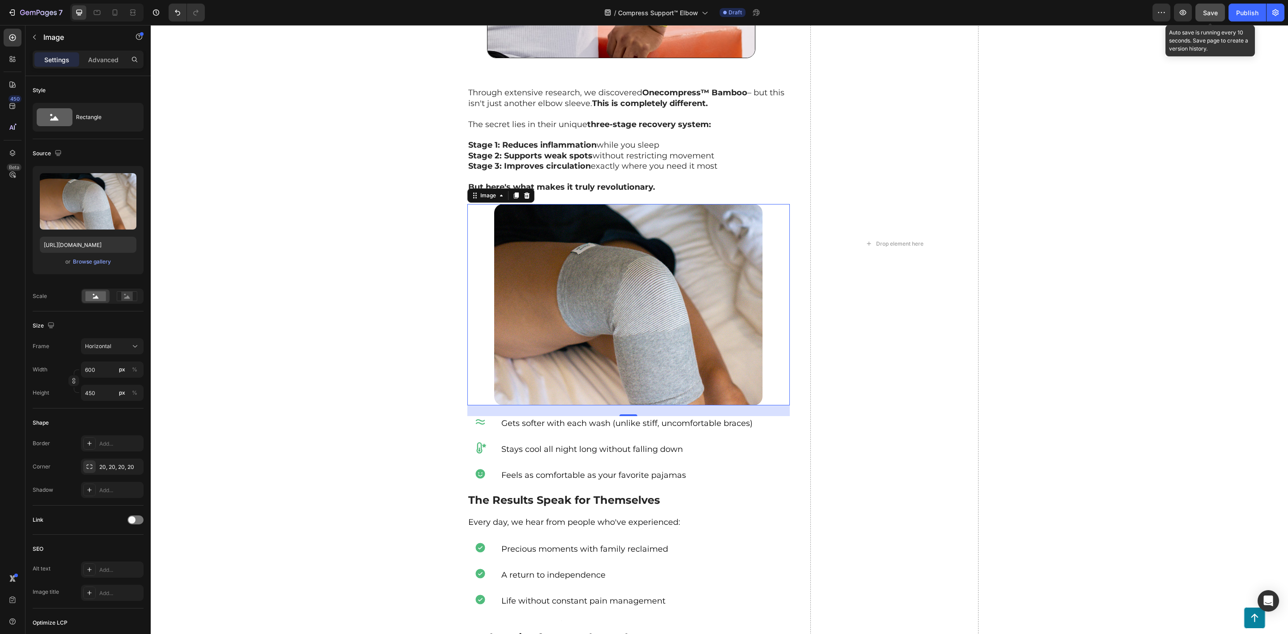
click at [622, 304] on img at bounding box center [628, 304] width 268 height 201
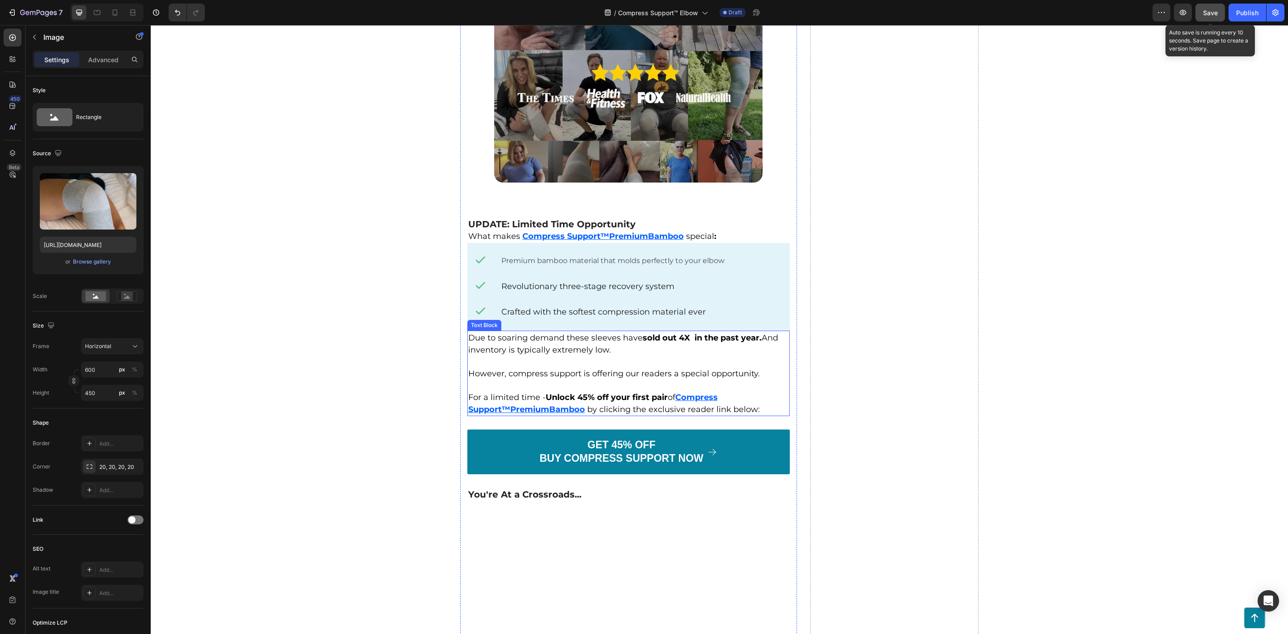
scroll to position [3220, 0]
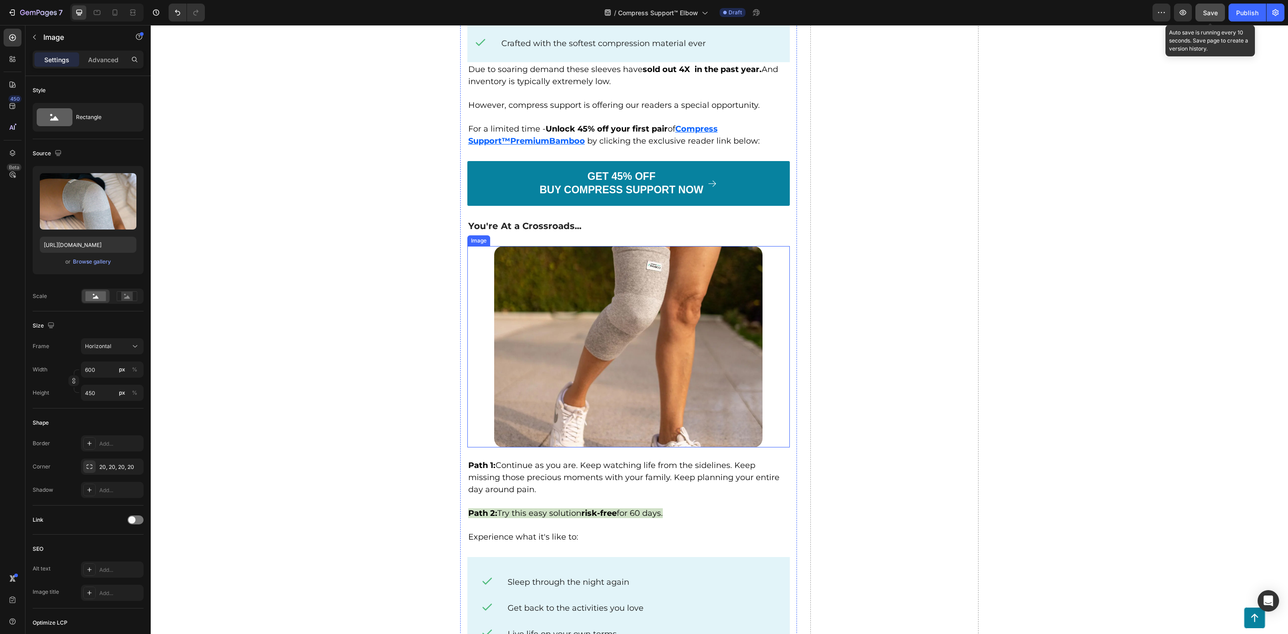
click at [606, 298] on img at bounding box center [628, 346] width 268 height 201
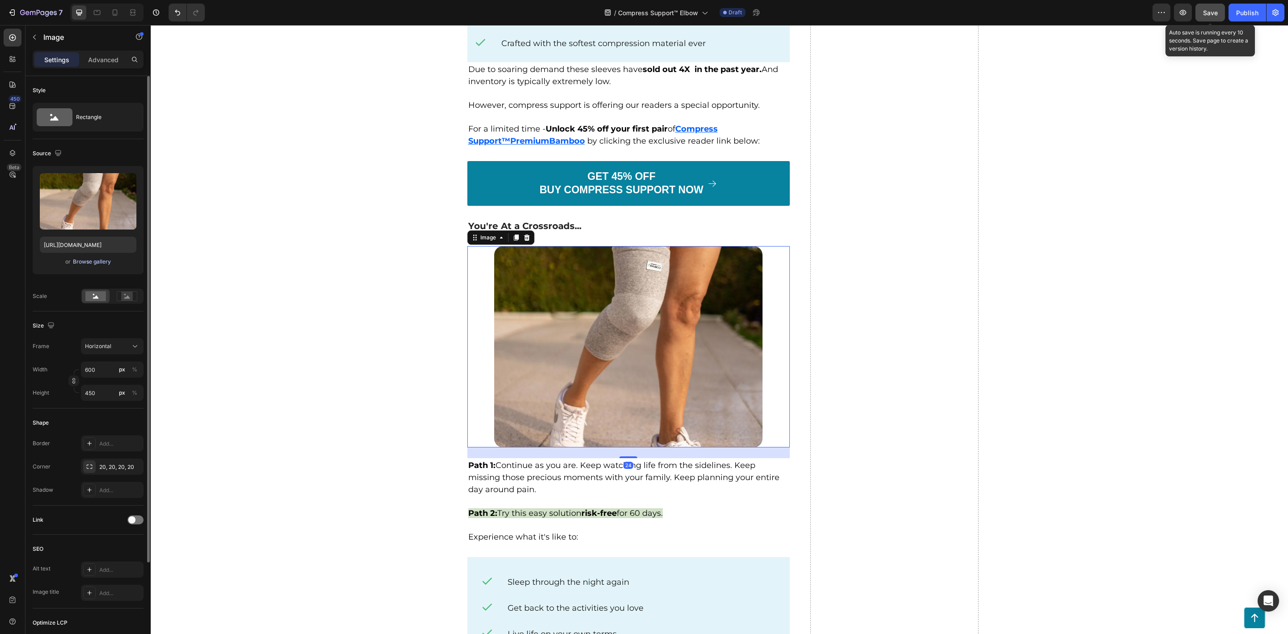
click at [73, 262] on div "Browse gallery" at bounding box center [92, 262] width 38 height 8
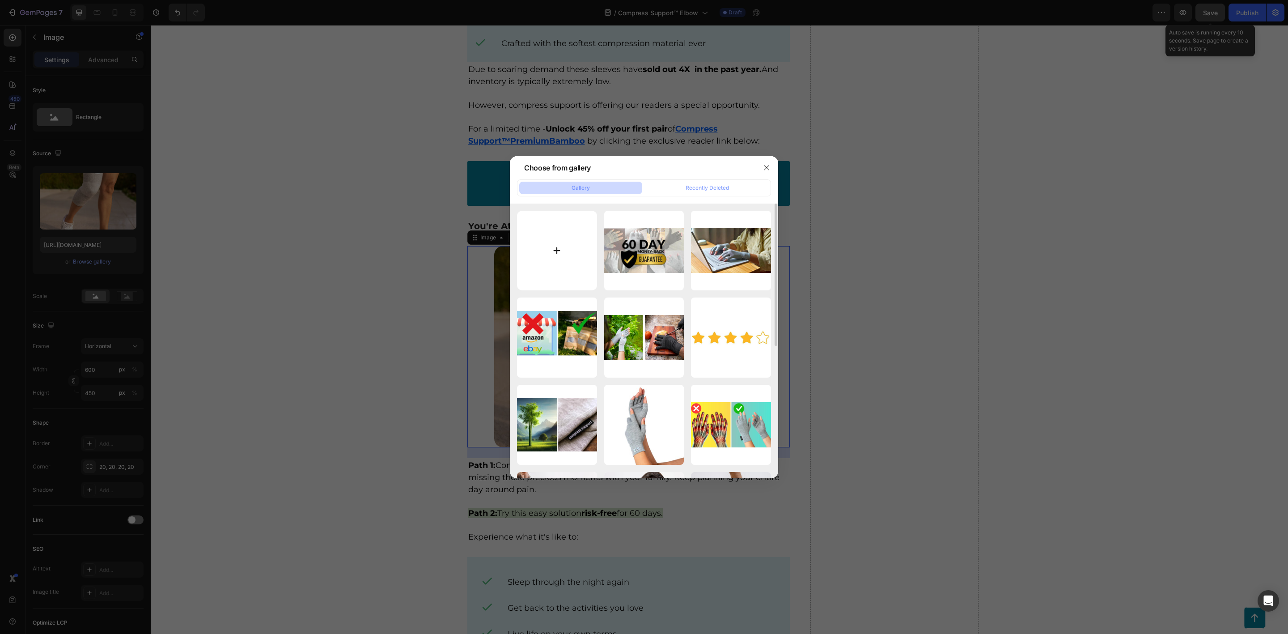
click at [552, 245] on input "file" at bounding box center [557, 251] width 80 height 80
type input "C:\fakepath\large-P-03.jpg"
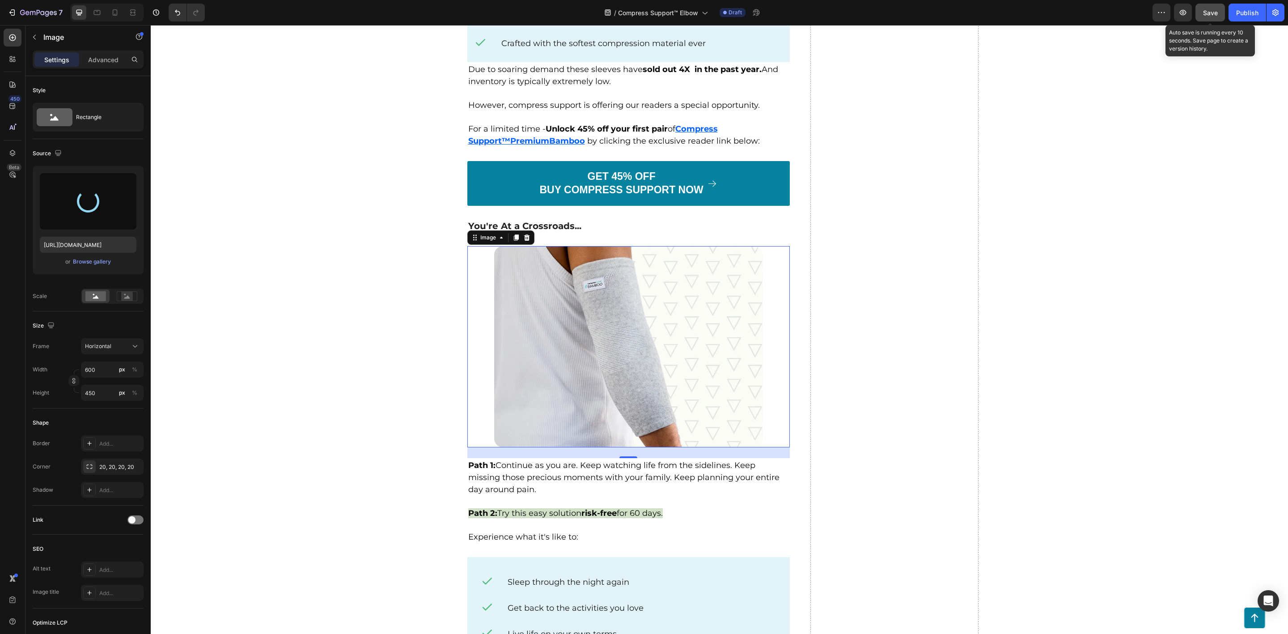
type input "https://cdn.shopify.com/s/files/1/0943/6564/7231/files/gempages_585706145344127…"
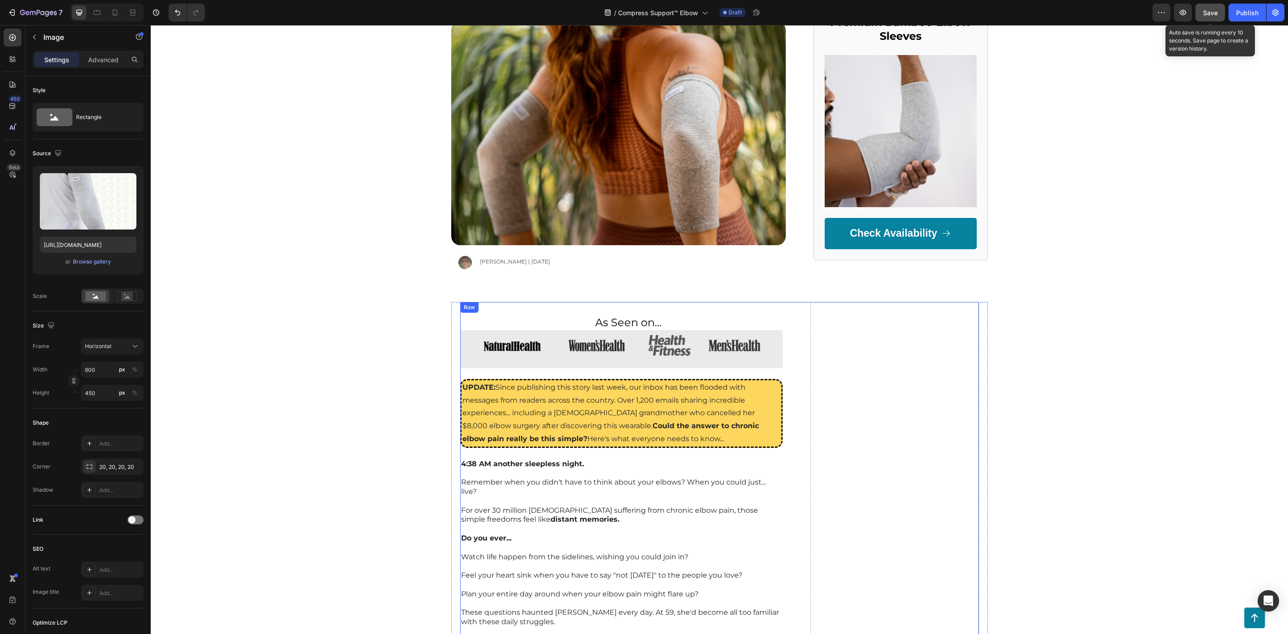
scroll to position [0, 0]
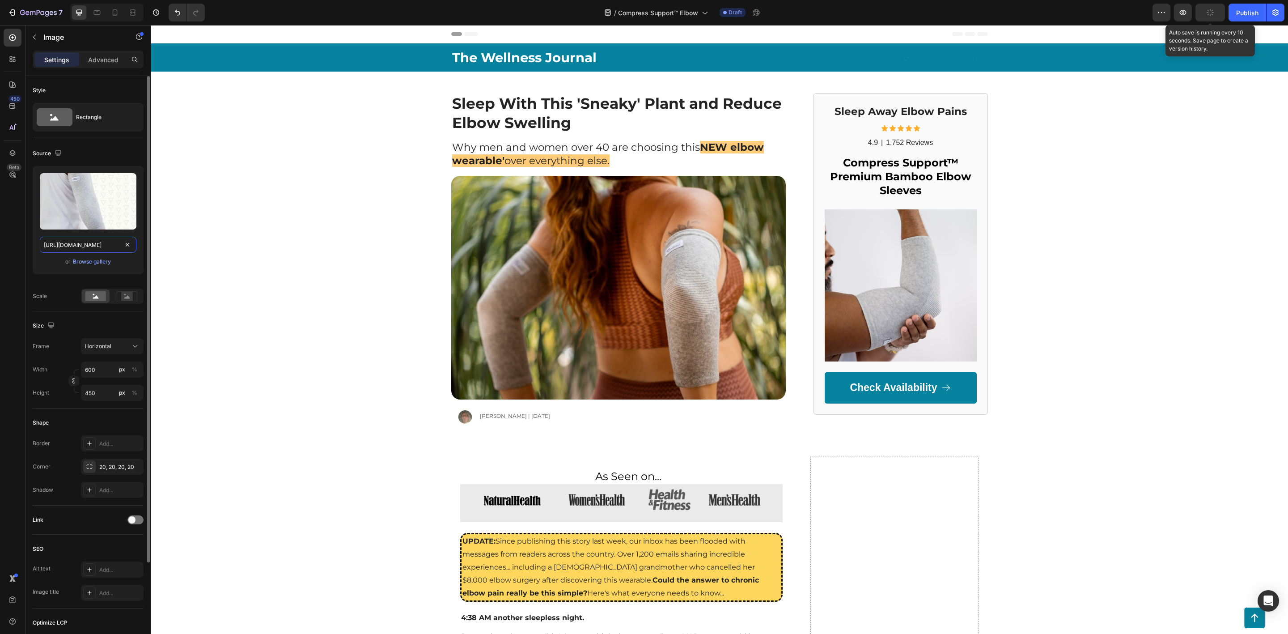
click at [85, 243] on input "https://cdn.shopify.com/s/files/1/0943/6564/7231/files/gempages_585706145344127…" at bounding box center [88, 245] width 97 height 16
click at [893, 231] on img at bounding box center [901, 285] width 152 height 152
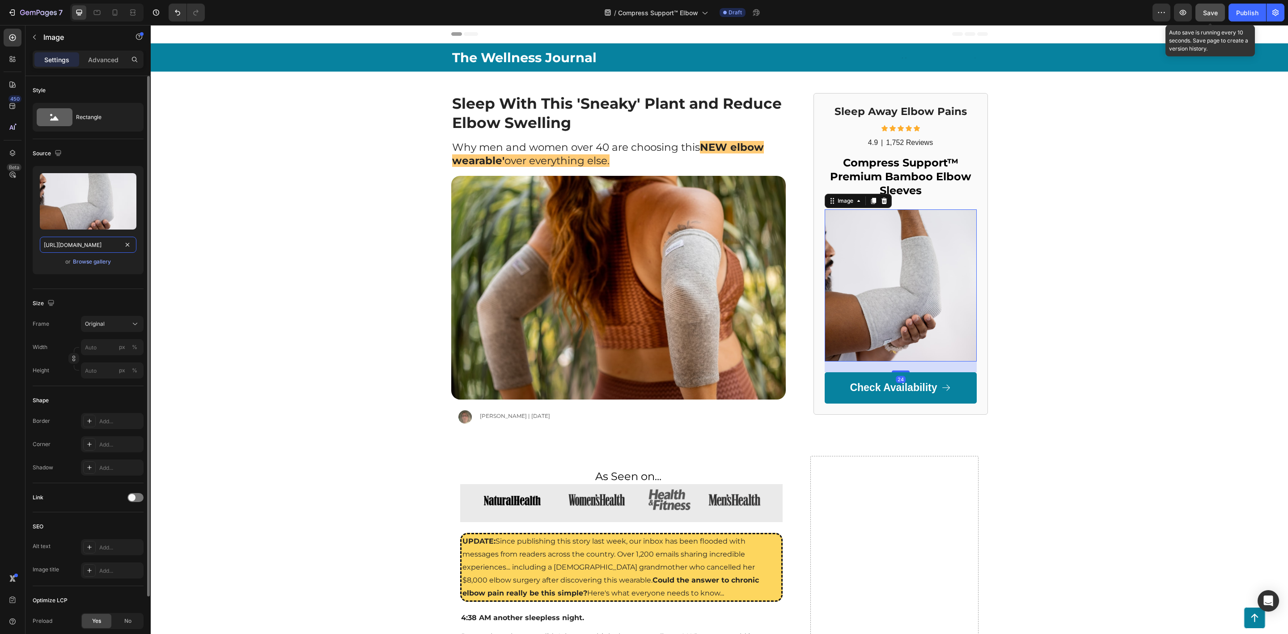
click at [66, 248] on input "https://cdn.shopify.com/s/files/1/0943/6564/7231/files/gempages_585706145344127…" at bounding box center [88, 245] width 97 height 16
paste input "6196a197-6eb9-4a45-b9d7-2690da54c30"
type input "https://cdn.shopify.com/s/files/1/0943/6564/7231/files/gempages_585706145344127…"
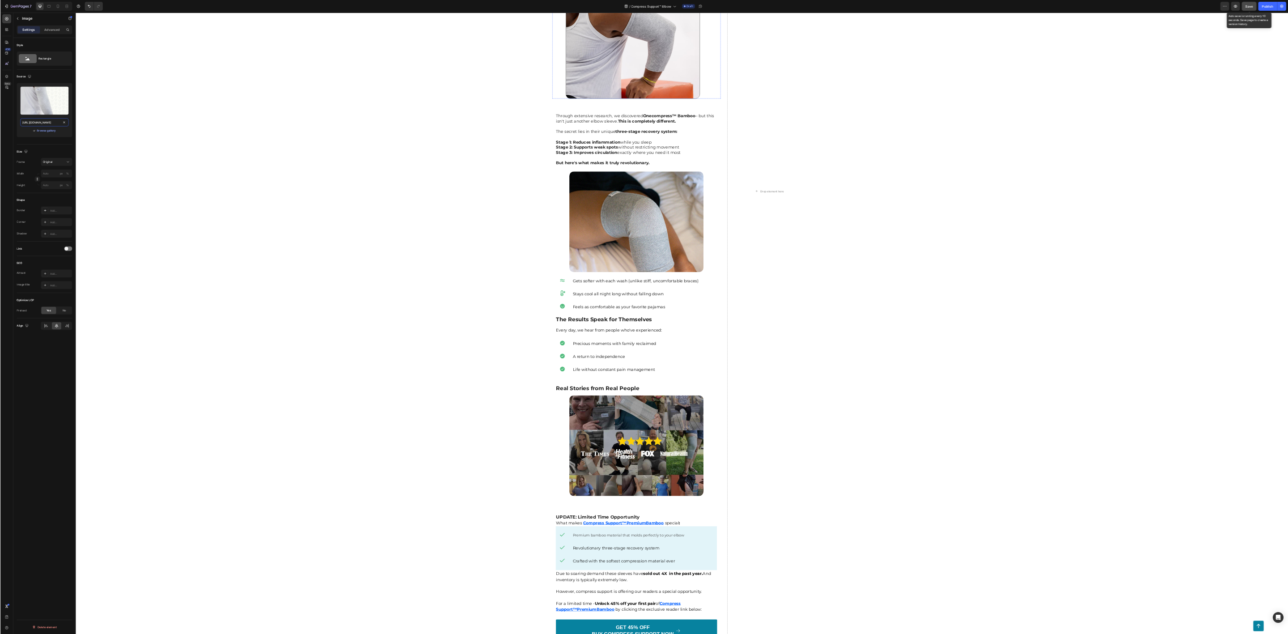
scroll to position [2812, 0]
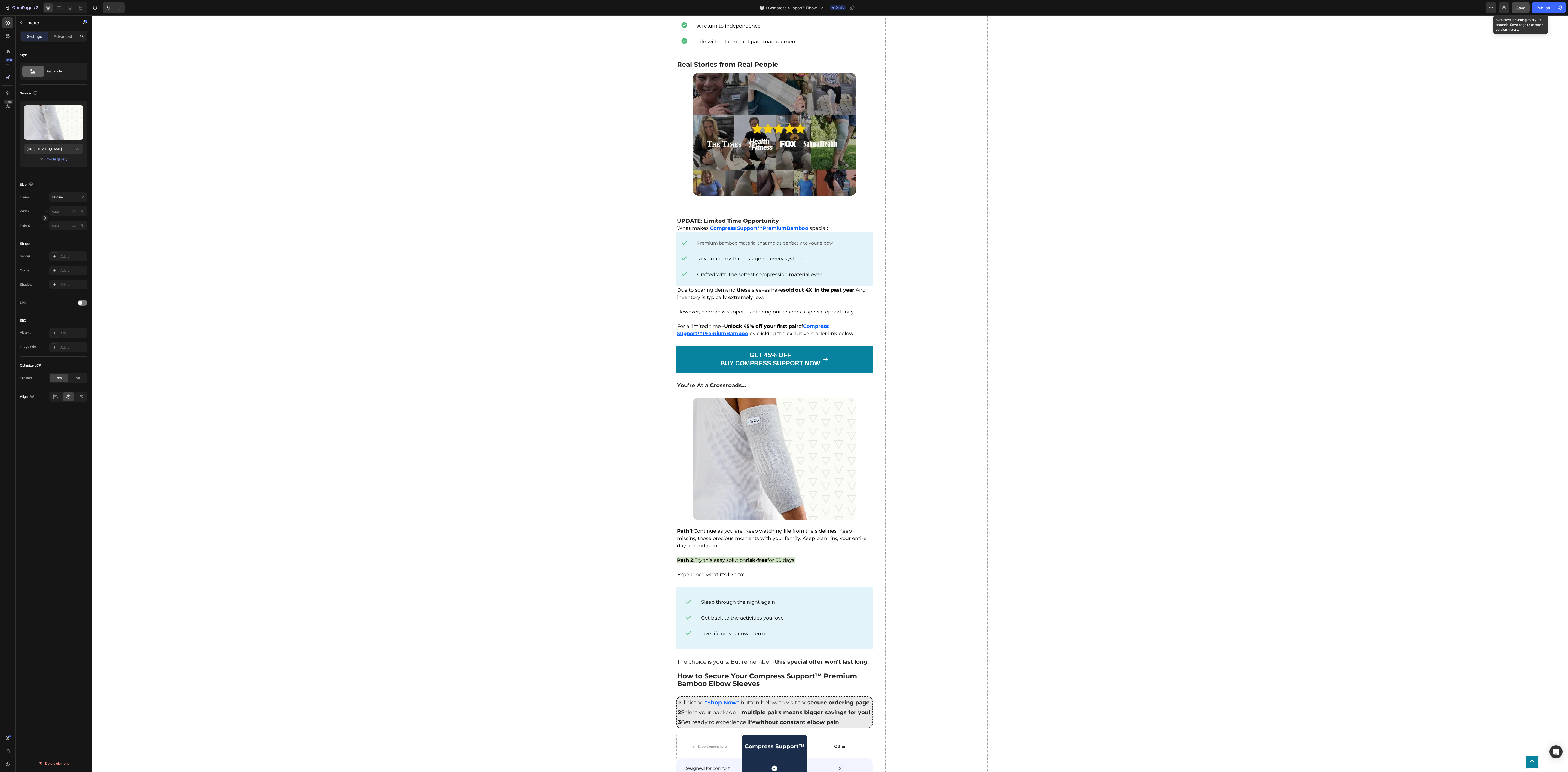
click at [768, 385] on img at bounding box center [774, 458] width 163 height 122
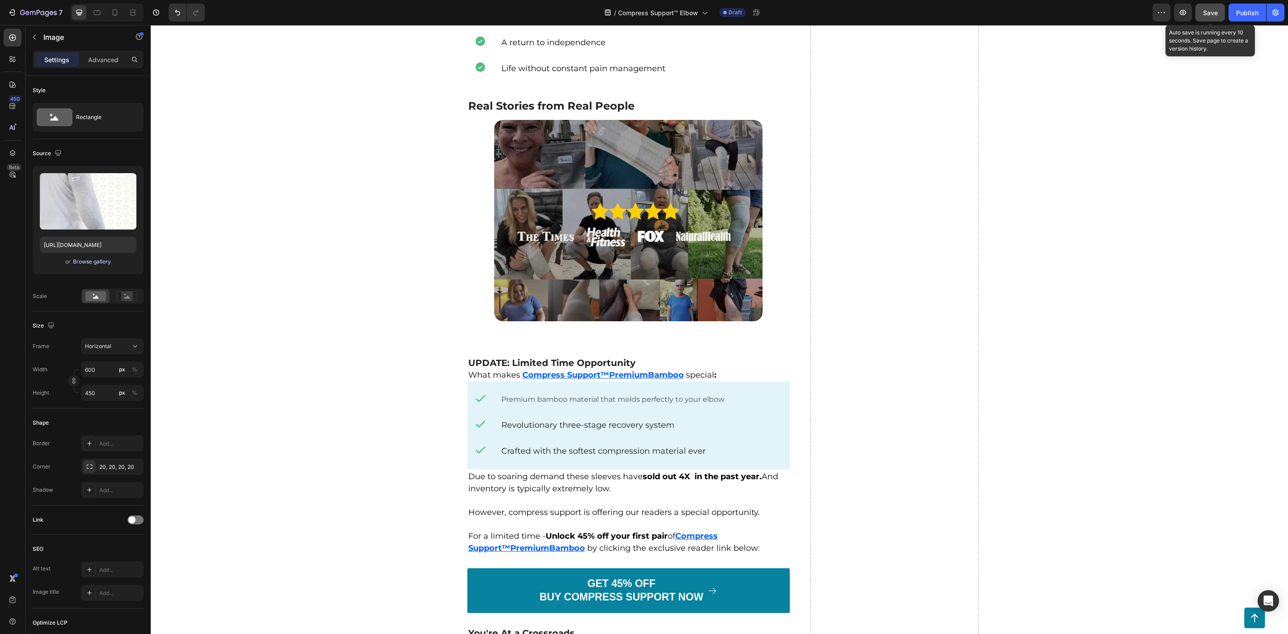
click at [94, 265] on div "Browse gallery" at bounding box center [92, 262] width 38 height 8
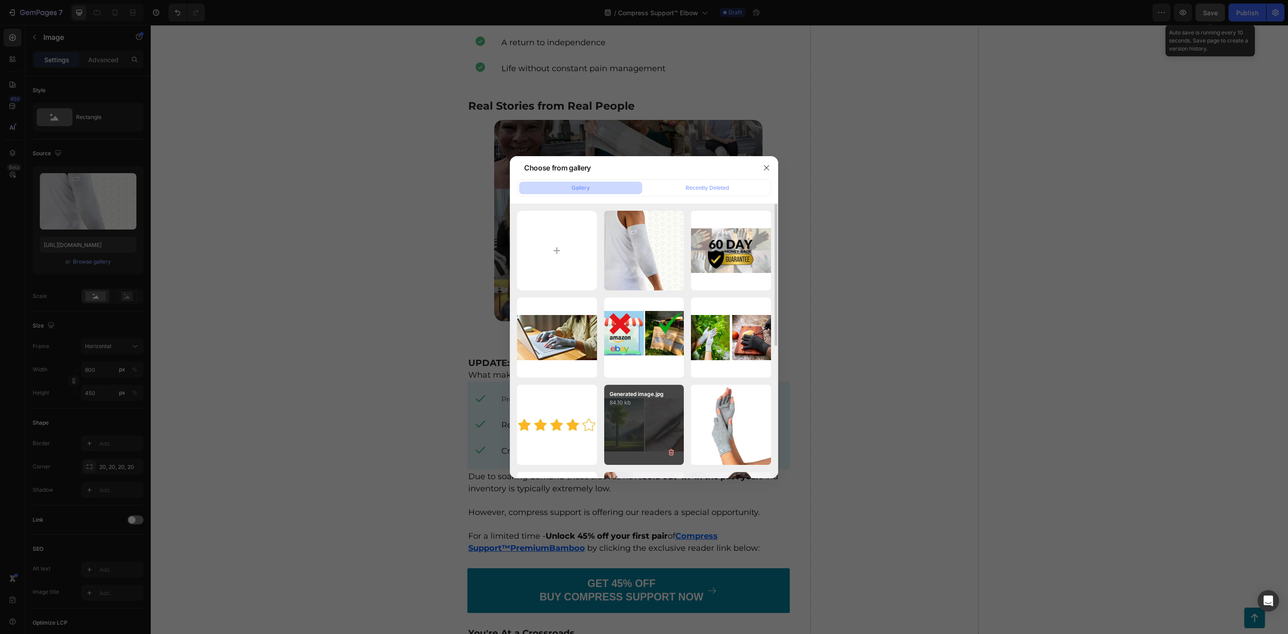
click at [631, 424] on div "Generated image.jpg 84.10 kb" at bounding box center [644, 425] width 80 height 80
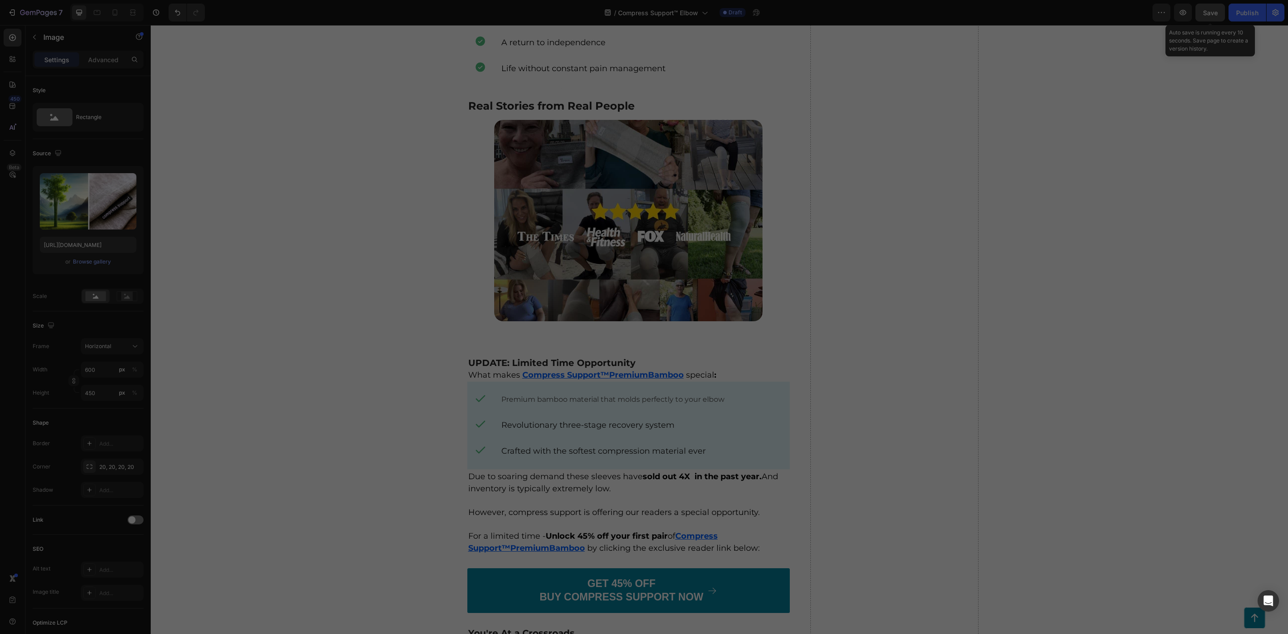
type input "[URL][DOMAIN_NAME]"
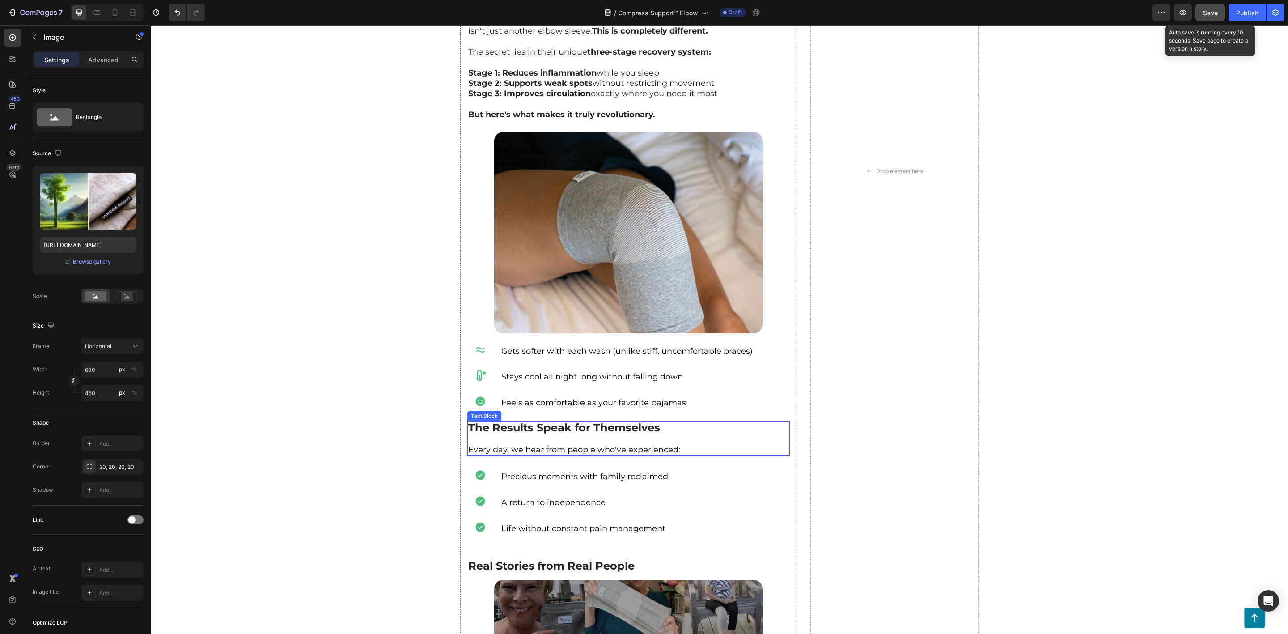
scroll to position [2348, 0]
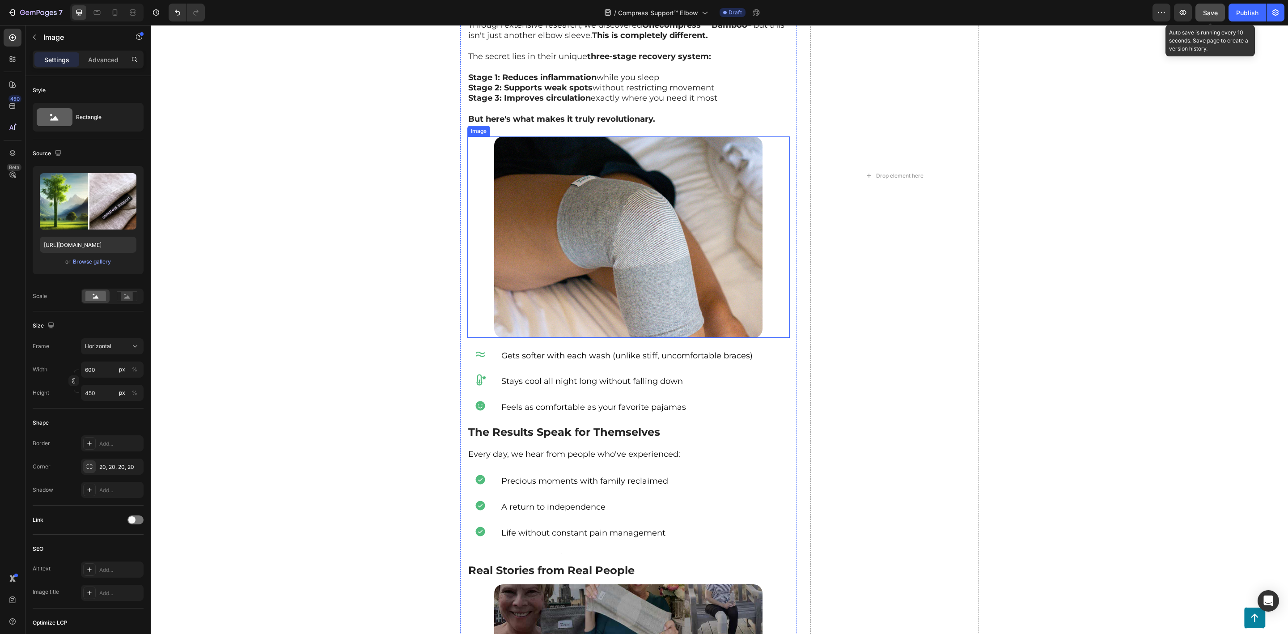
click at [607, 239] on img at bounding box center [628, 236] width 268 height 201
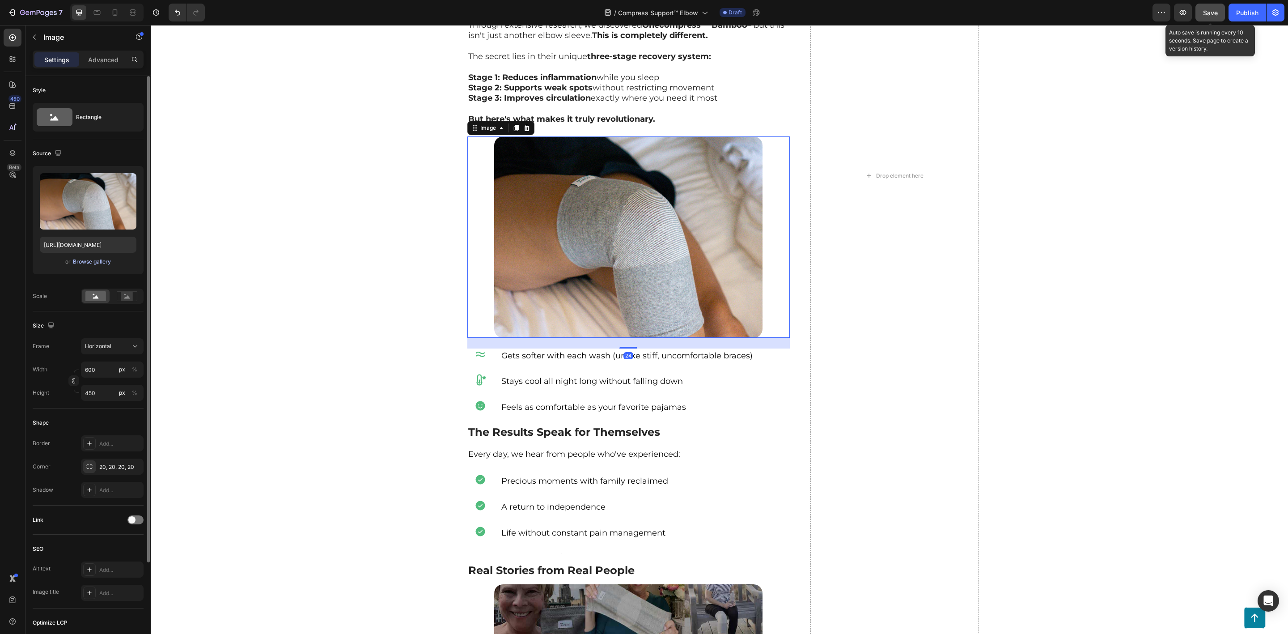
click at [97, 262] on div "Browse gallery" at bounding box center [92, 262] width 38 height 8
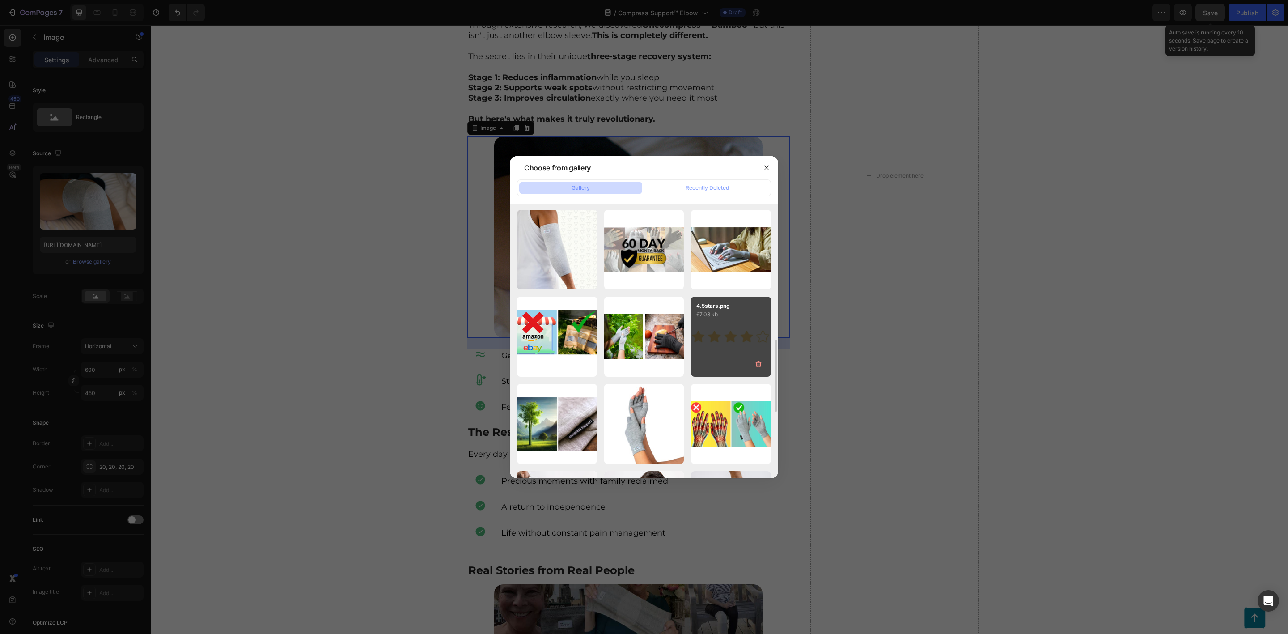
scroll to position [590, 0]
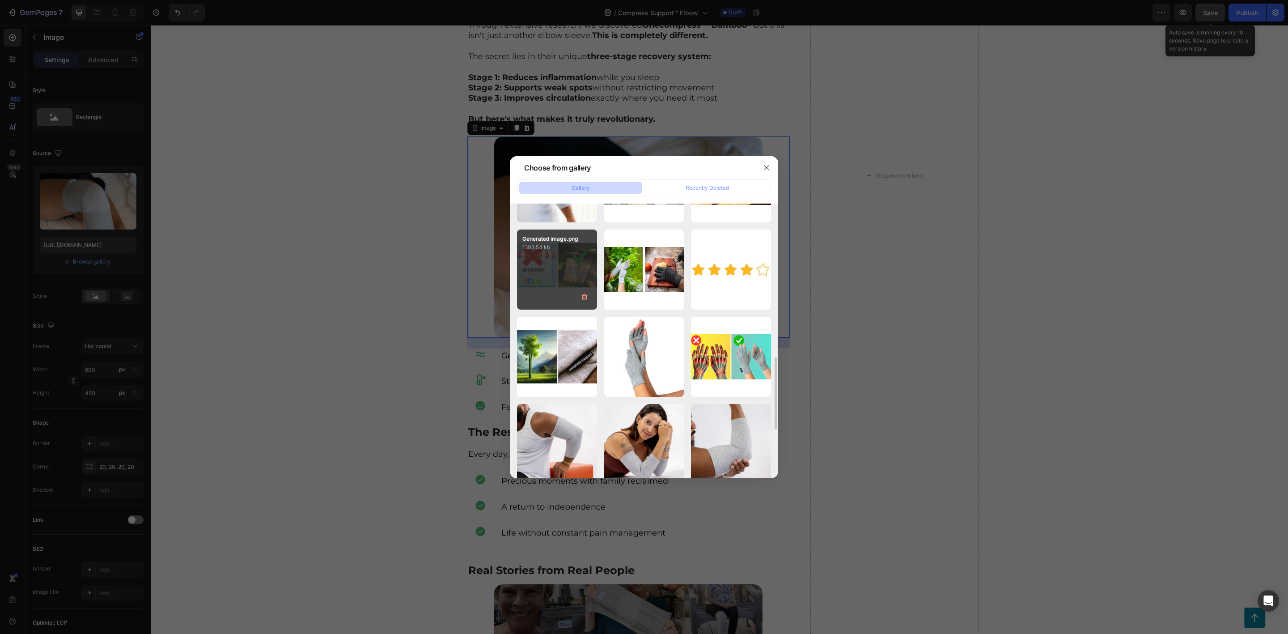
click at [564, 277] on div "Generated image.png 1303.54 kb" at bounding box center [557, 269] width 80 height 80
type input "https://cdn.shopify.com/s/files/1/0943/6564/7231/files/gempages_585706145344127…"
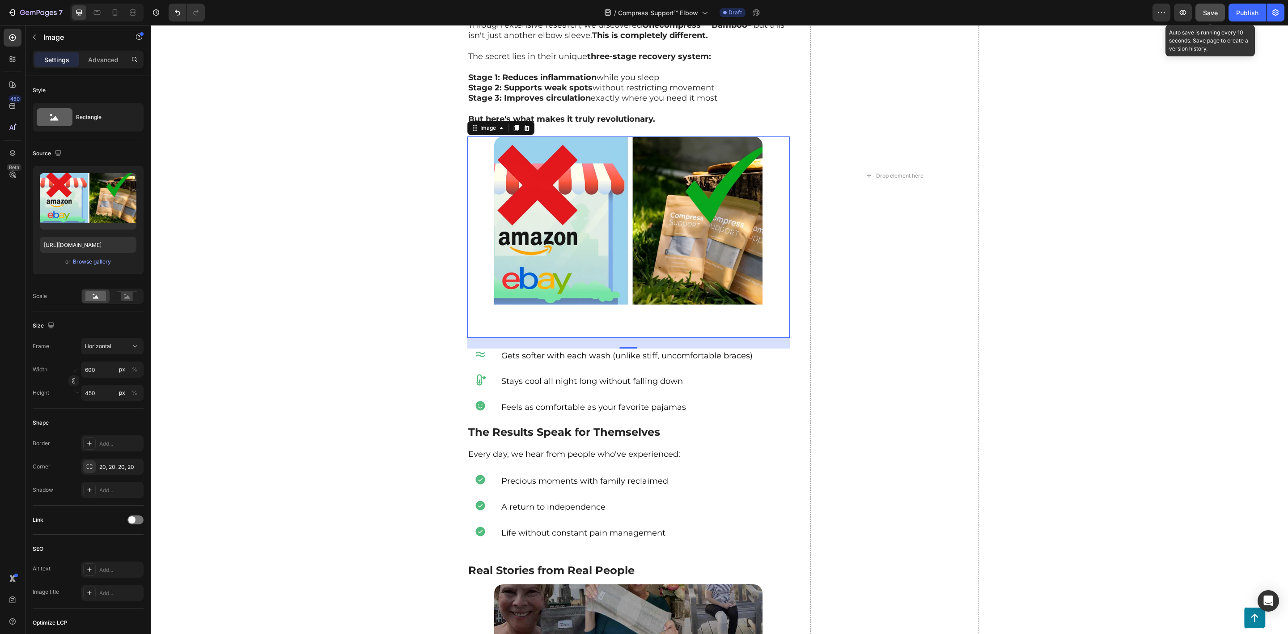
click at [369, 274] on div "Button Sticky Heading As Seen on... Text Block Row Image Row Image Row UPDATE: …" at bounding box center [719, 165] width 1137 height 4940
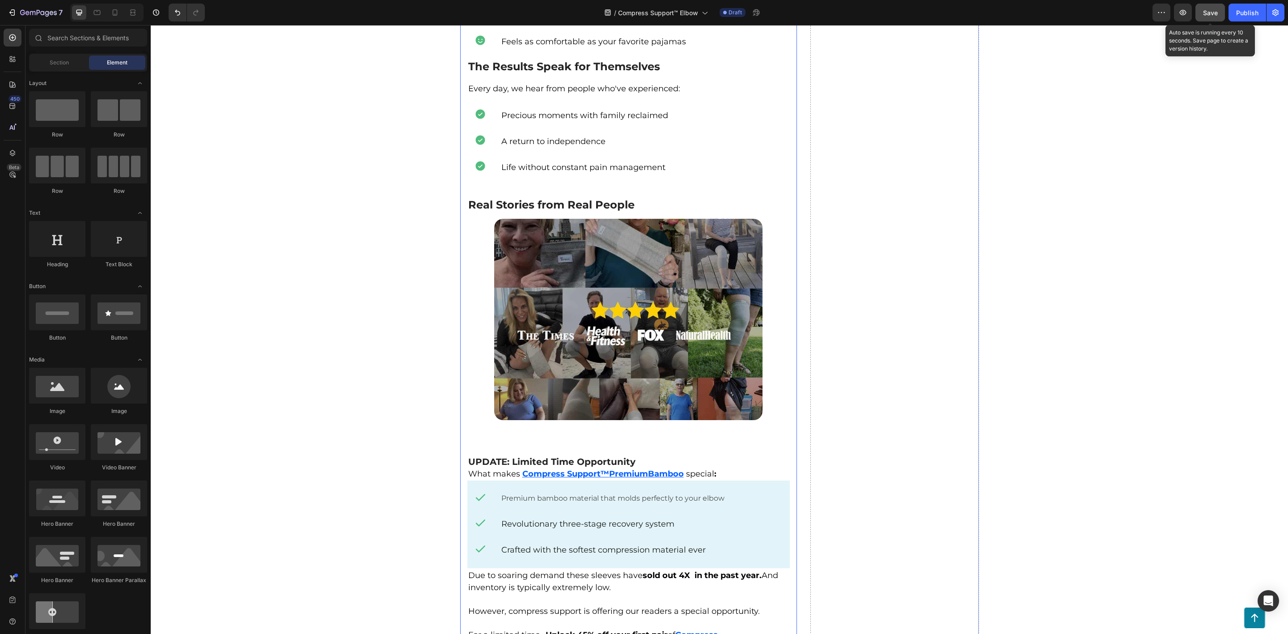
scroll to position [2818, 0]
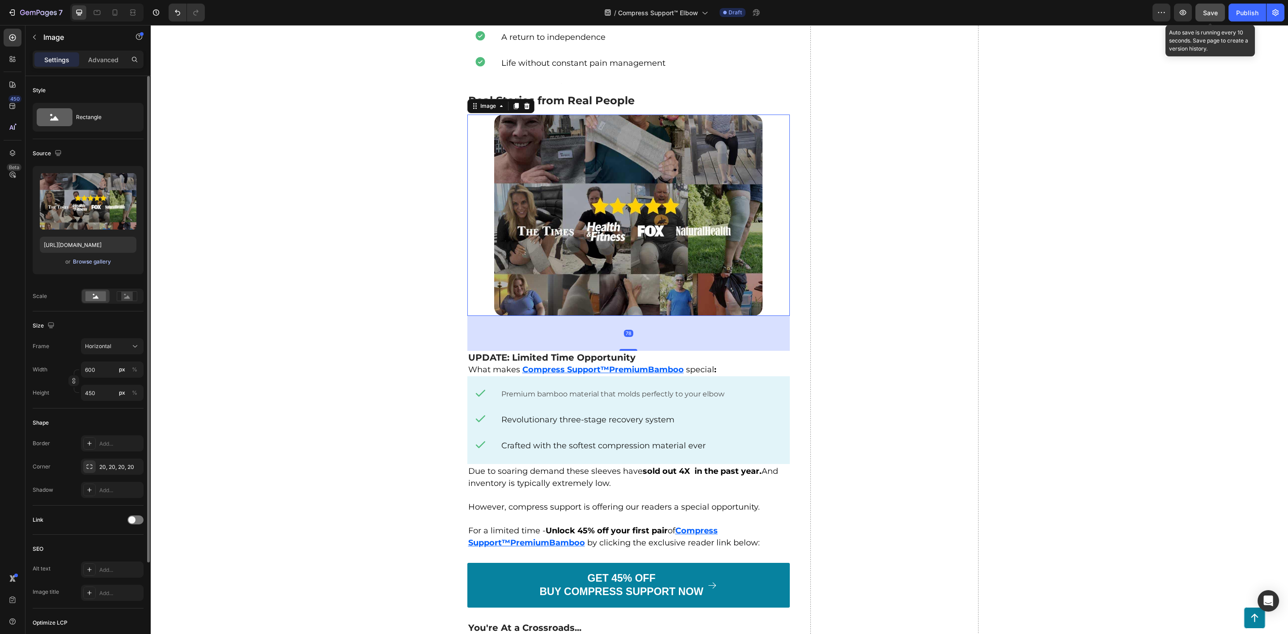
click at [93, 263] on div "Browse gallery" at bounding box center [92, 262] width 38 height 8
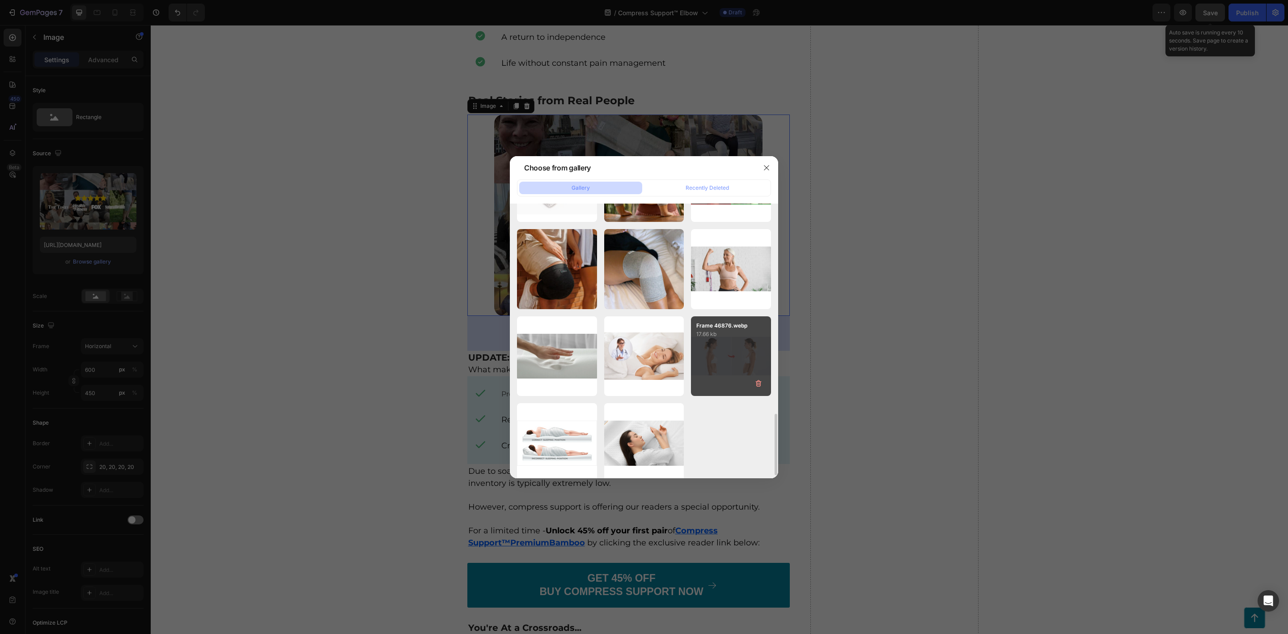
scroll to position [952, 0]
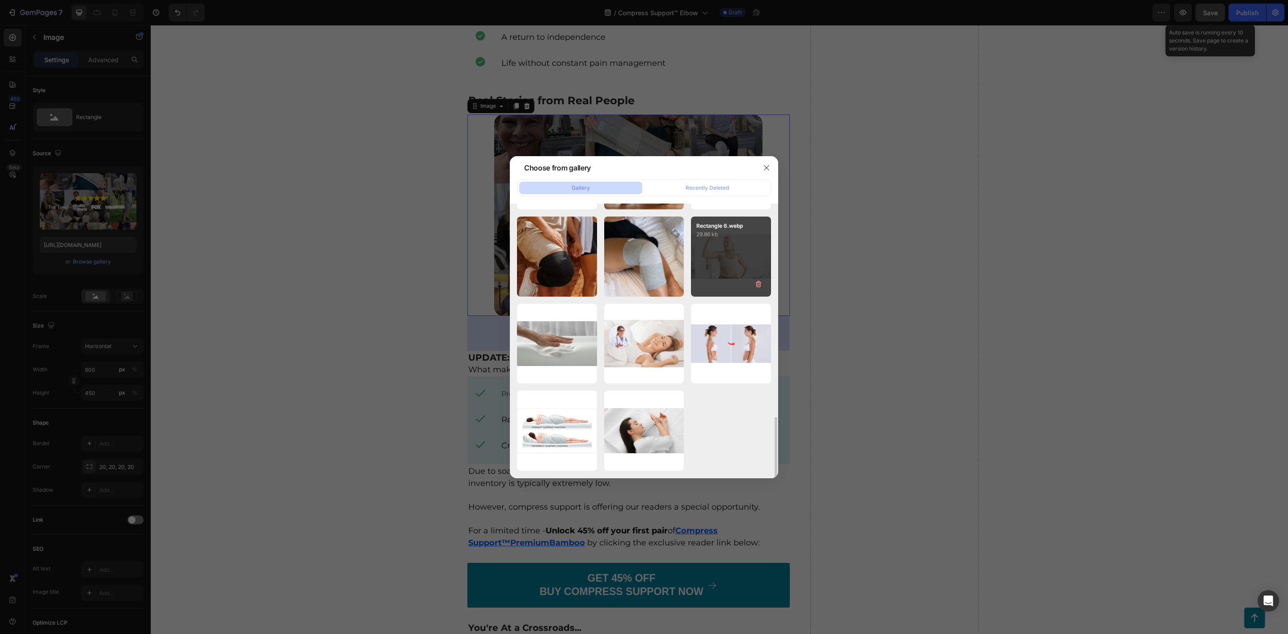
click at [751, 263] on div "Rectangle 6.webp 29.86 kb" at bounding box center [731, 256] width 80 height 80
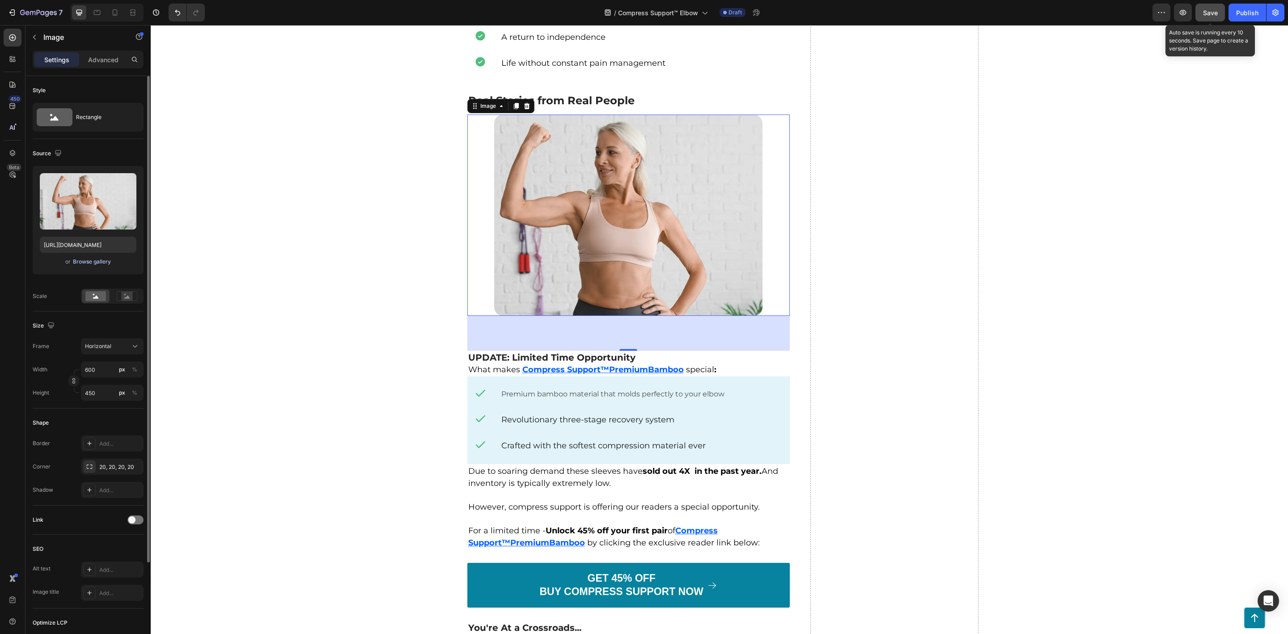
click at [93, 263] on div "Browse gallery" at bounding box center [92, 262] width 38 height 8
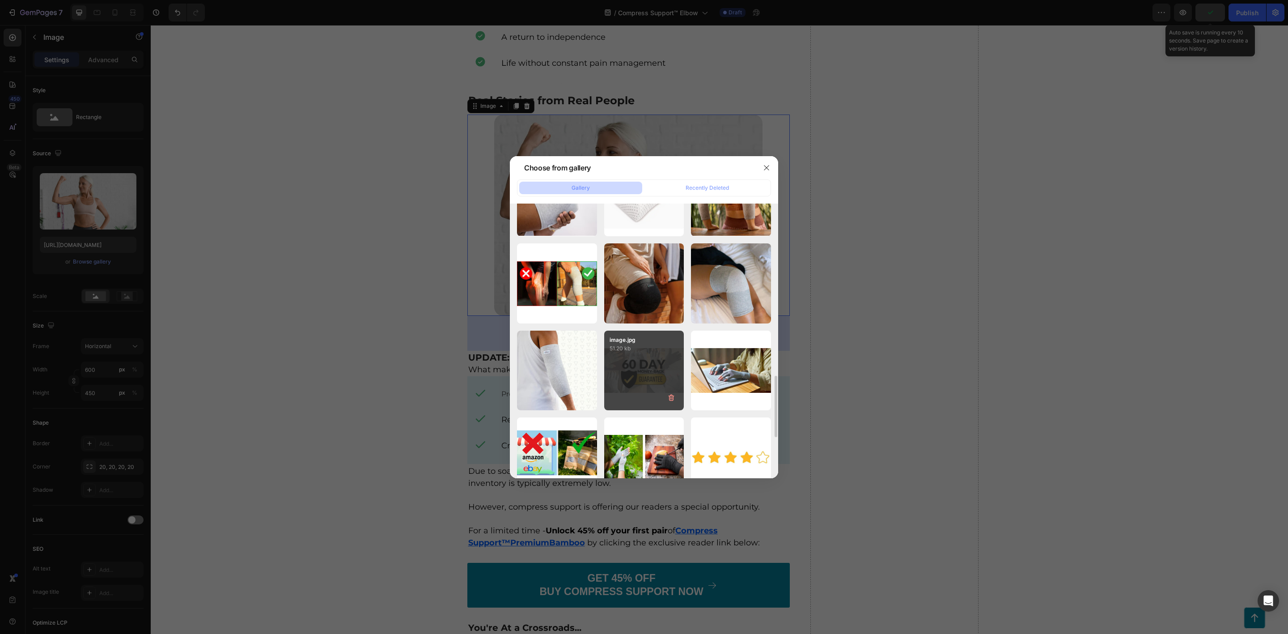
scroll to position [604, 0]
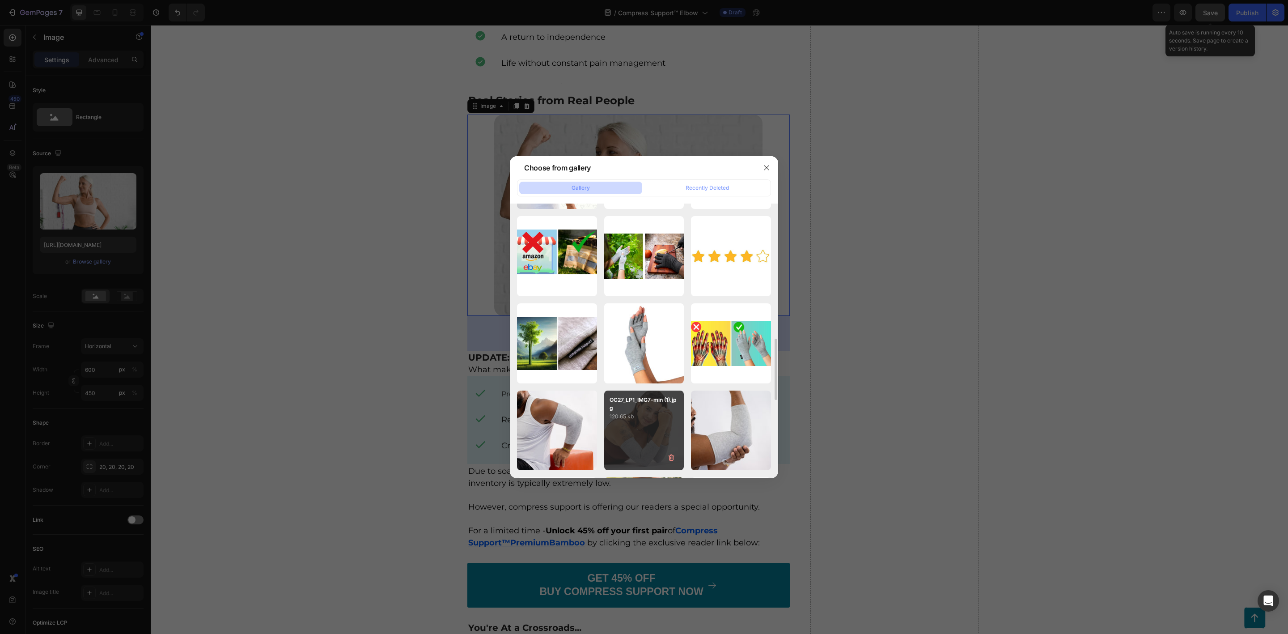
click at [660, 415] on p "120.65 kb" at bounding box center [644, 416] width 69 height 9
type input "https://cdn.shopify.com/s/files/1/0943/6564/7231/files/gempages_585706145344127…"
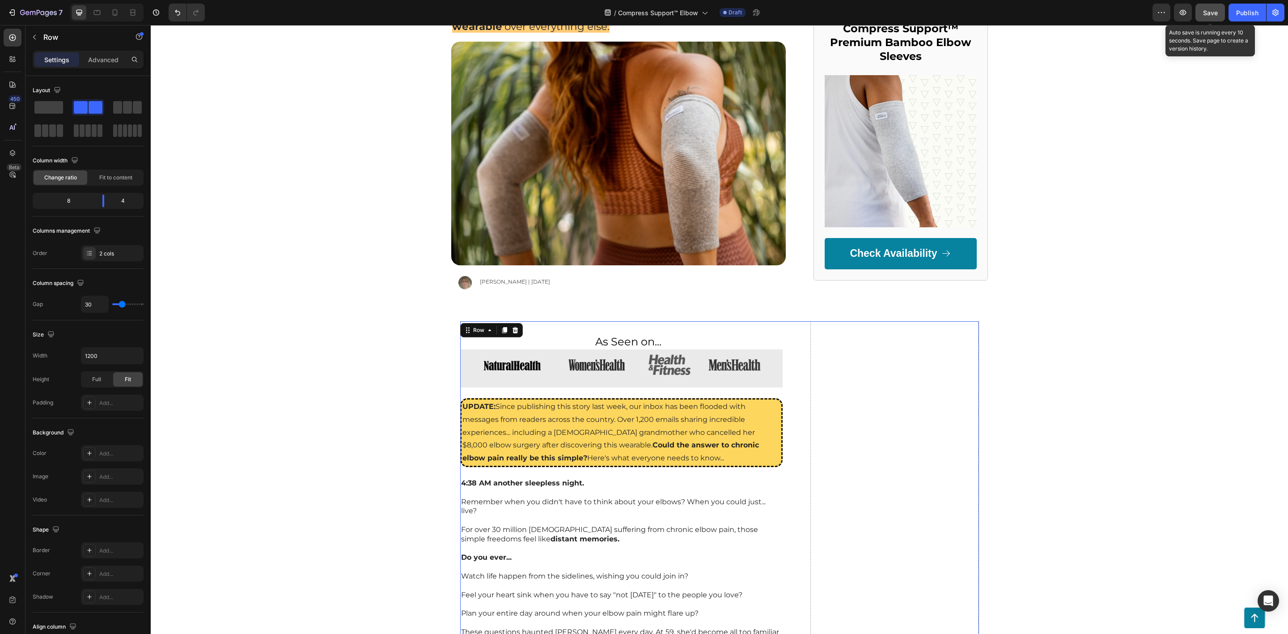
scroll to position [0, 0]
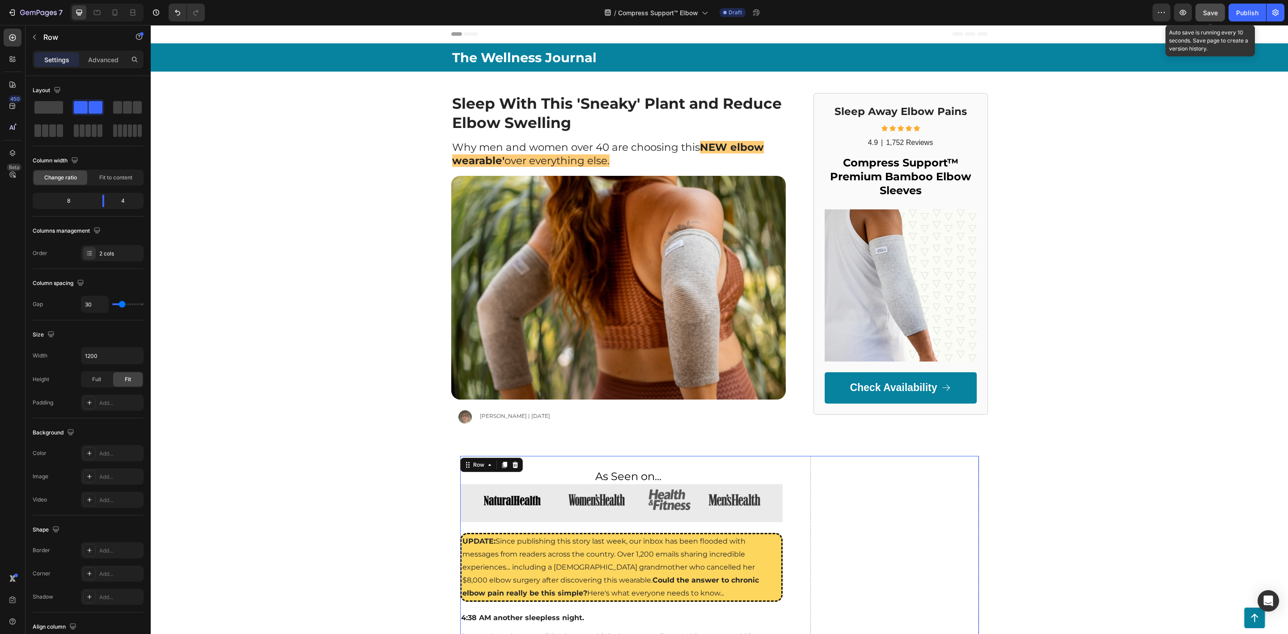
click at [1210, 14] on span "Save" at bounding box center [1210, 13] width 15 height 8
click at [132, 13] on icon at bounding box center [132, 12] width 9 height 9
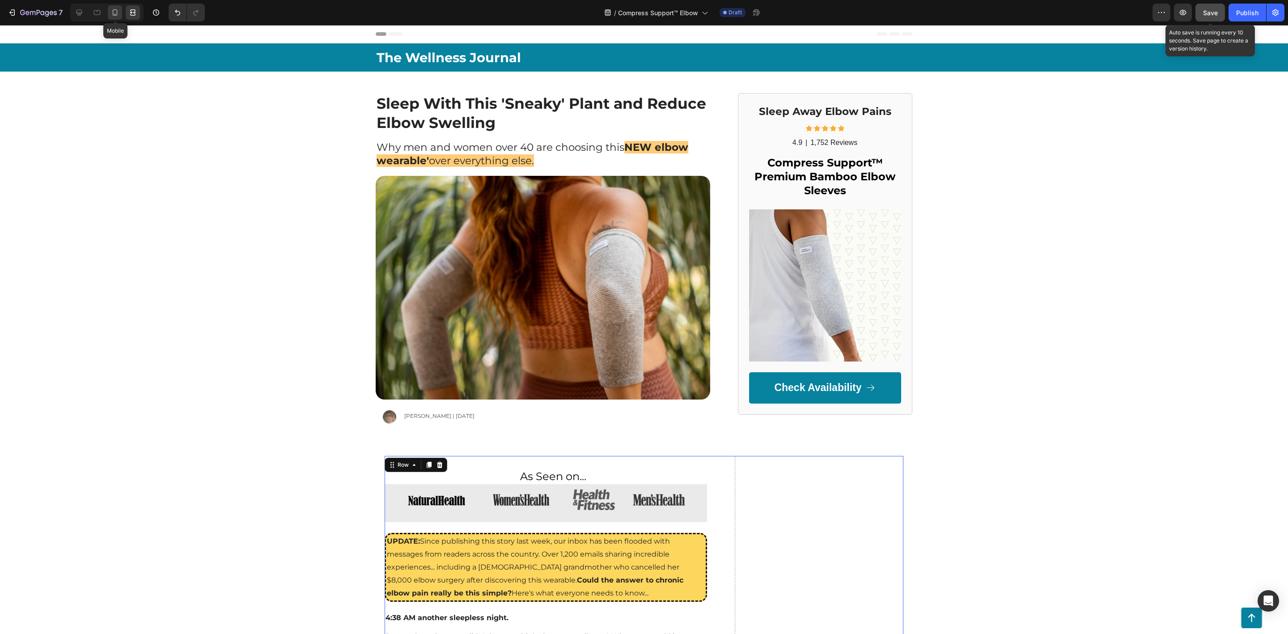
click at [114, 11] on icon at bounding box center [114, 12] width 9 height 9
type input "0"
type input "100%"
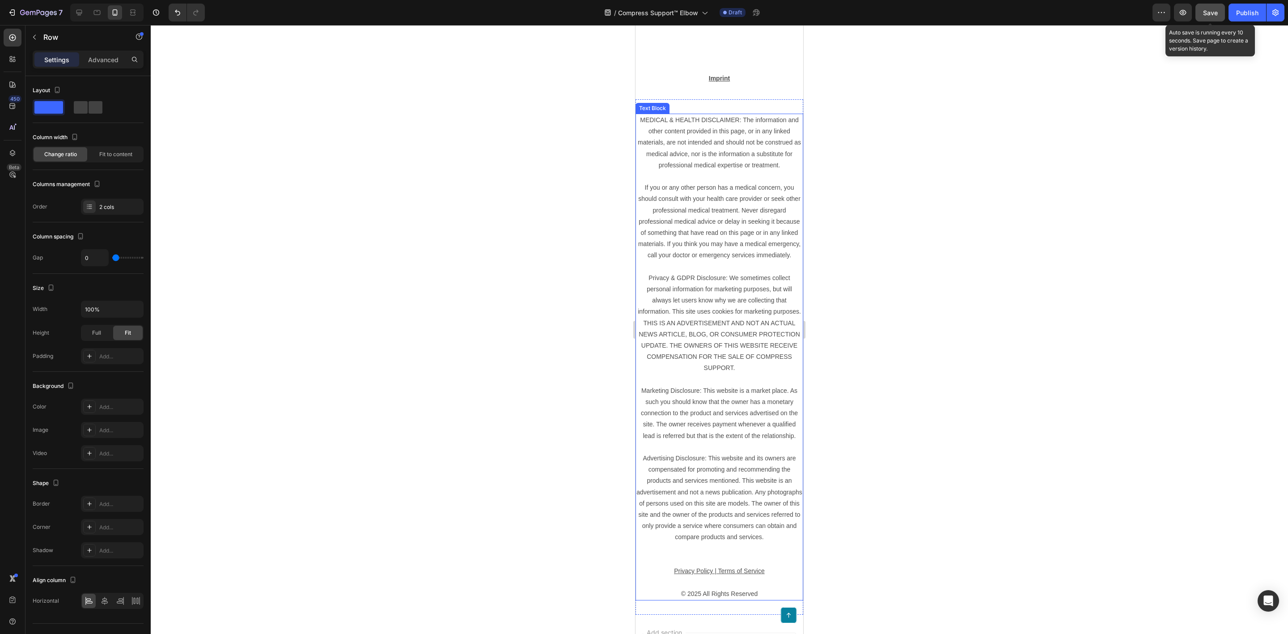
scroll to position [4555, 0]
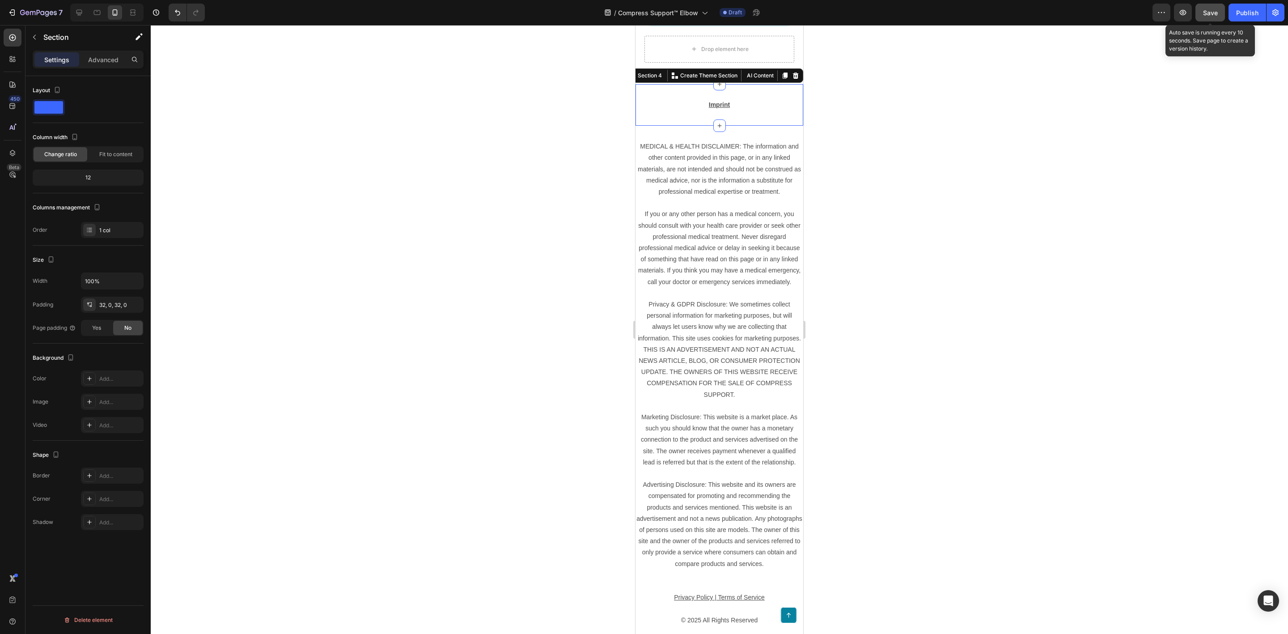
click at [703, 126] on div "Imprint Text Block Section 4 You can create reusable sections Create Theme Sect…" at bounding box center [720, 105] width 168 height 42
click at [703, 157] on div "MEDICAL & HEALTH DISCLAIMER: The information and other content provided in this…" at bounding box center [720, 383] width 168 height 515
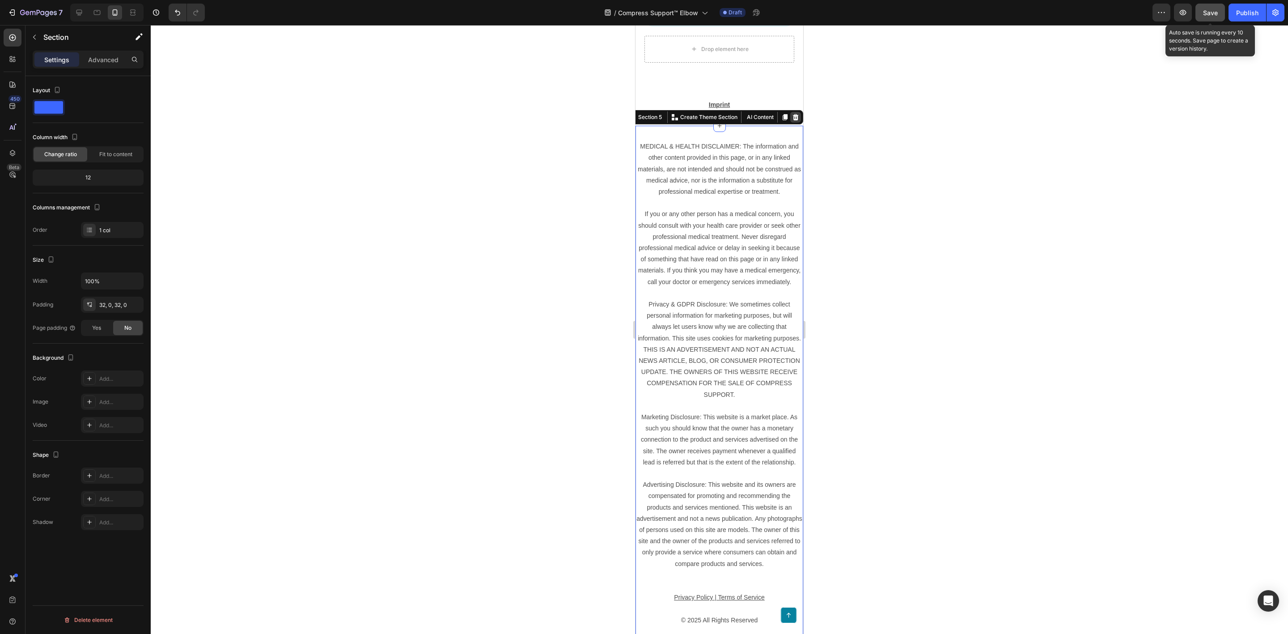
click at [792, 121] on icon at bounding box center [795, 117] width 7 height 7
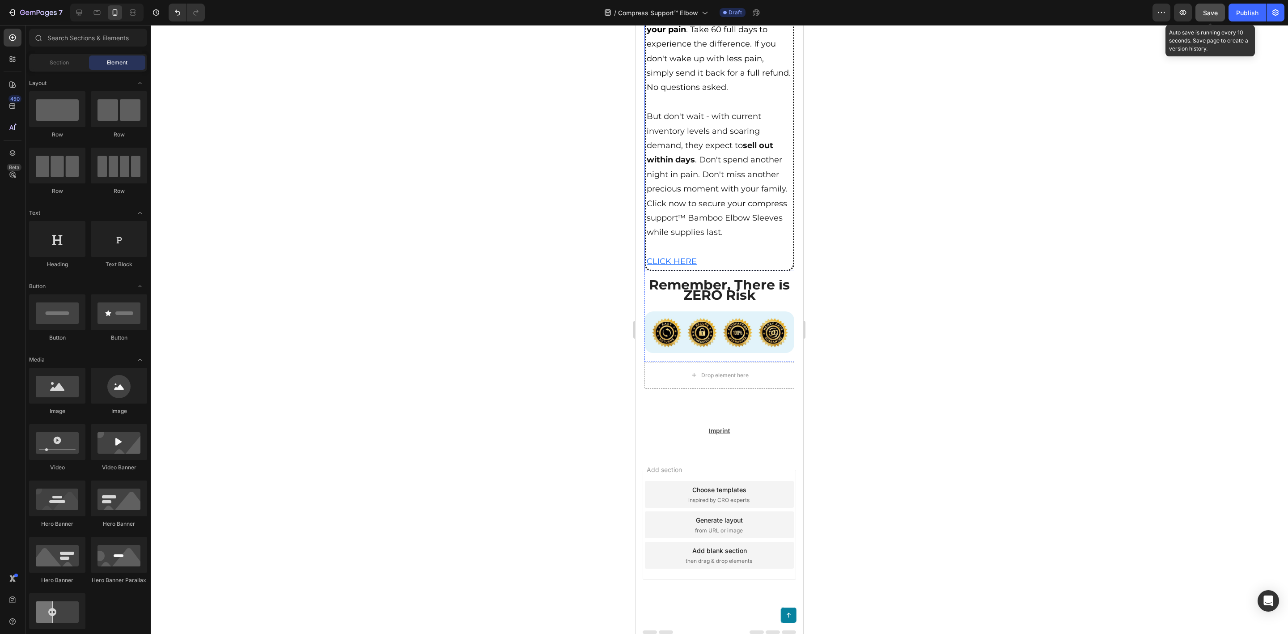
scroll to position [4062, 0]
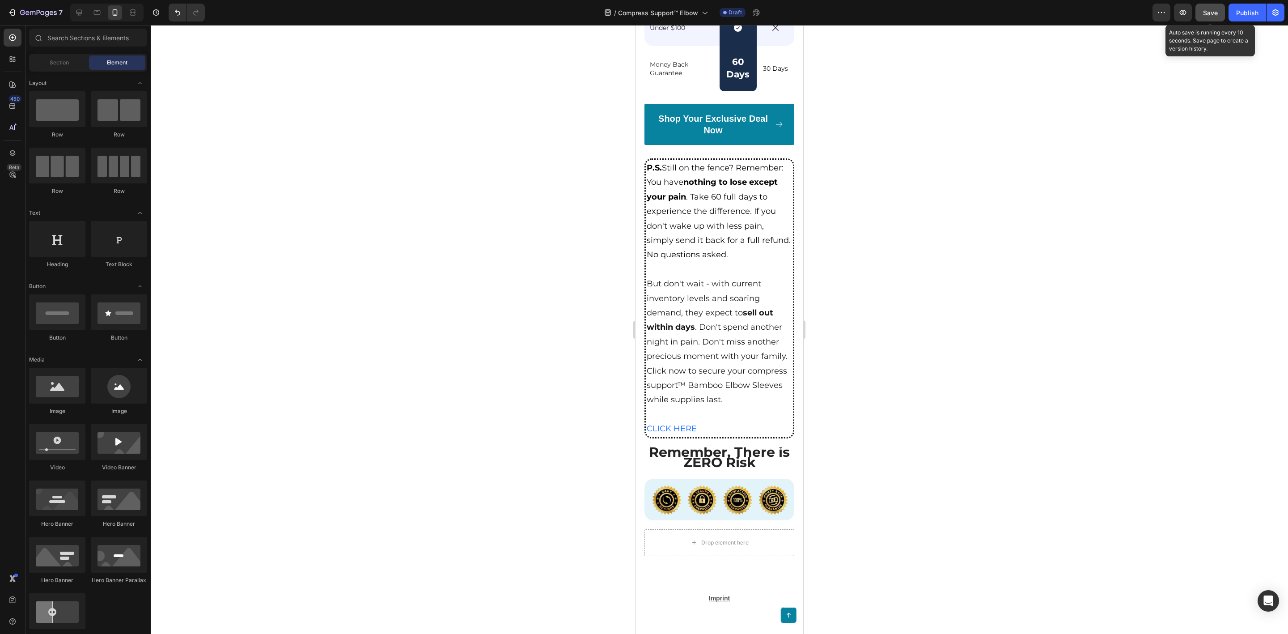
click at [1205, 15] on span "Save" at bounding box center [1210, 13] width 15 height 8
click at [82, 16] on icon at bounding box center [79, 12] width 9 height 9
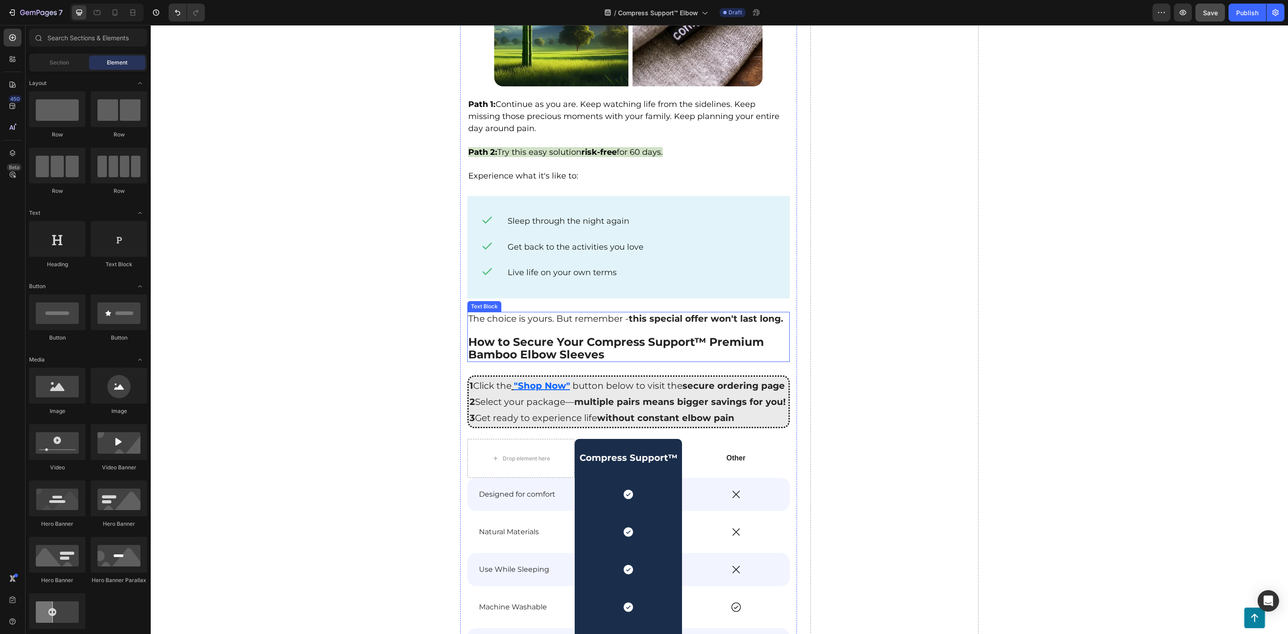
scroll to position [3580, 0]
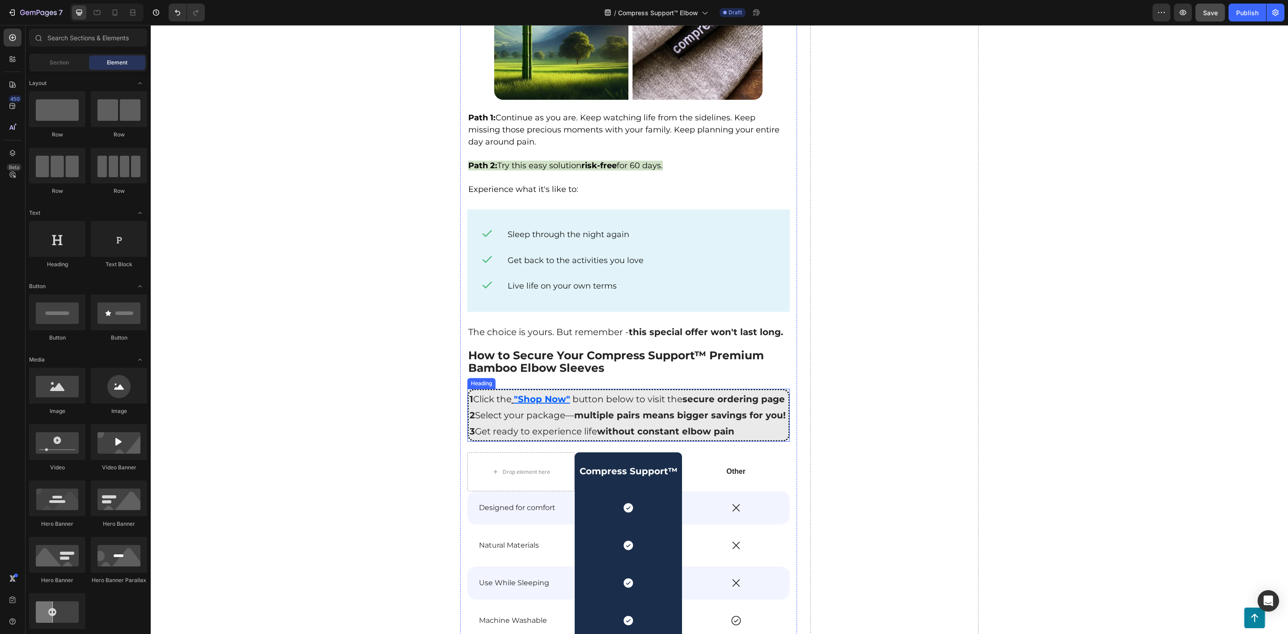
click at [559, 394] on u ""Shop Now"" at bounding box center [542, 399] width 56 height 11
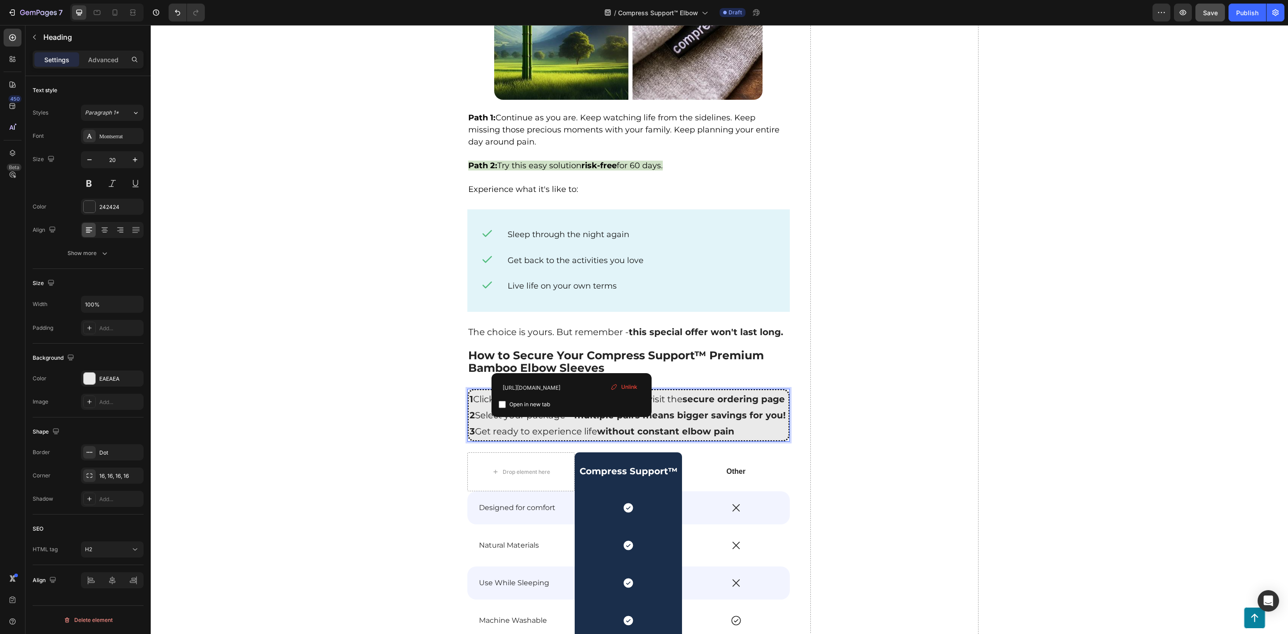
drag, startPoint x: 572, startPoint y: 360, endPoint x: 517, endPoint y: 361, distance: 55.5
click at [624, 386] on span "Unlink" at bounding box center [629, 387] width 16 height 8
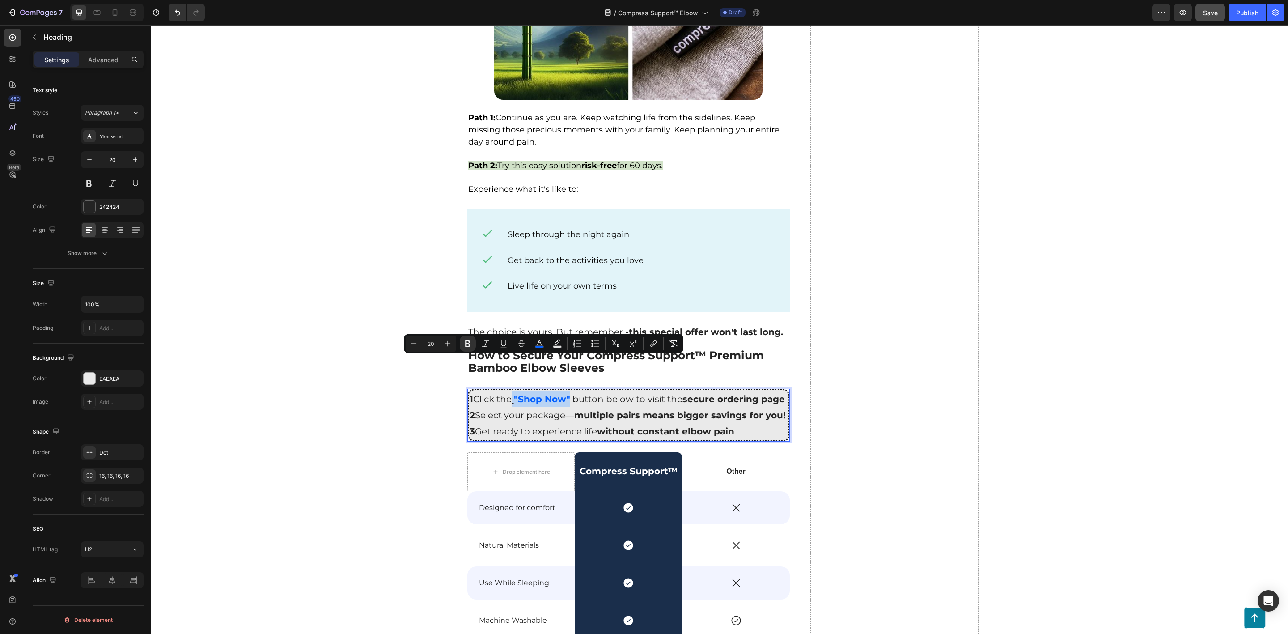
click at [561, 394] on strong ""Shop Now"" at bounding box center [542, 399] width 56 height 11
drag, startPoint x: 573, startPoint y: 362, endPoint x: 515, endPoint y: 365, distance: 58.2
click at [515, 391] on p "1 Click the "Shop Now" button below to visit the secure ordering page 2 Select …" at bounding box center [629, 415] width 318 height 48
click at [656, 341] on icon "Editor contextual toolbar" at bounding box center [654, 343] width 9 height 9
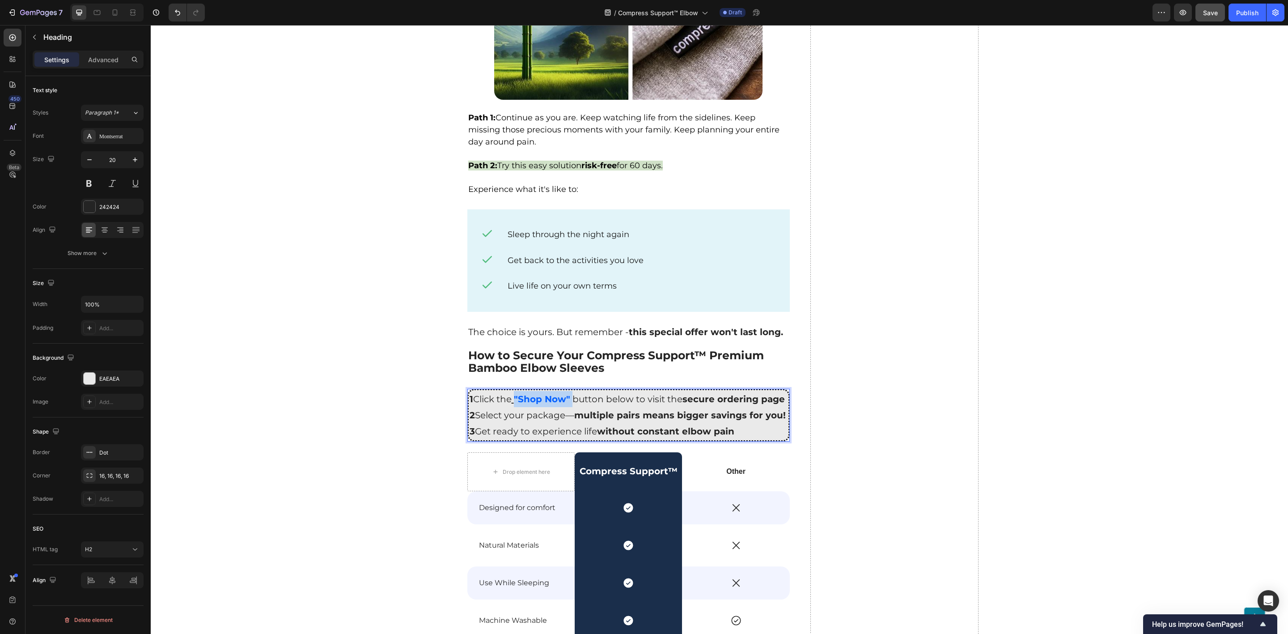
click at [553, 394] on strong ""Shop Now"" at bounding box center [542, 399] width 56 height 11
drag, startPoint x: 572, startPoint y: 365, endPoint x: 514, endPoint y: 359, distance: 57.6
click at [514, 391] on p "1 Click the "Shop Now" button below to visit the secure ordering page 2 Select …" at bounding box center [629, 415] width 318 height 48
click at [648, 344] on icon "Editor contextual toolbar" at bounding box center [652, 343] width 9 height 9
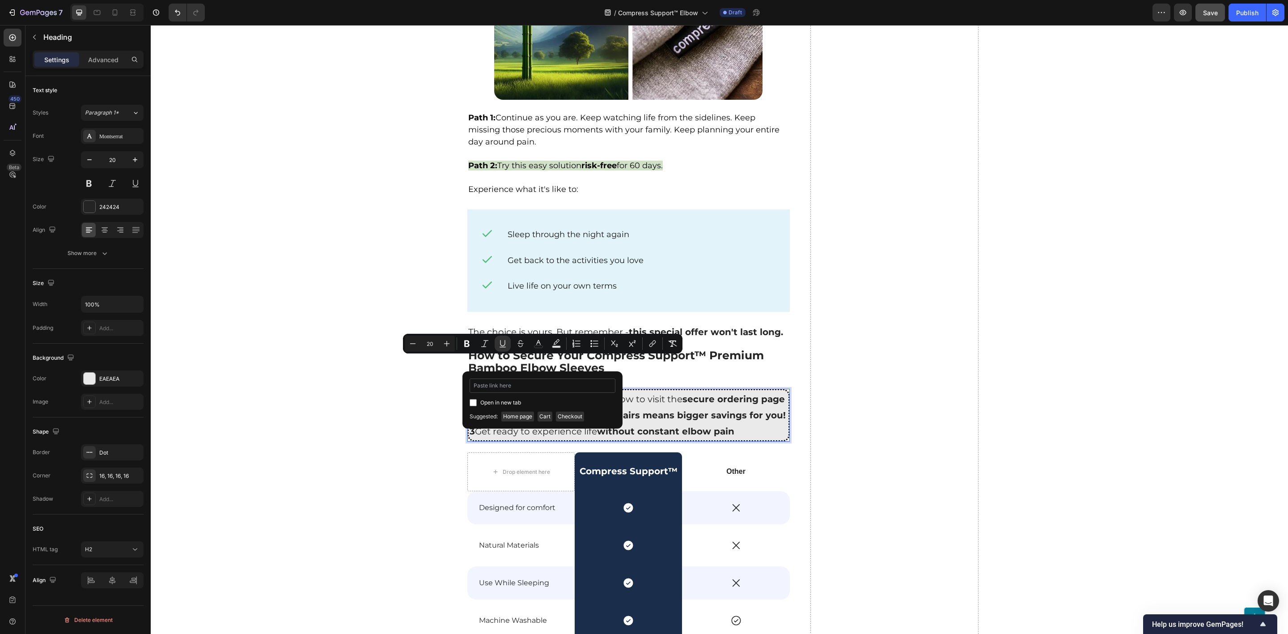
click at [573, 381] on input "Editor contextual toolbar" at bounding box center [543, 385] width 146 height 14
type input "https://www.compresssupport.com/products/bambooelbow"
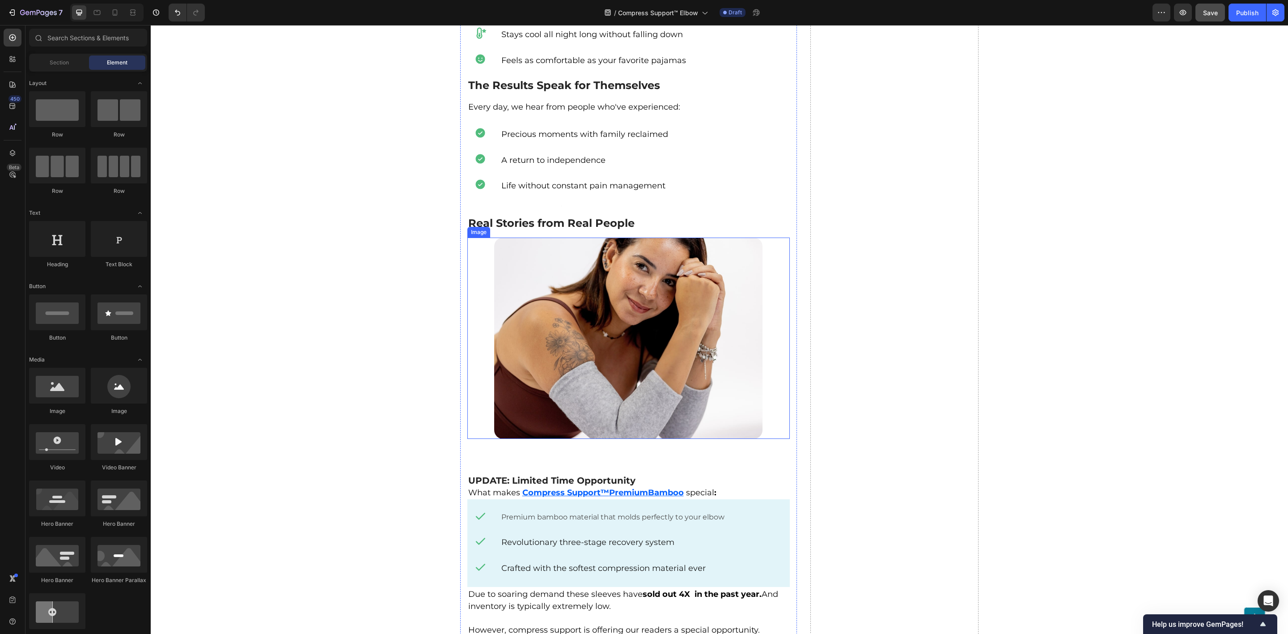
scroll to position [2909, 0]
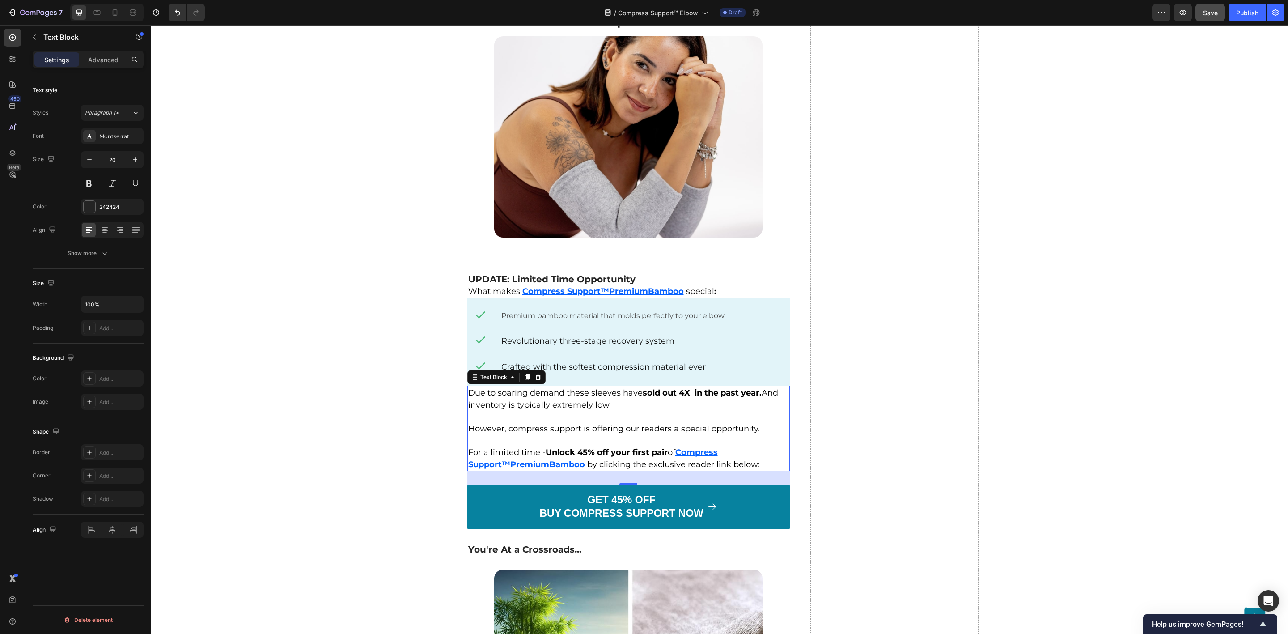
click at [549, 459] on u "Bamboo" at bounding box center [567, 464] width 36 height 10
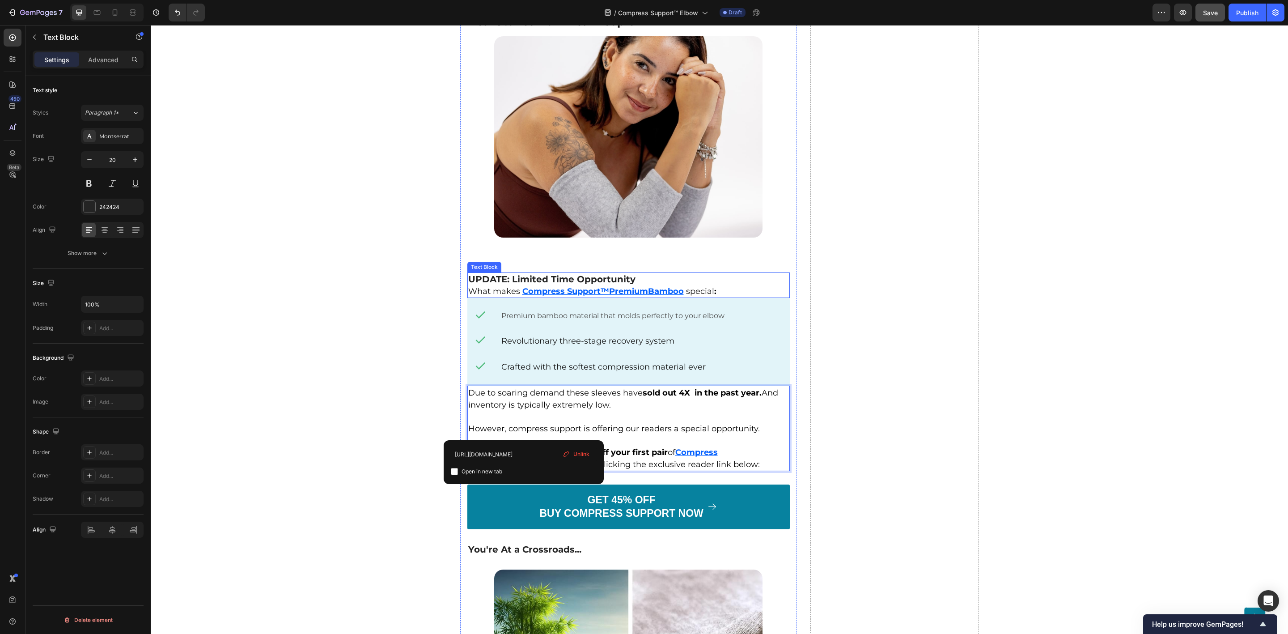
click at [588, 286] on u "Compress Support™" at bounding box center [565, 291] width 87 height 10
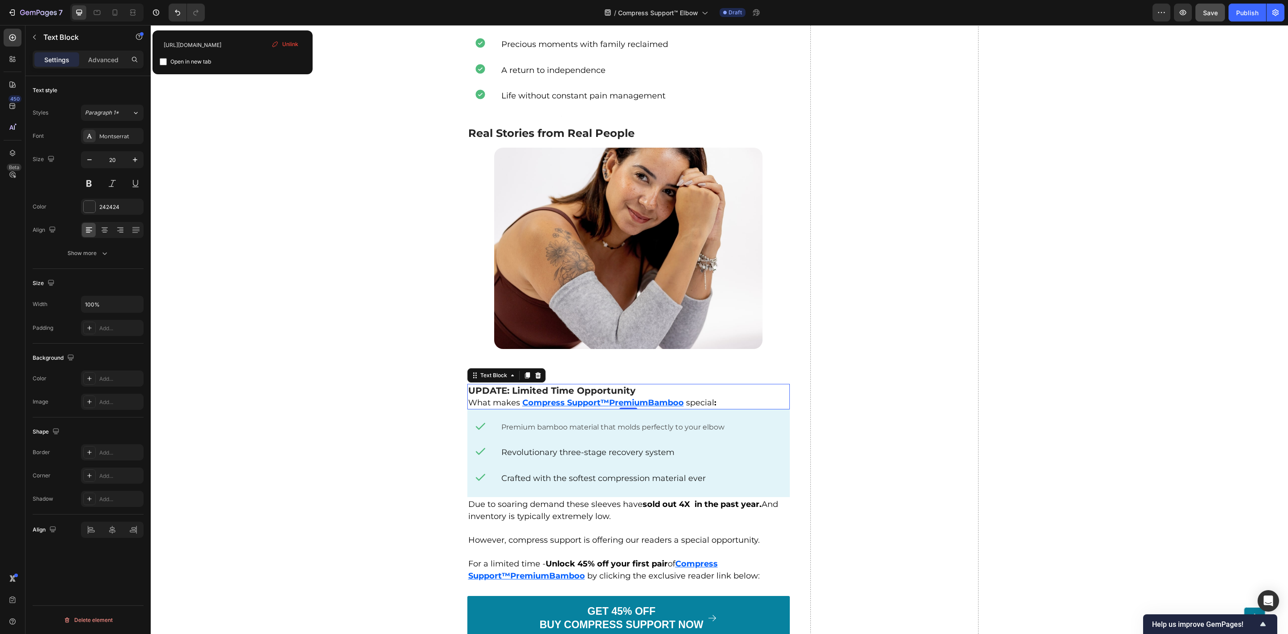
scroll to position [2775, 0]
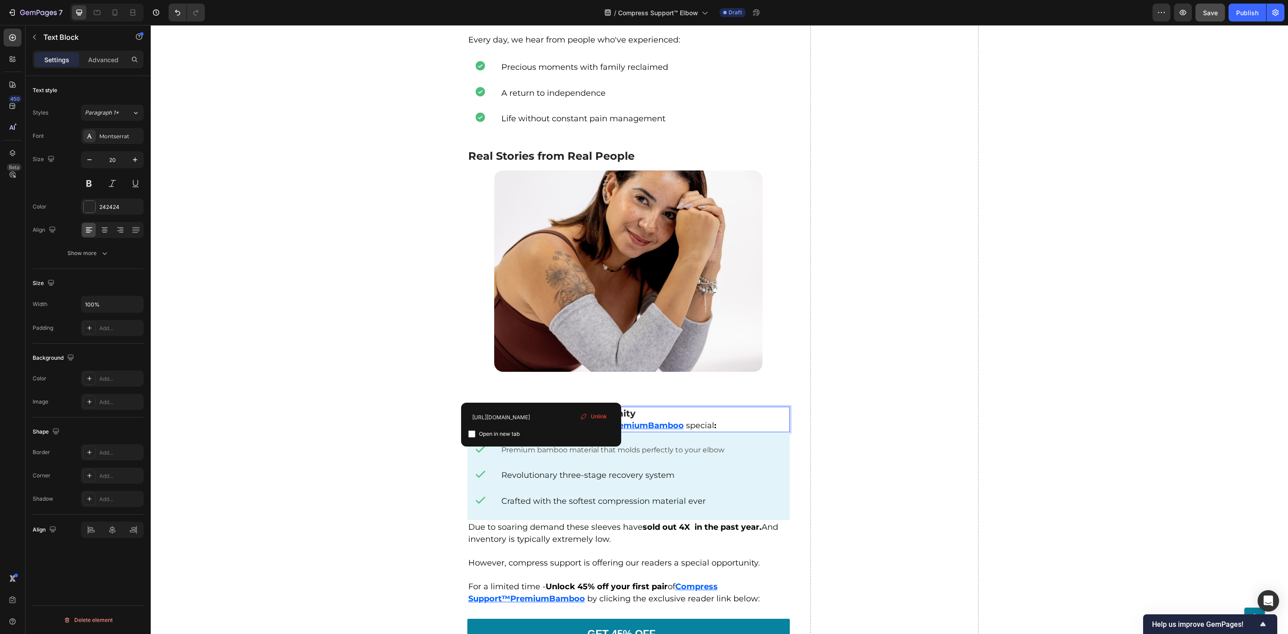
click at [596, 420] on span "Unlink" at bounding box center [599, 416] width 16 height 8
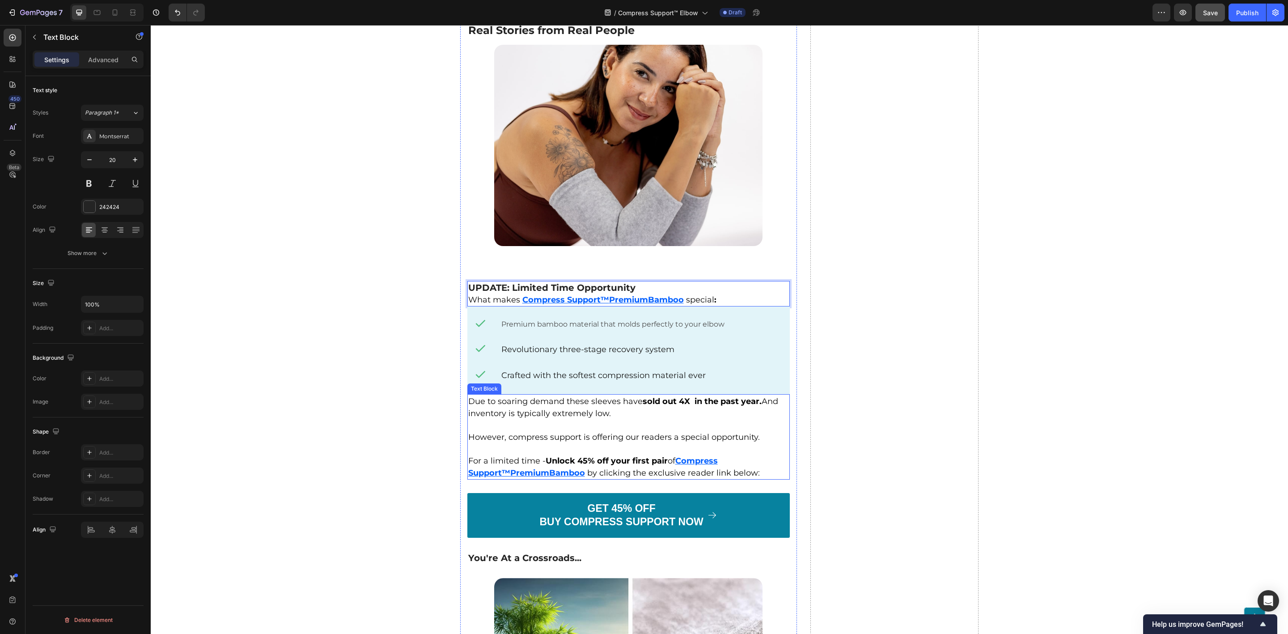
scroll to position [2976, 0]
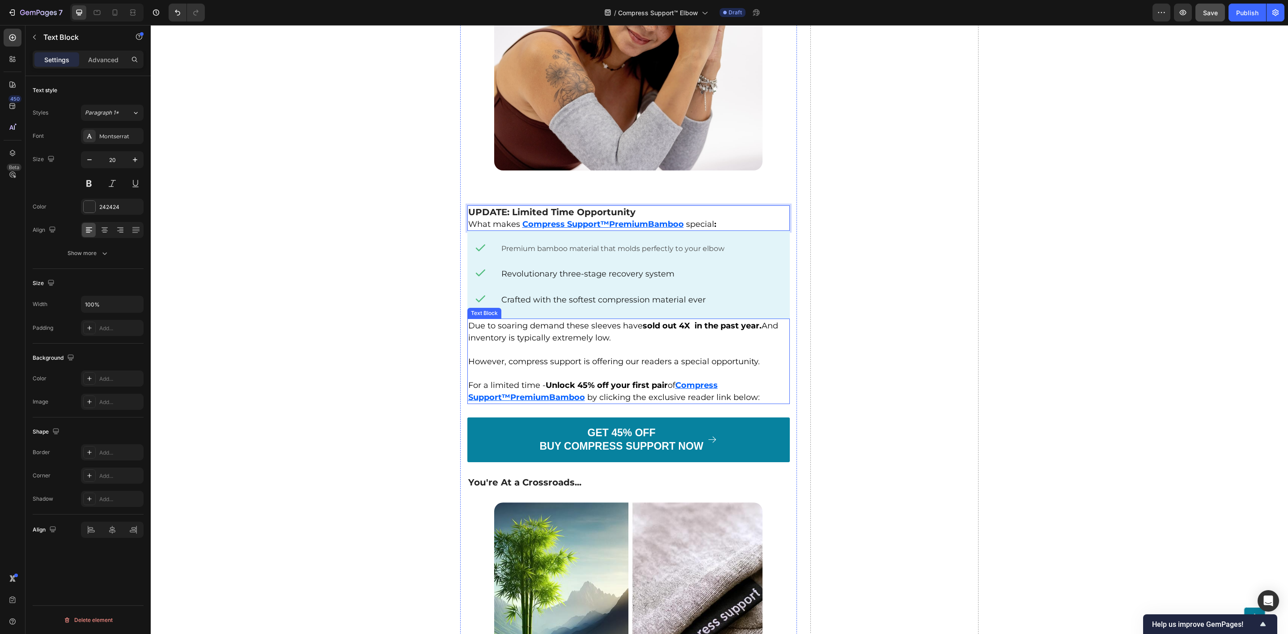
click at [695, 380] on u "Compress Support™" at bounding box center [593, 391] width 250 height 22
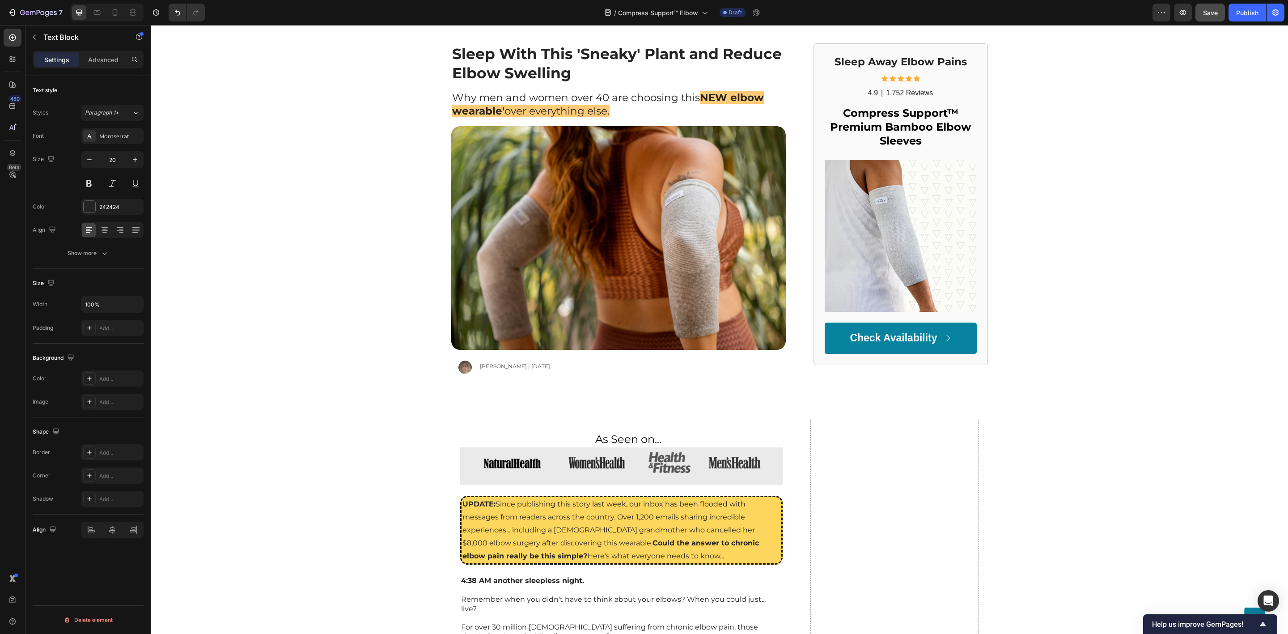
scroll to position [0, 0]
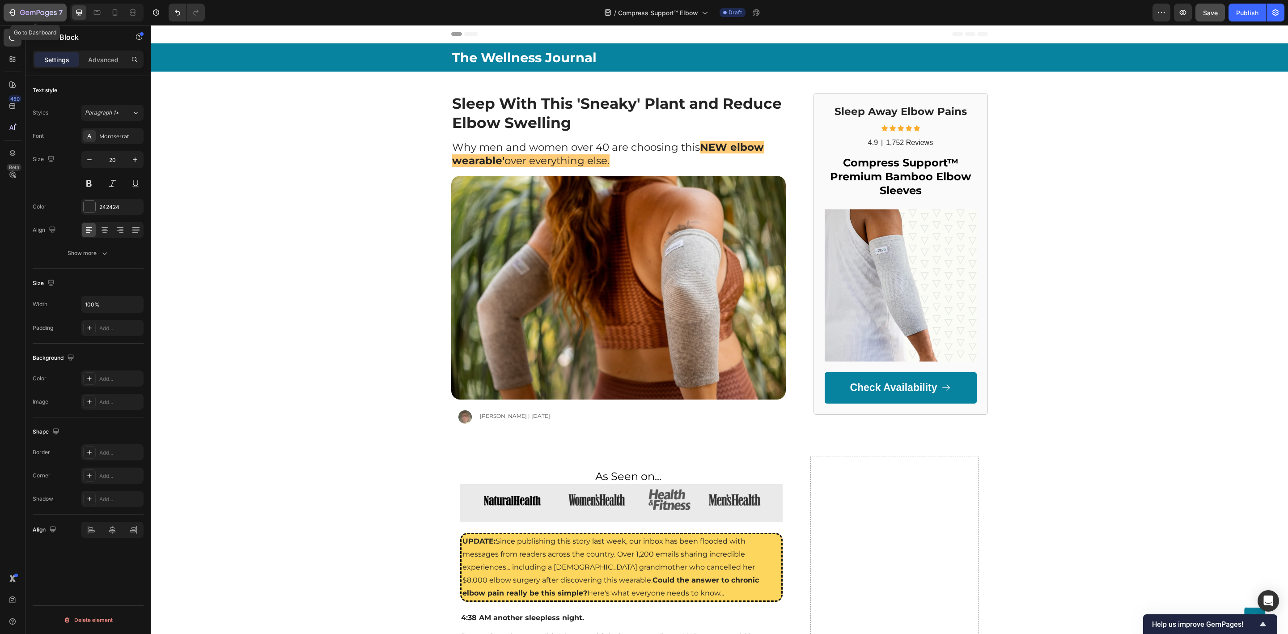
click at [10, 11] on icon "button" at bounding box center [12, 12] width 9 height 9
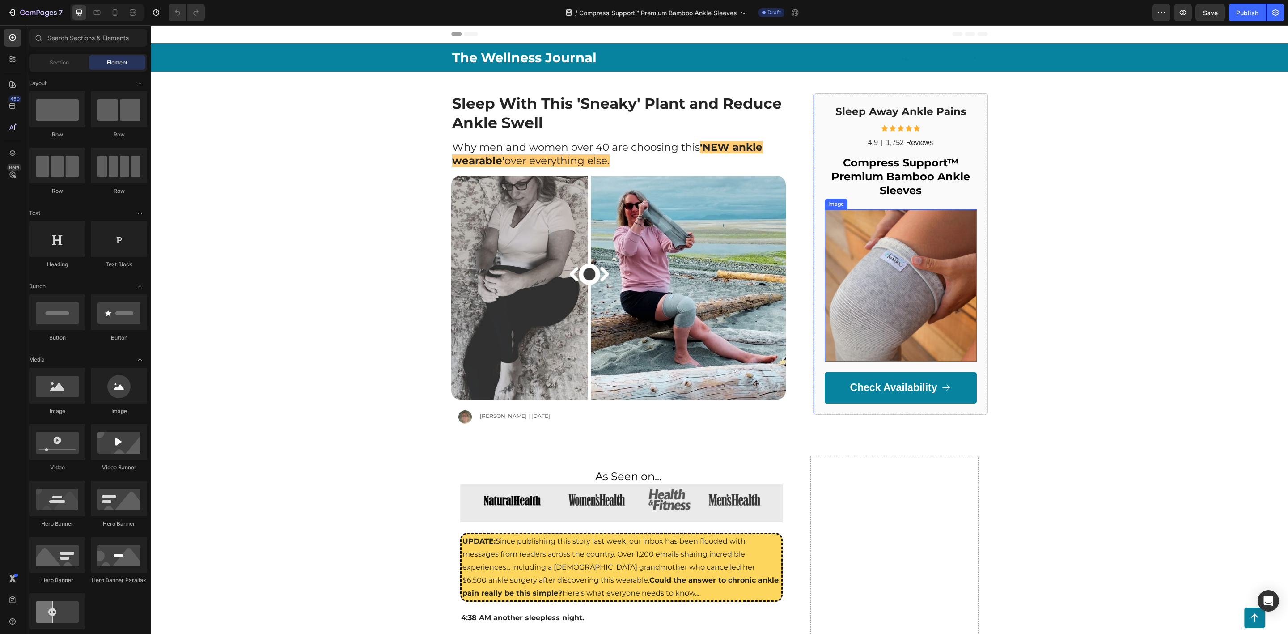
click at [894, 284] on img at bounding box center [901, 285] width 152 height 152
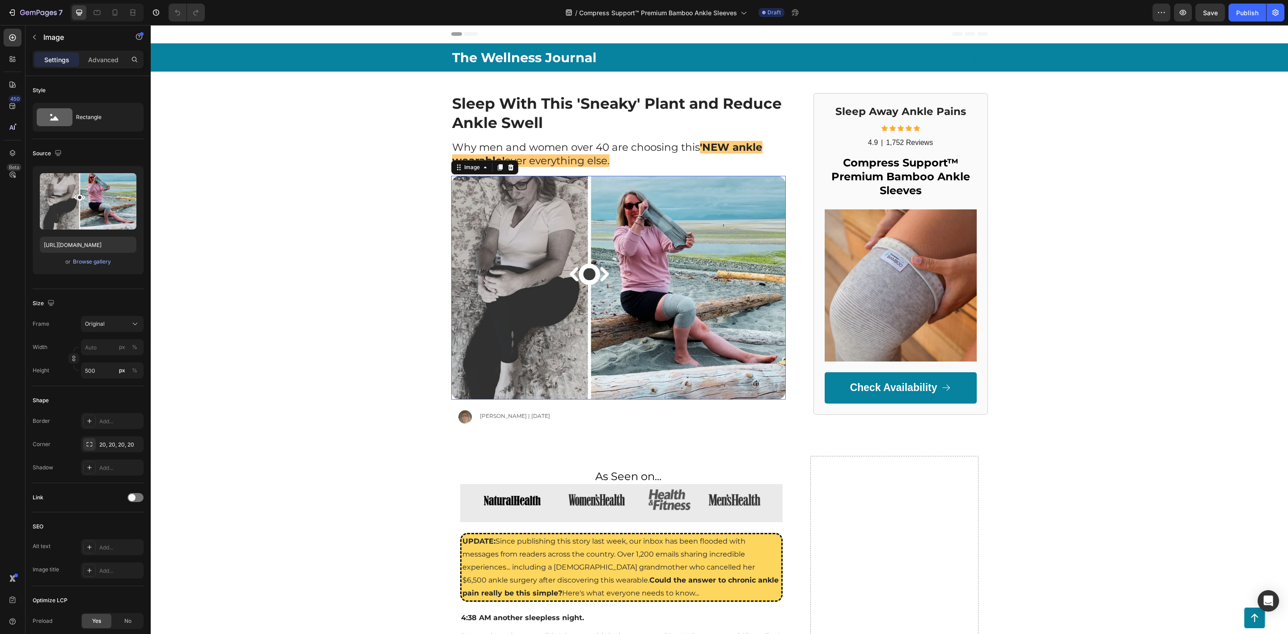
click at [636, 243] on img at bounding box center [618, 288] width 335 height 224
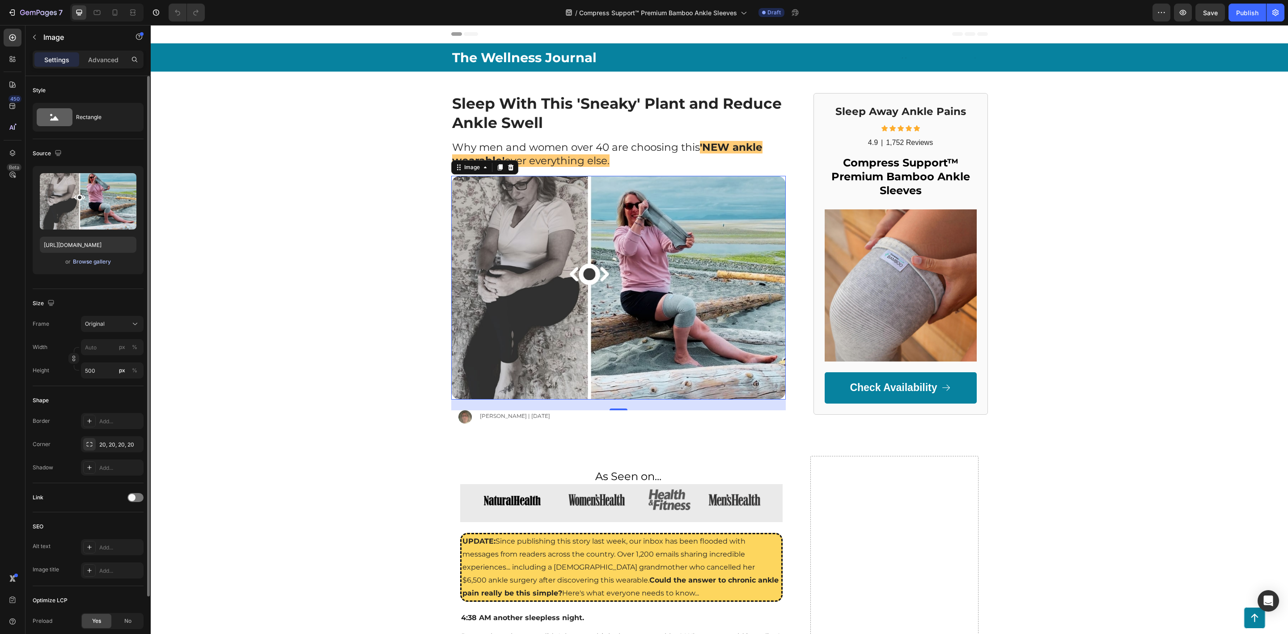
click at [76, 263] on div "Browse gallery" at bounding box center [92, 262] width 38 height 8
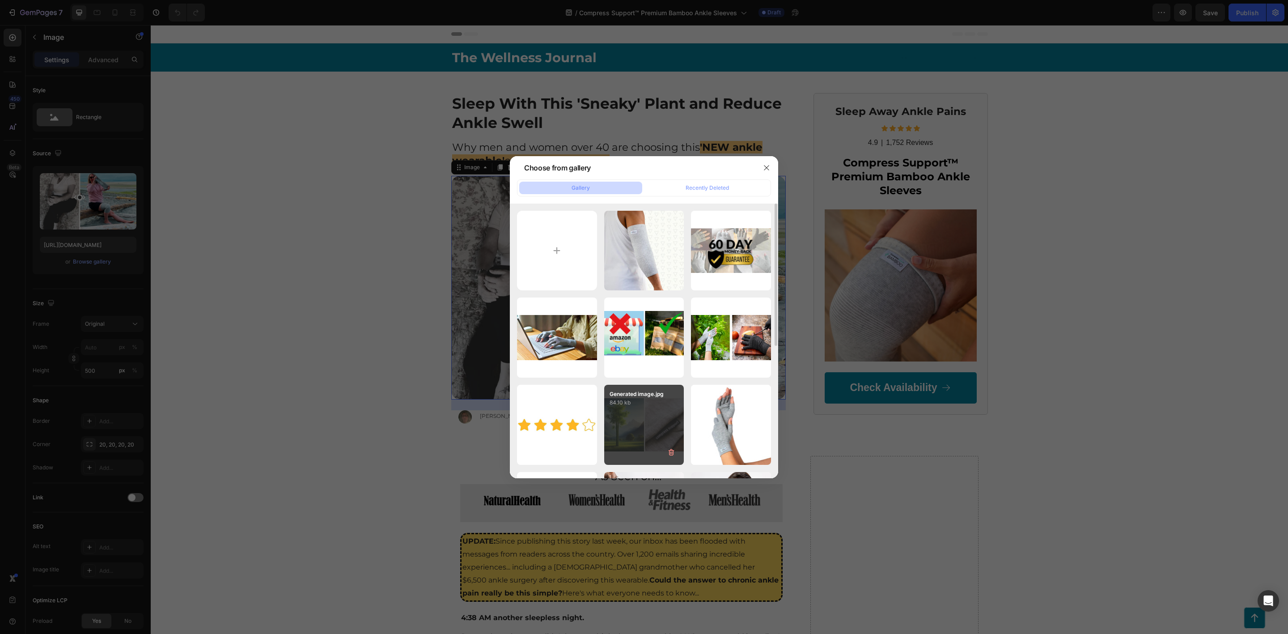
click at [657, 412] on div "Generated image.jpg 84.10 kb" at bounding box center [644, 425] width 80 height 80
type input "[URL][DOMAIN_NAME]"
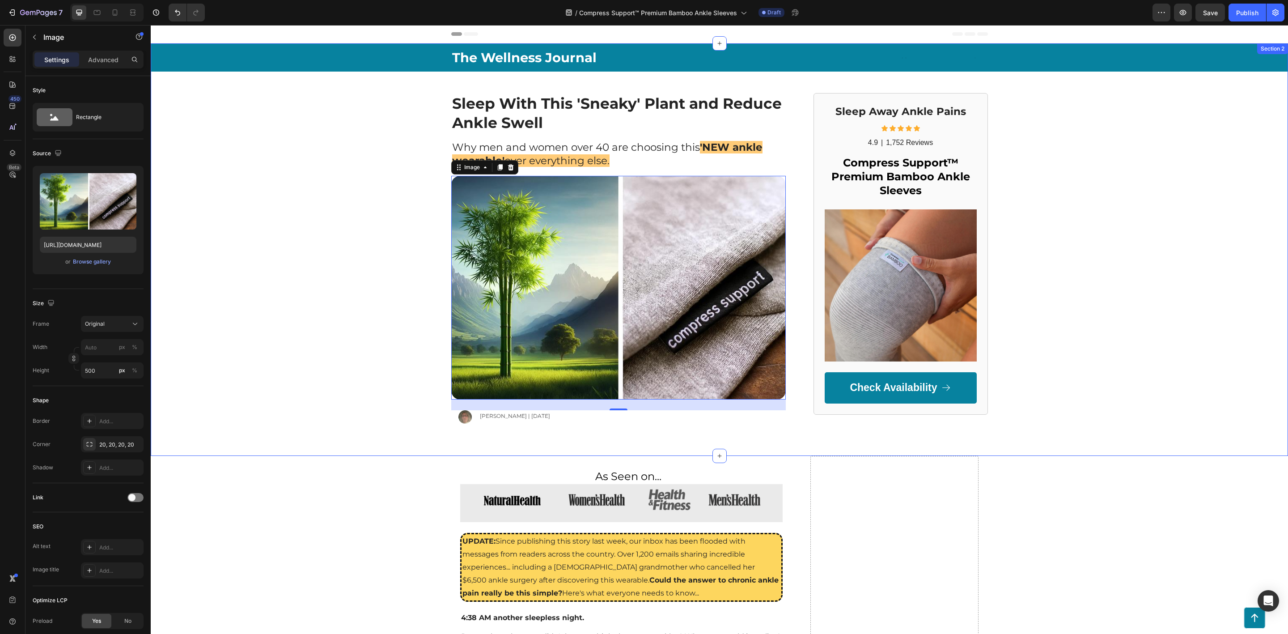
click at [336, 372] on div "The Wellness Journal Text Block Text Block Row Row Sleep With This 'Sneaky' Pla…" at bounding box center [719, 238] width 1137 height 391
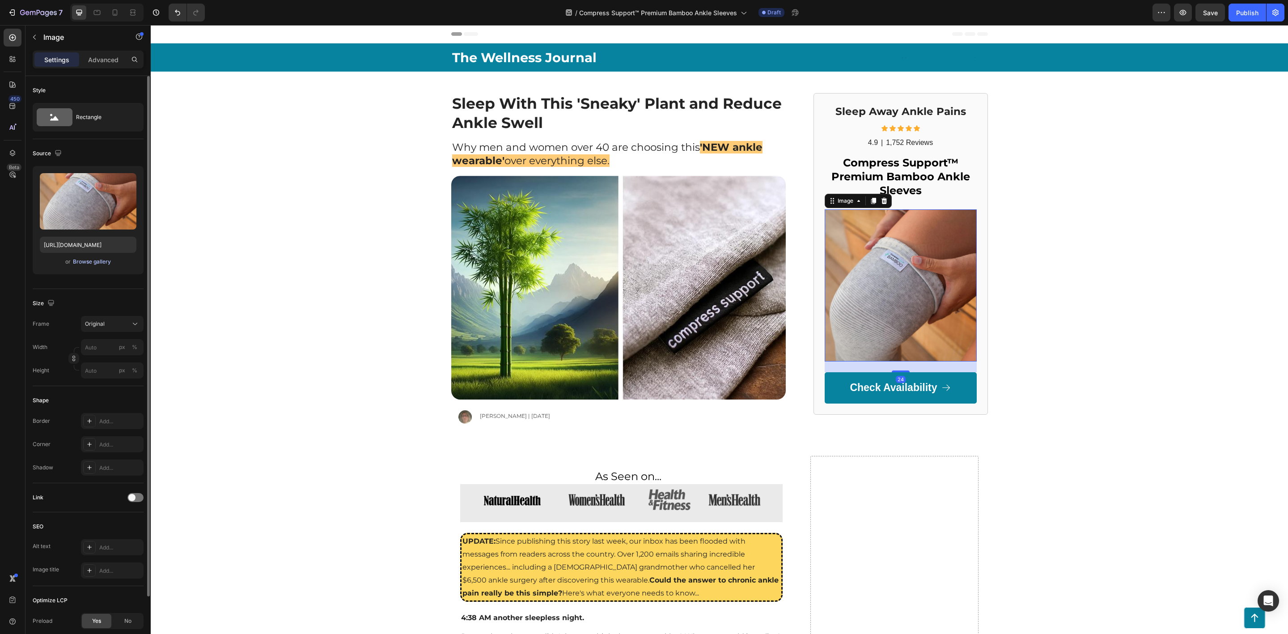
click at [88, 258] on button "Browse gallery" at bounding box center [91, 261] width 39 height 9
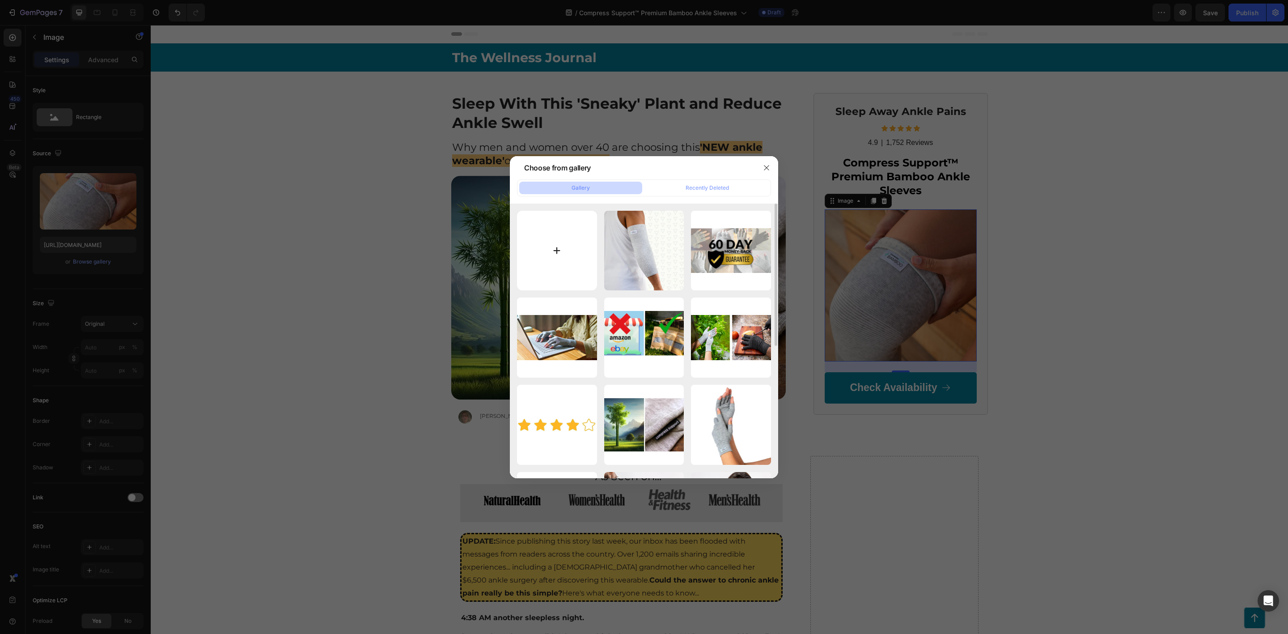
click at [551, 250] on input "file" at bounding box center [557, 251] width 80 height 80
type input "C:\fakepath\Bamboo-Footsleeves-C.jpg"
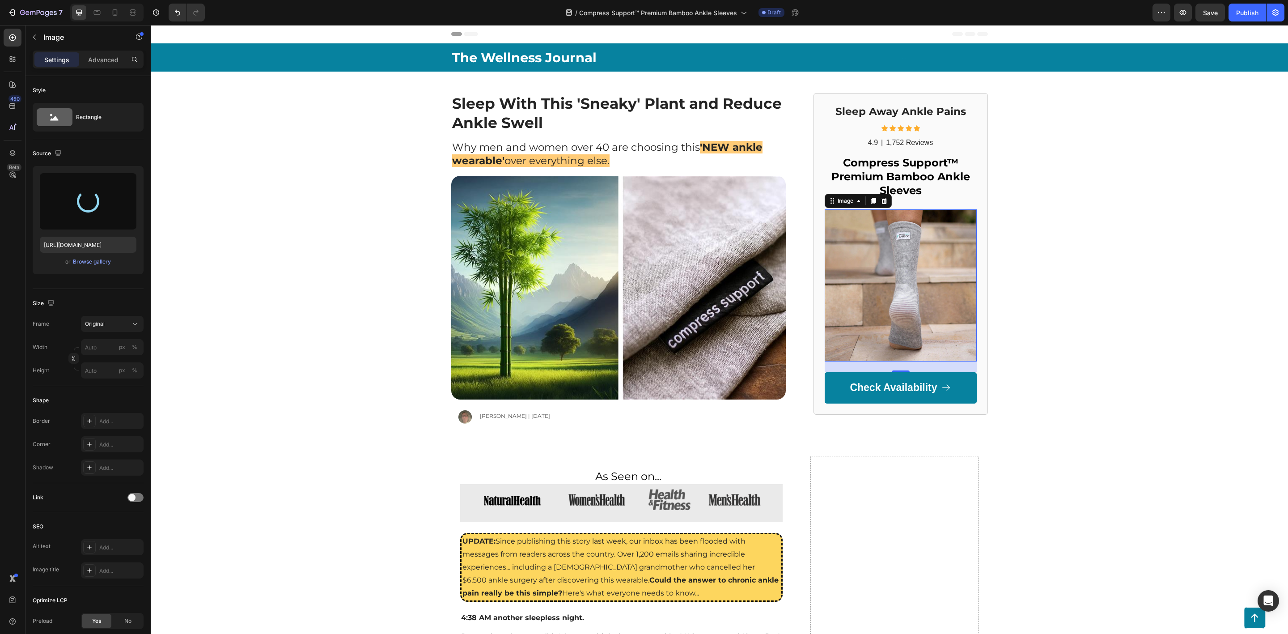
type input "[URL][DOMAIN_NAME]"
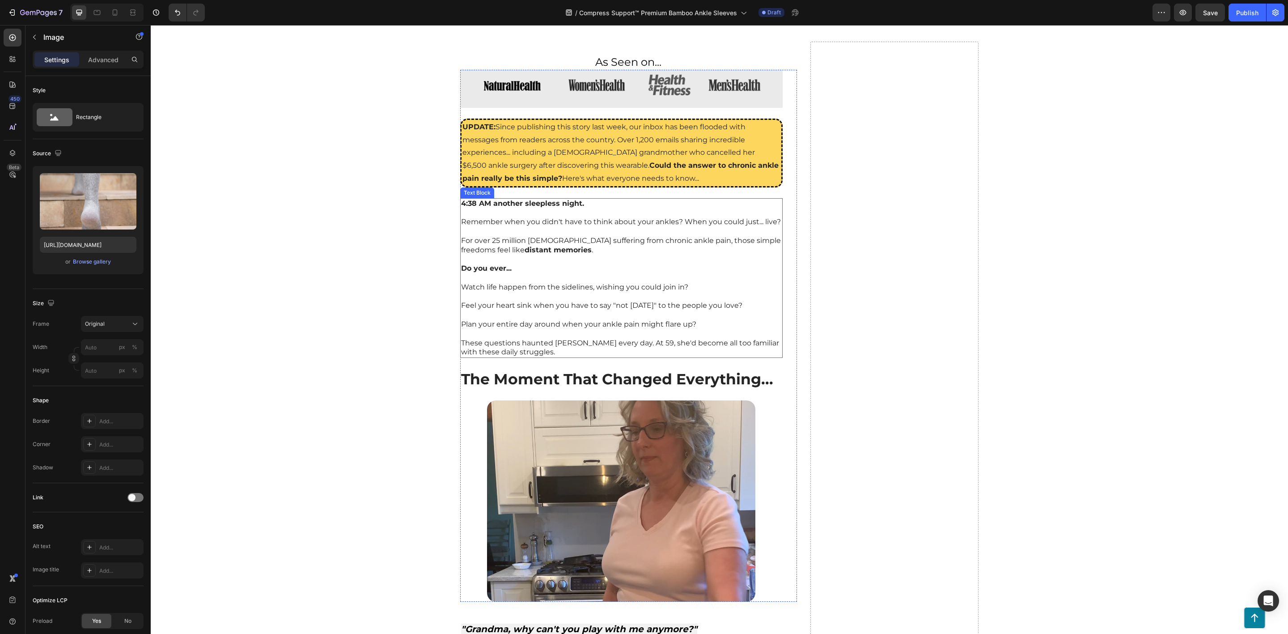
scroll to position [470, 0]
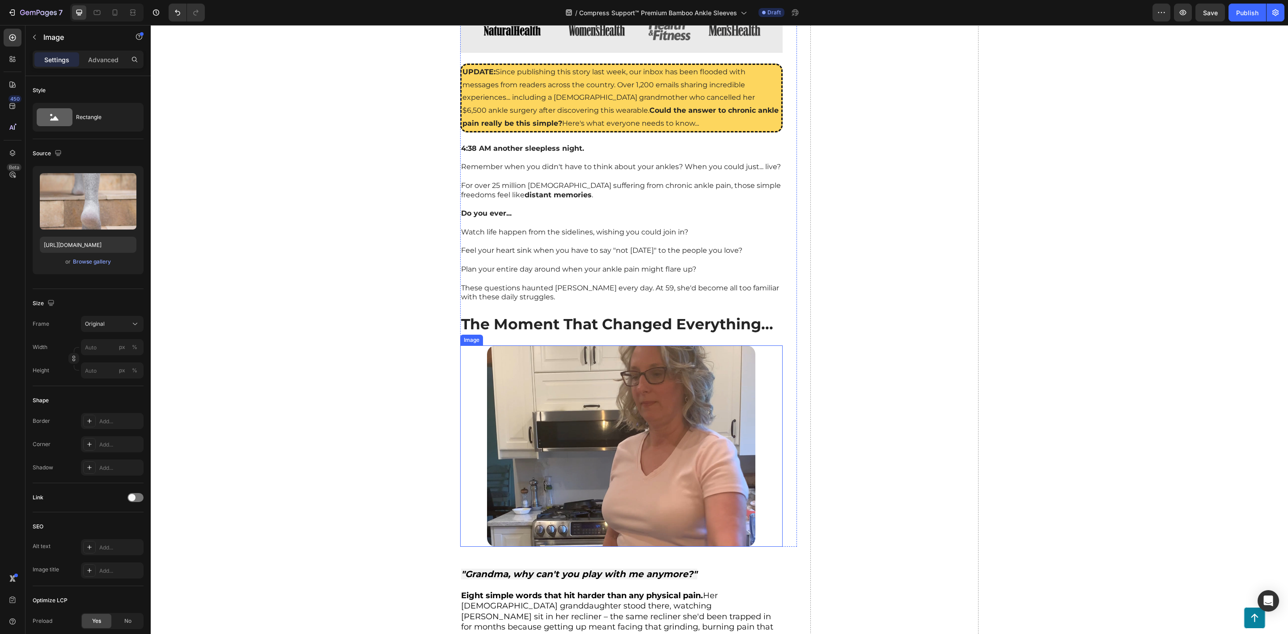
click at [594, 369] on img at bounding box center [621, 445] width 268 height 201
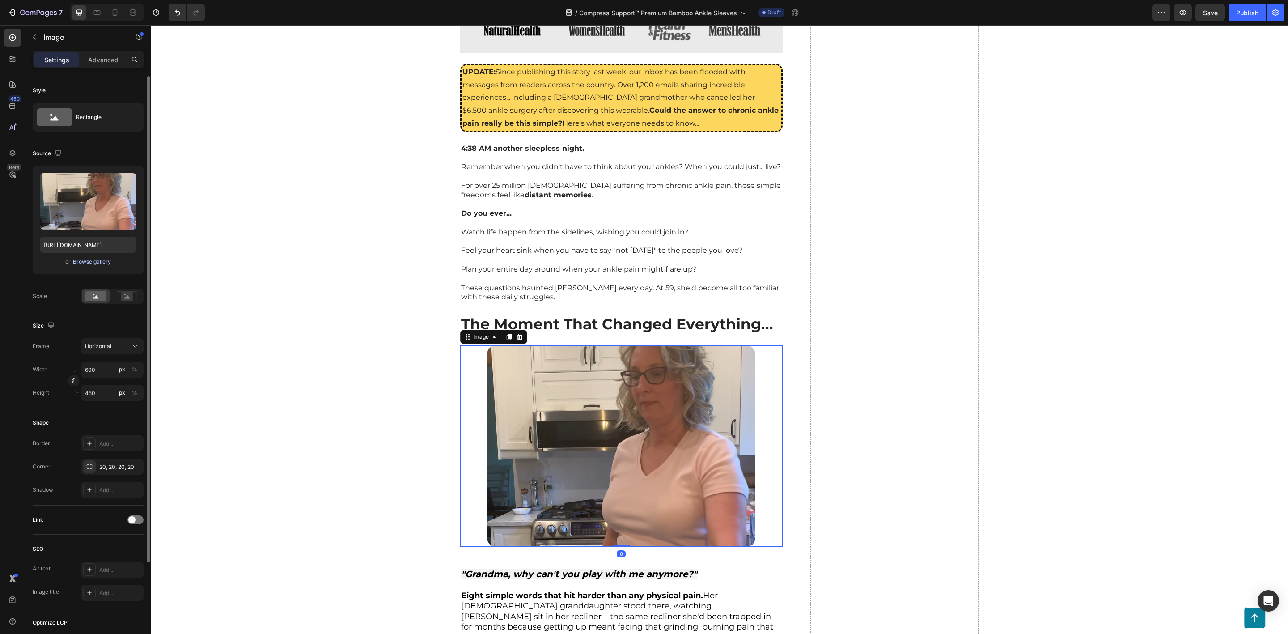
click at [89, 264] on div "Browse gallery" at bounding box center [92, 262] width 38 height 8
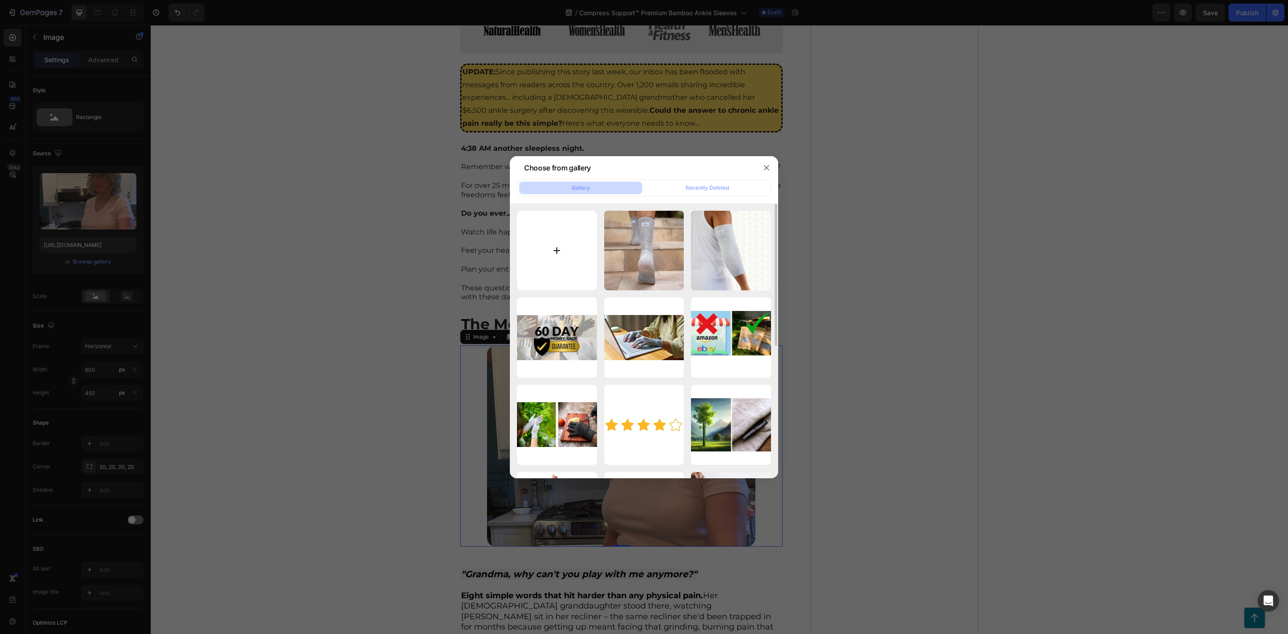
click at [562, 256] on input "file" at bounding box center [557, 251] width 80 height 80
type input "C:\fakepath\OC12-BLK-PDPIMG3-min.jpg"
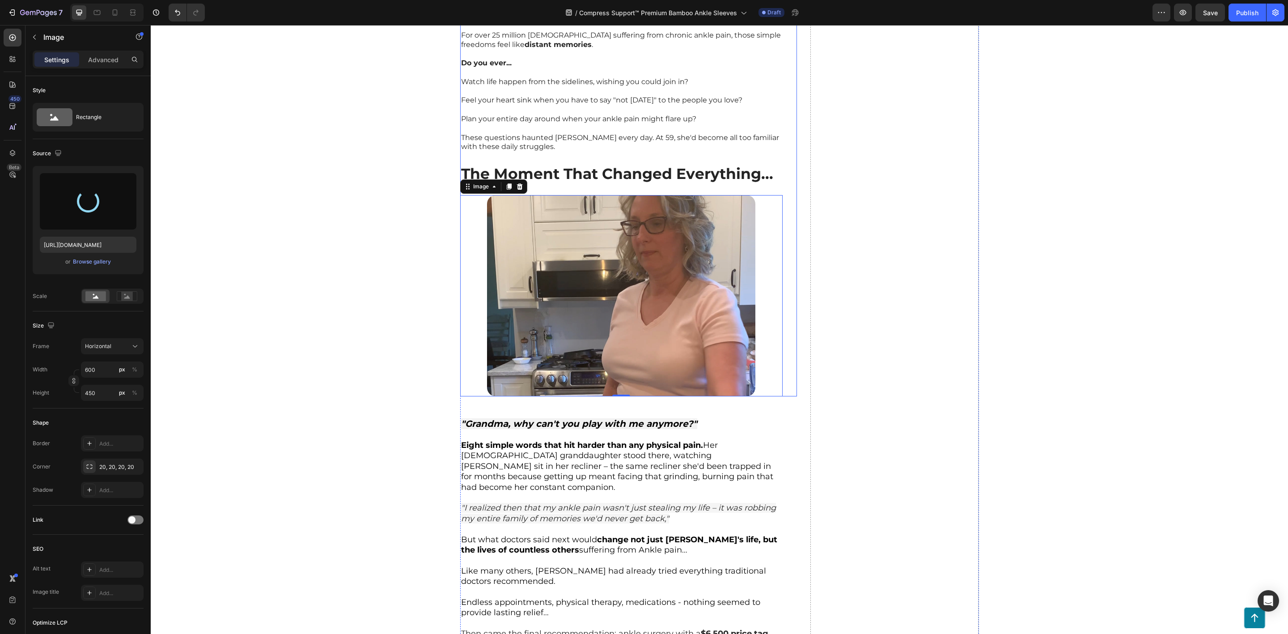
scroll to position [738, 0]
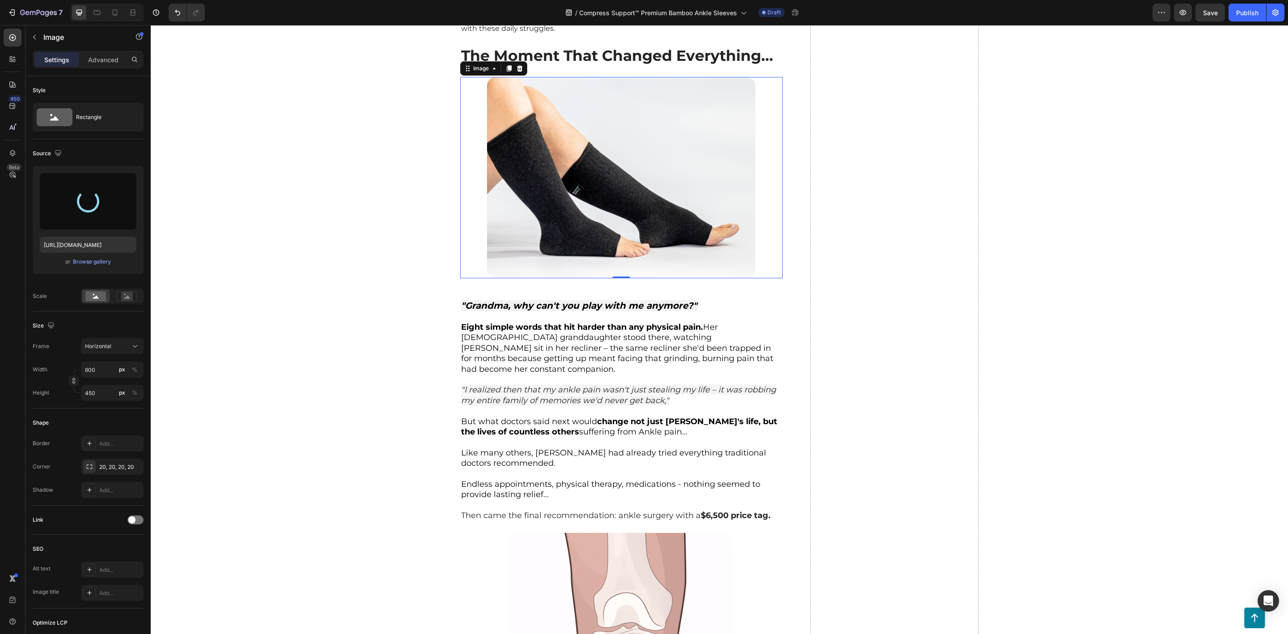
type input "[URL][DOMAIN_NAME]"
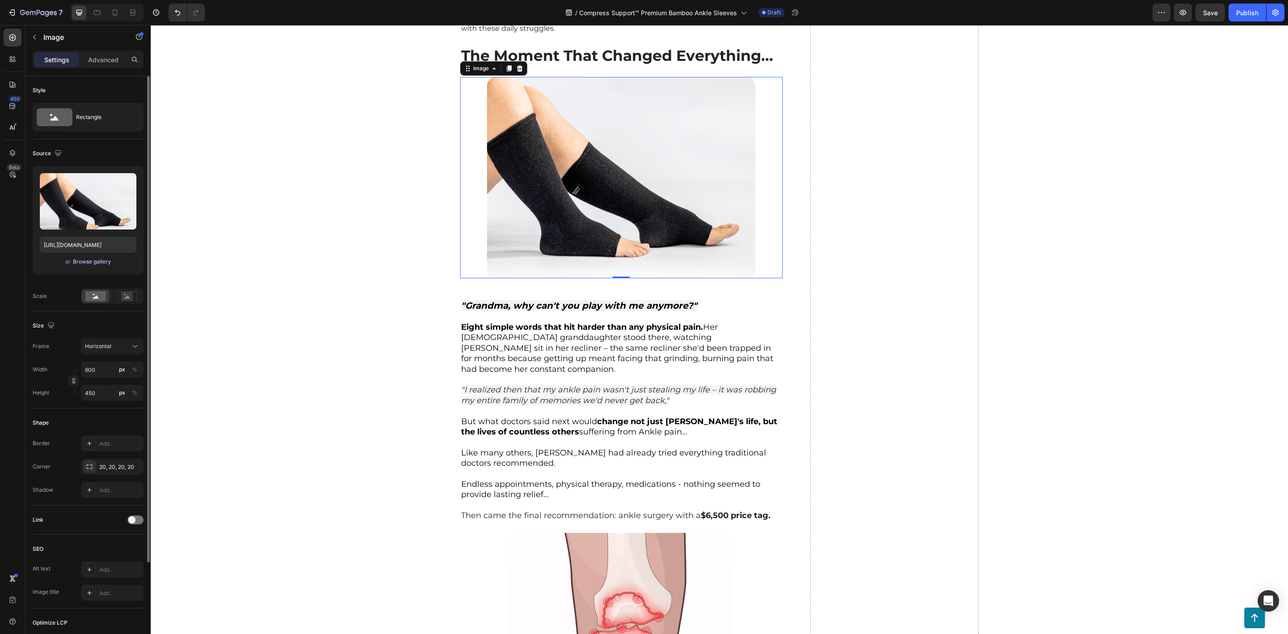
click at [94, 259] on div "Browse gallery" at bounding box center [92, 262] width 38 height 8
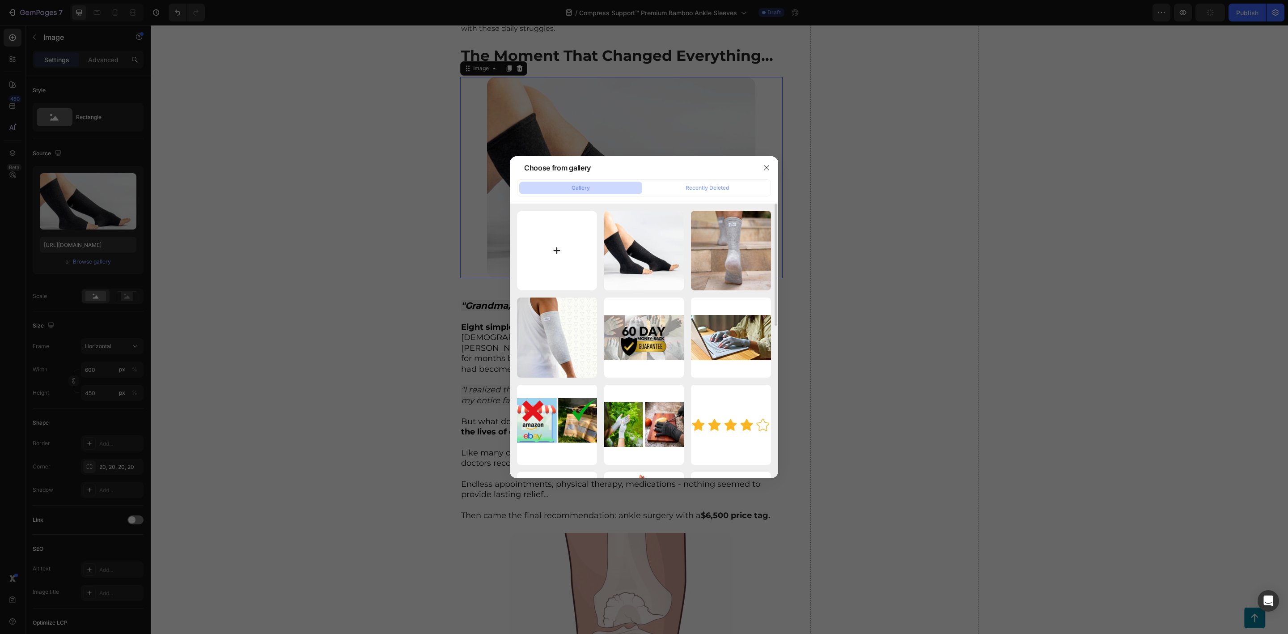
click at [556, 250] on input "file" at bounding box center [557, 251] width 80 height 80
type input "C:\fakepath\OC12-LP2-IMG-puttingon1.jpg"
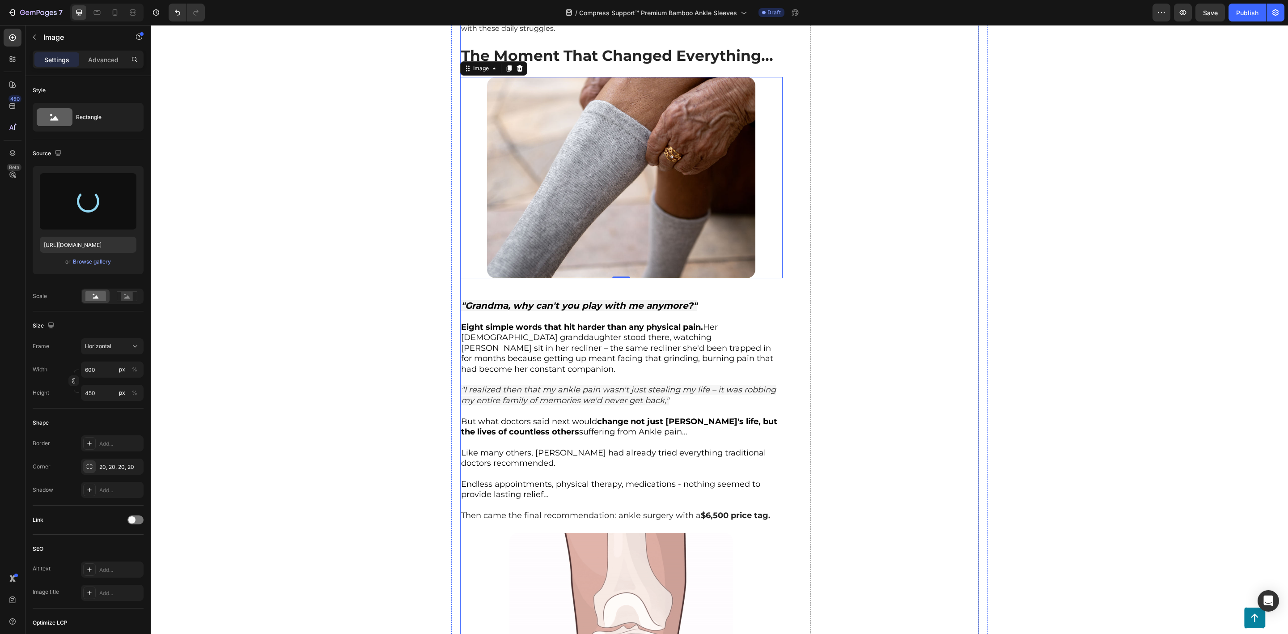
type input "[URL][DOMAIN_NAME]"
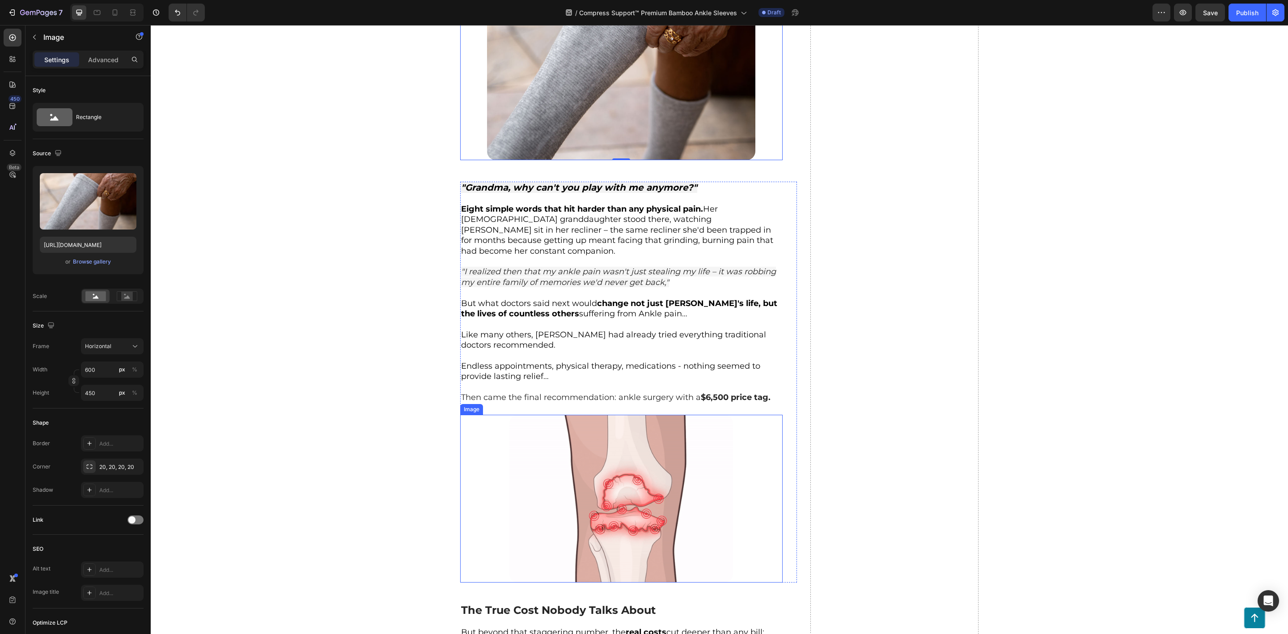
scroll to position [1006, 0]
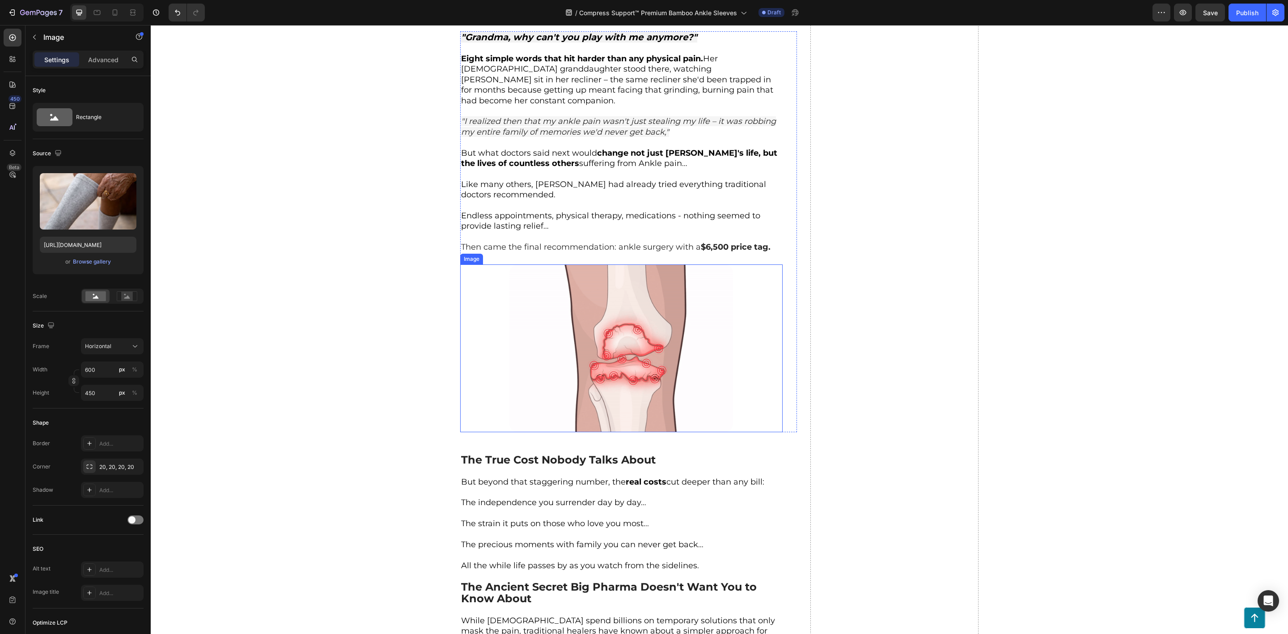
click at [605, 294] on img at bounding box center [621, 348] width 224 height 168
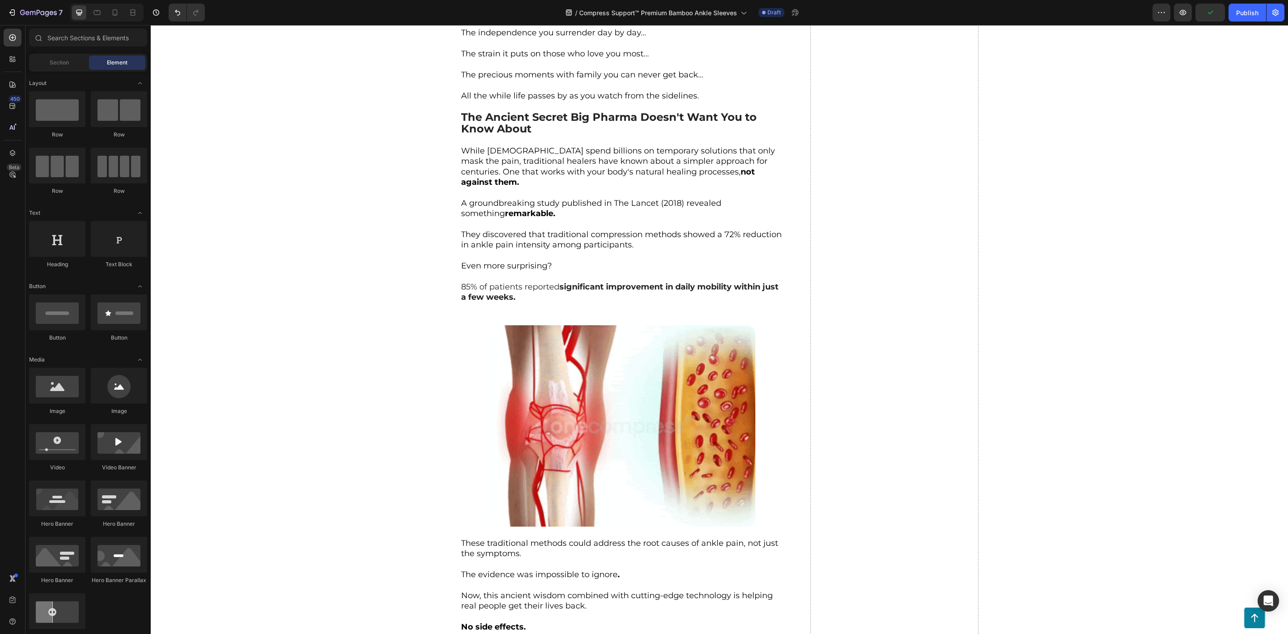
scroll to position [1811, 0]
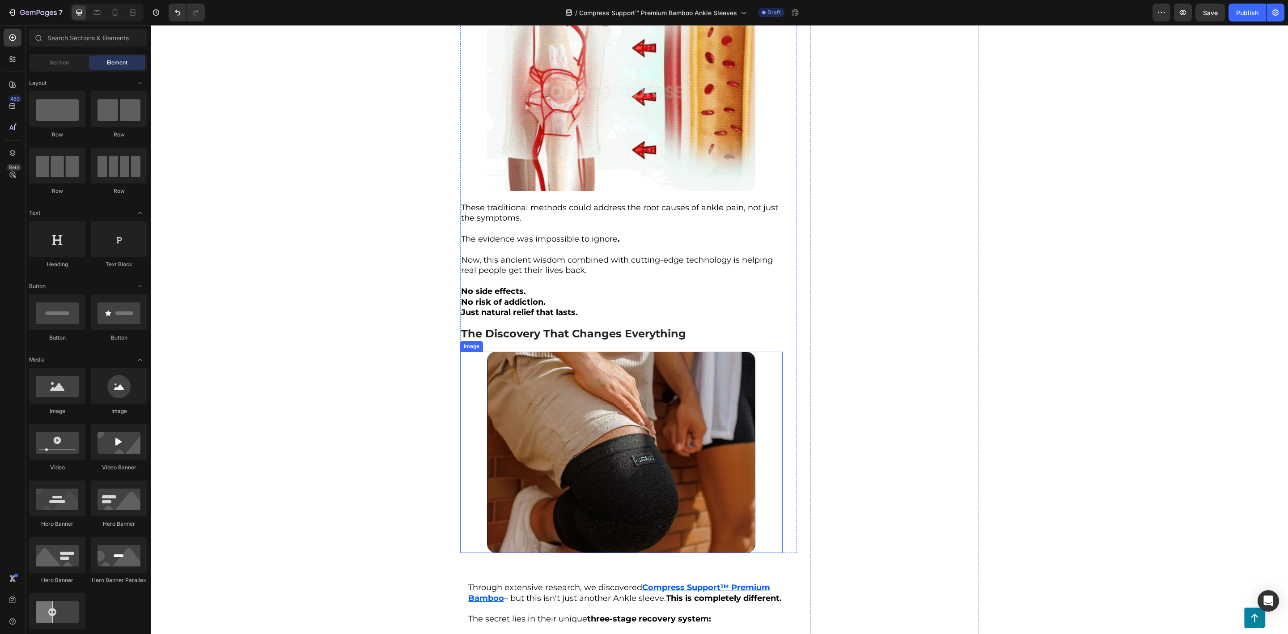
click at [542, 364] on img at bounding box center [621, 452] width 268 height 201
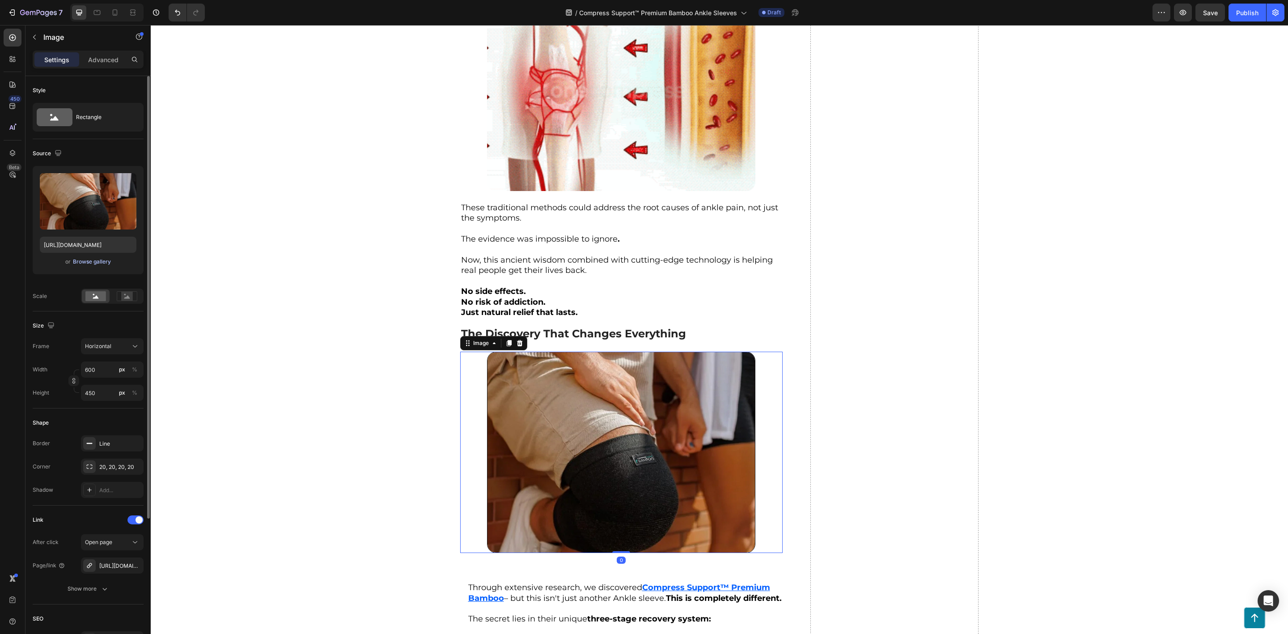
click at [98, 260] on div "Browse gallery" at bounding box center [92, 262] width 38 height 8
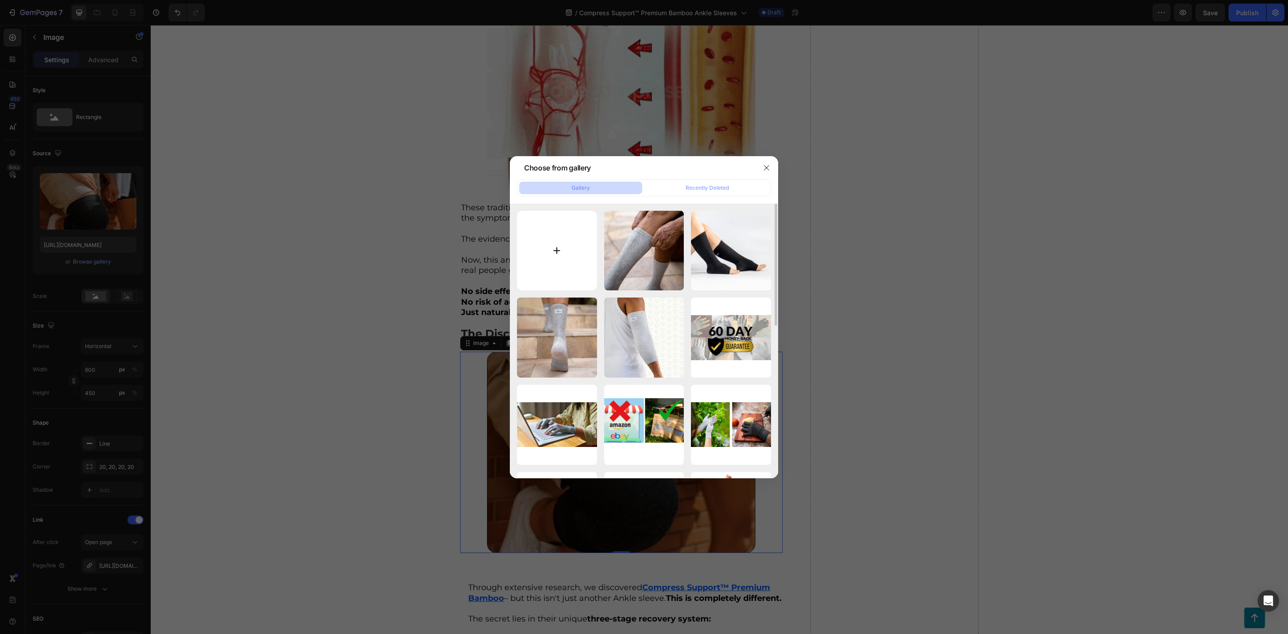
click at [556, 251] on input "file" at bounding box center [557, 251] width 80 height 80
type input "C:\fakepath\P-04.jpg"
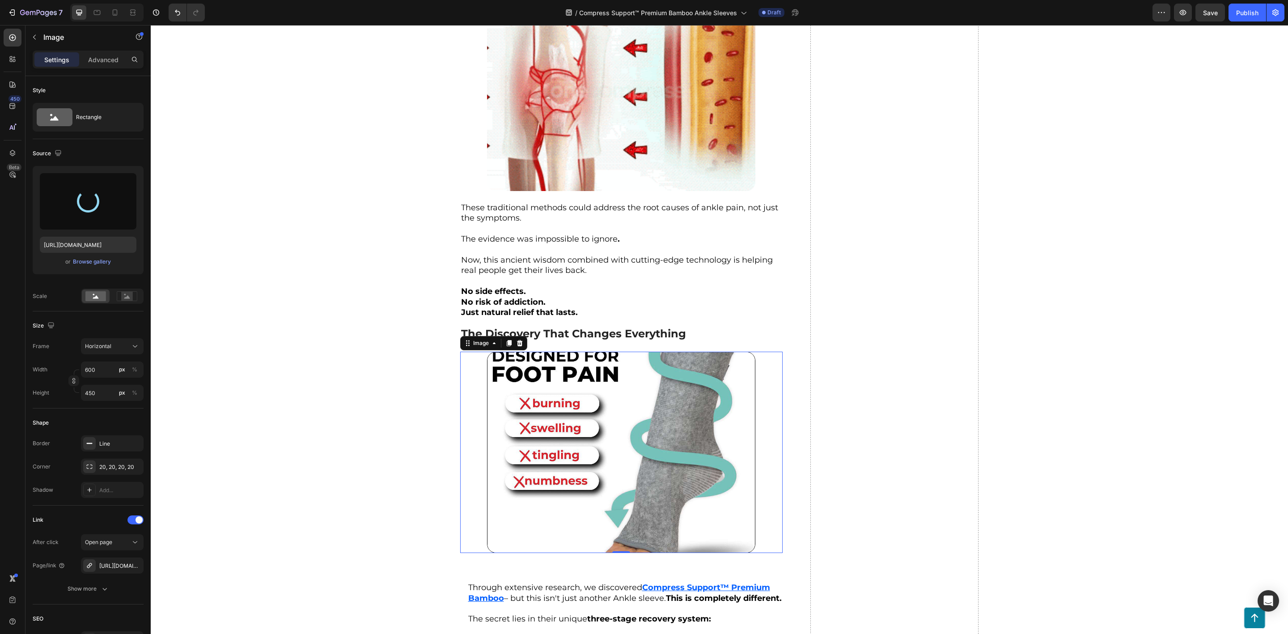
type input "[URL][DOMAIN_NAME]"
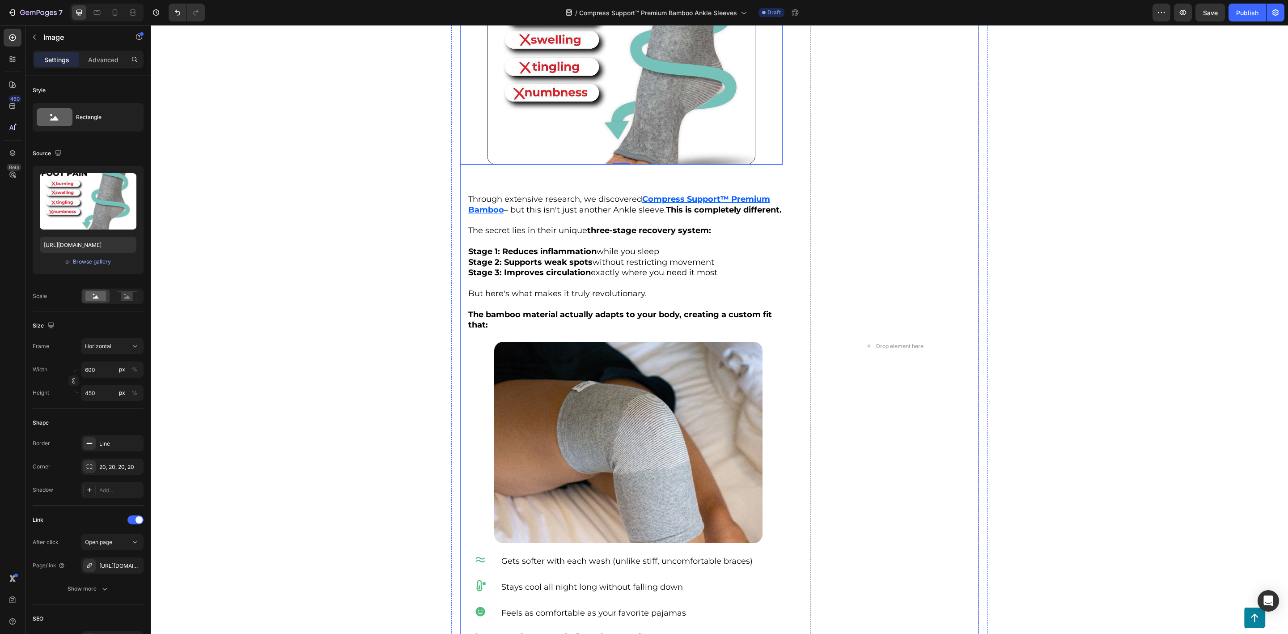
scroll to position [2281, 0]
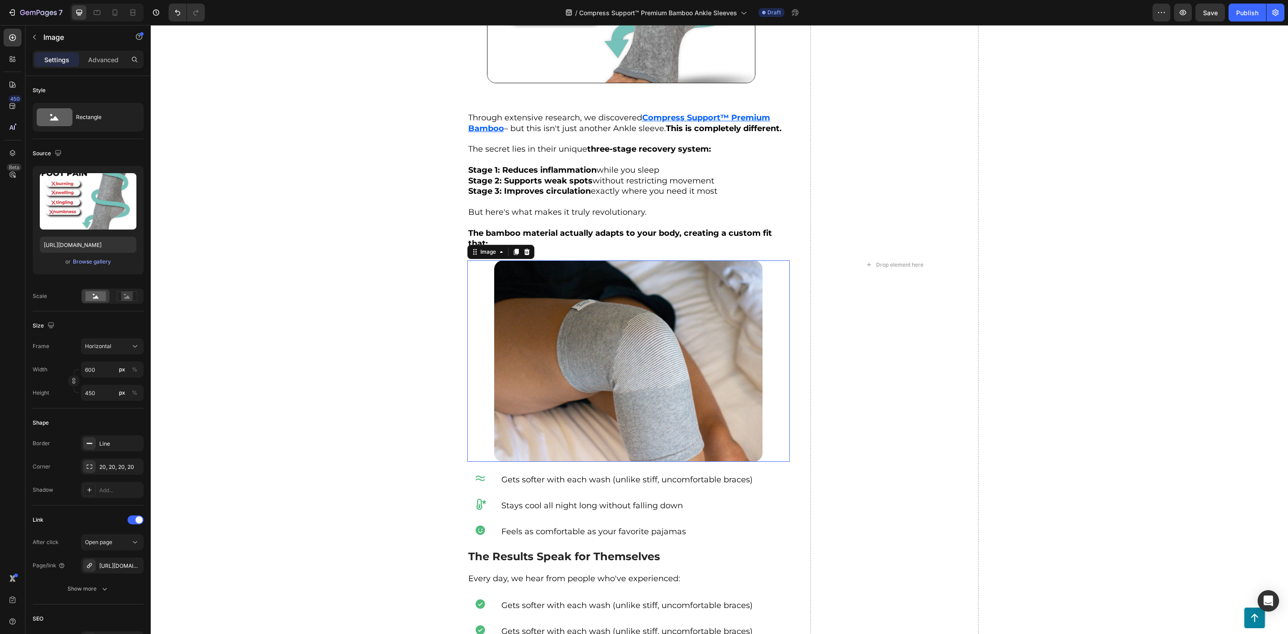
click at [539, 316] on img at bounding box center [628, 360] width 268 height 201
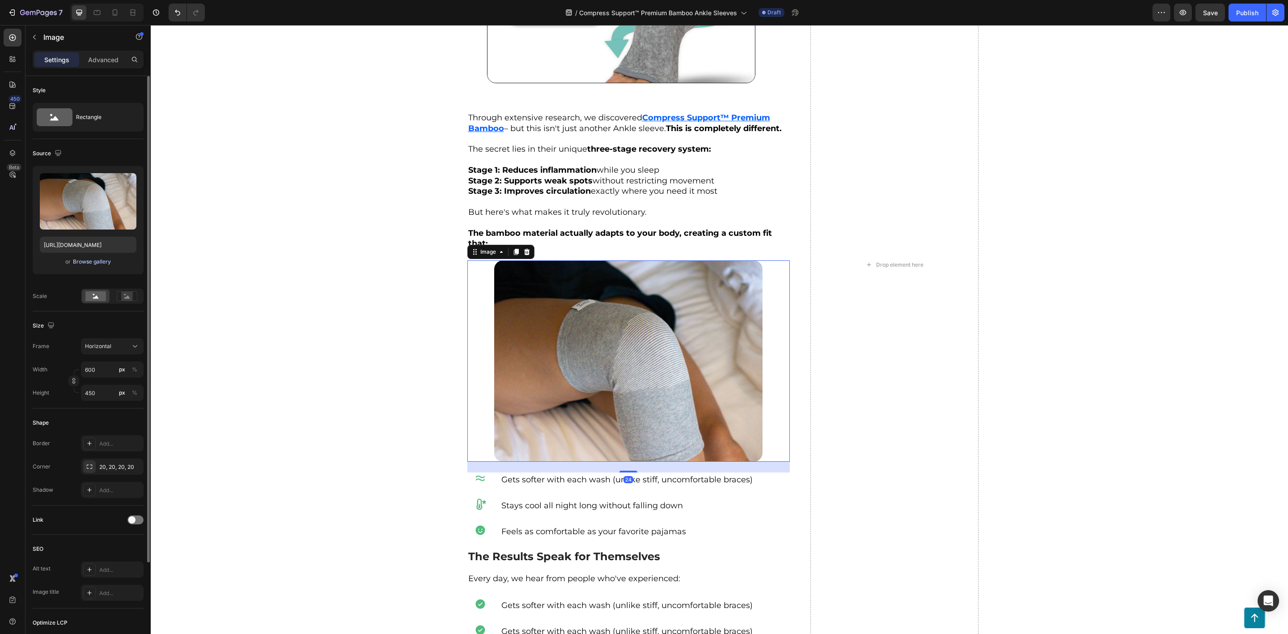
click at [90, 262] on div "Browse gallery" at bounding box center [92, 262] width 38 height 8
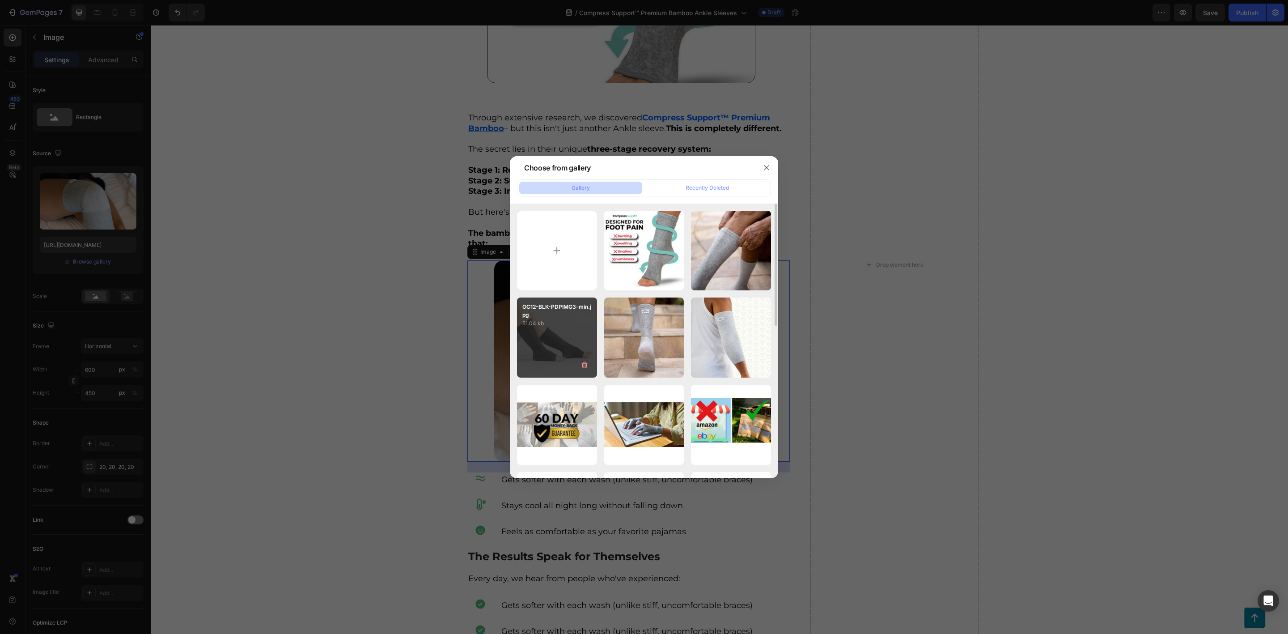
click at [575, 347] on div "OC12-BLK-PDPIMG3-min.jpg 51.04 kb" at bounding box center [557, 337] width 80 height 80
type input "[URL][DOMAIN_NAME]"
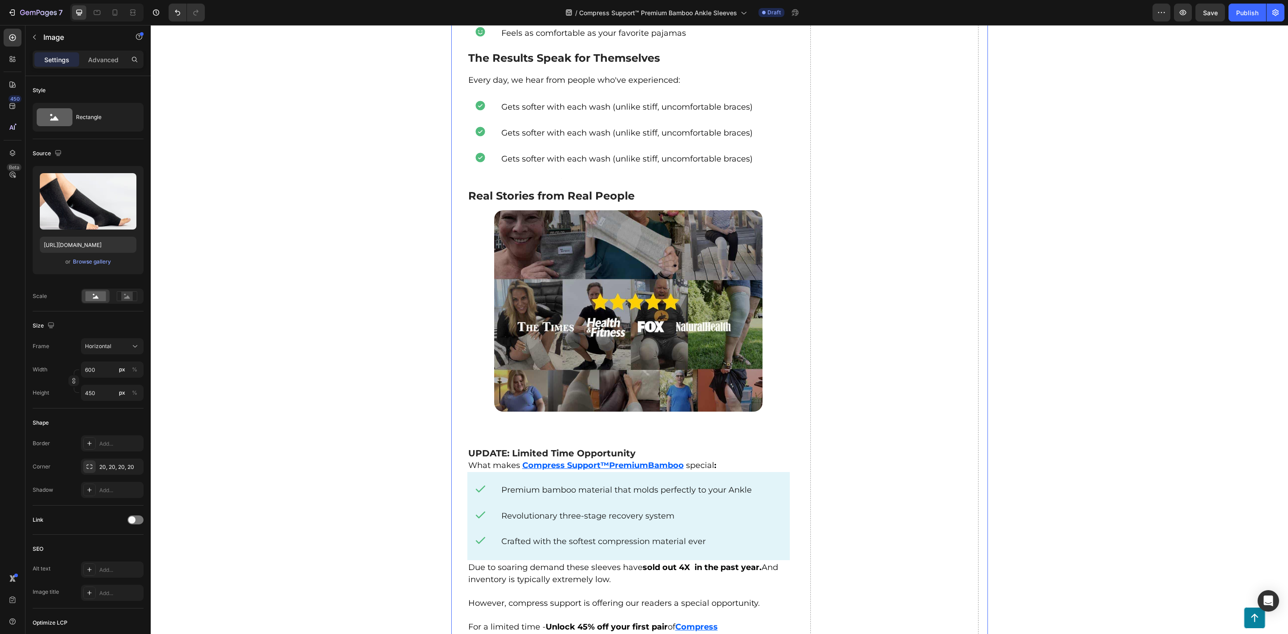
scroll to position [2818, 0]
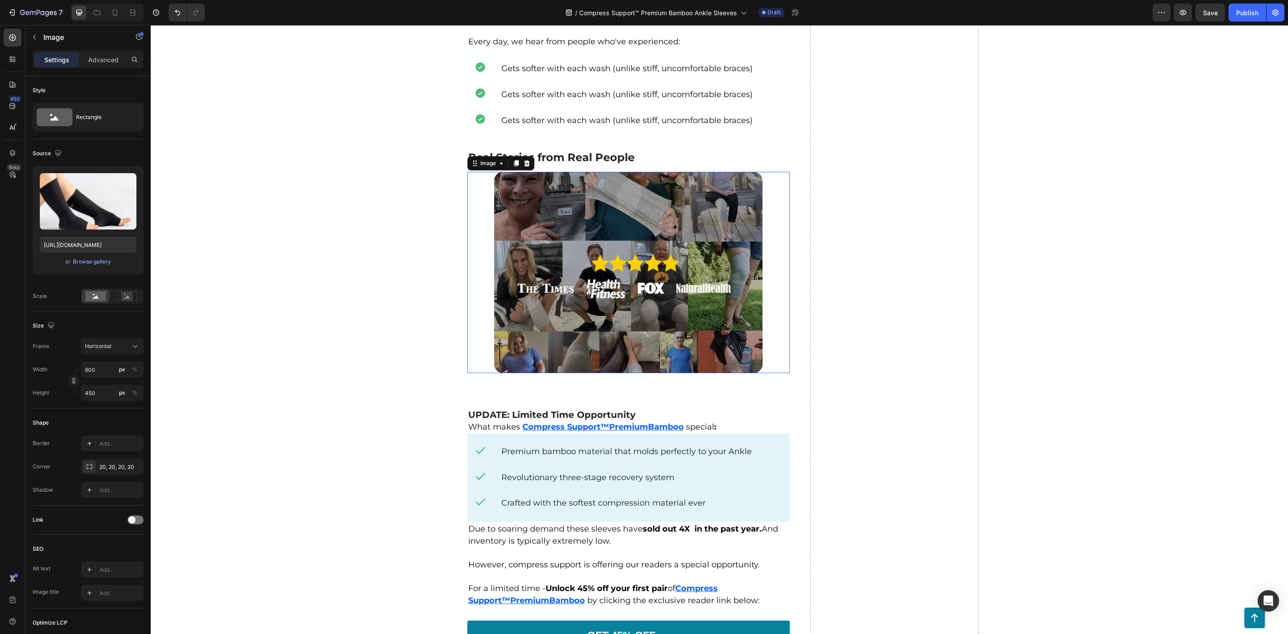
click at [513, 212] on img at bounding box center [628, 272] width 268 height 201
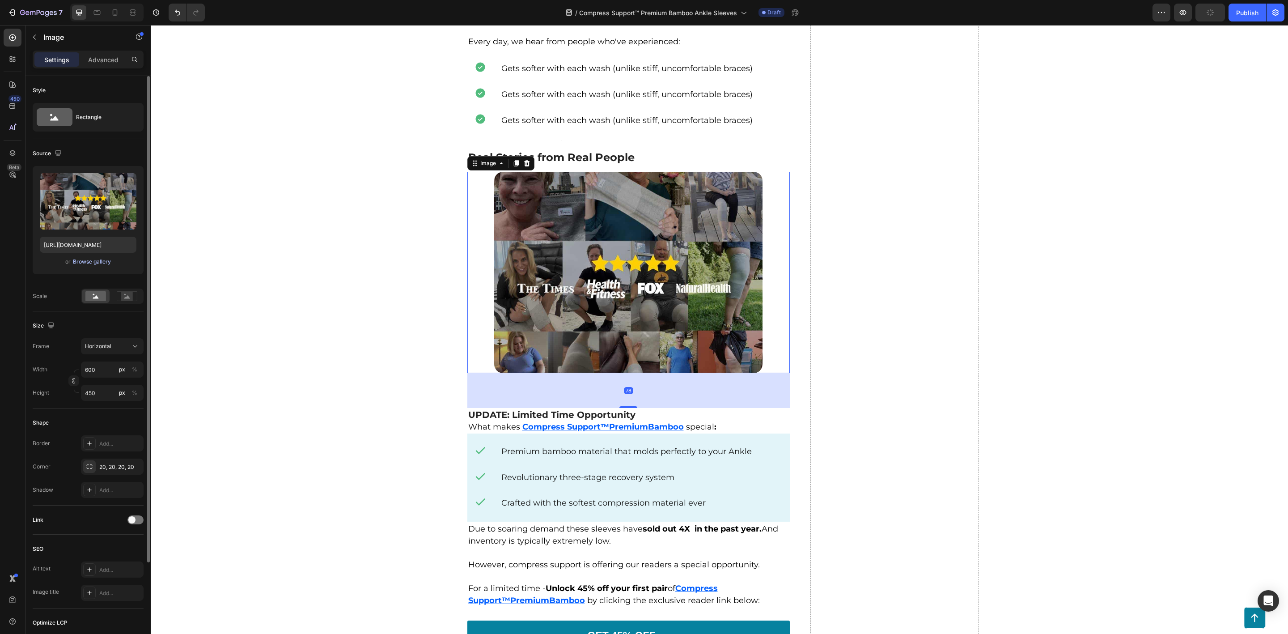
click at [107, 265] on div "Browse gallery" at bounding box center [92, 262] width 38 height 8
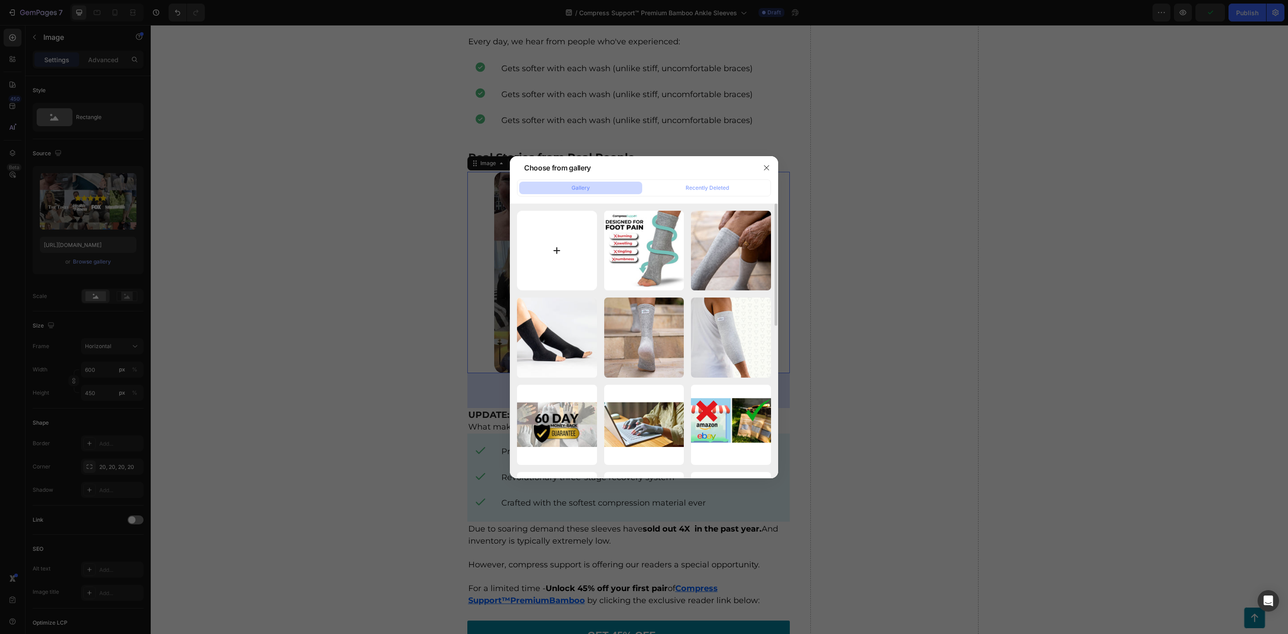
drag, startPoint x: 658, startPoint y: 250, endPoint x: 588, endPoint y: 278, distance: 75.8
click at [0, 0] on div "P-04.jpg 204.03 kb" at bounding box center [0, 0] width 0 height 0
type input "[URL][DOMAIN_NAME]"
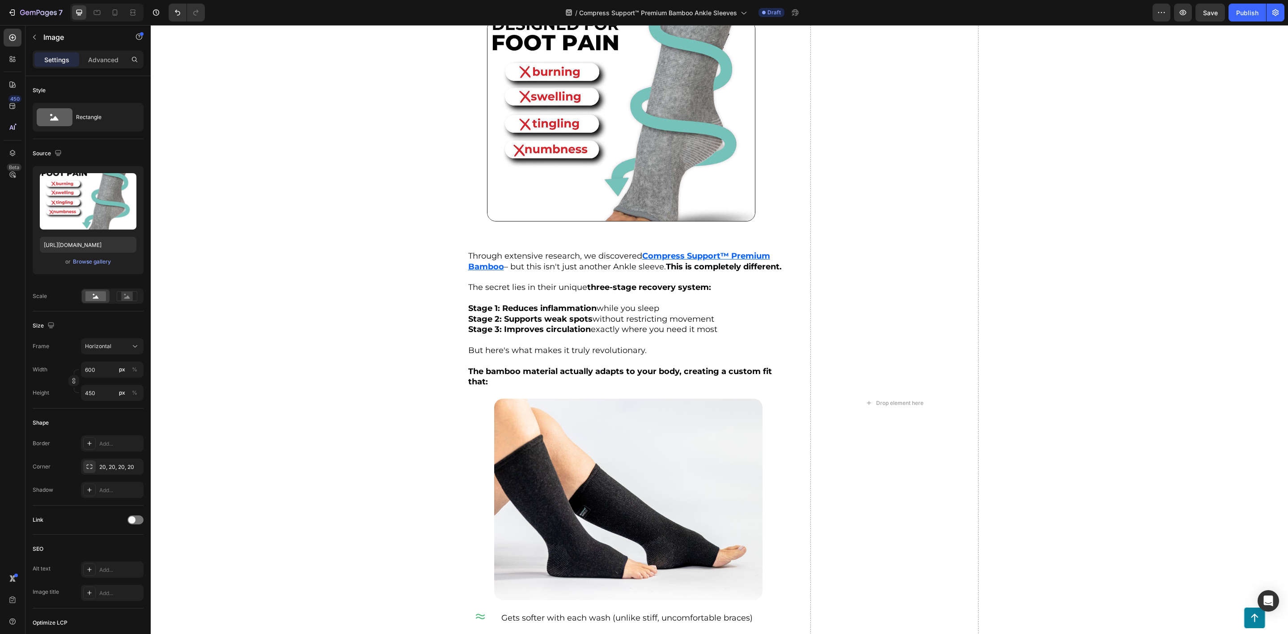
scroll to position [1945, 0]
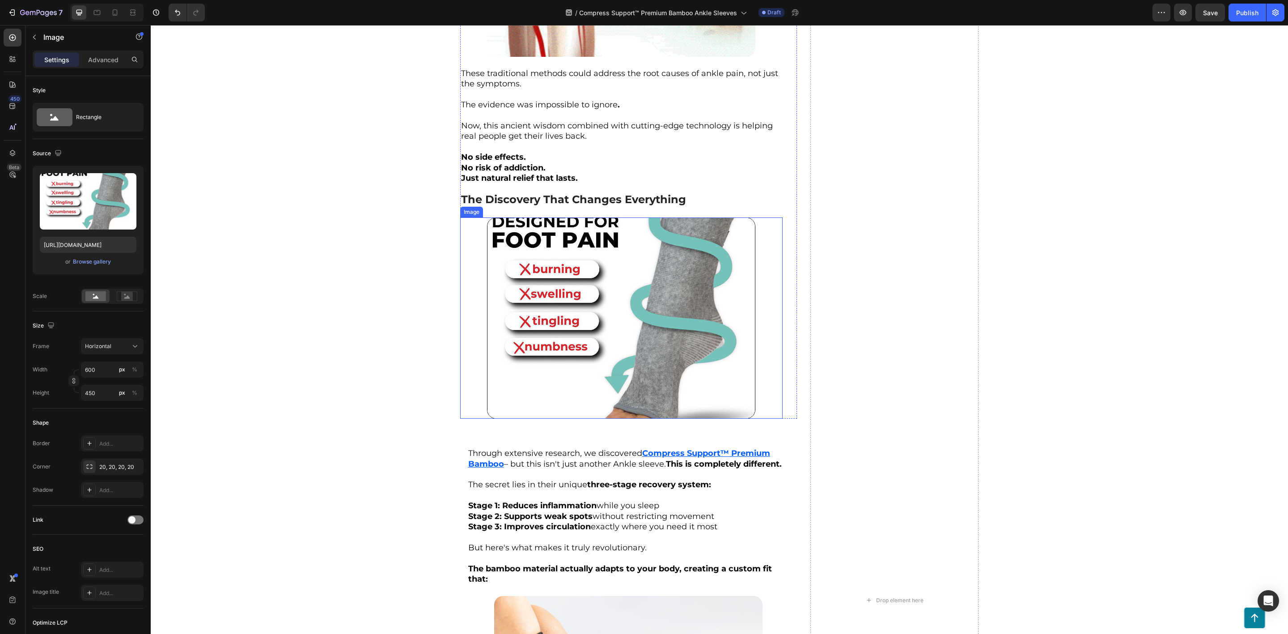
click at [548, 287] on img at bounding box center [621, 317] width 268 height 201
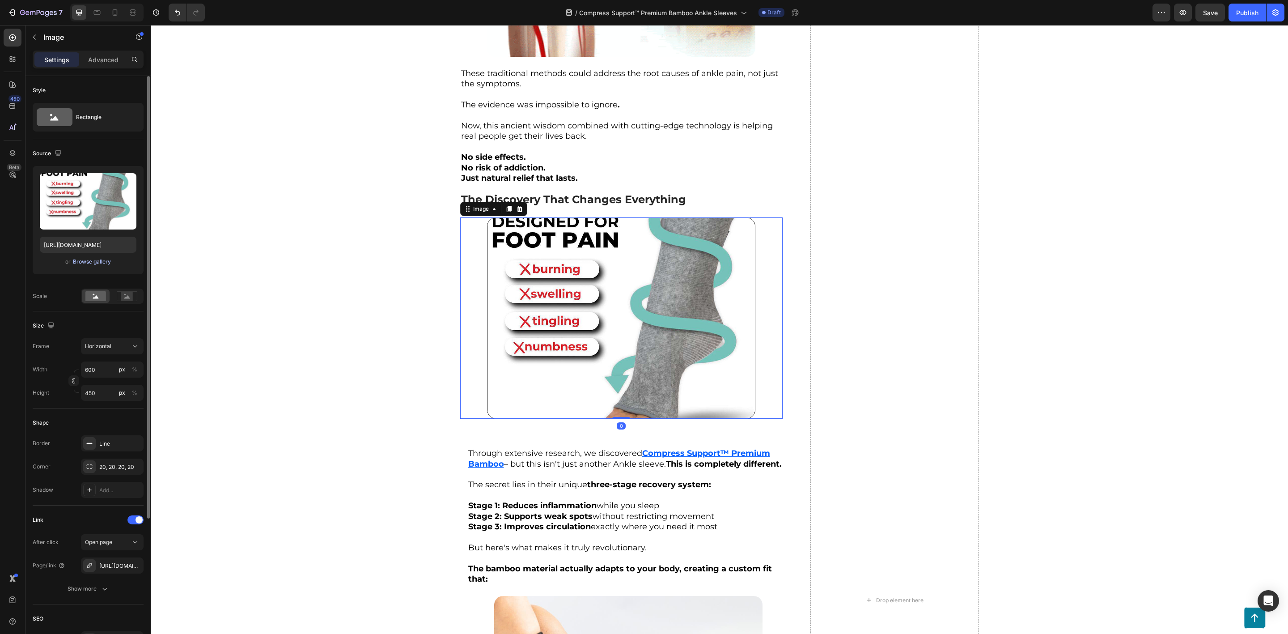
click at [91, 266] on button "Browse gallery" at bounding box center [91, 261] width 39 height 9
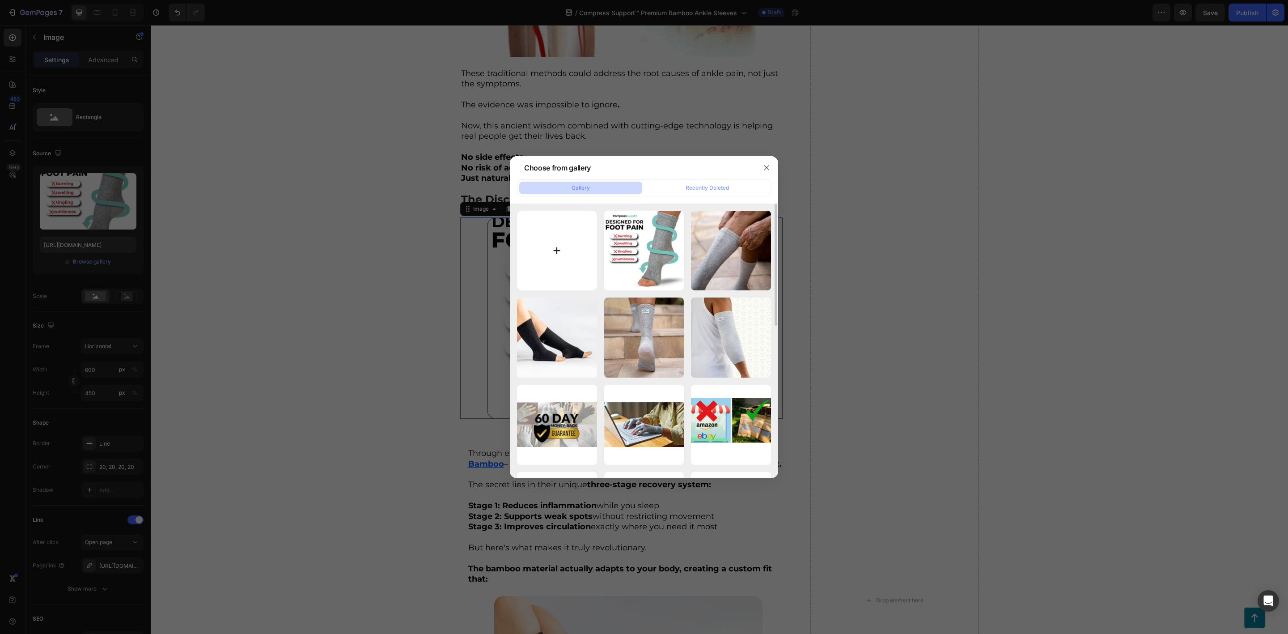
click at [557, 247] on input "file" at bounding box center [557, 251] width 80 height 80
type input "C:\fakepath\Bamboo-Footsleeves-E.jpg"
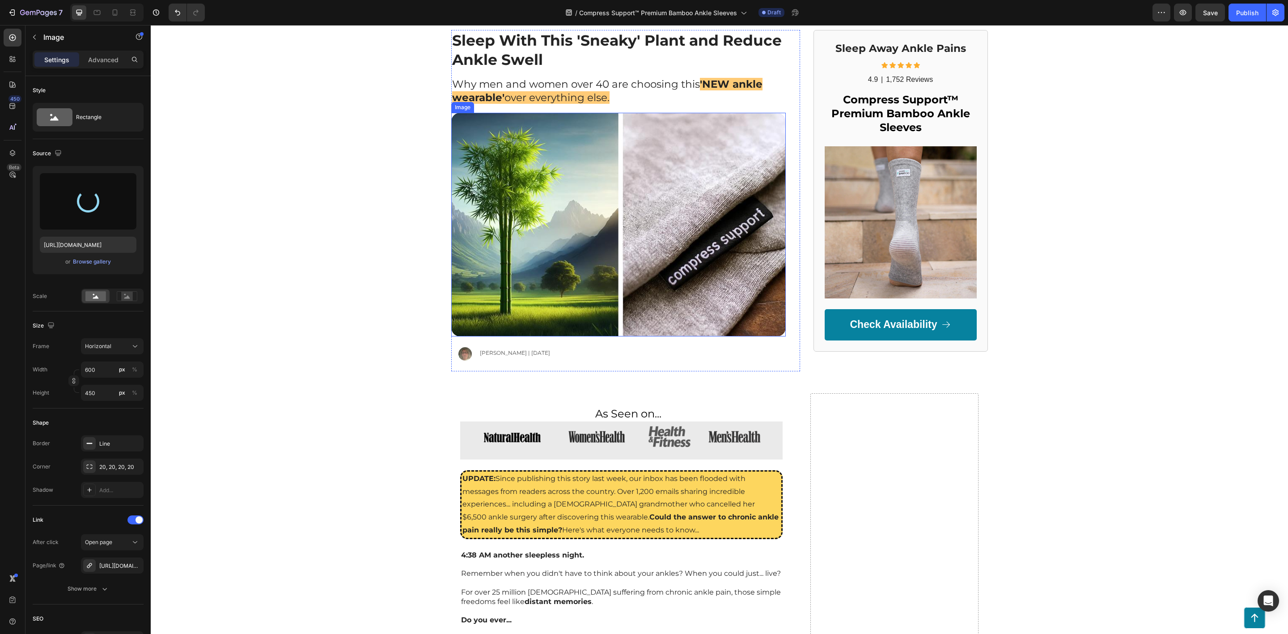
type input "[URL][DOMAIN_NAME]"
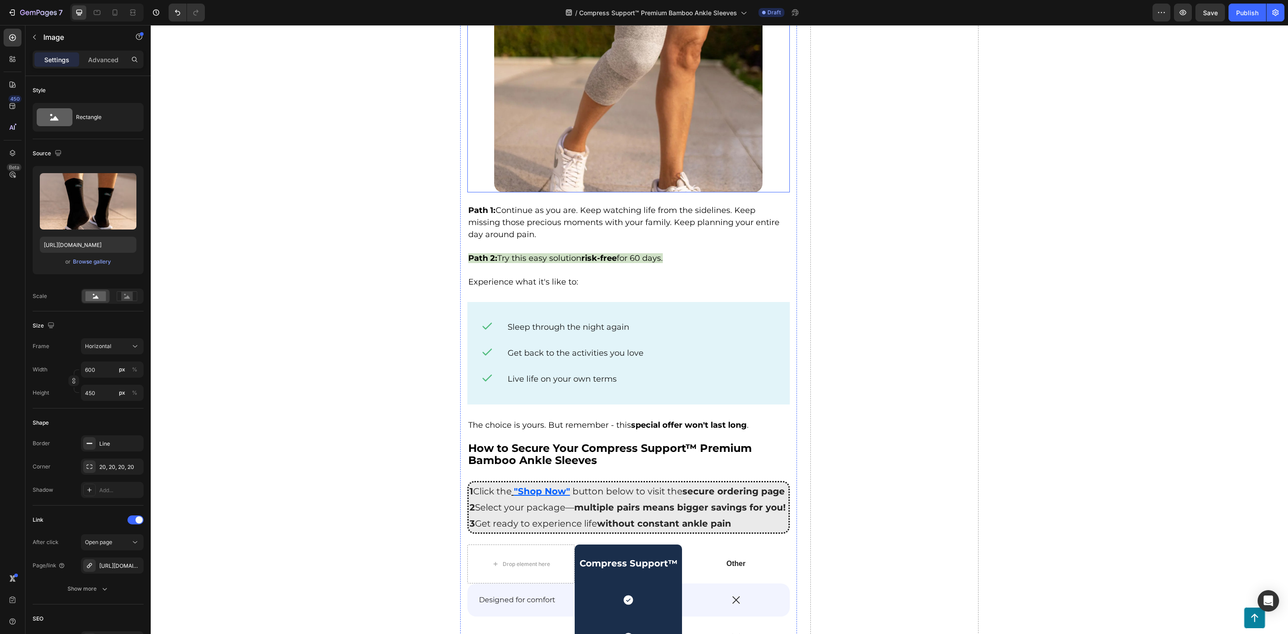
scroll to position [3421, 0]
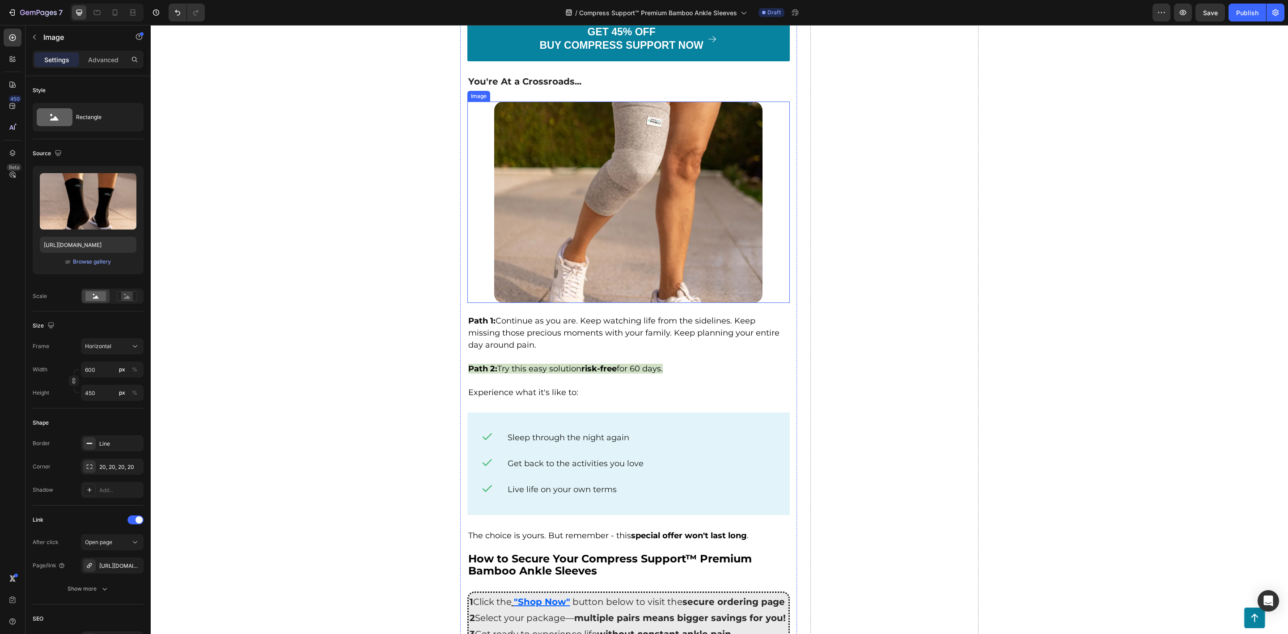
click at [643, 233] on img at bounding box center [628, 202] width 268 height 201
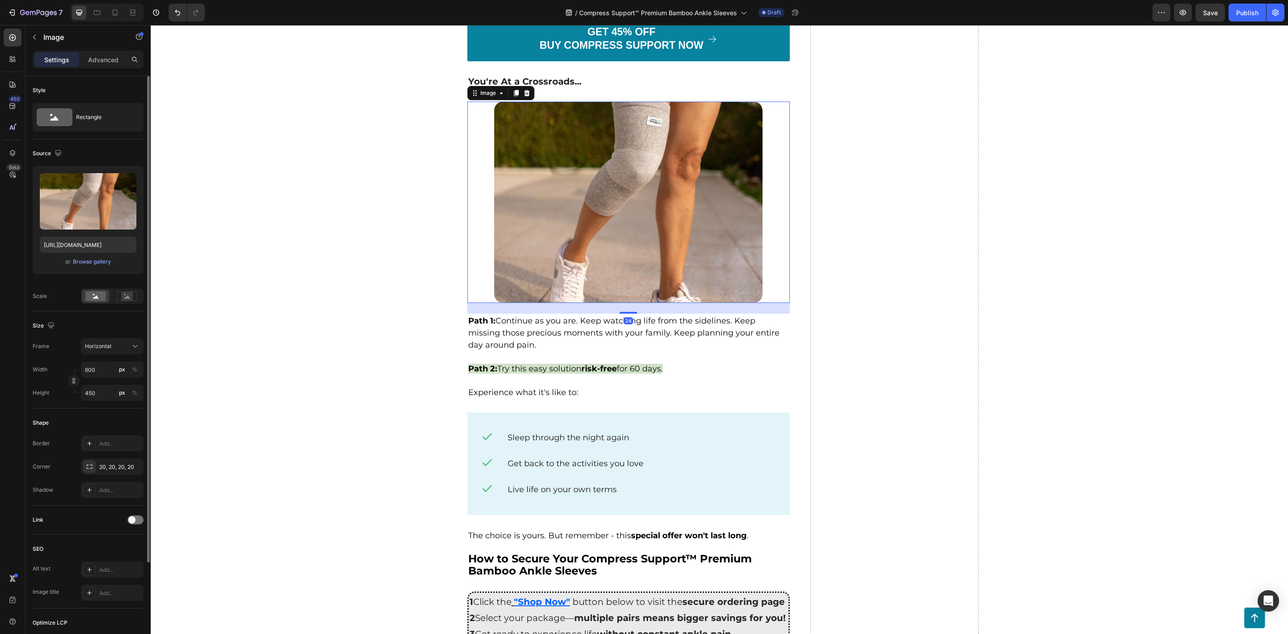
click at [89, 257] on div "or Browse gallery" at bounding box center [88, 261] width 97 height 11
click at [93, 259] on div "Browse gallery" at bounding box center [92, 262] width 38 height 8
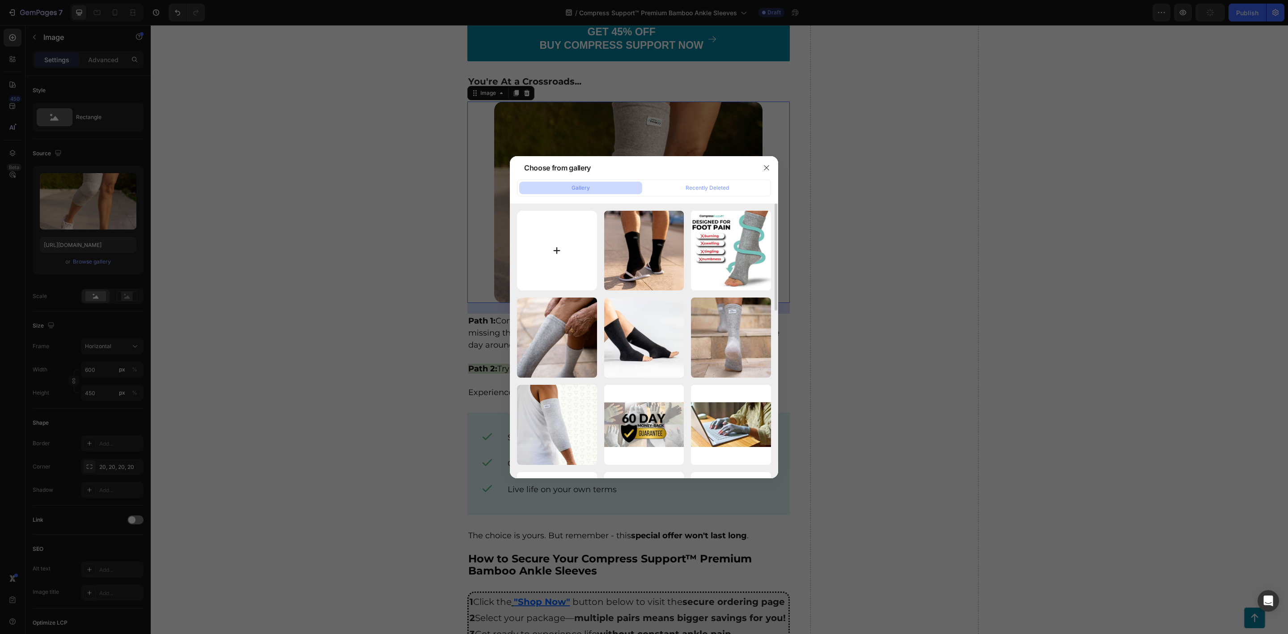
click at [555, 252] on input "file" at bounding box center [557, 251] width 80 height 80
type input "C:\fakepath\Bamboo-Footsleeves-B.jpg"
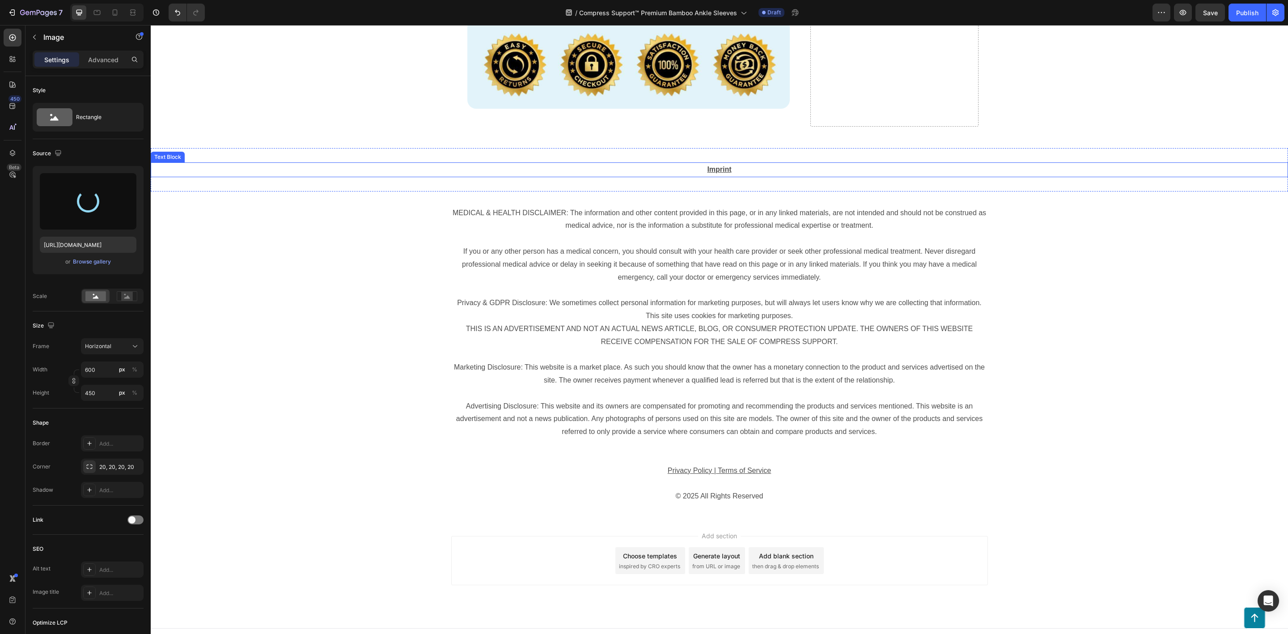
scroll to position [4617, 0]
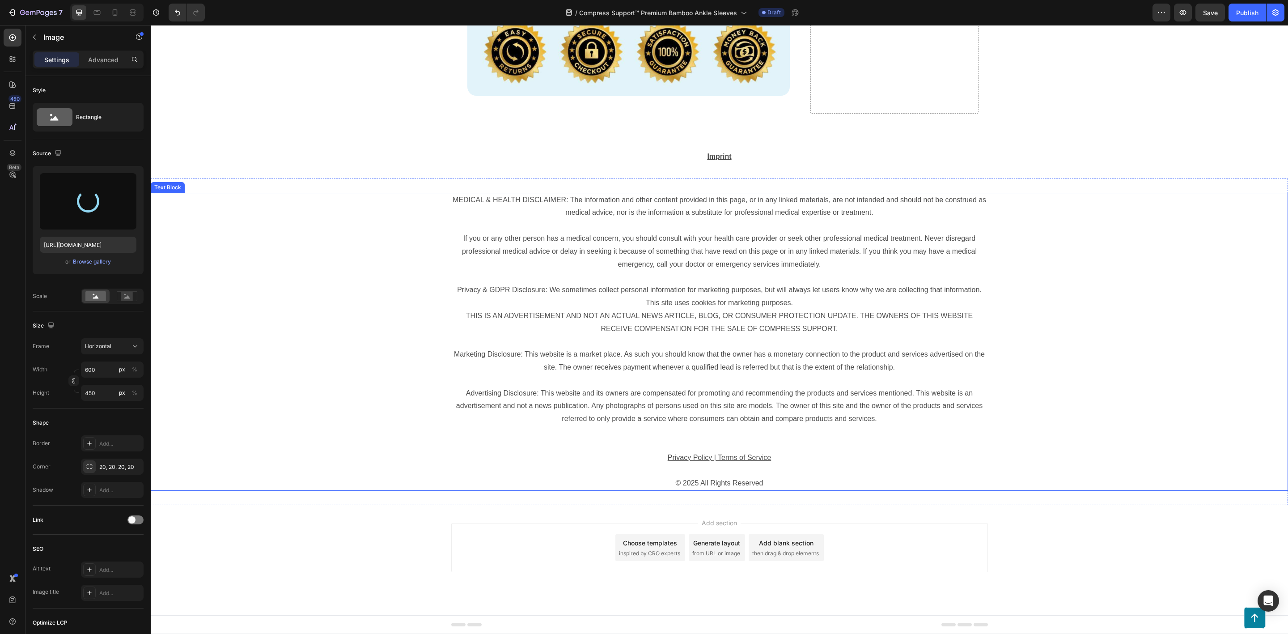
type input "[URL][DOMAIN_NAME]"
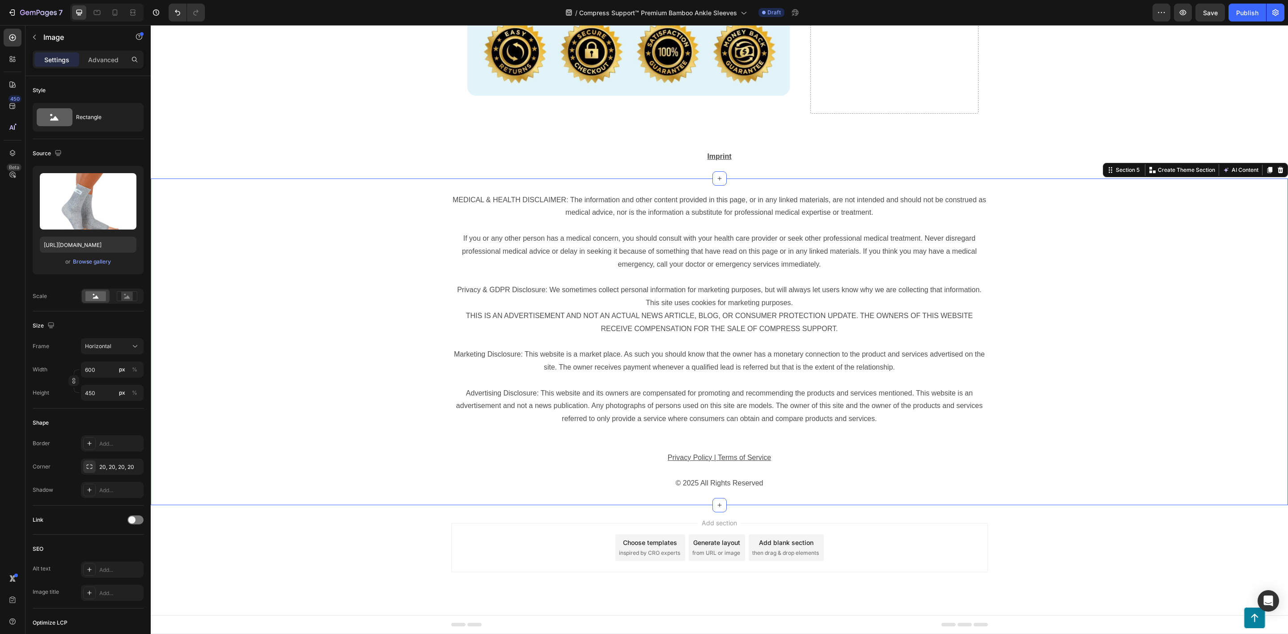
click at [1019, 183] on div "MEDICAL & HEALTH DISCLAIMER: The information and other content provided in this…" at bounding box center [719, 341] width 1137 height 326
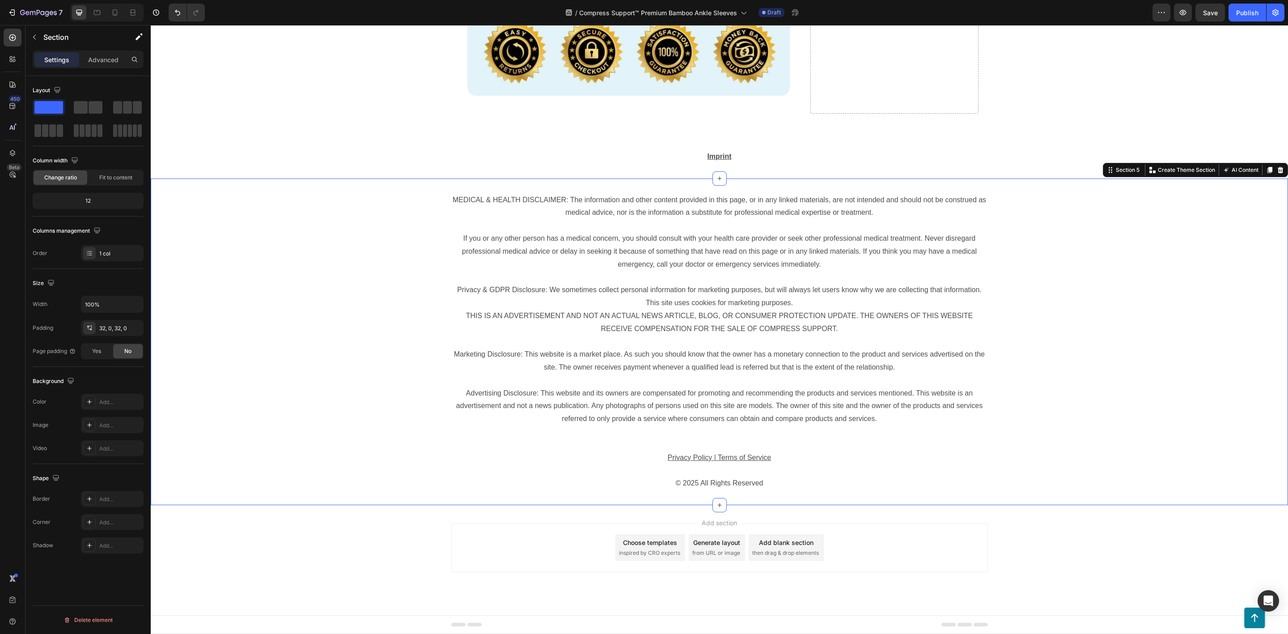
drag, startPoint x: 1272, startPoint y: 170, endPoint x: 1152, endPoint y: 210, distance: 126.6
click at [1278, 170] on icon at bounding box center [1281, 169] width 6 height 6
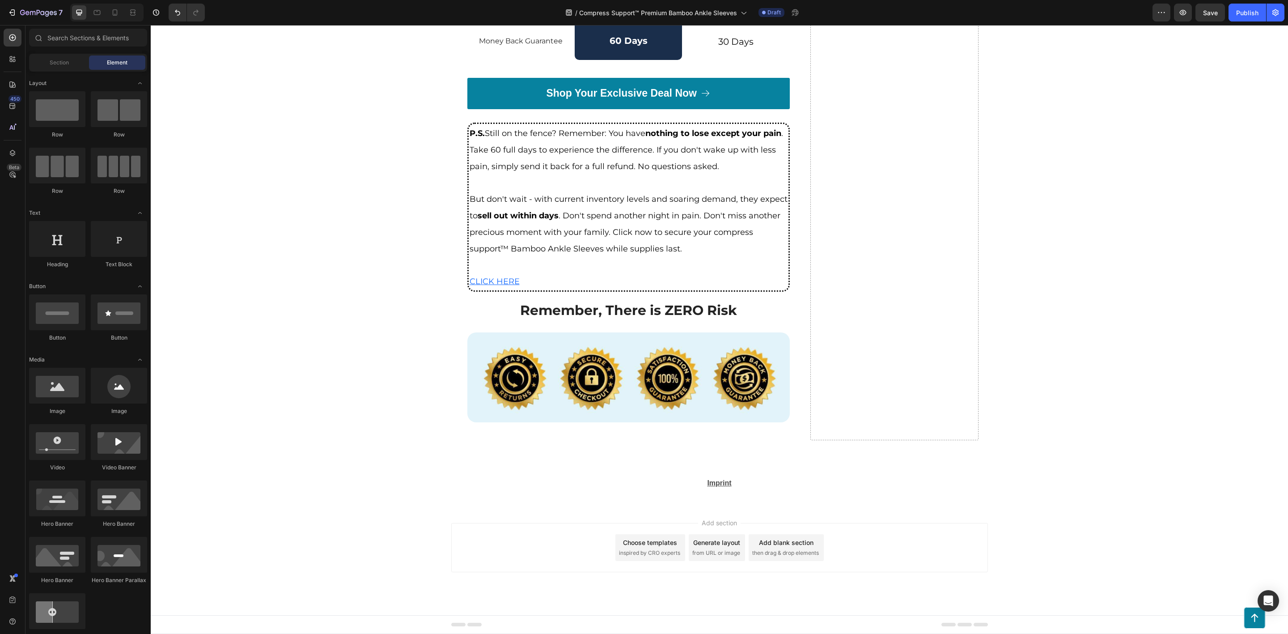
scroll to position [4290, 0]
click at [1208, 13] on span "Save" at bounding box center [1210, 13] width 15 height 8
click at [747, 488] on p "Imprint" at bounding box center [719, 483] width 535 height 13
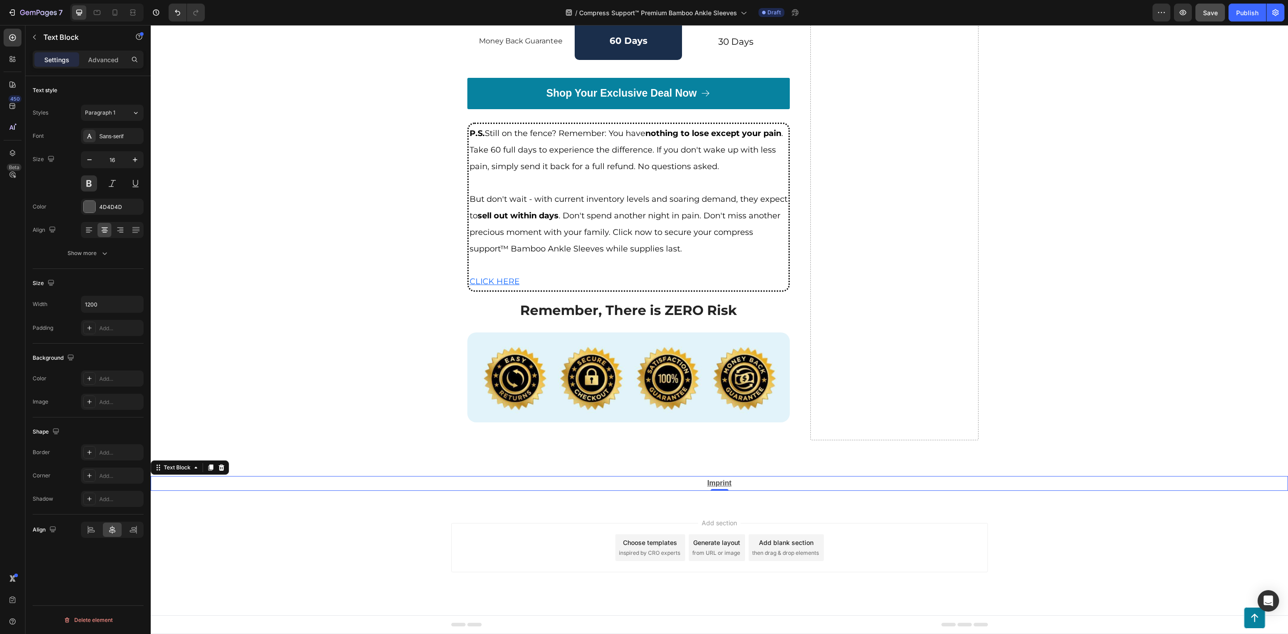
click at [752, 479] on p "Imprint" at bounding box center [719, 483] width 535 height 13
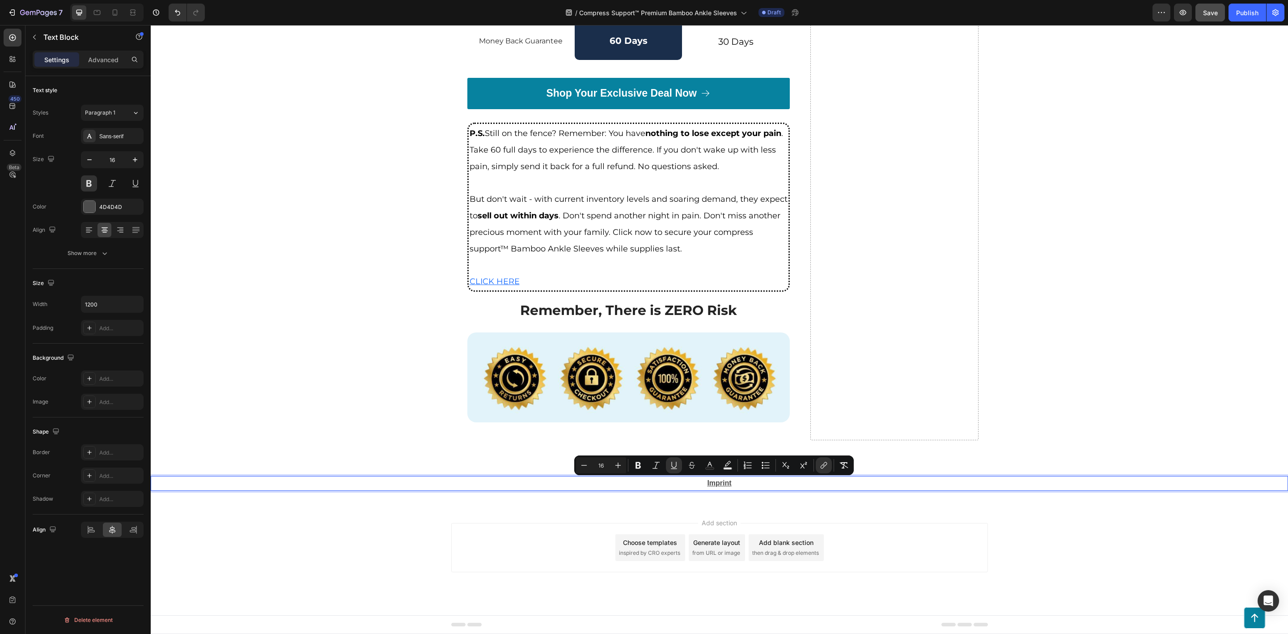
drag, startPoint x: 752, startPoint y: 479, endPoint x: 697, endPoint y: 479, distance: 55.0
click at [697, 479] on p "Imprint" at bounding box center [719, 483] width 535 height 13
click at [720, 484] on u "Imprint" at bounding box center [719, 483] width 24 height 8
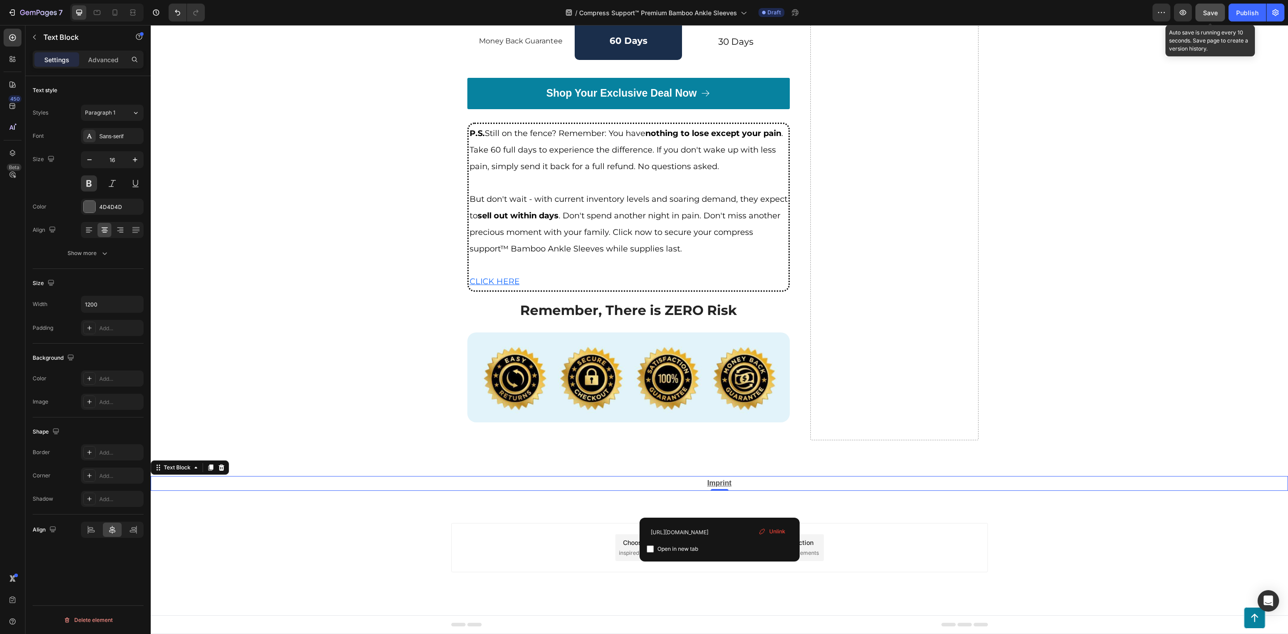
click at [1211, 12] on span "Save" at bounding box center [1210, 13] width 15 height 8
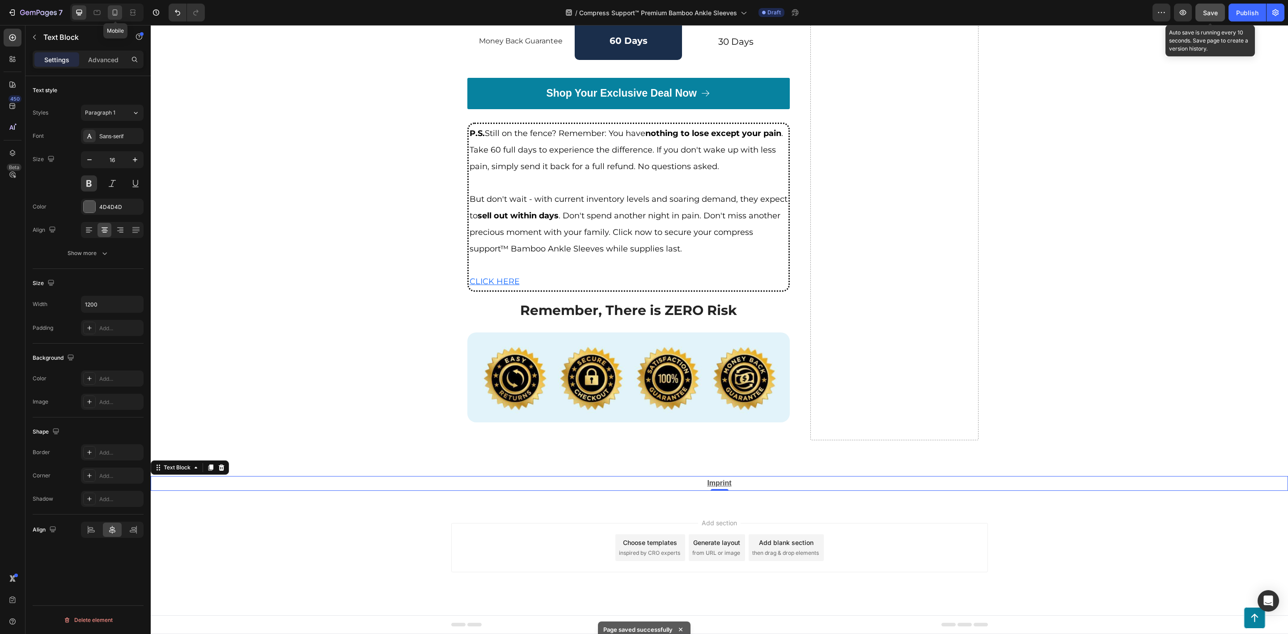
click at [115, 13] on icon at bounding box center [114, 12] width 9 height 9
type input "14"
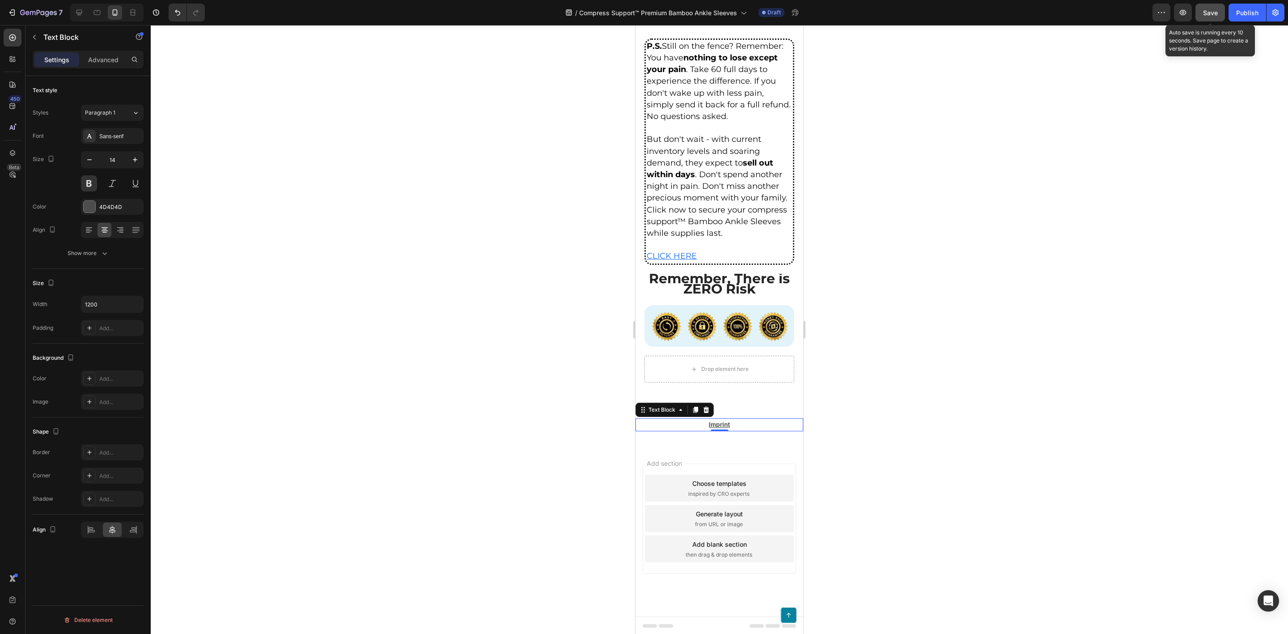
scroll to position [4325, 0]
click at [515, 353] on div at bounding box center [719, 329] width 1137 height 609
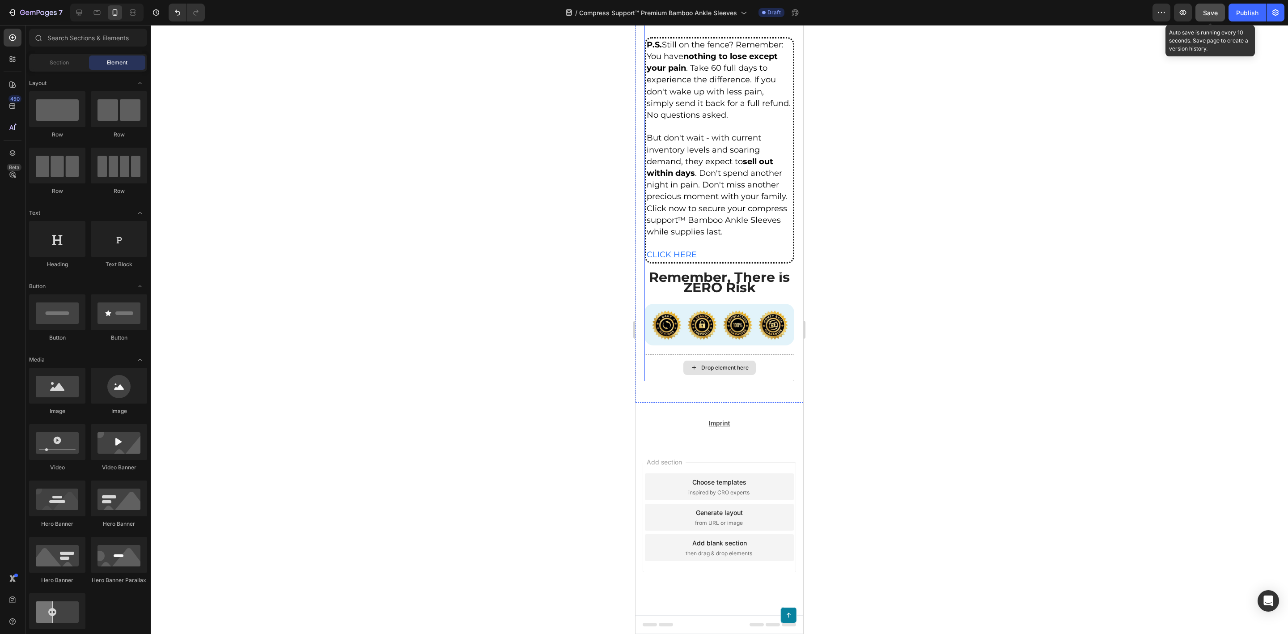
scroll to position [4190, 0]
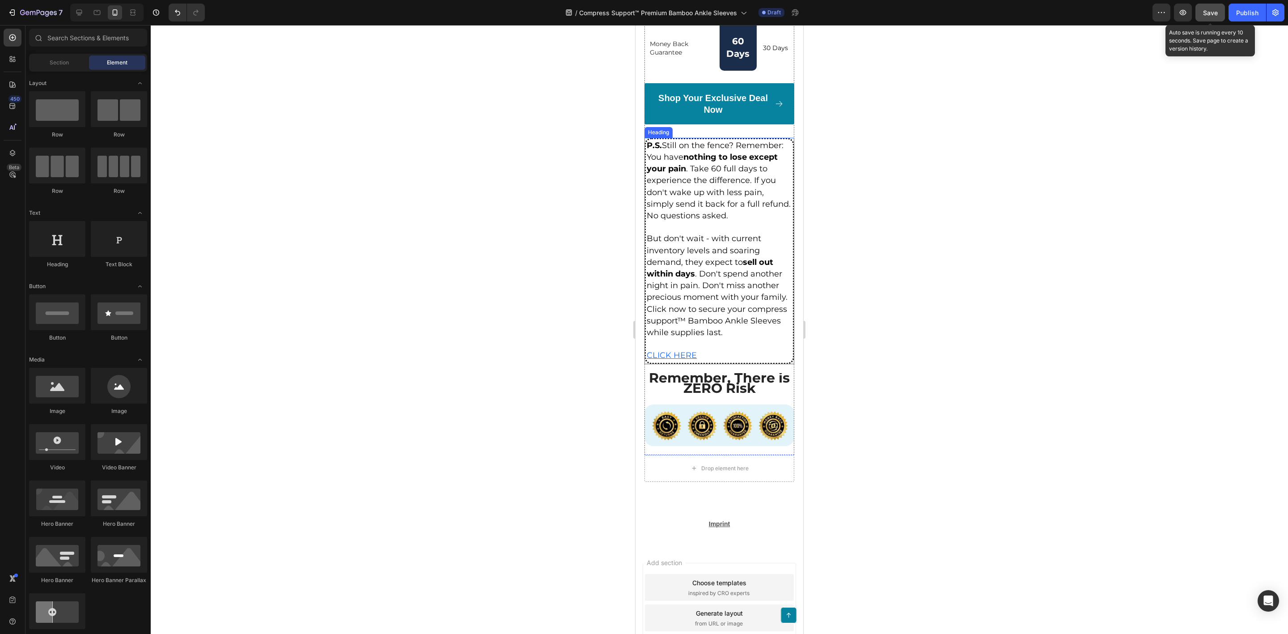
click at [1214, 17] on button "Save" at bounding box center [1210, 13] width 30 height 18
click at [1208, 15] on span "Save" at bounding box center [1210, 13] width 15 height 8
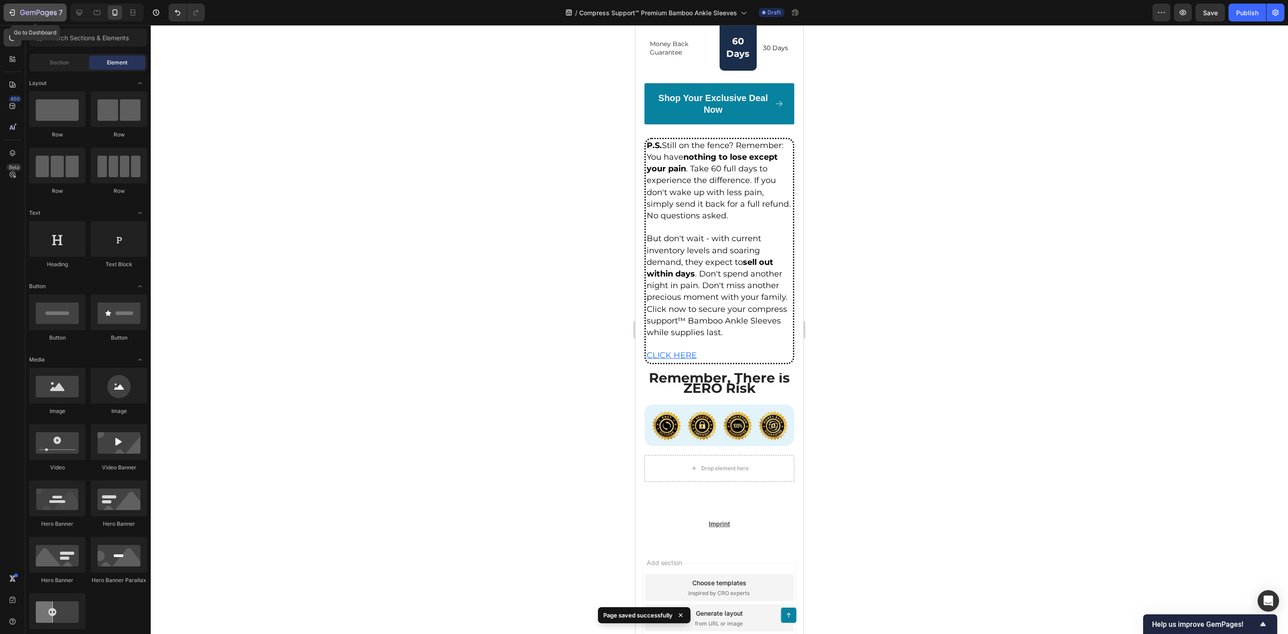
click at [16, 13] on icon "button" at bounding box center [12, 12] width 9 height 9
